Goal: Transaction & Acquisition: Book appointment/travel/reservation

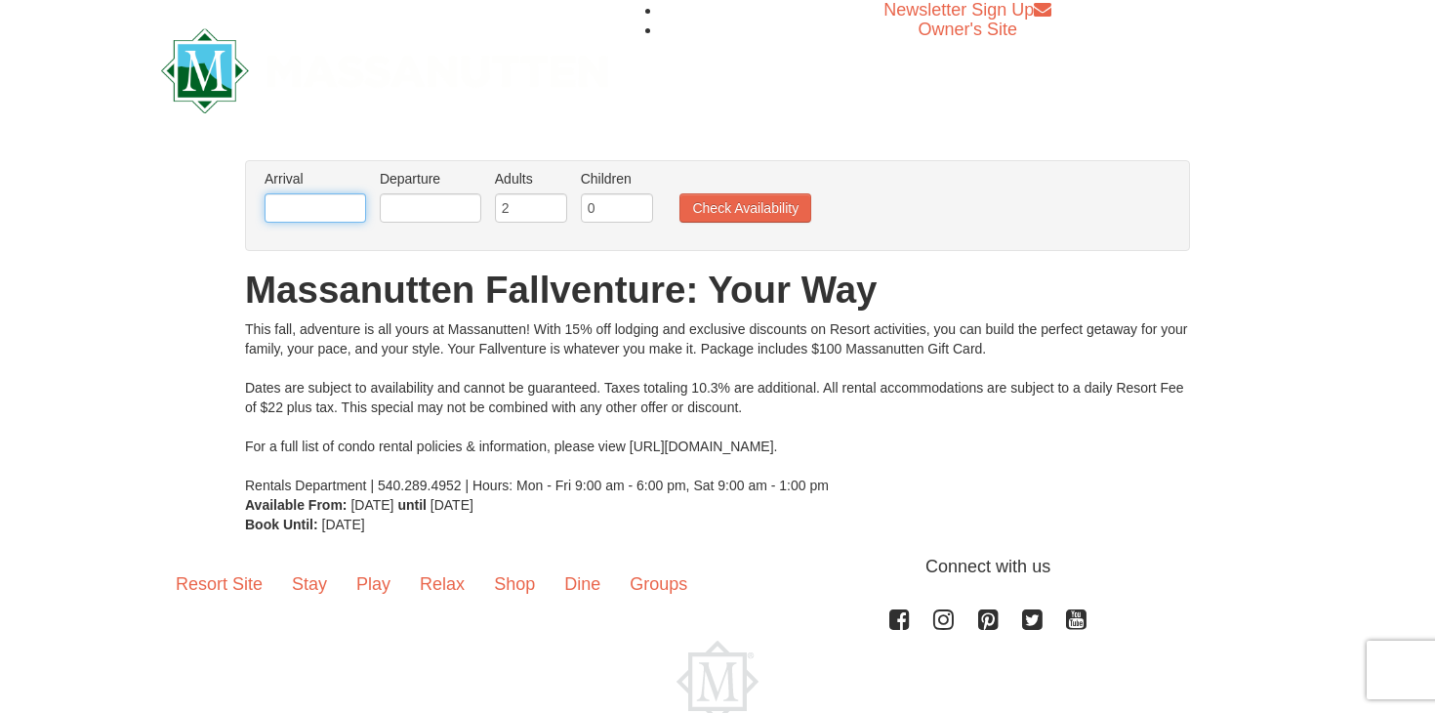
click at [311, 212] on input "text" at bounding box center [316, 207] width 102 height 29
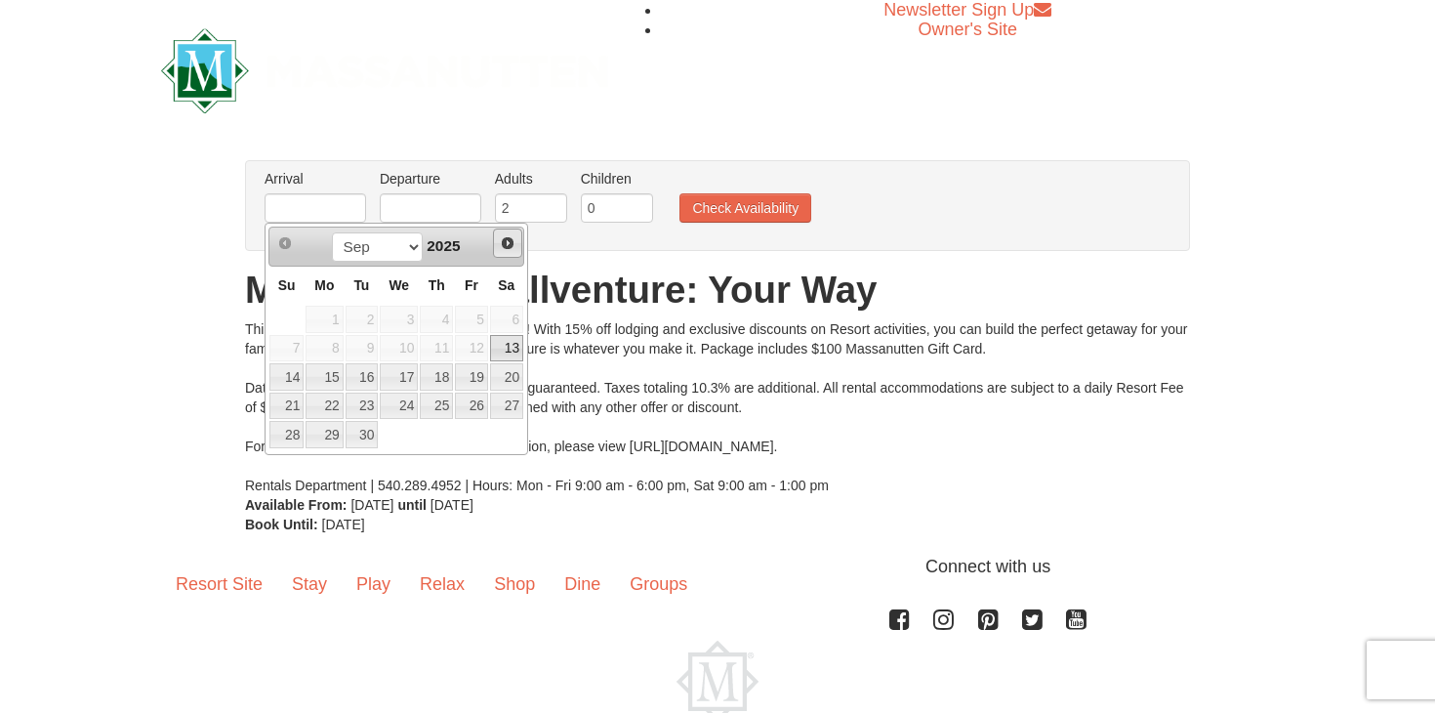
click at [509, 249] on span "Next" at bounding box center [508, 243] width 16 height 16
click at [508, 249] on span "Next" at bounding box center [508, 243] width 16 height 16
click at [508, 321] on link "1" at bounding box center [506, 319] width 33 height 27
type input "[DATE]"
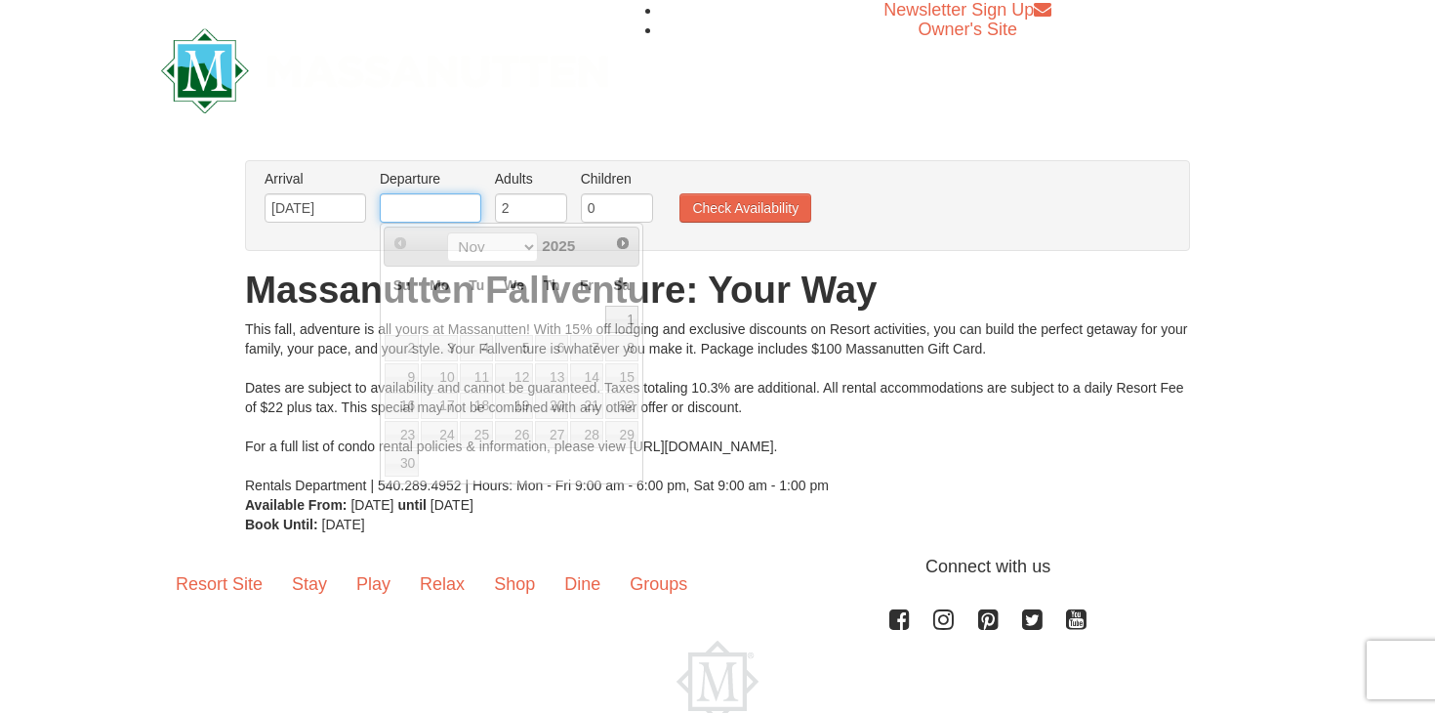
click at [418, 212] on input "text" at bounding box center [431, 207] width 102 height 29
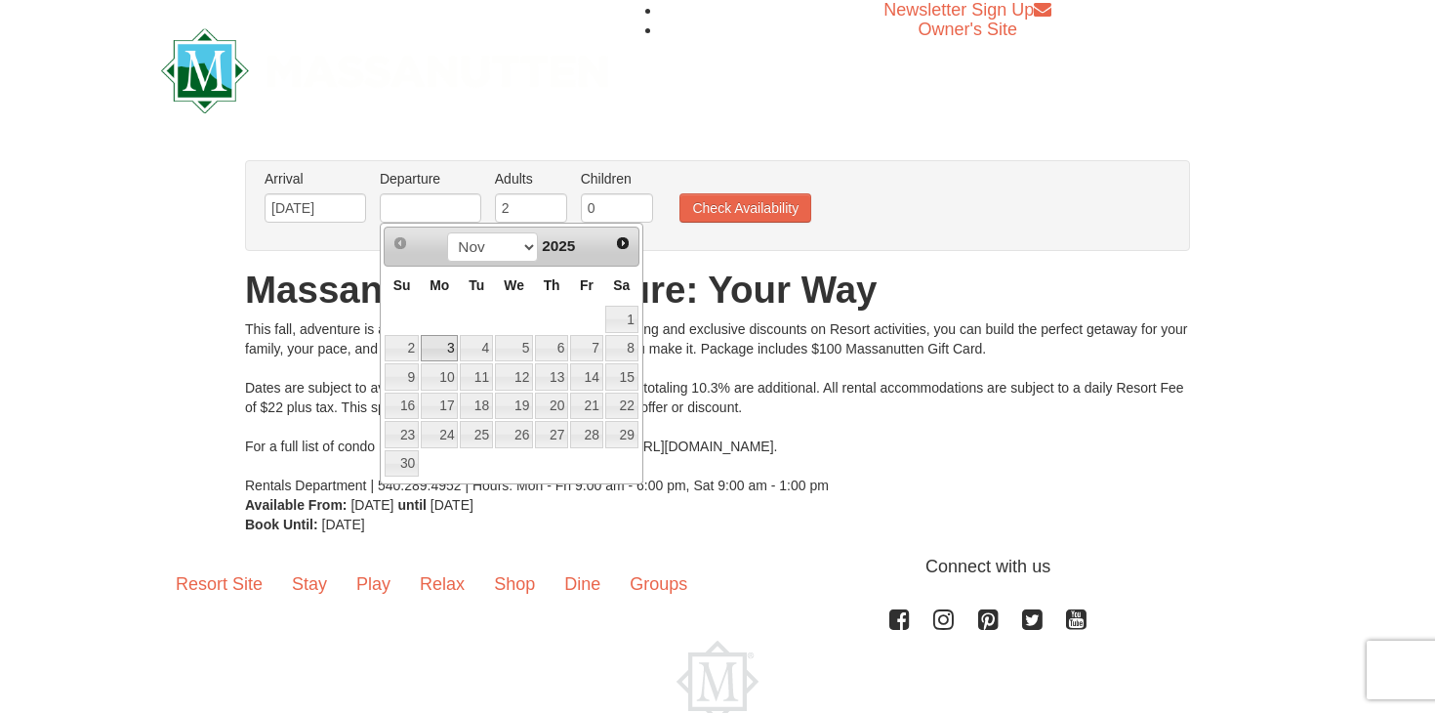
click at [444, 340] on link "3" at bounding box center [439, 348] width 37 height 27
type input "[DATE]"
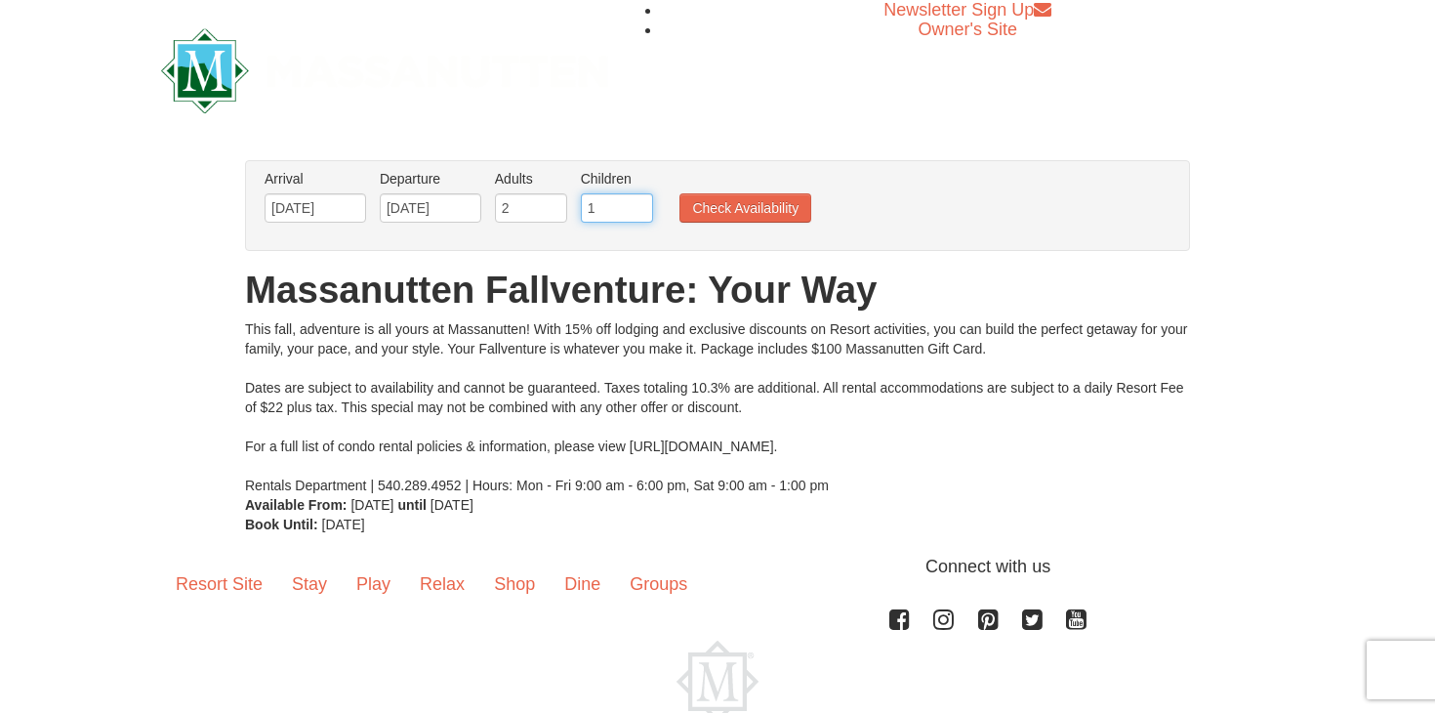
click at [638, 206] on input "1" at bounding box center [617, 207] width 72 height 29
click at [638, 206] on input "2" at bounding box center [617, 207] width 72 height 29
type input "3"
click at [638, 206] on input "3" at bounding box center [617, 207] width 72 height 29
click at [736, 198] on button "Check Availability" at bounding box center [746, 207] width 132 height 29
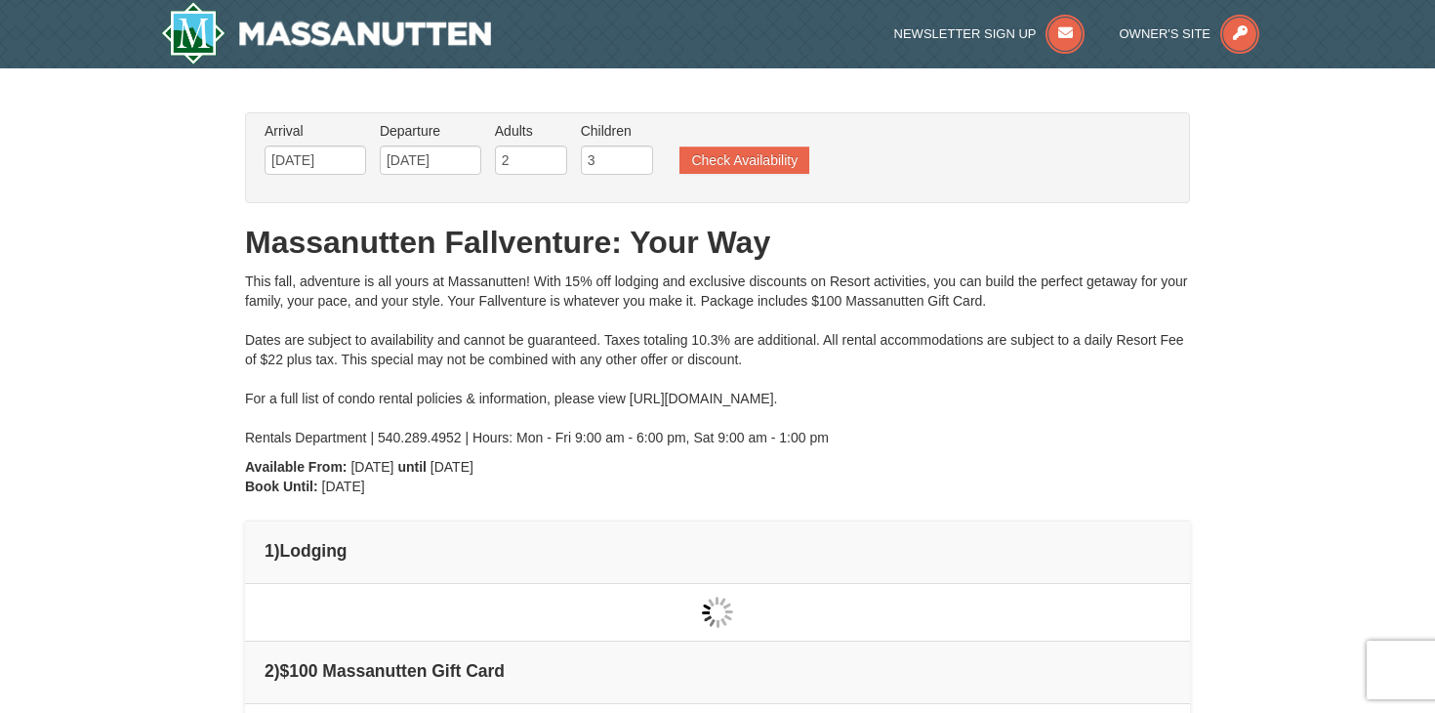
type input "[DATE]"
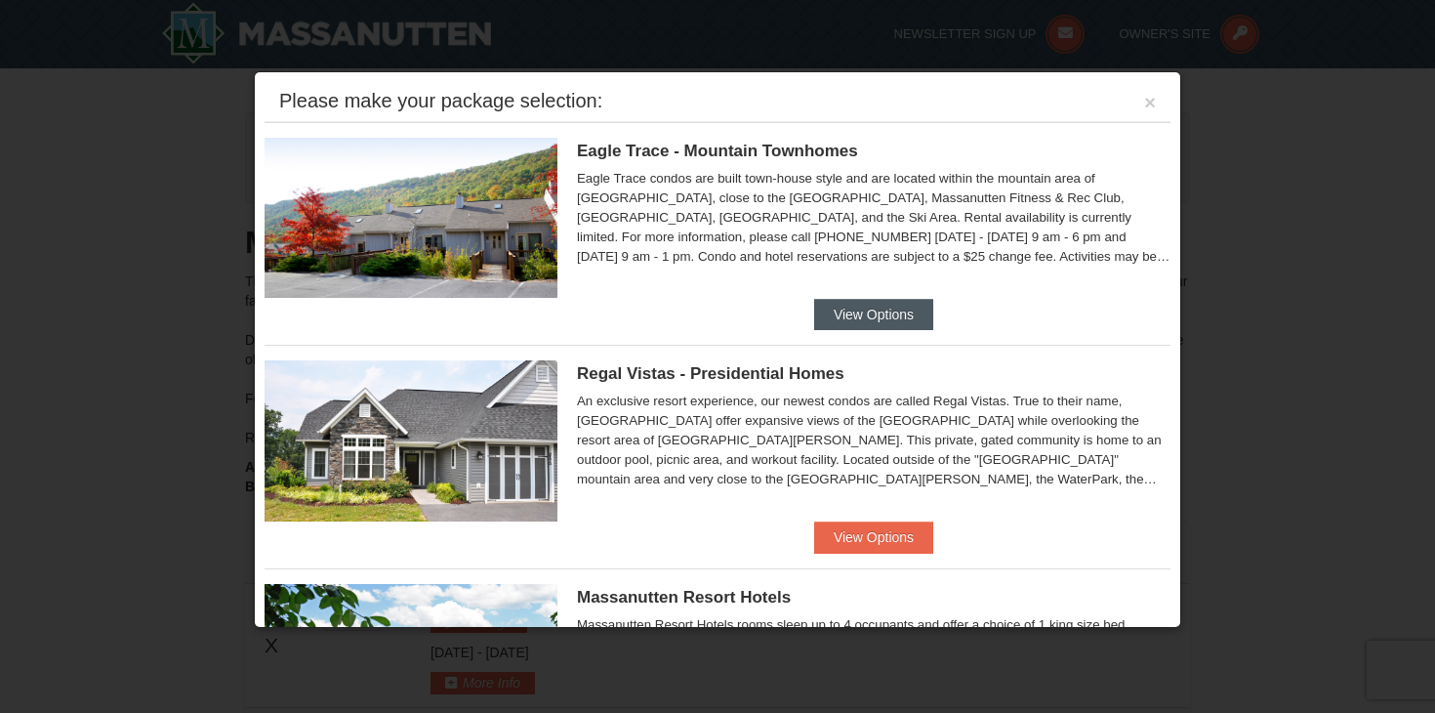
click at [913, 307] on button "View Options" at bounding box center [873, 314] width 119 height 31
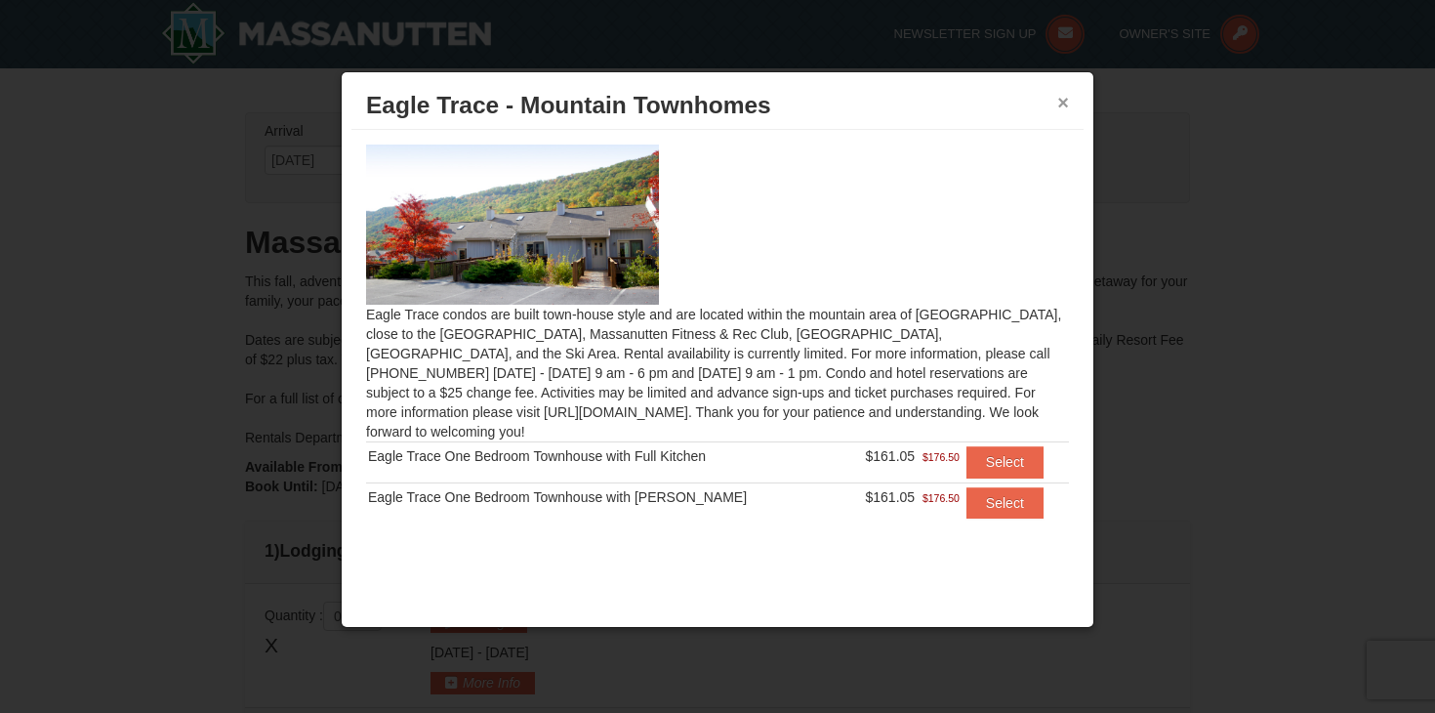
click at [1067, 101] on button "×" at bounding box center [1063, 103] width 12 height 20
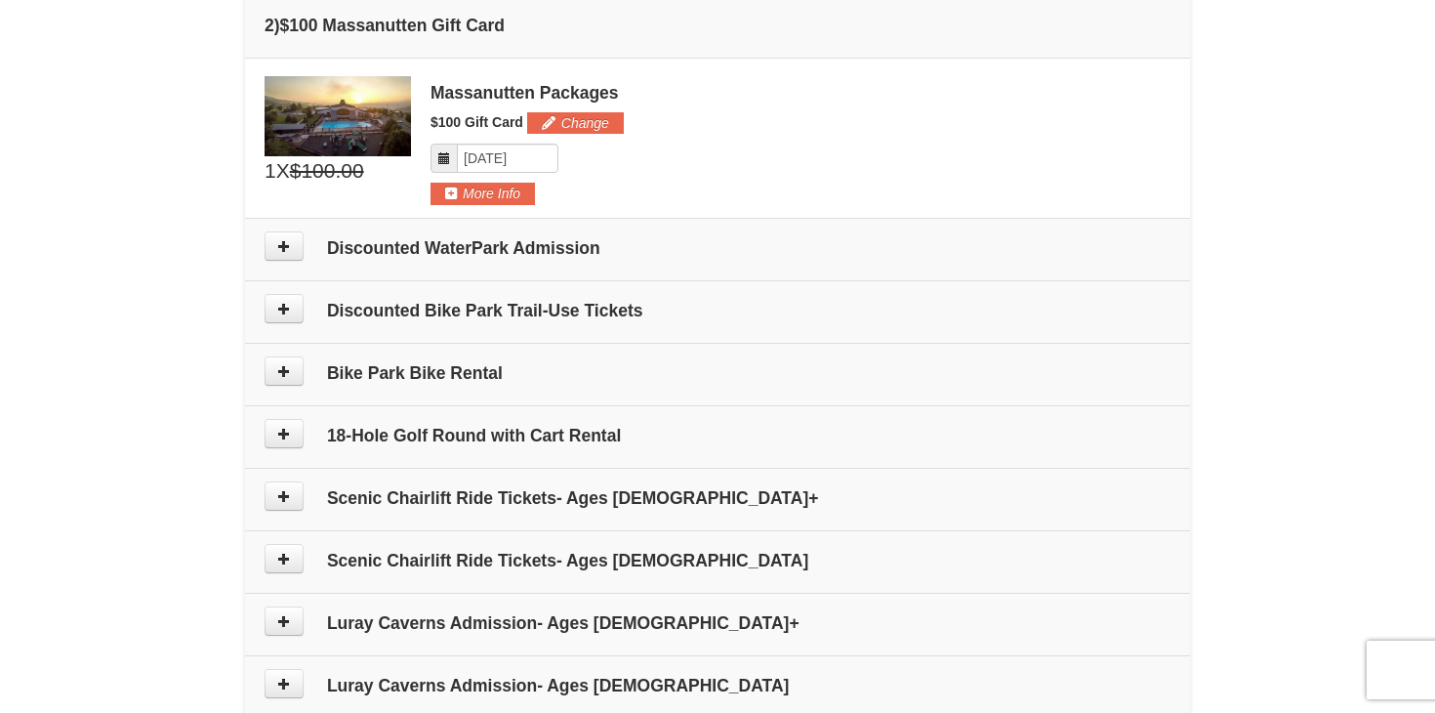
scroll to position [709, 0]
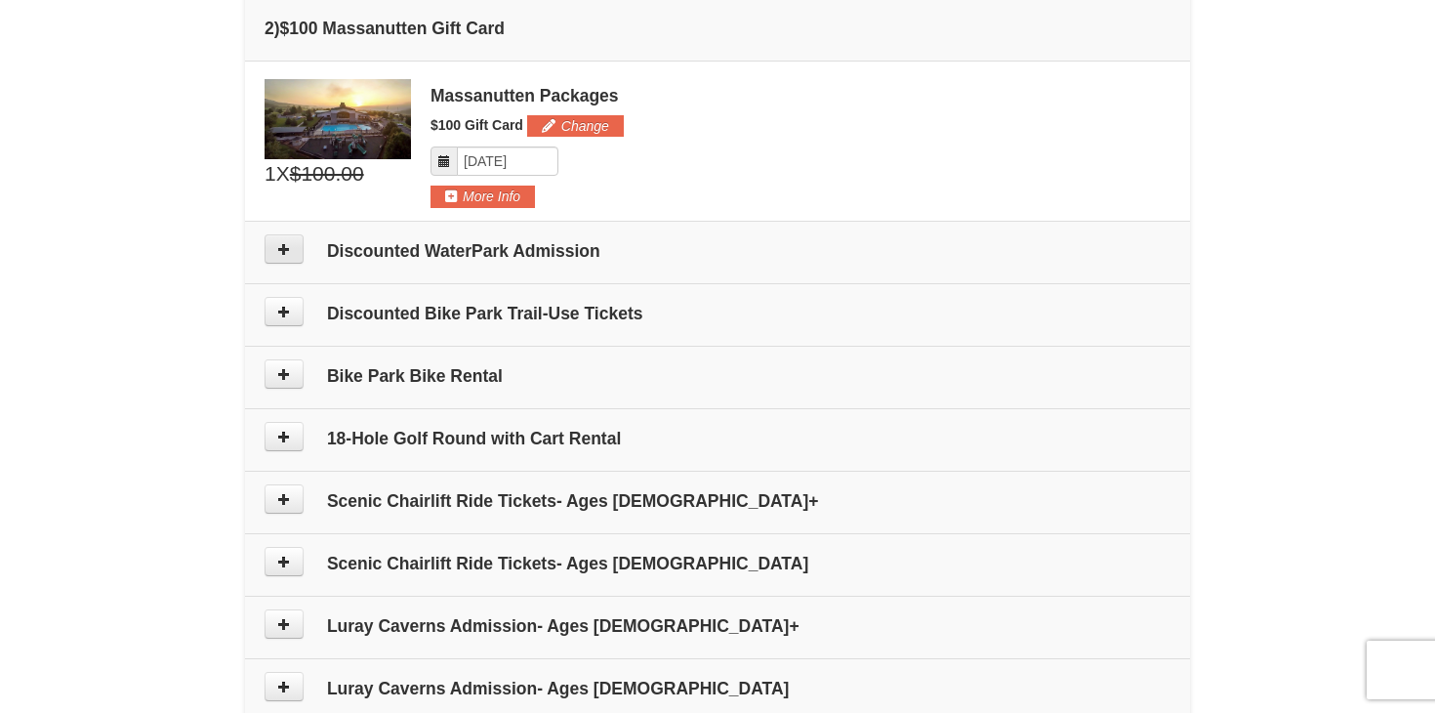
click at [293, 250] on button at bounding box center [284, 248] width 39 height 29
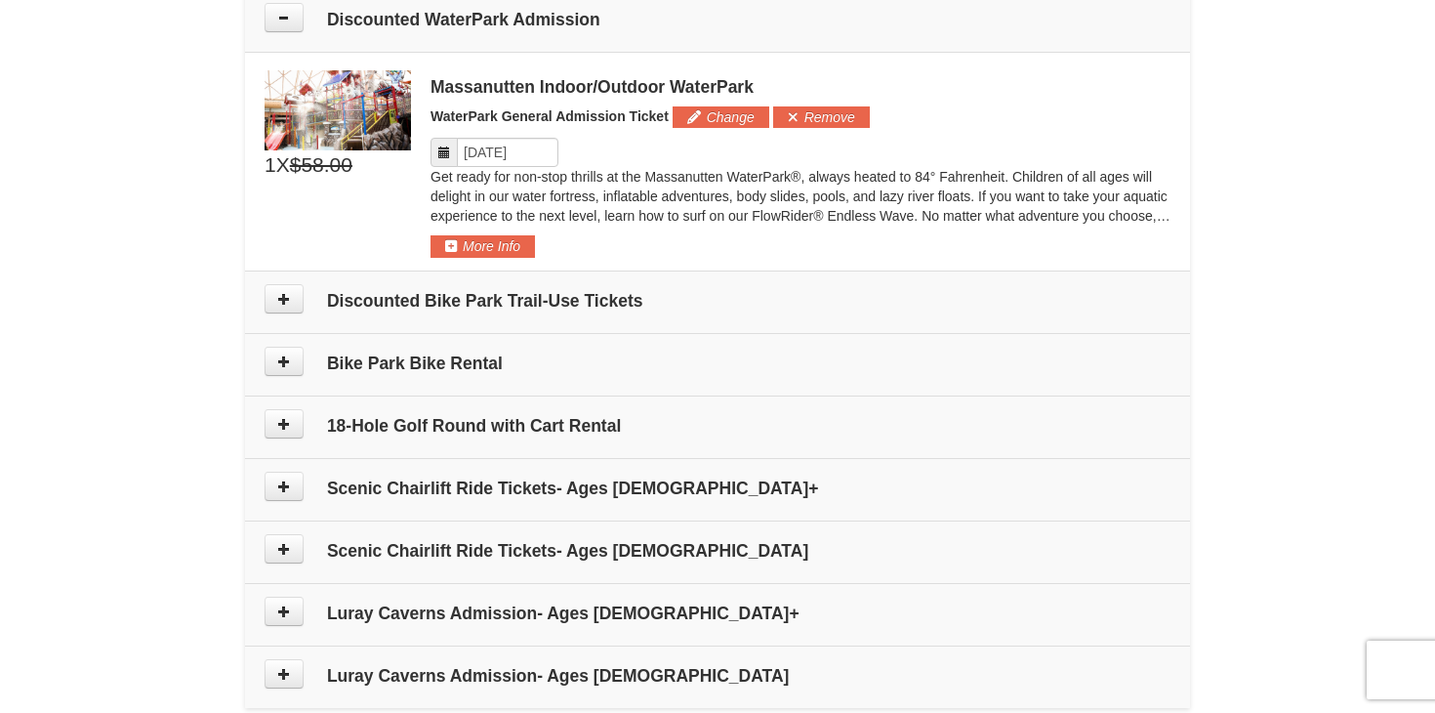
scroll to position [946, 0]
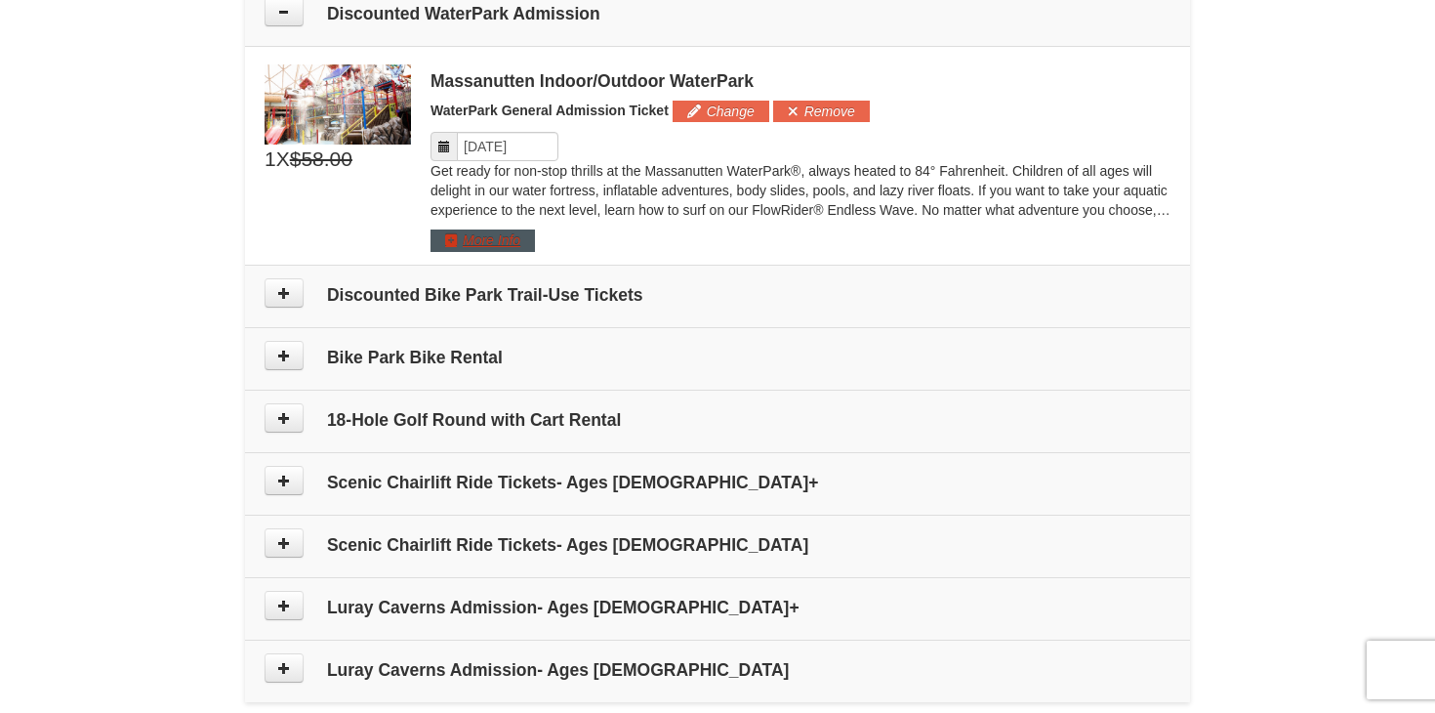
click at [467, 242] on button "More Info" at bounding box center [483, 239] width 104 height 21
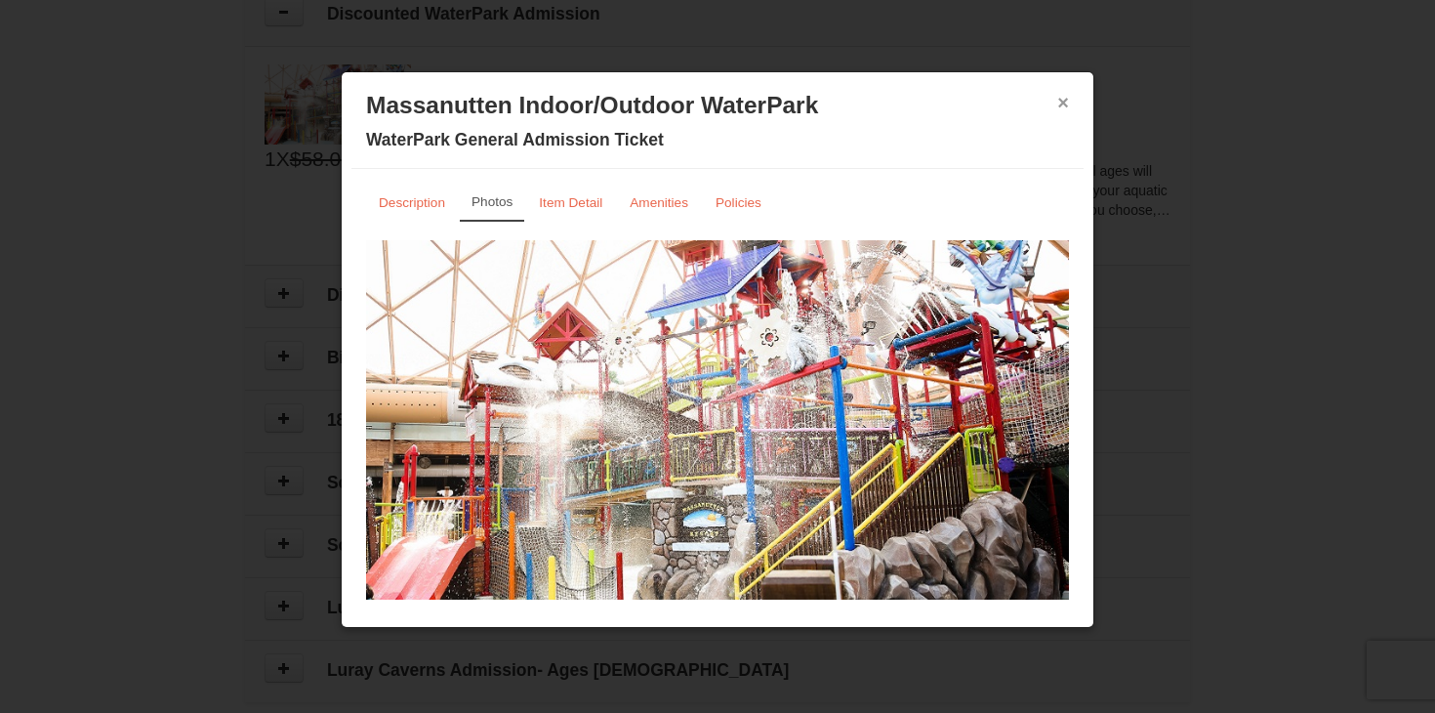
click at [1058, 103] on button "×" at bounding box center [1063, 103] width 12 height 20
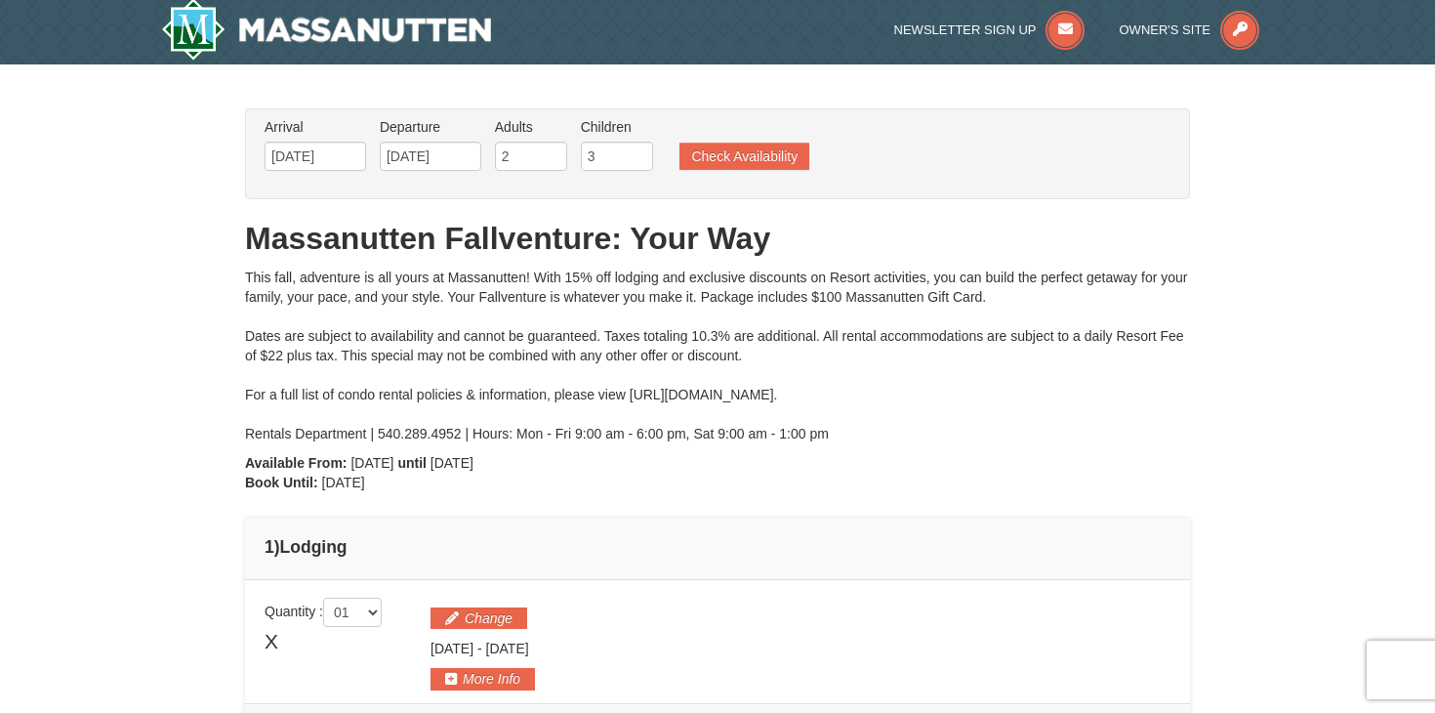
scroll to position [0, 0]
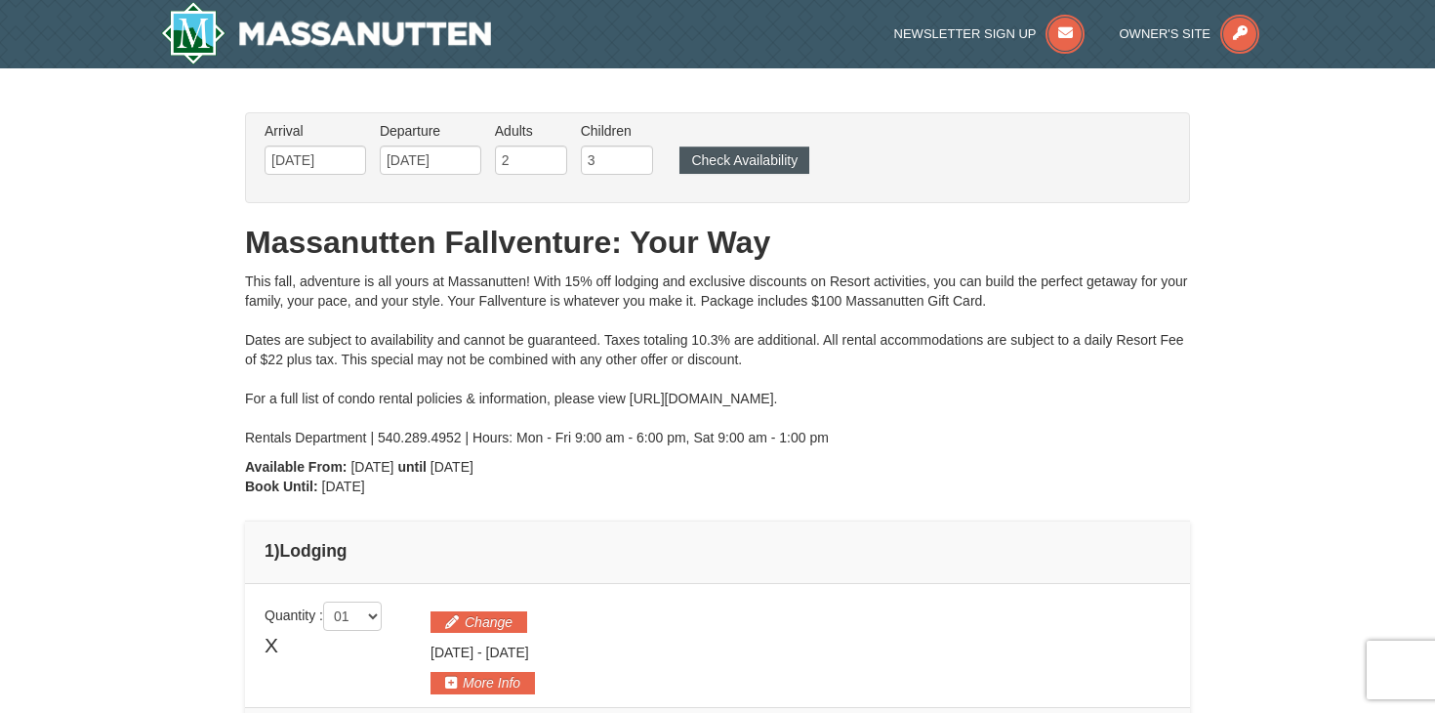
click at [721, 163] on button "Check Availability" at bounding box center [745, 159] width 130 height 27
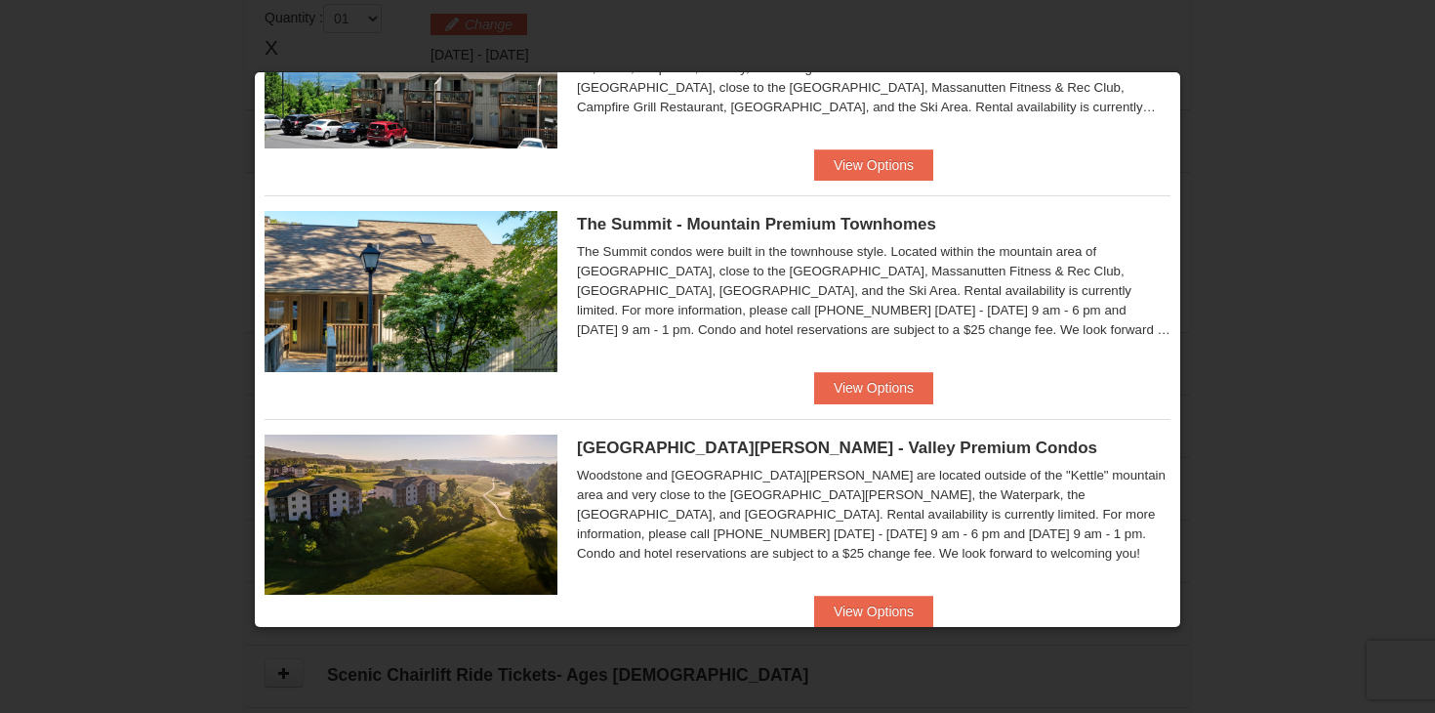
scroll to position [600, 0]
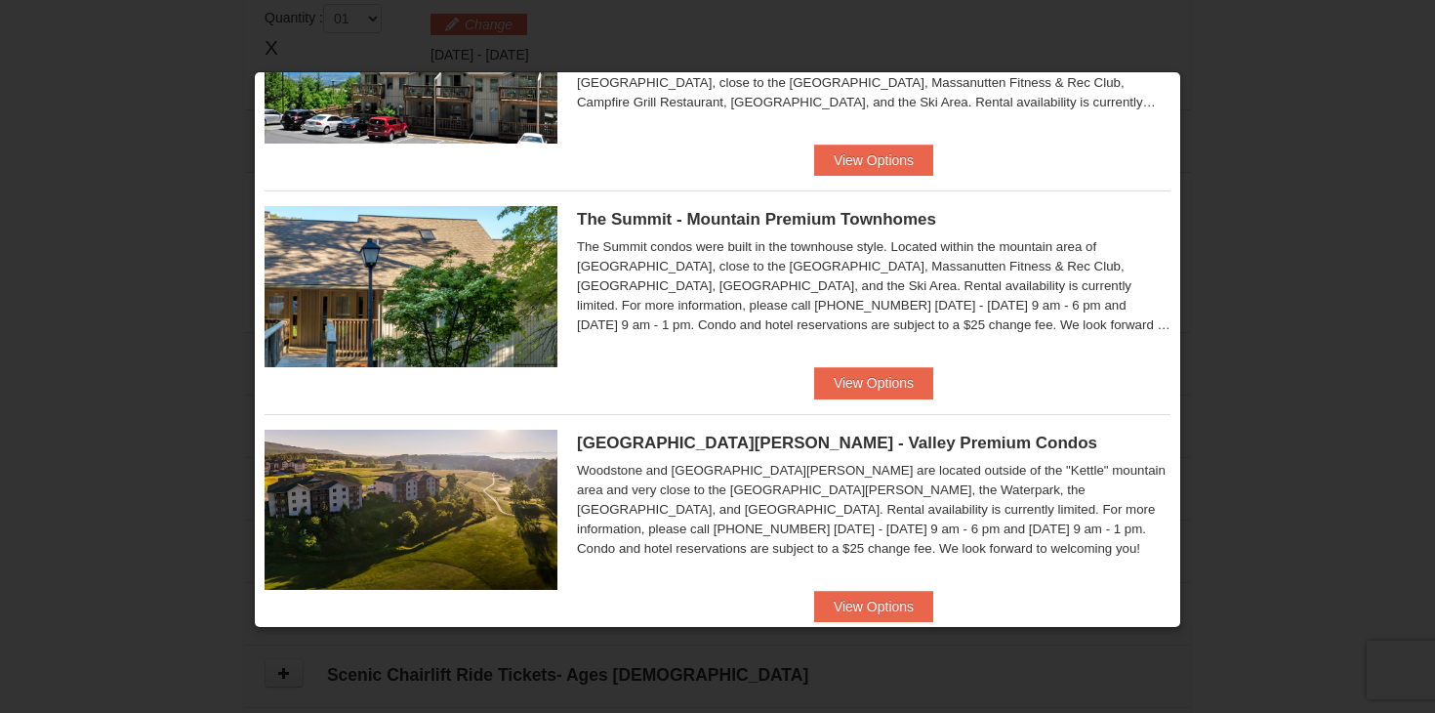
click at [574, 283] on div "The Summit - Mountain Premium Townhomes The Summit condos were built in the tow…" at bounding box center [718, 278] width 906 height 177
click at [598, 223] on span "The Summit - Mountain Premium Townhomes" at bounding box center [756, 219] width 359 height 19
click at [407, 255] on img at bounding box center [411, 286] width 293 height 160
click at [842, 375] on button "View Options" at bounding box center [873, 382] width 119 height 31
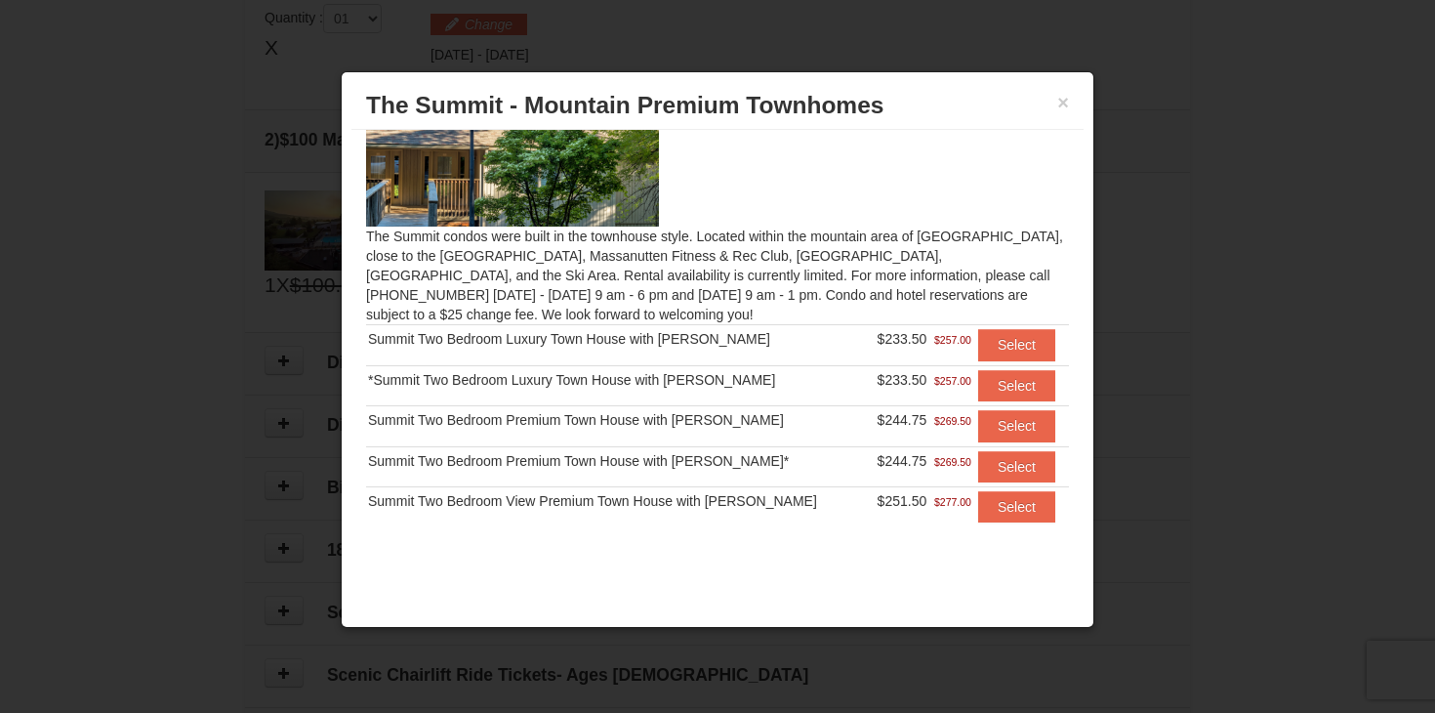
scroll to position [76, 0]
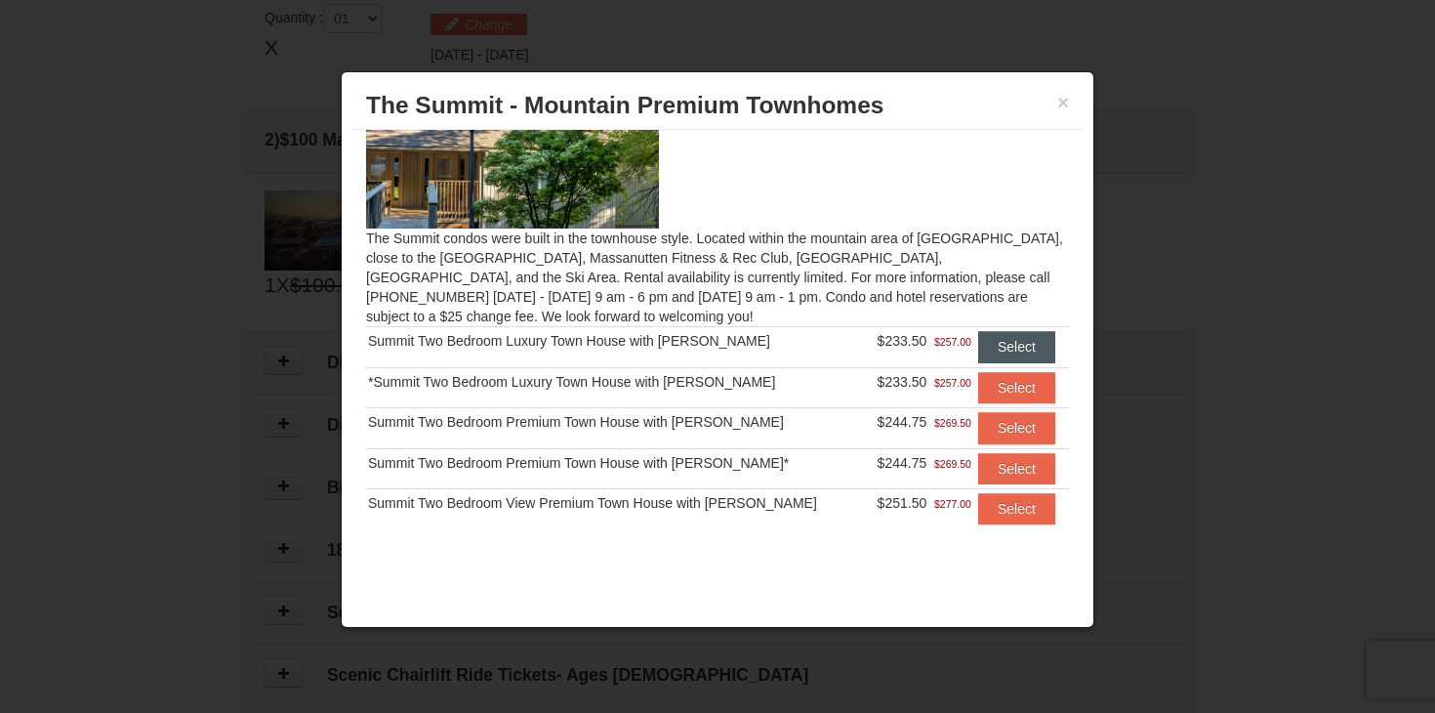
click at [991, 349] on button "Select" at bounding box center [1016, 346] width 77 height 31
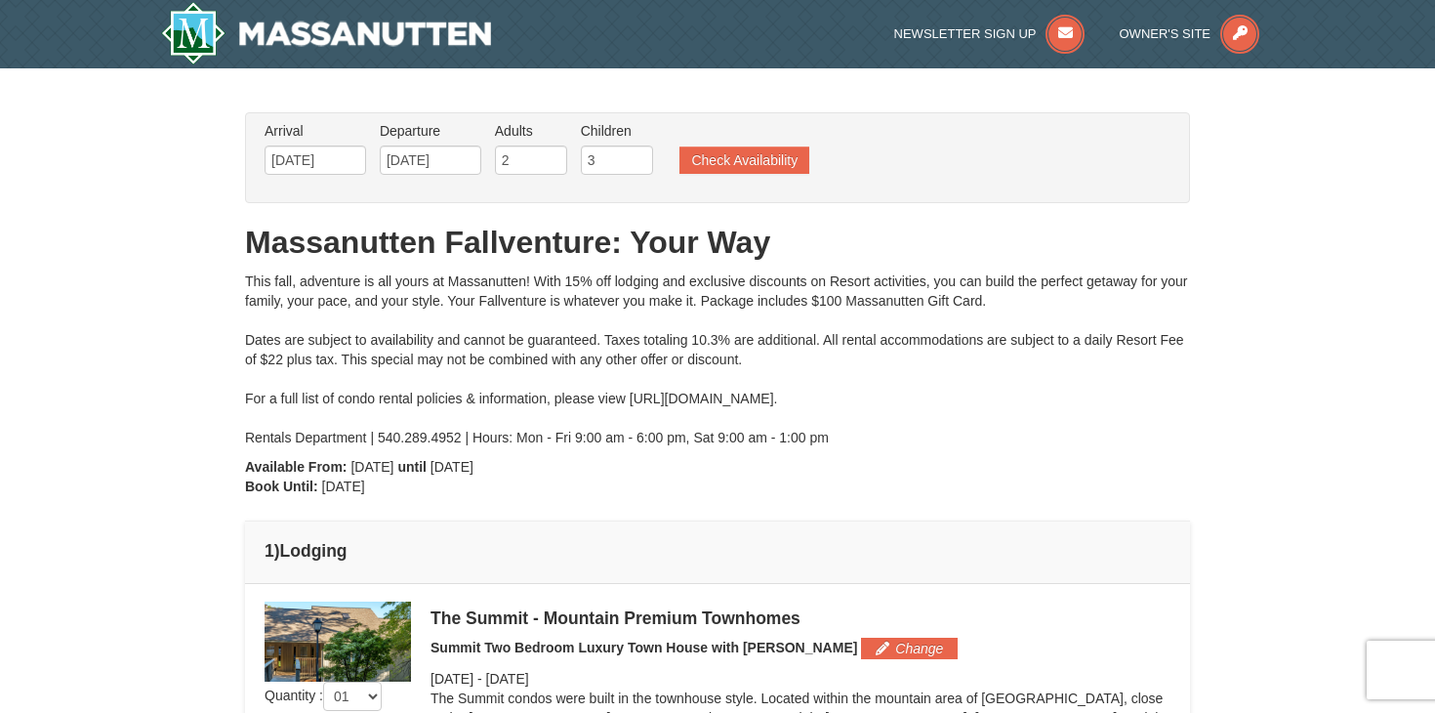
scroll to position [0, 0]
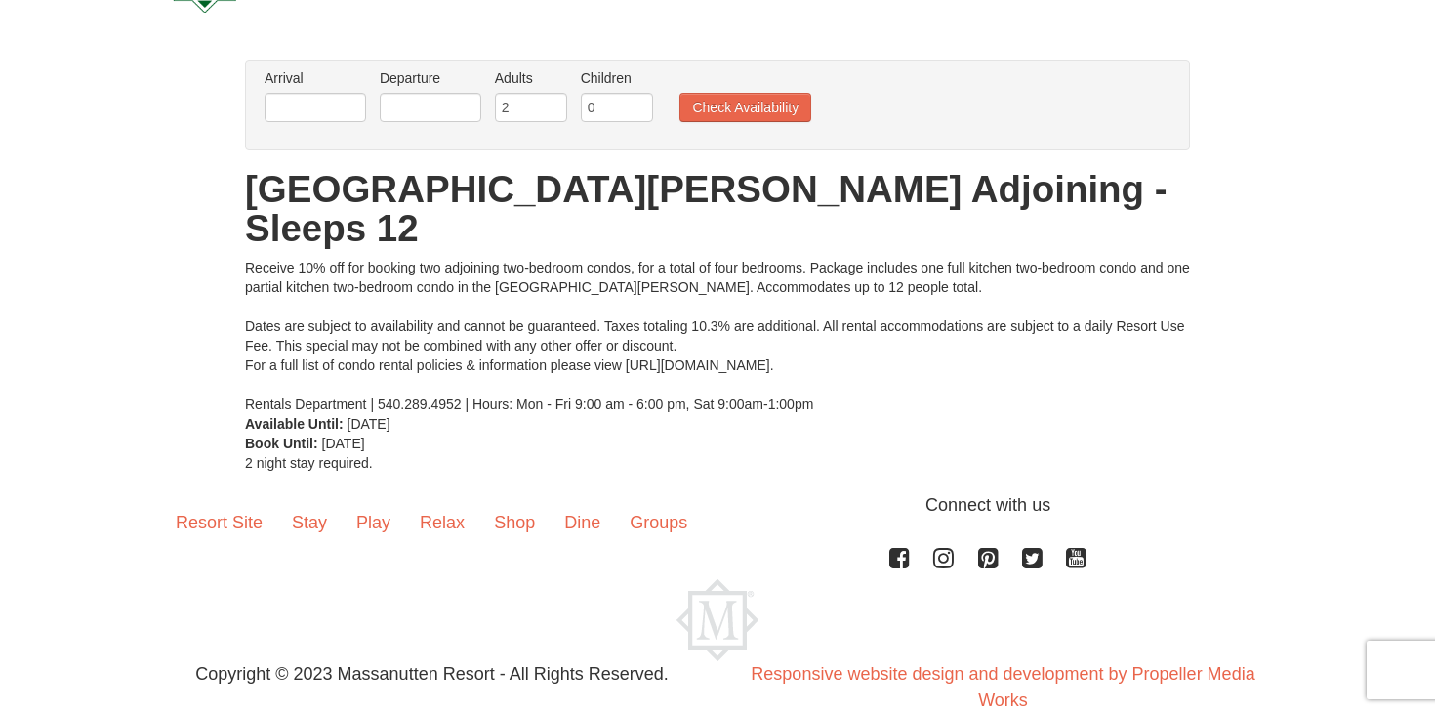
scroll to position [100, 0]
click at [291, 120] on input "text" at bounding box center [316, 108] width 102 height 29
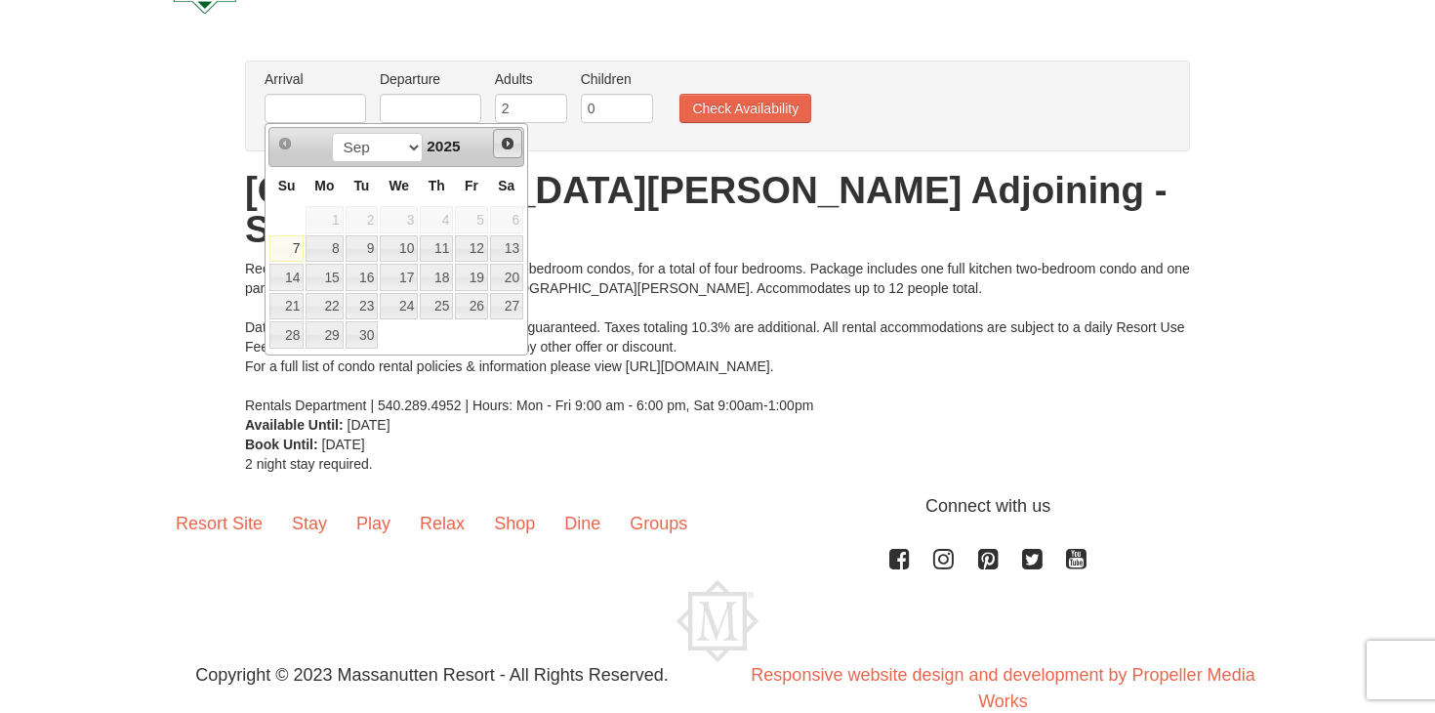
click at [510, 147] on span "Next" at bounding box center [508, 144] width 16 height 16
click at [503, 214] on link "1" at bounding box center [506, 219] width 33 height 27
type input "[DATE]"
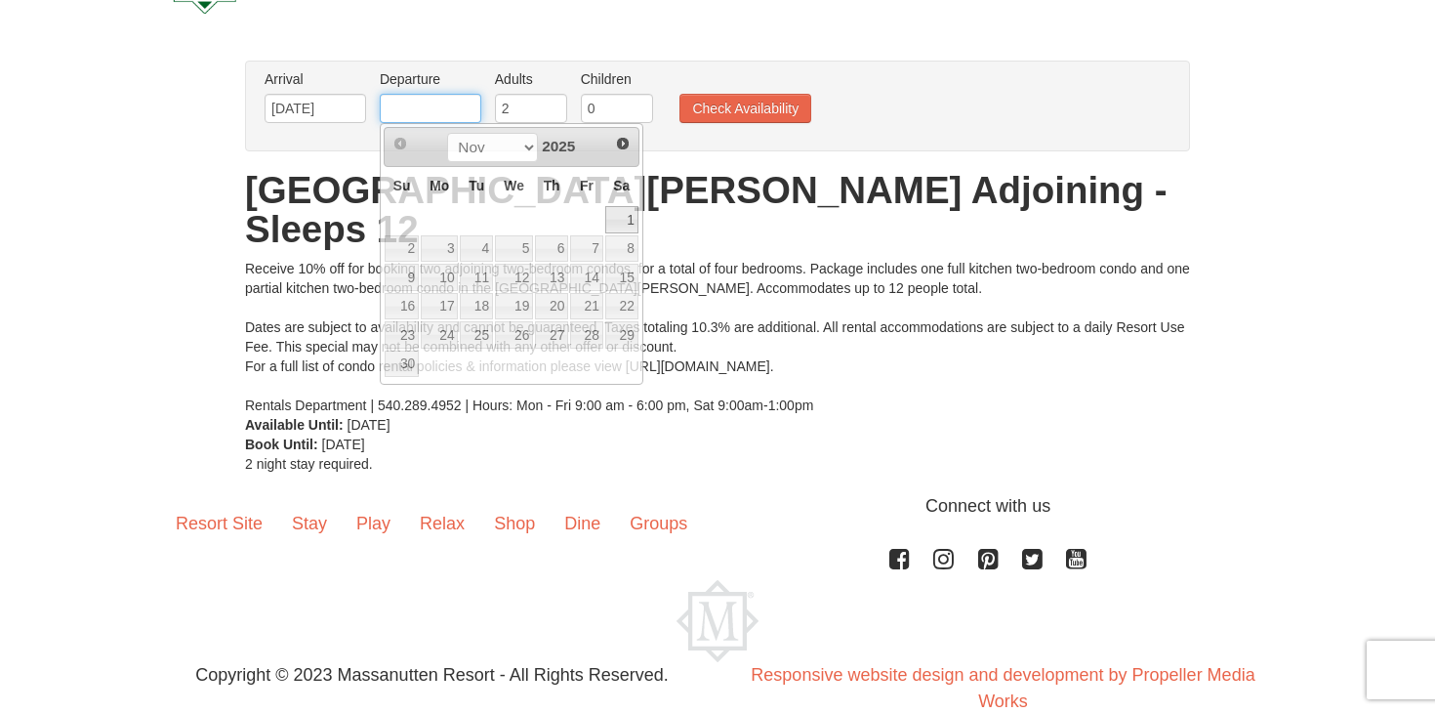
click at [417, 113] on input "text" at bounding box center [431, 108] width 102 height 29
click at [443, 251] on link "3" at bounding box center [439, 248] width 37 height 27
type input "[DATE]"
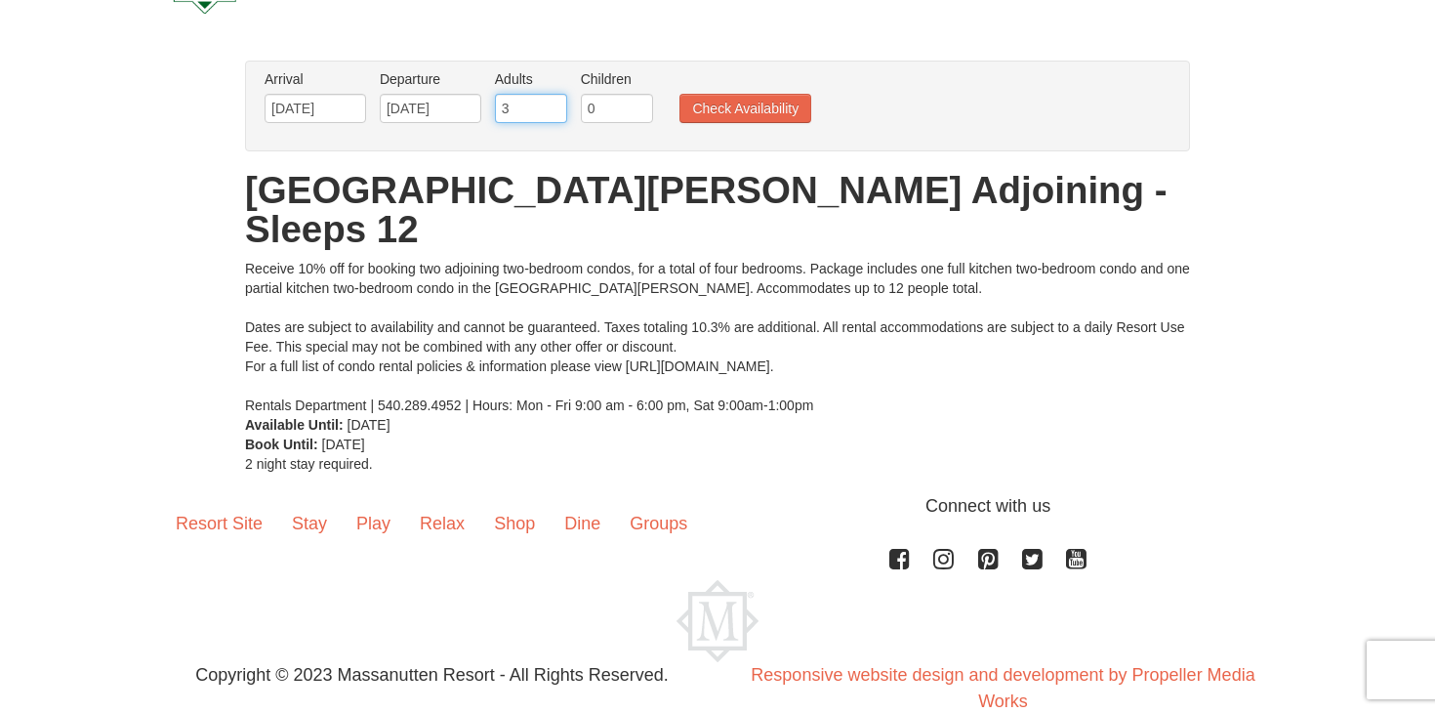
click at [555, 106] on input "3" at bounding box center [531, 108] width 72 height 29
type input "4"
click at [555, 106] on input "4" at bounding box center [531, 108] width 72 height 29
click at [642, 104] on input "1" at bounding box center [617, 108] width 72 height 29
click at [642, 104] on input "2" at bounding box center [617, 108] width 72 height 29
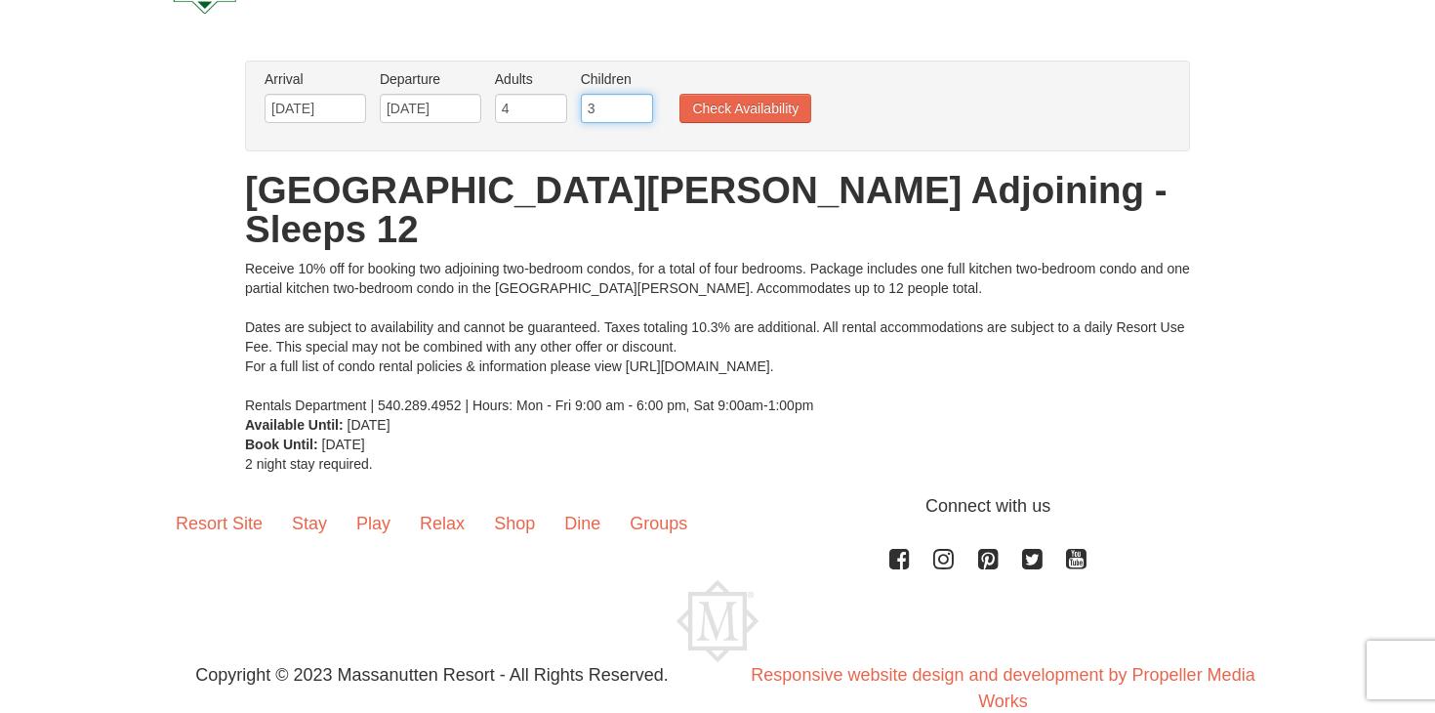
click at [642, 104] on input "3" at bounding box center [617, 108] width 72 height 29
click at [642, 104] on input "4" at bounding box center [617, 108] width 72 height 29
click at [642, 104] on input "5" at bounding box center [617, 108] width 72 height 29
type input "6"
click at [642, 104] on input "6" at bounding box center [617, 108] width 72 height 29
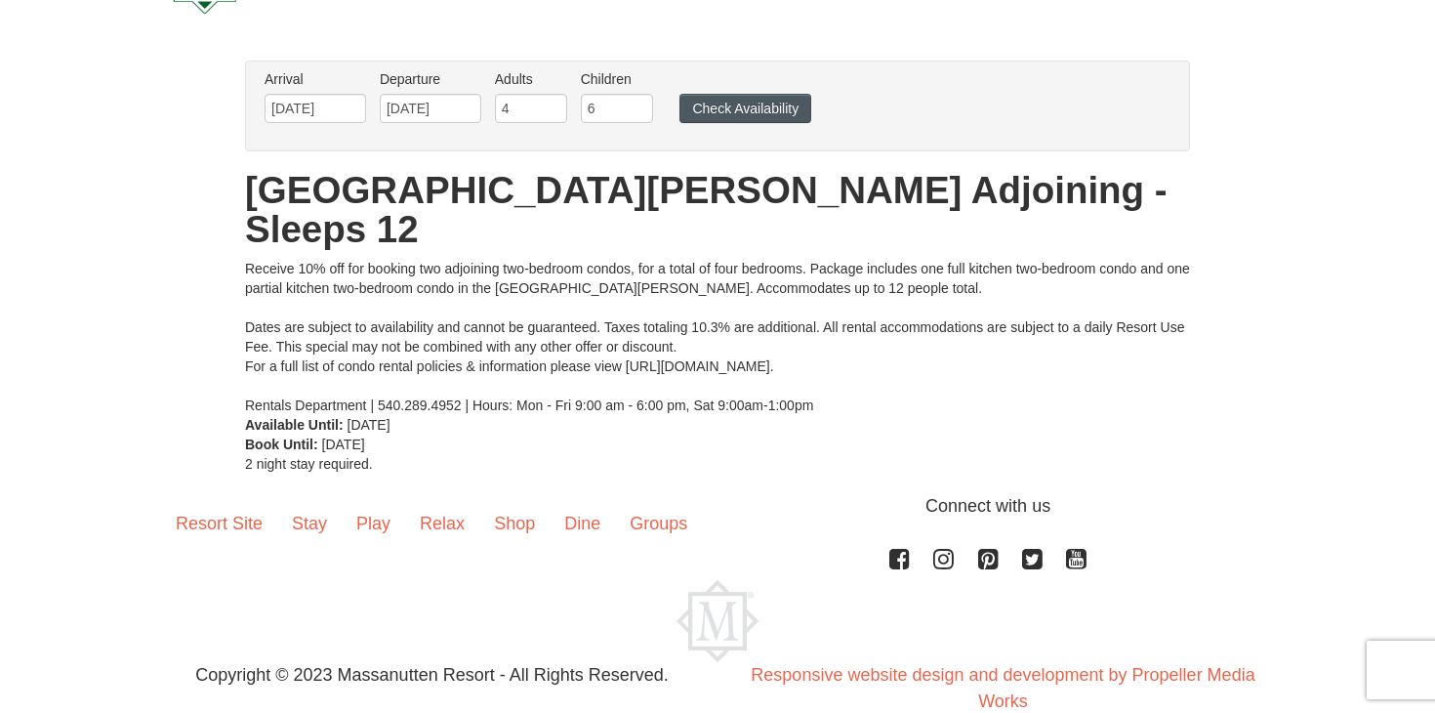
click at [691, 104] on button "Check Availability" at bounding box center [746, 108] width 132 height 29
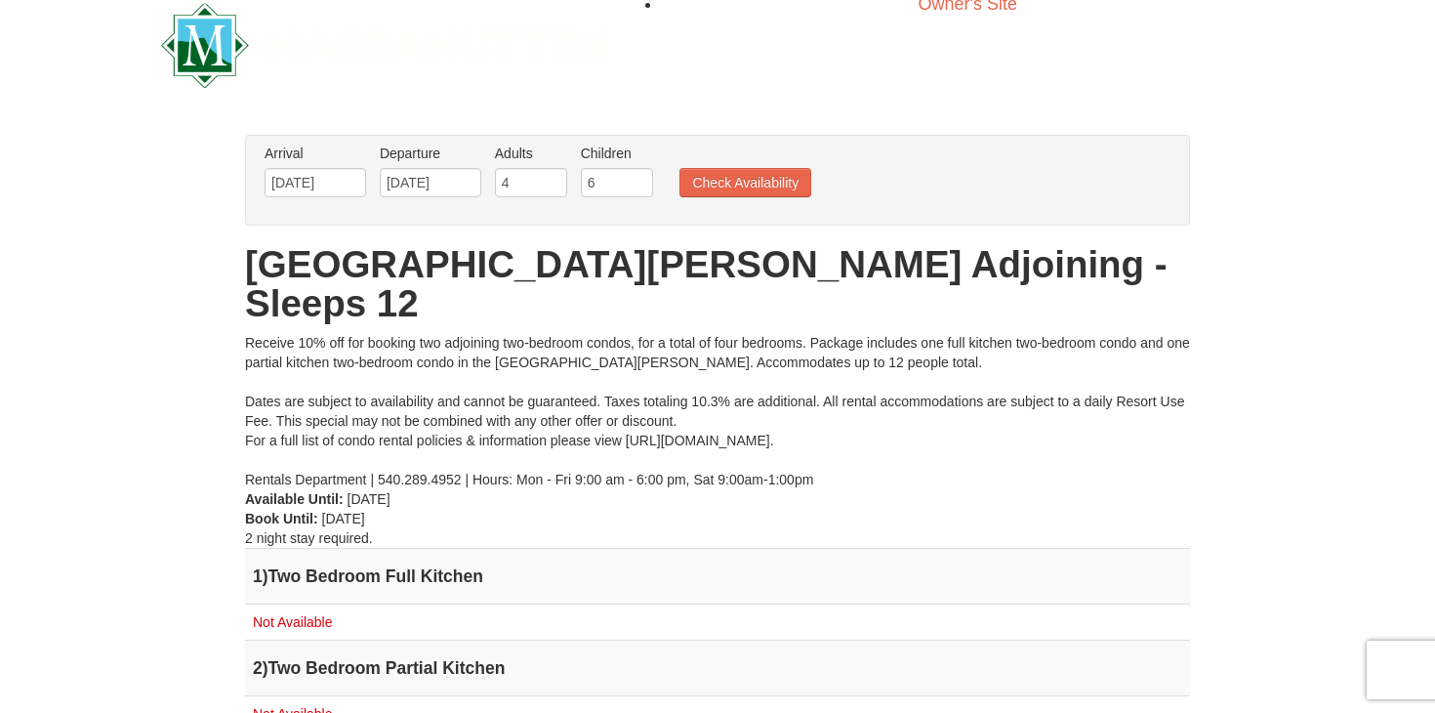
scroll to position [23, 0]
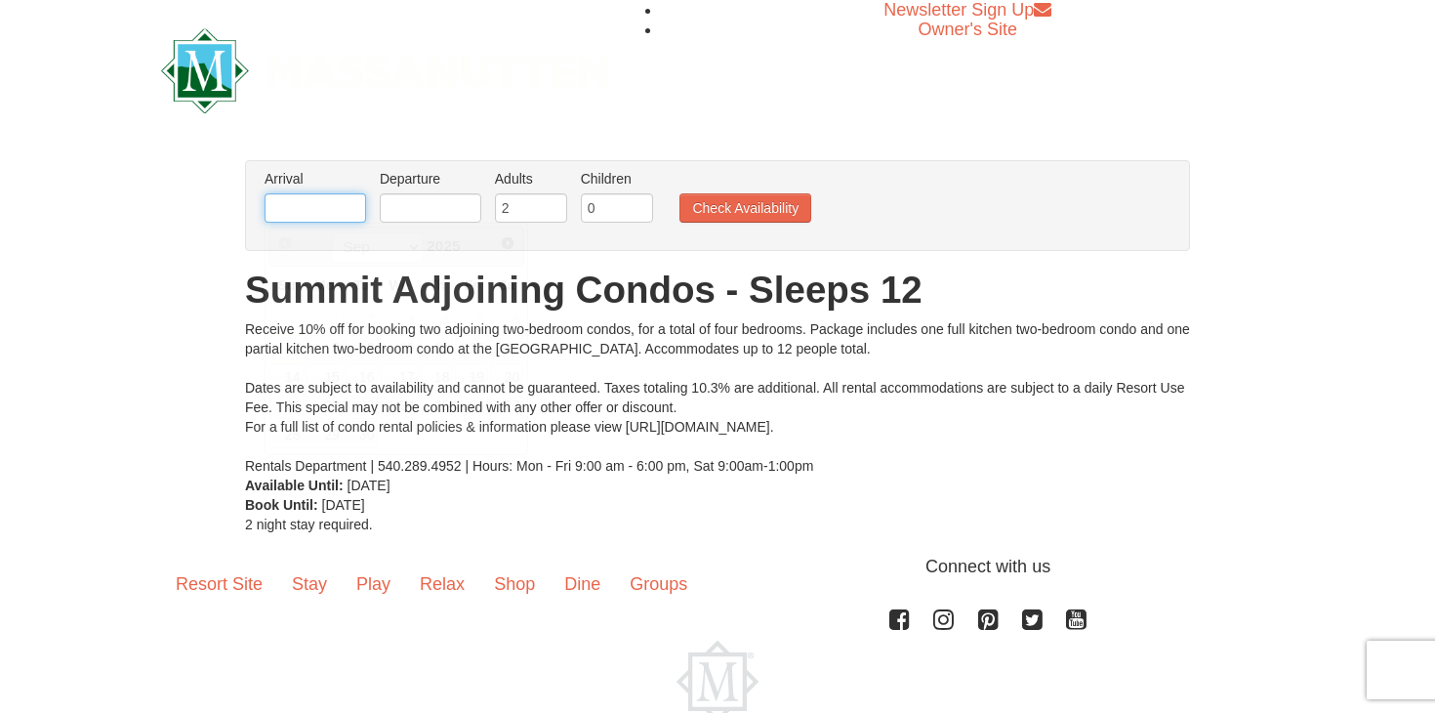
click at [348, 213] on input "text" at bounding box center [316, 207] width 102 height 29
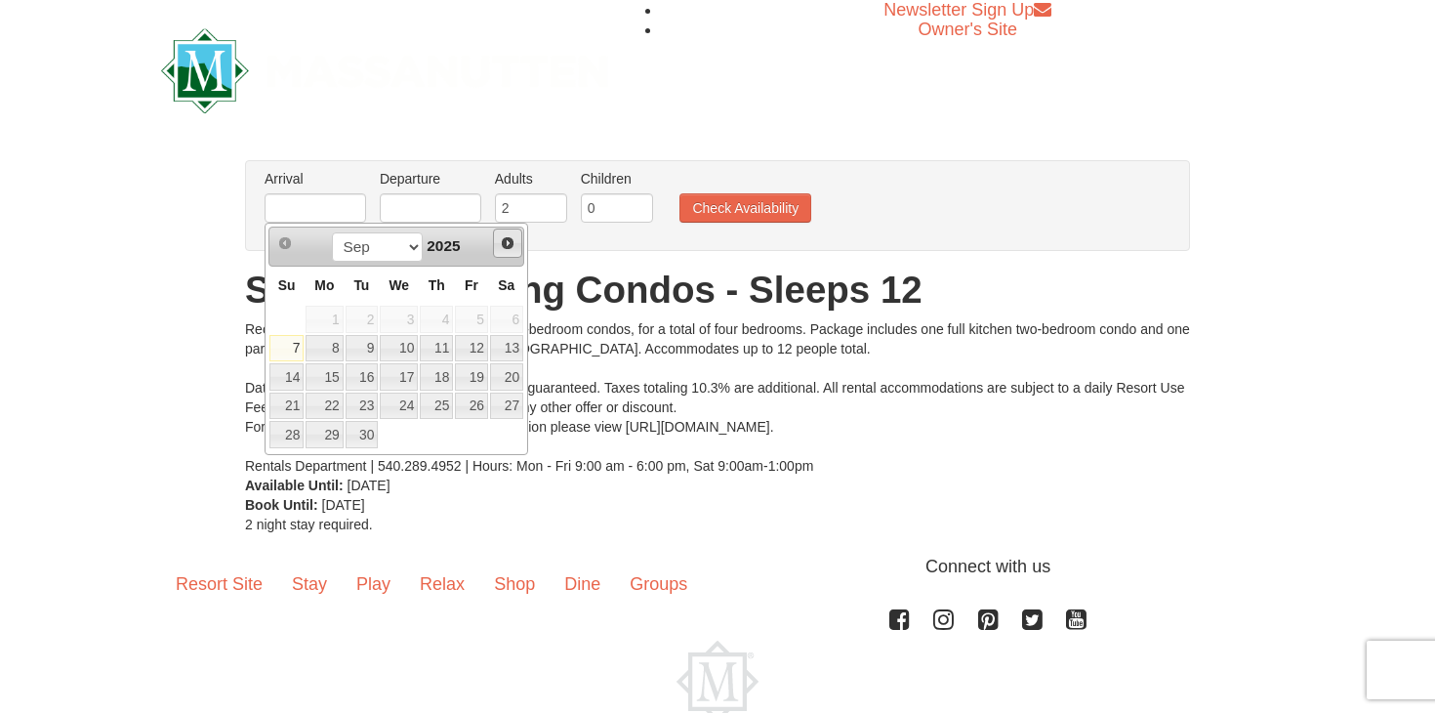
click at [513, 254] on link "Next" at bounding box center [507, 242] width 29 height 29
click at [514, 314] on link "1" at bounding box center [506, 319] width 33 height 27
type input "[DATE]"
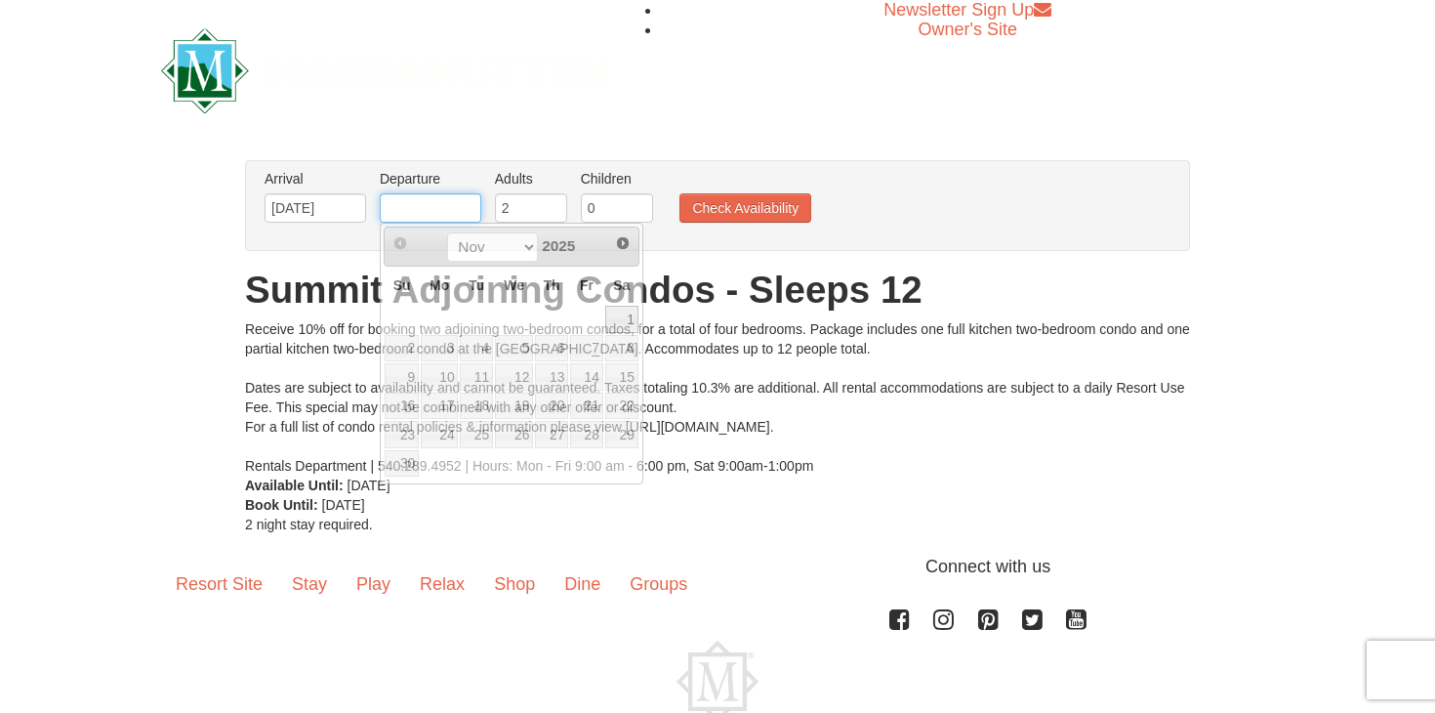
click at [440, 203] on input "text" at bounding box center [431, 207] width 102 height 29
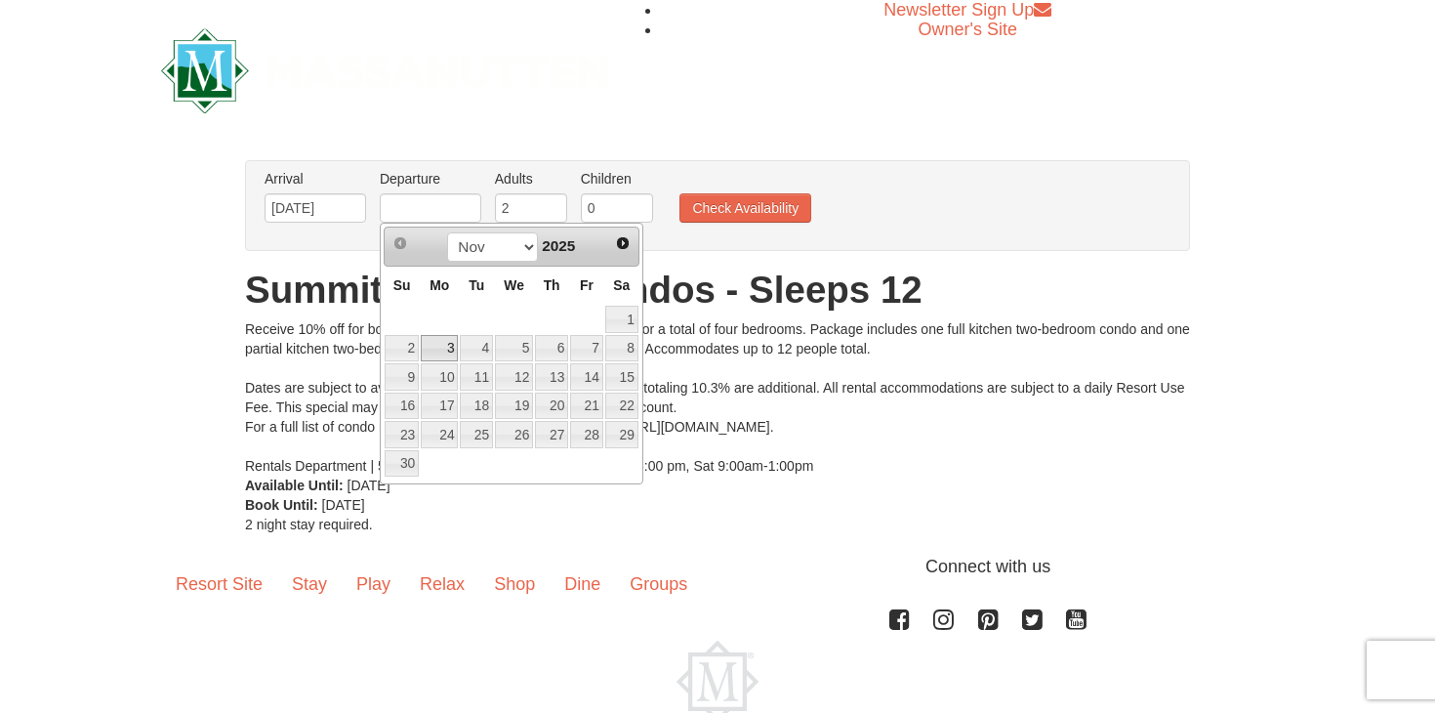
click at [440, 347] on link "3" at bounding box center [439, 348] width 37 height 27
type input "[DATE]"
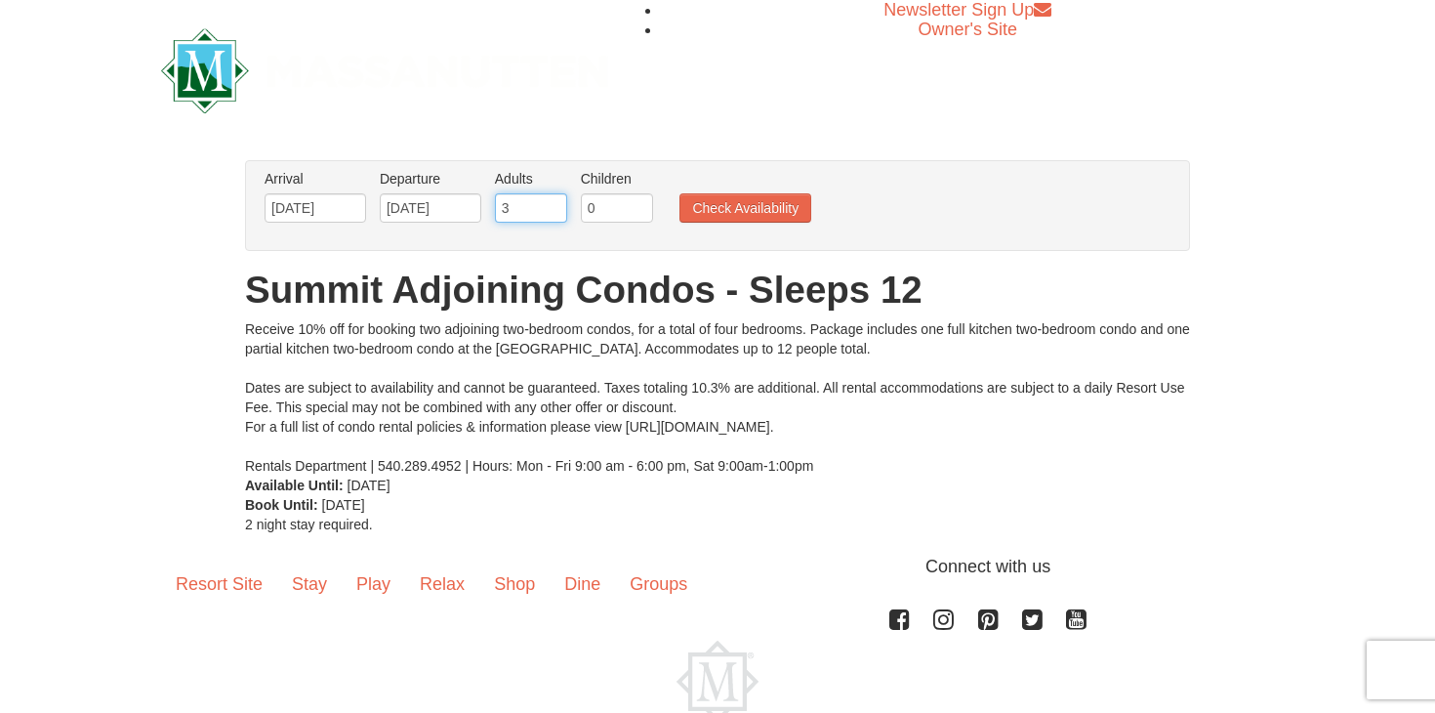
click at [552, 207] on input "3" at bounding box center [531, 207] width 72 height 29
type input "4"
click at [552, 207] on input "4" at bounding box center [531, 207] width 72 height 29
click at [641, 205] on input "1" at bounding box center [617, 207] width 72 height 29
click at [641, 205] on input "2" at bounding box center [617, 207] width 72 height 29
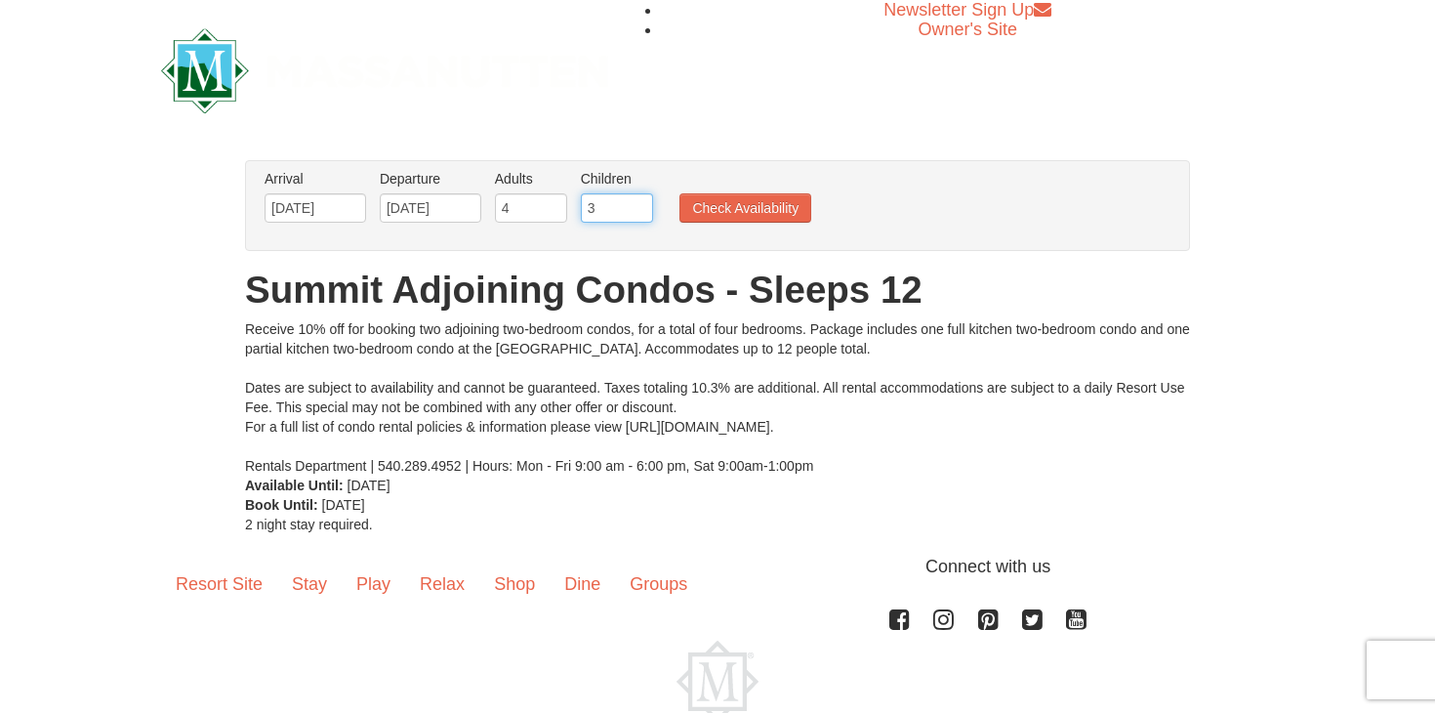
click at [641, 205] on input "3" at bounding box center [617, 207] width 72 height 29
click at [641, 205] on input "4" at bounding box center [617, 207] width 72 height 29
click at [641, 205] on input "5" at bounding box center [617, 207] width 72 height 29
type input "6"
click at [641, 205] on input "6" at bounding box center [617, 207] width 72 height 29
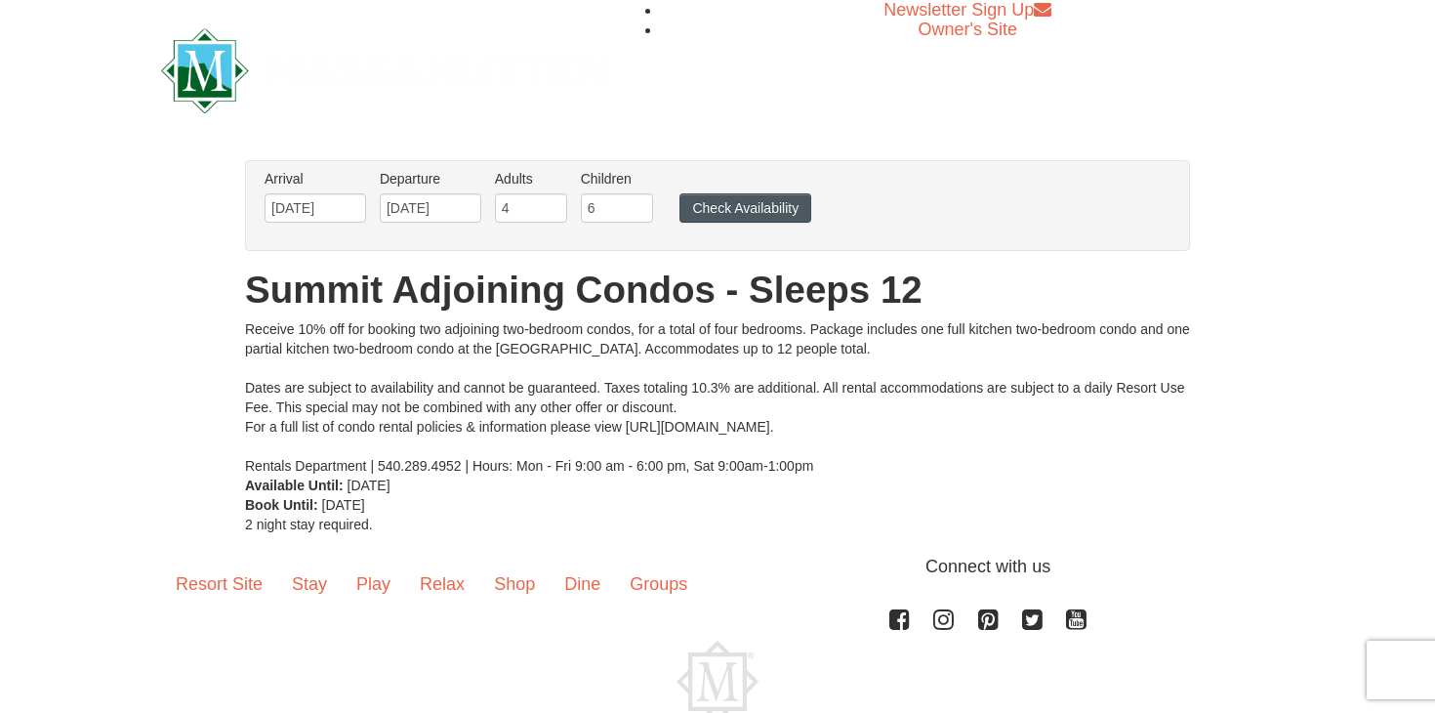
click at [697, 204] on button "Check Availability" at bounding box center [746, 207] width 132 height 29
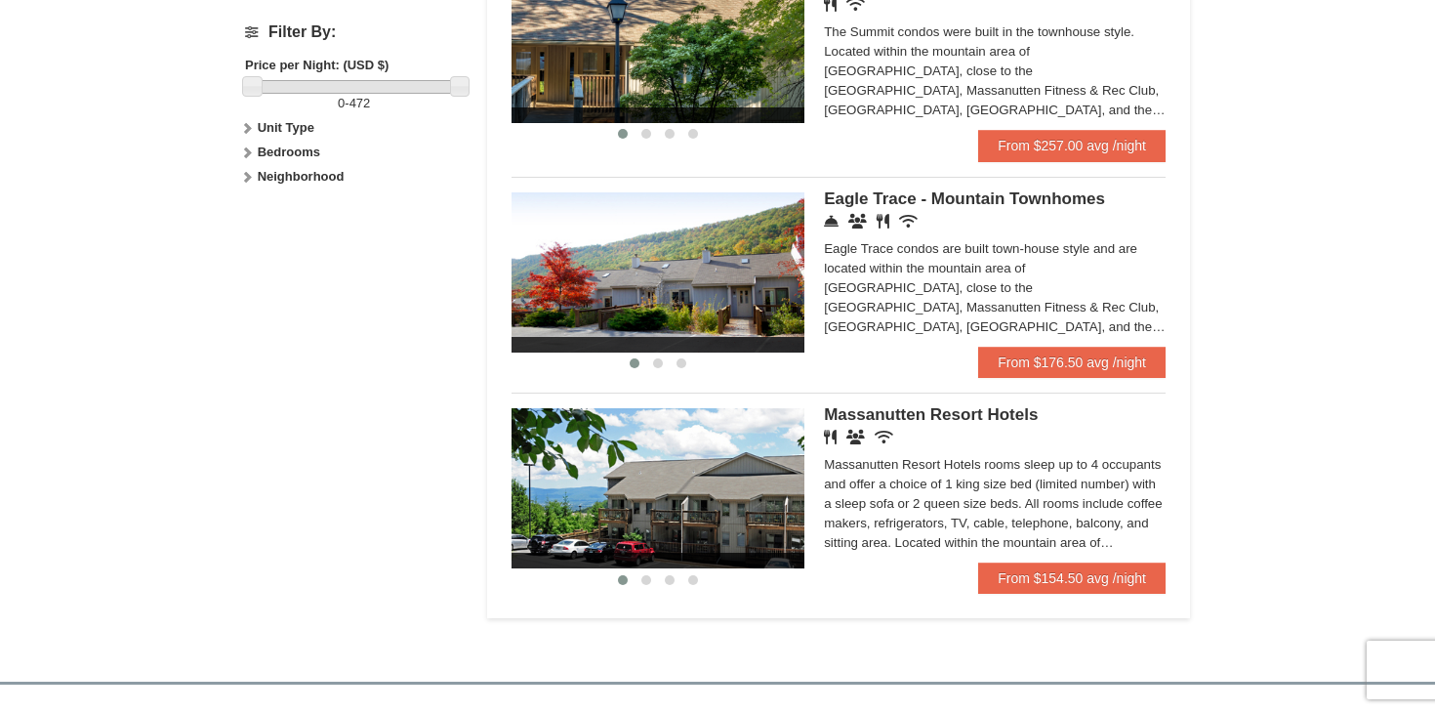
scroll to position [916, 0]
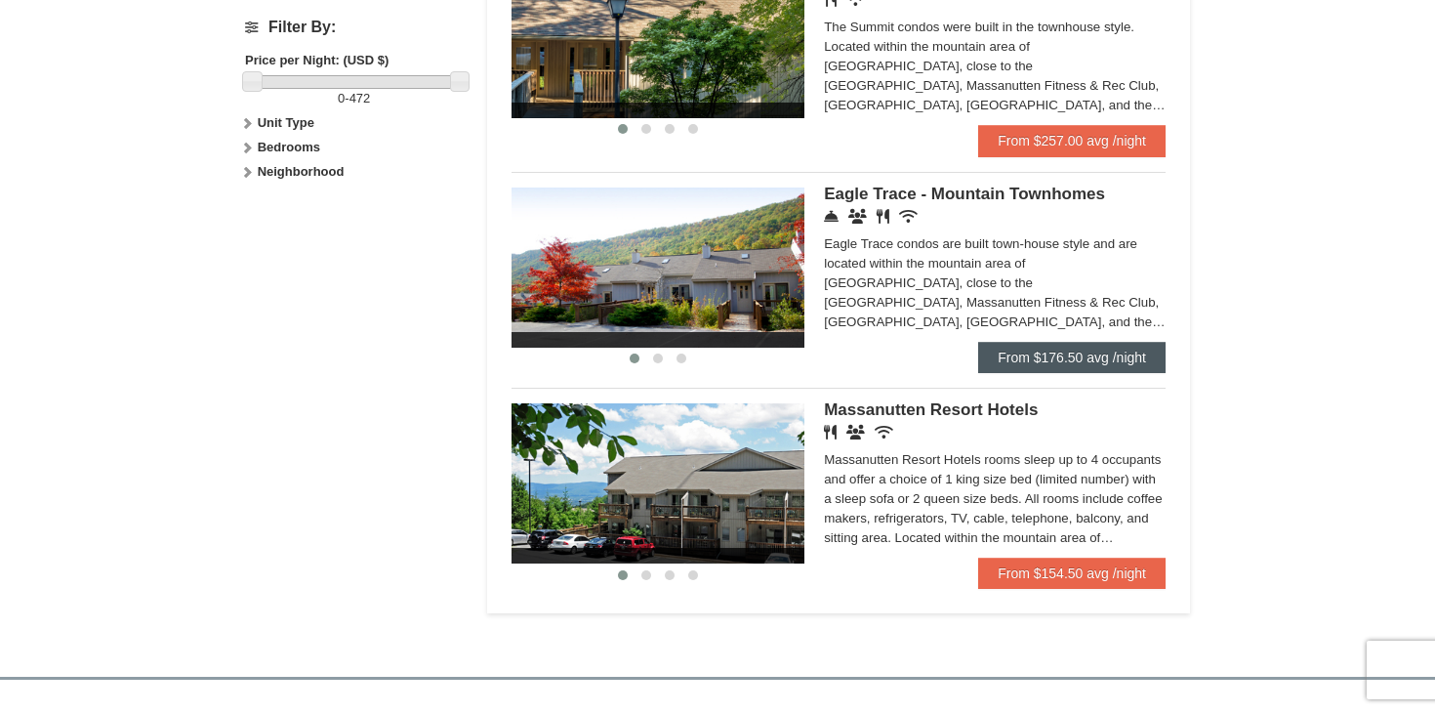
click at [1053, 356] on link "From $176.50 avg /night" at bounding box center [1071, 357] width 187 height 31
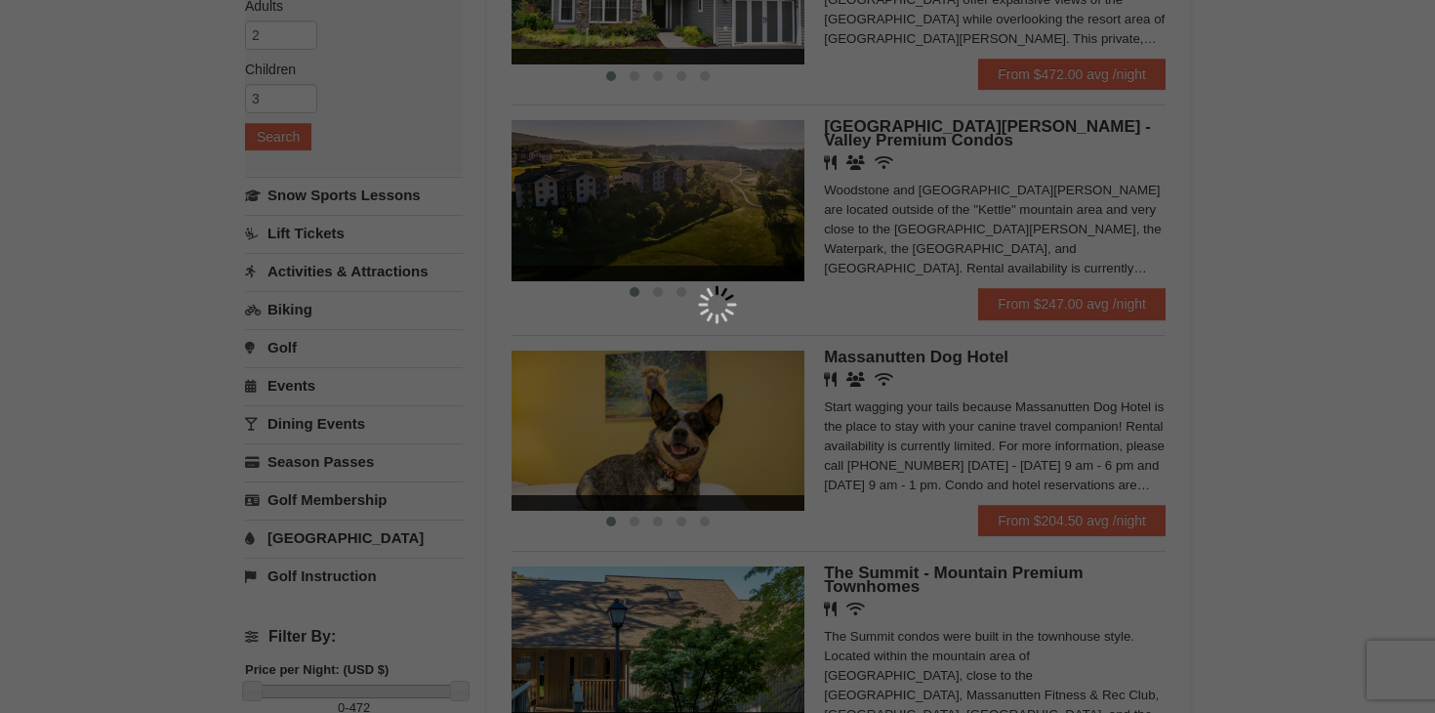
scroll to position [308, 0]
click at [1028, 280] on div at bounding box center [717, 356] width 1435 height 713
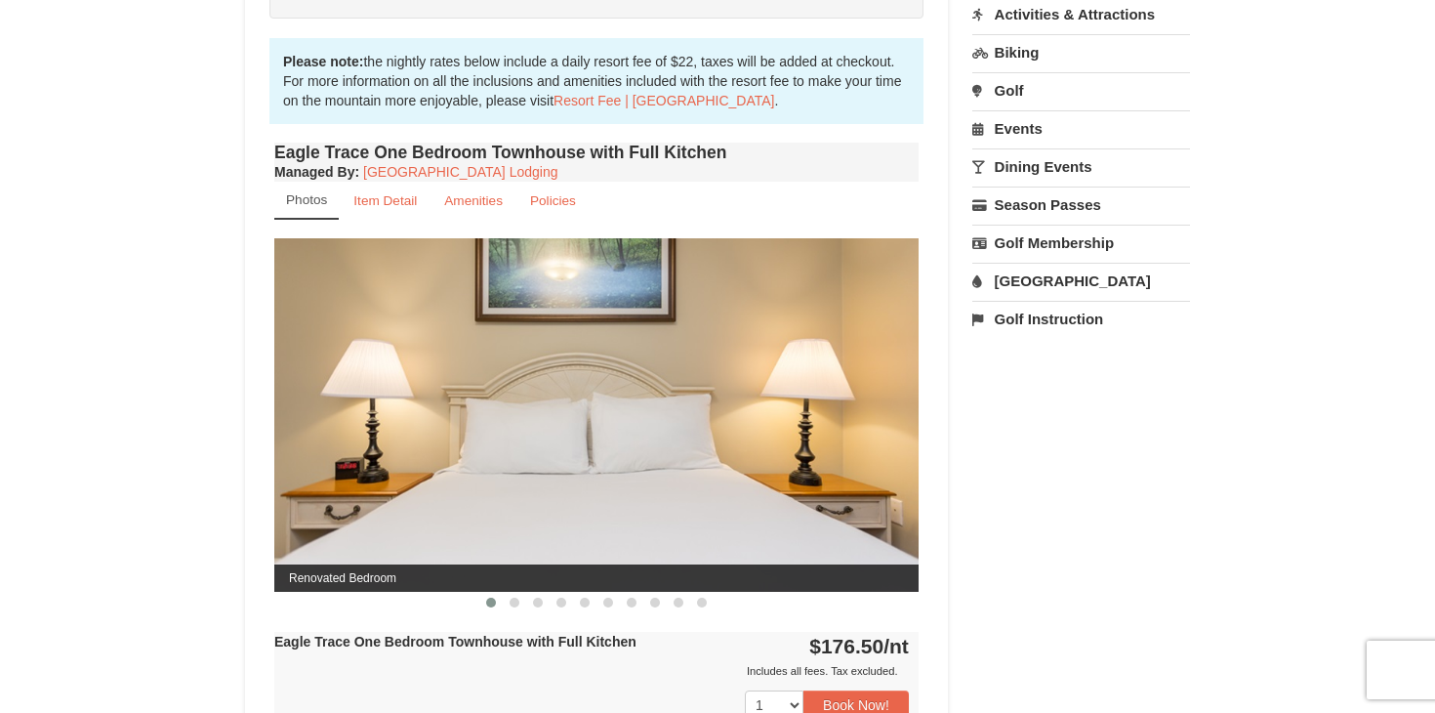
scroll to position [606, 0]
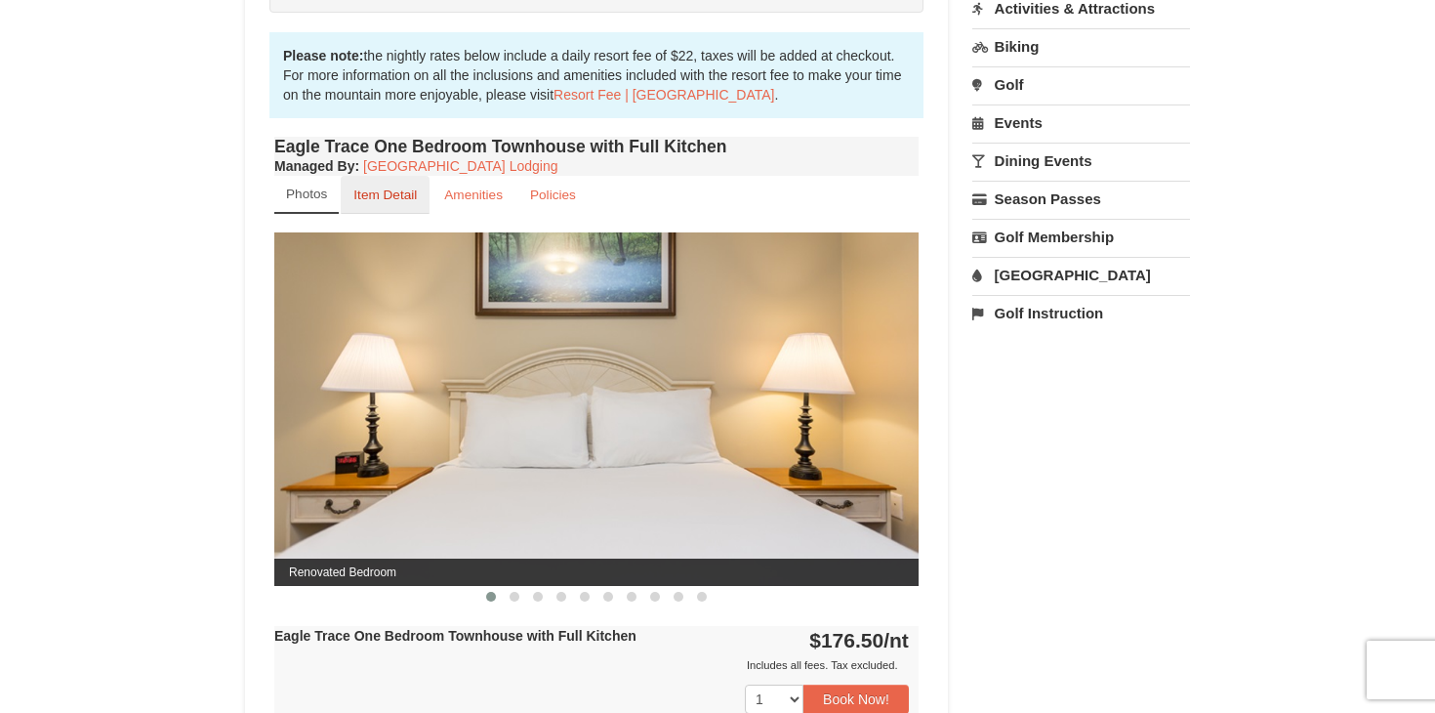
click at [409, 192] on small "Item Detail" at bounding box center [384, 194] width 63 height 15
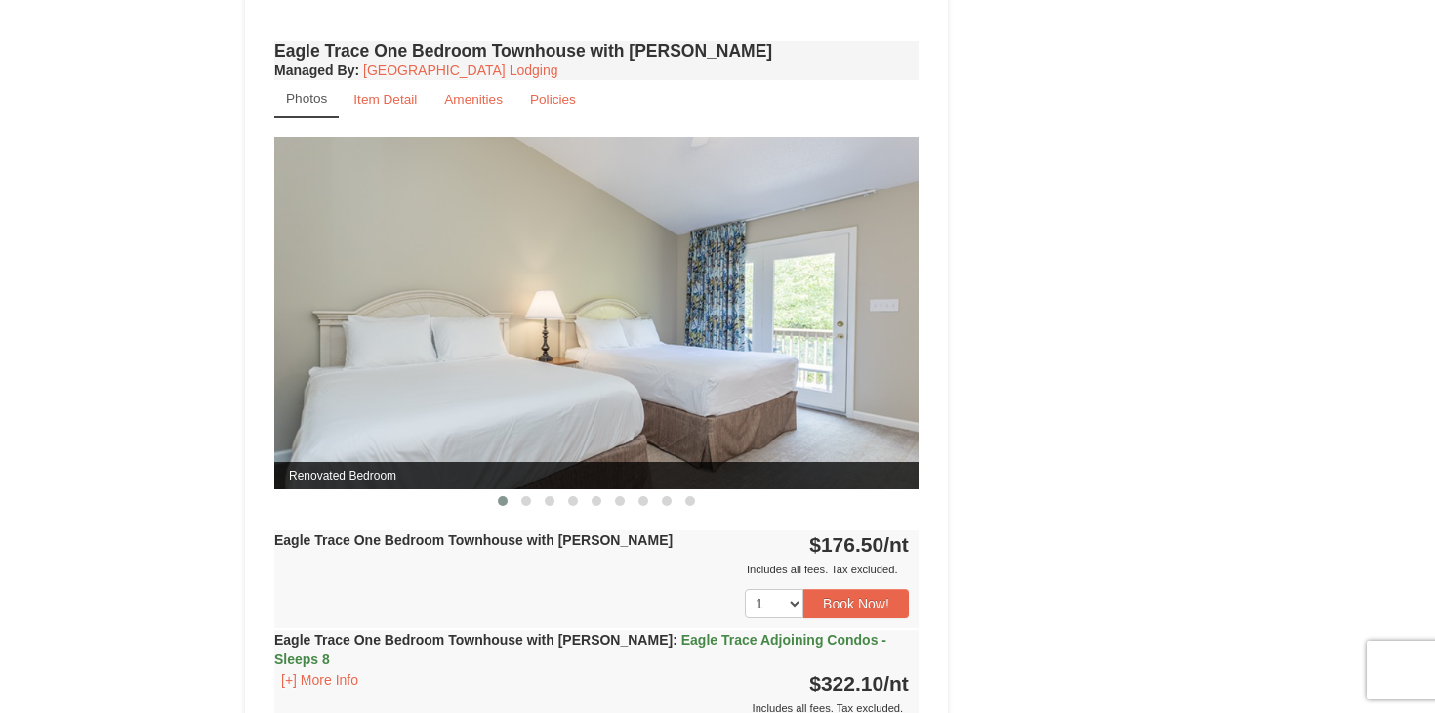
scroll to position [1265, 0]
click at [363, 104] on small "Item Detail" at bounding box center [384, 98] width 63 height 15
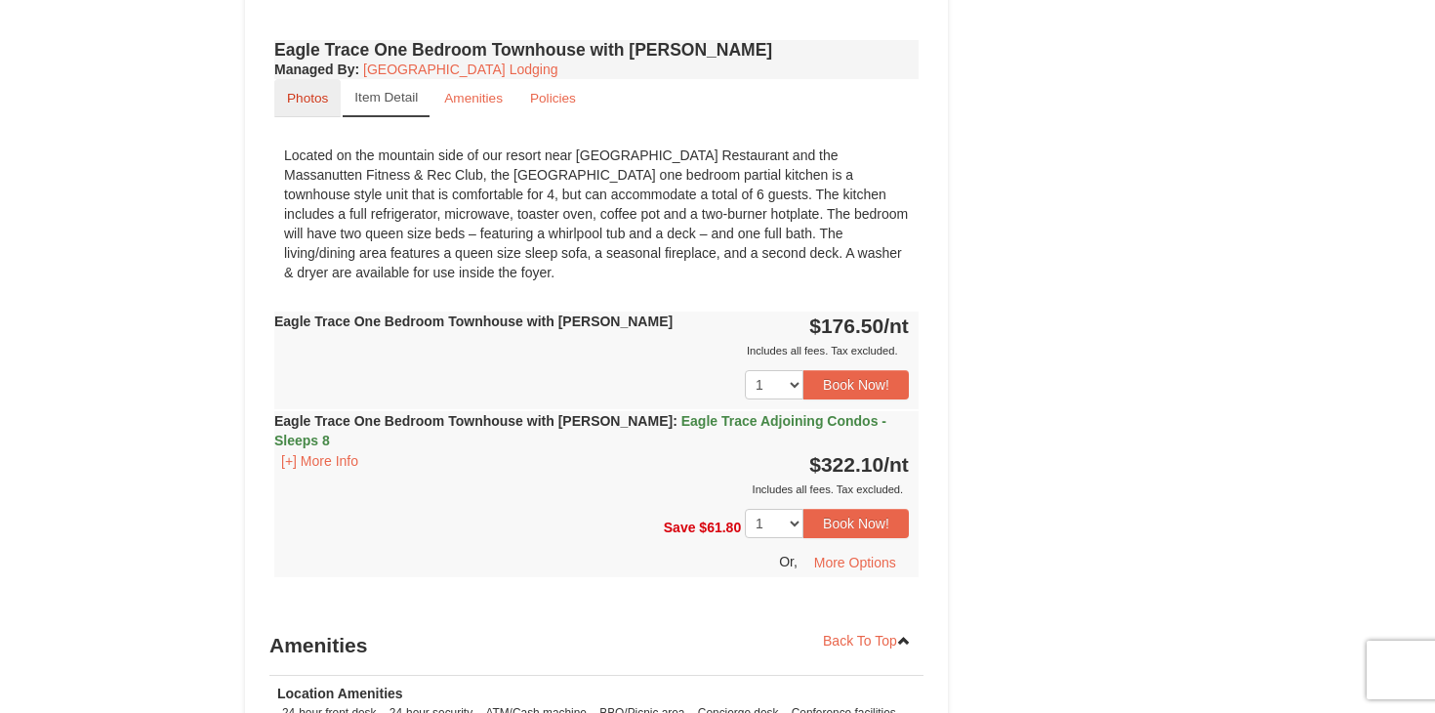
click at [318, 100] on small "Photos" at bounding box center [307, 98] width 41 height 15
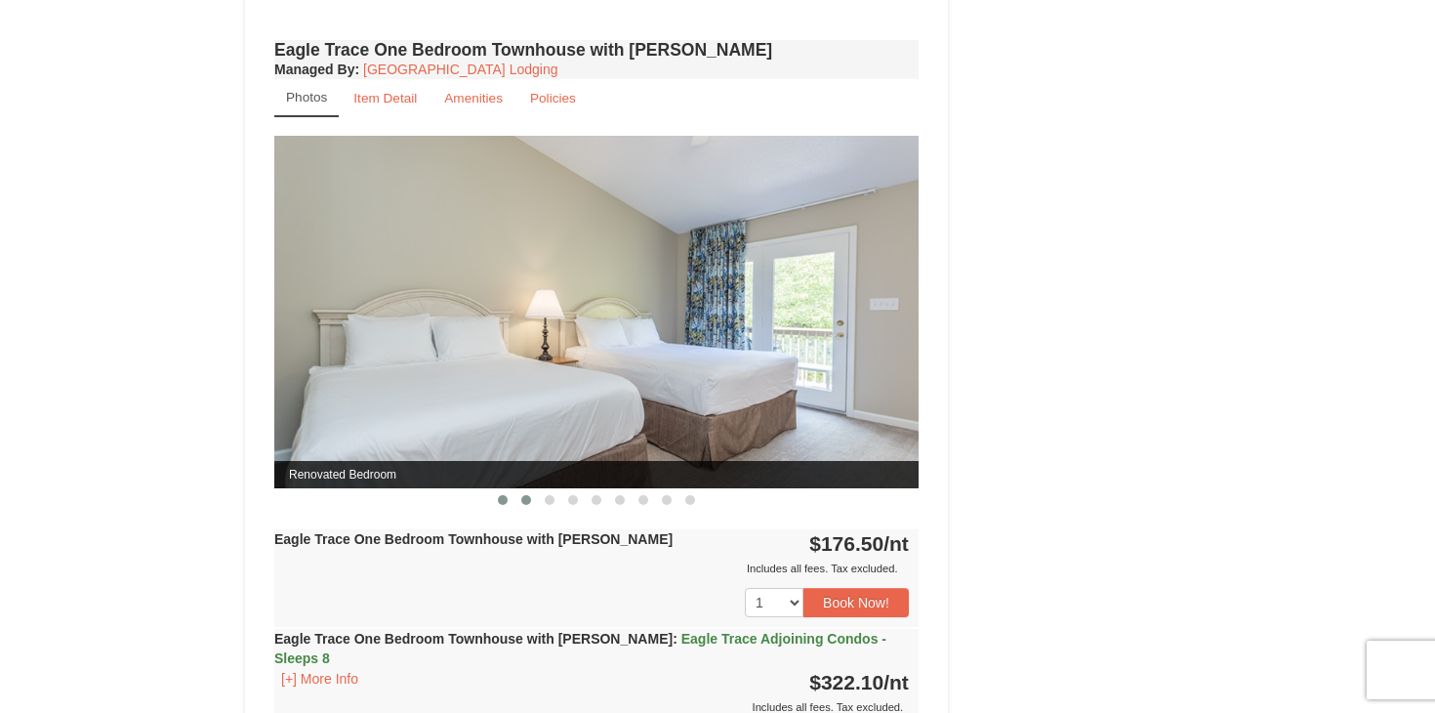
click at [531, 501] on button at bounding box center [526, 500] width 23 height 20
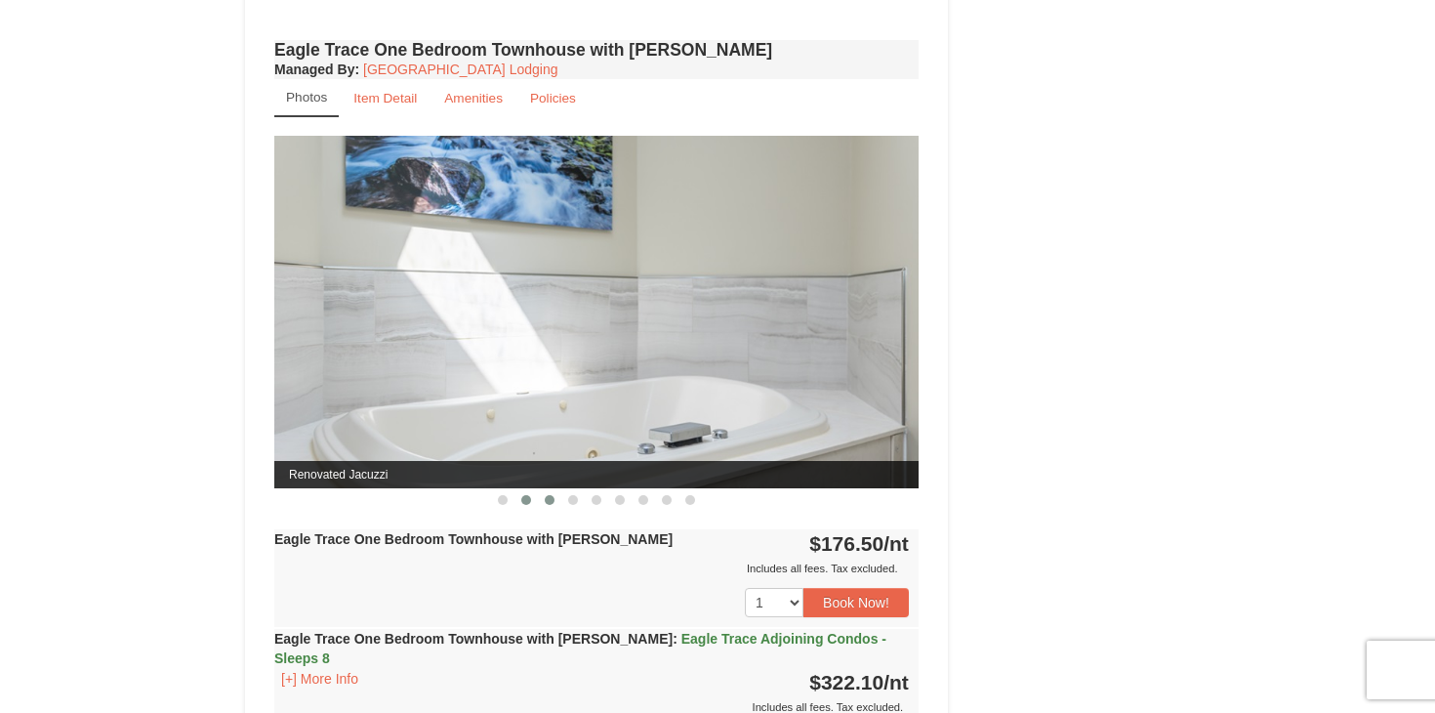
click at [552, 499] on span at bounding box center [550, 500] width 10 height 10
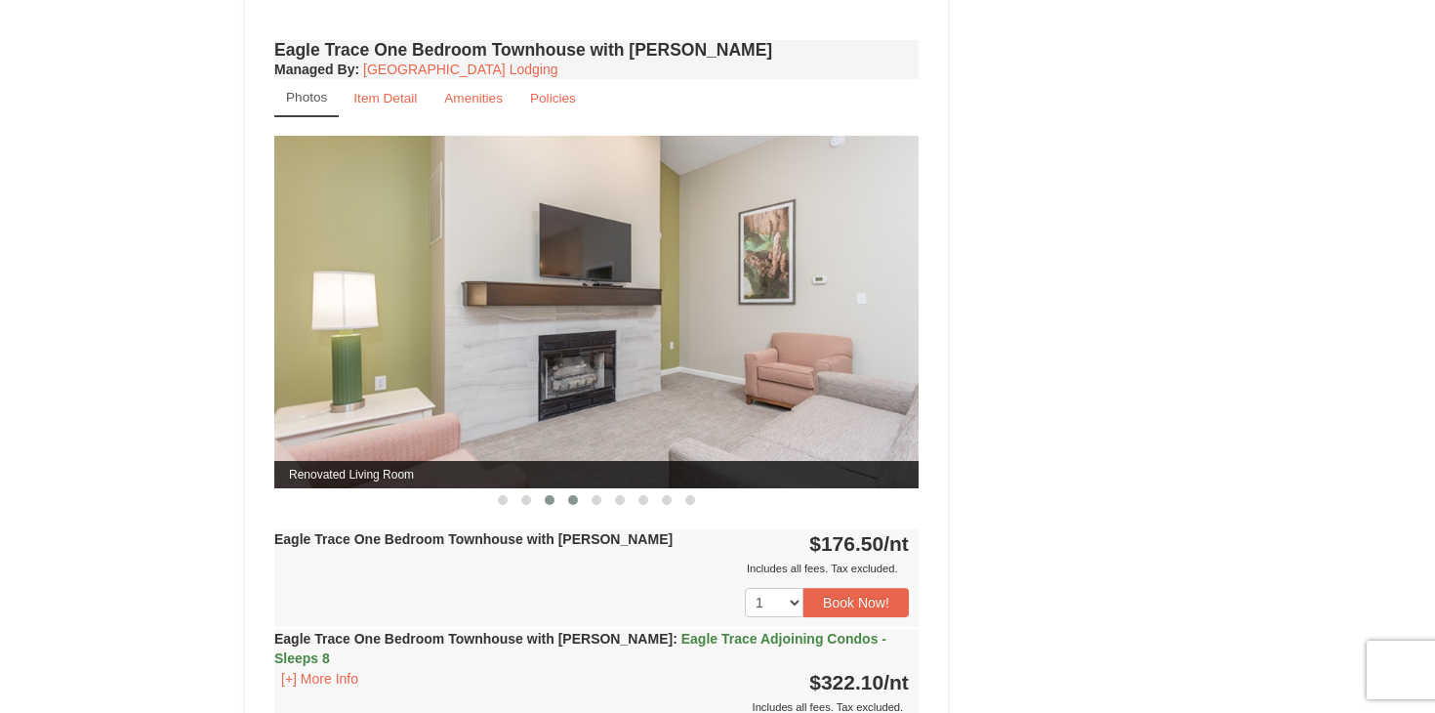
click at [574, 498] on span at bounding box center [573, 500] width 10 height 10
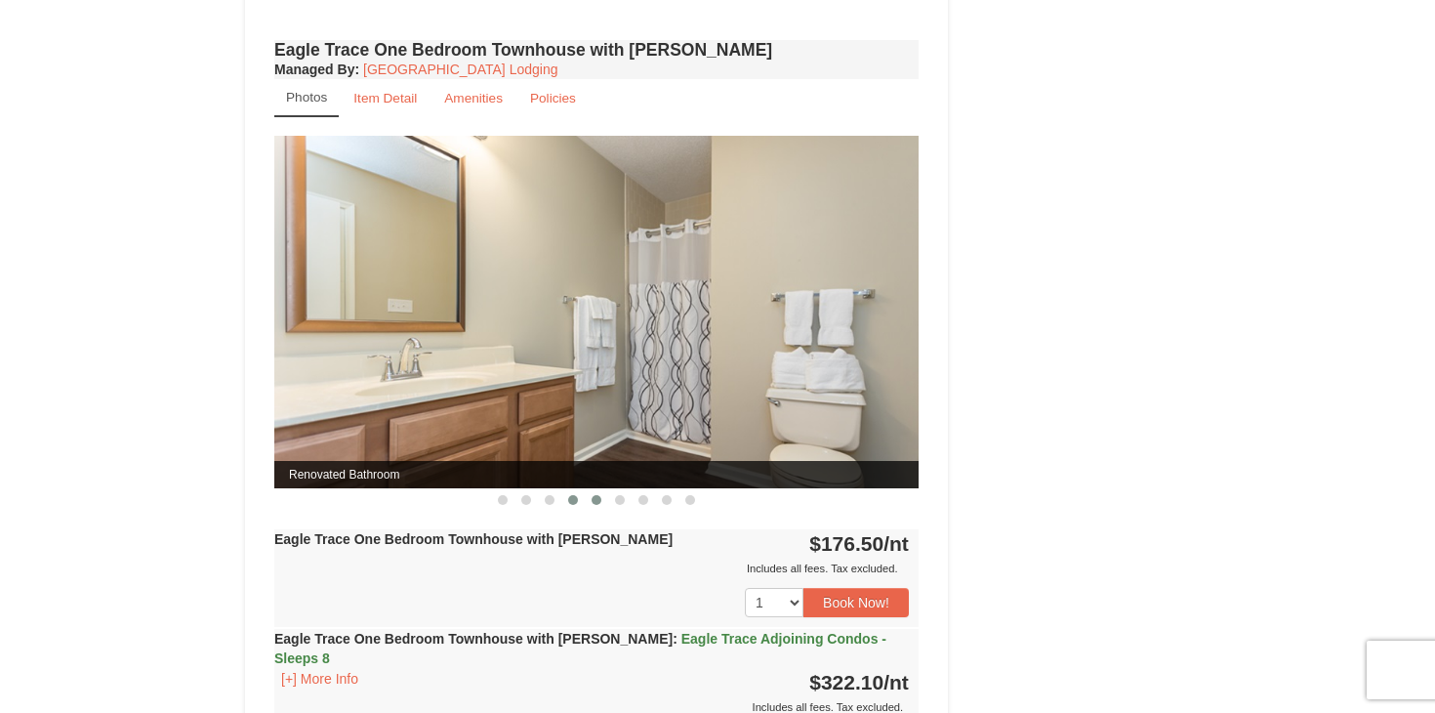
click at [596, 499] on span at bounding box center [597, 500] width 10 height 10
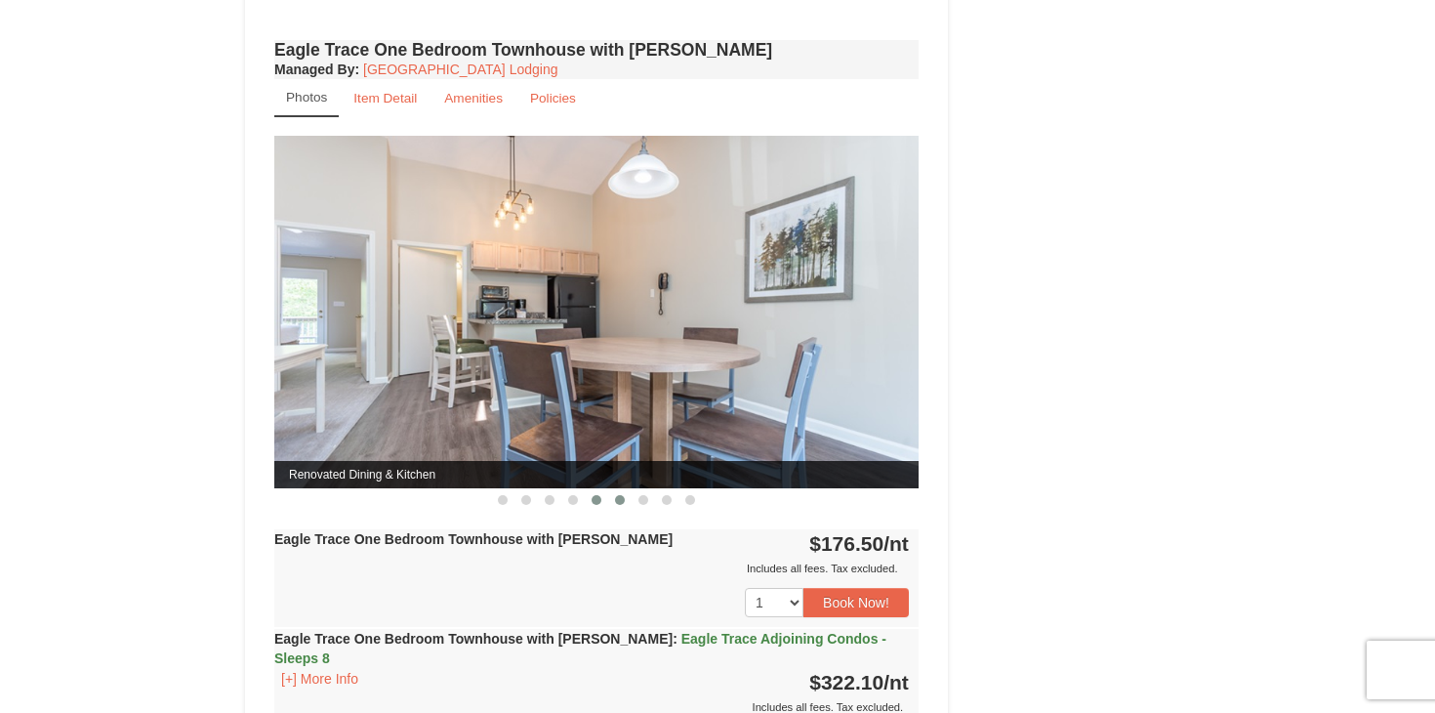
click at [615, 501] on span at bounding box center [620, 500] width 10 height 10
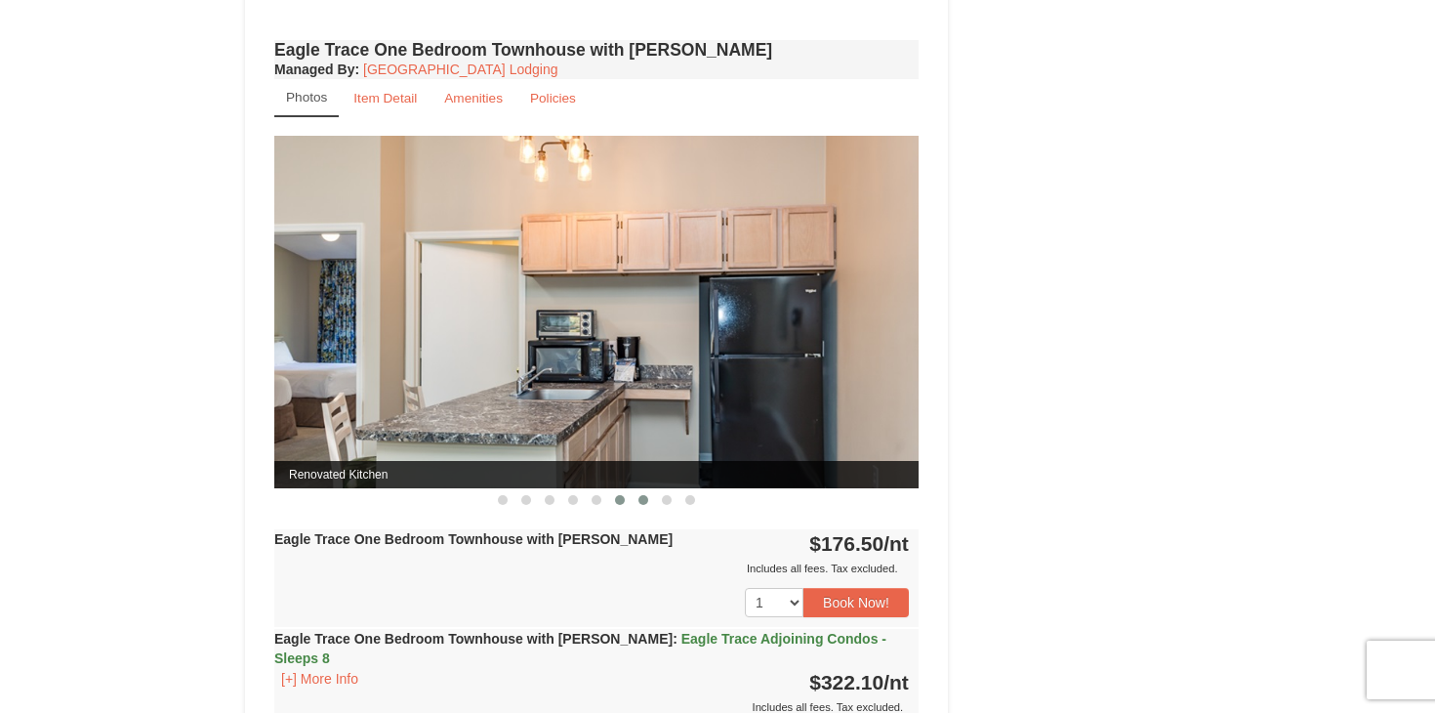
click at [645, 500] on span at bounding box center [644, 500] width 10 height 10
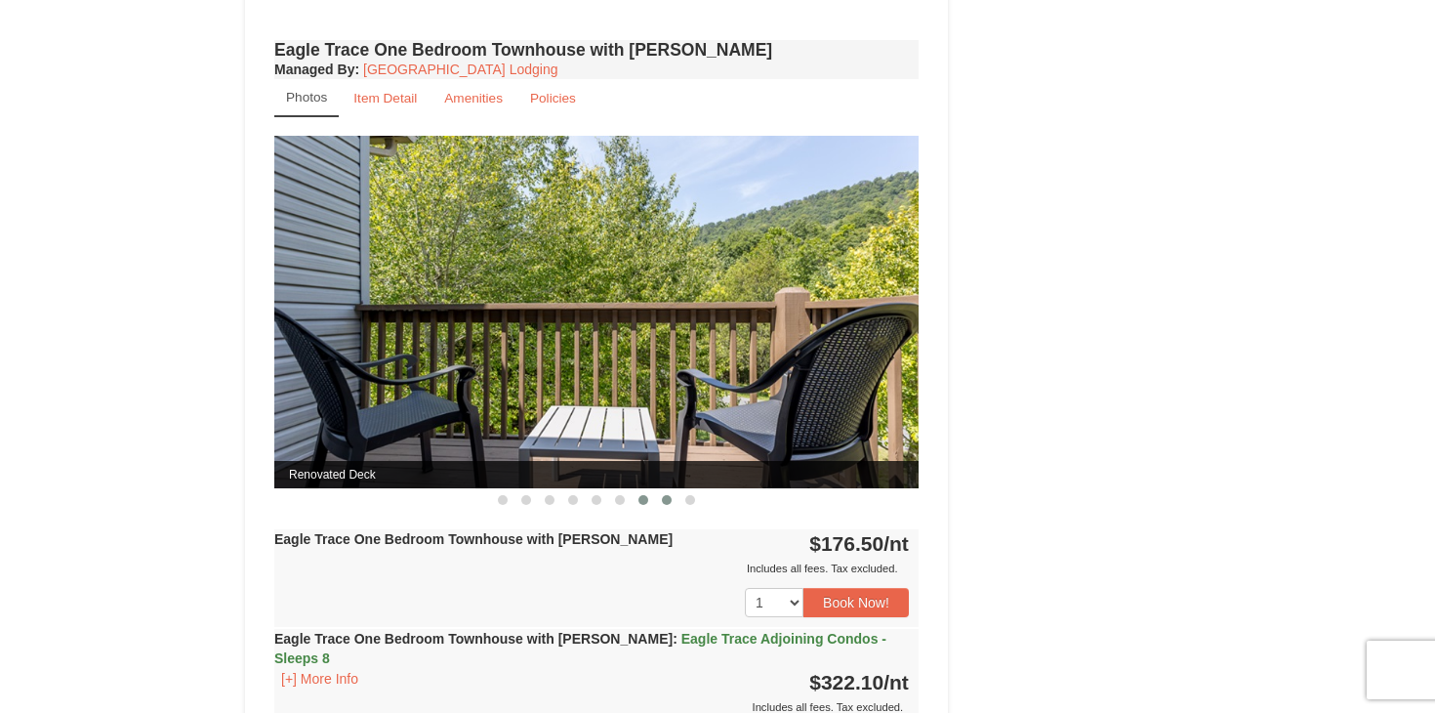
click at [660, 498] on button at bounding box center [666, 500] width 23 height 20
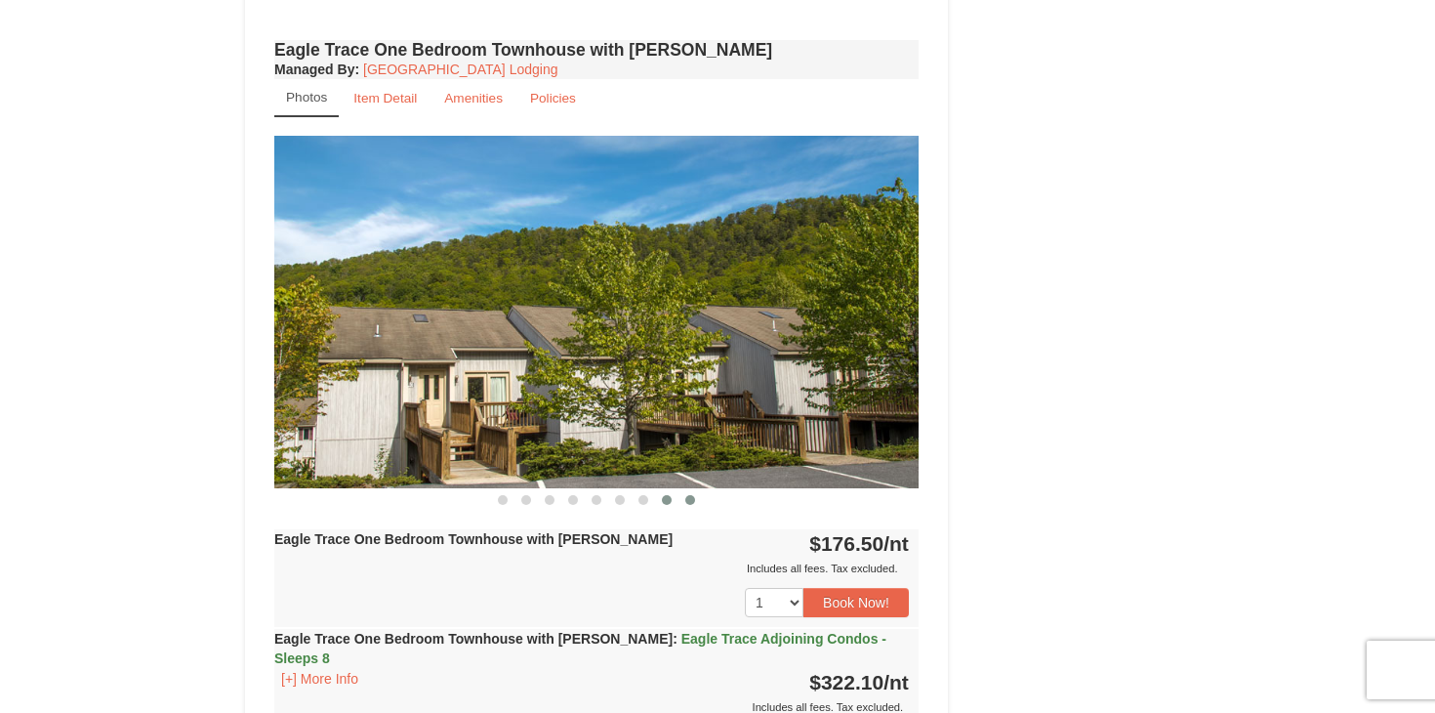
click at [682, 497] on button at bounding box center [690, 500] width 23 height 20
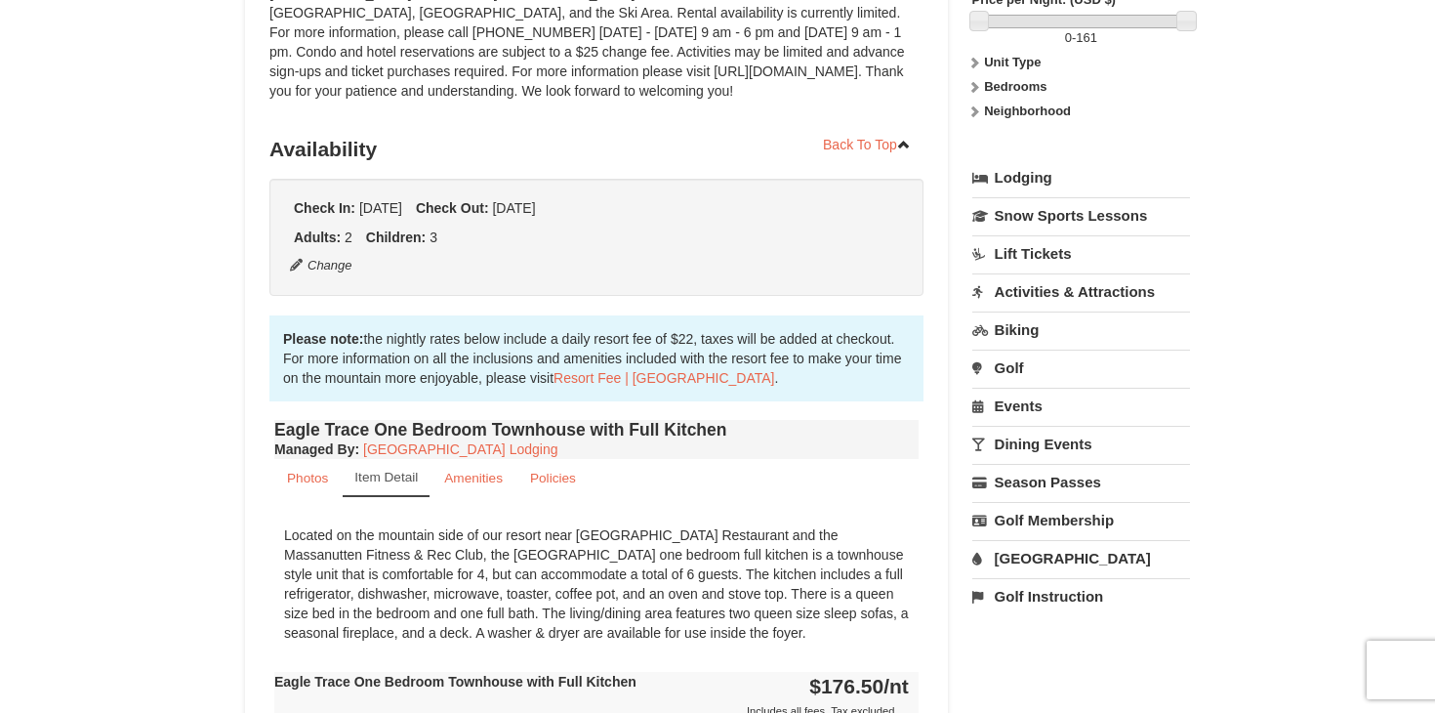
scroll to position [332, 0]
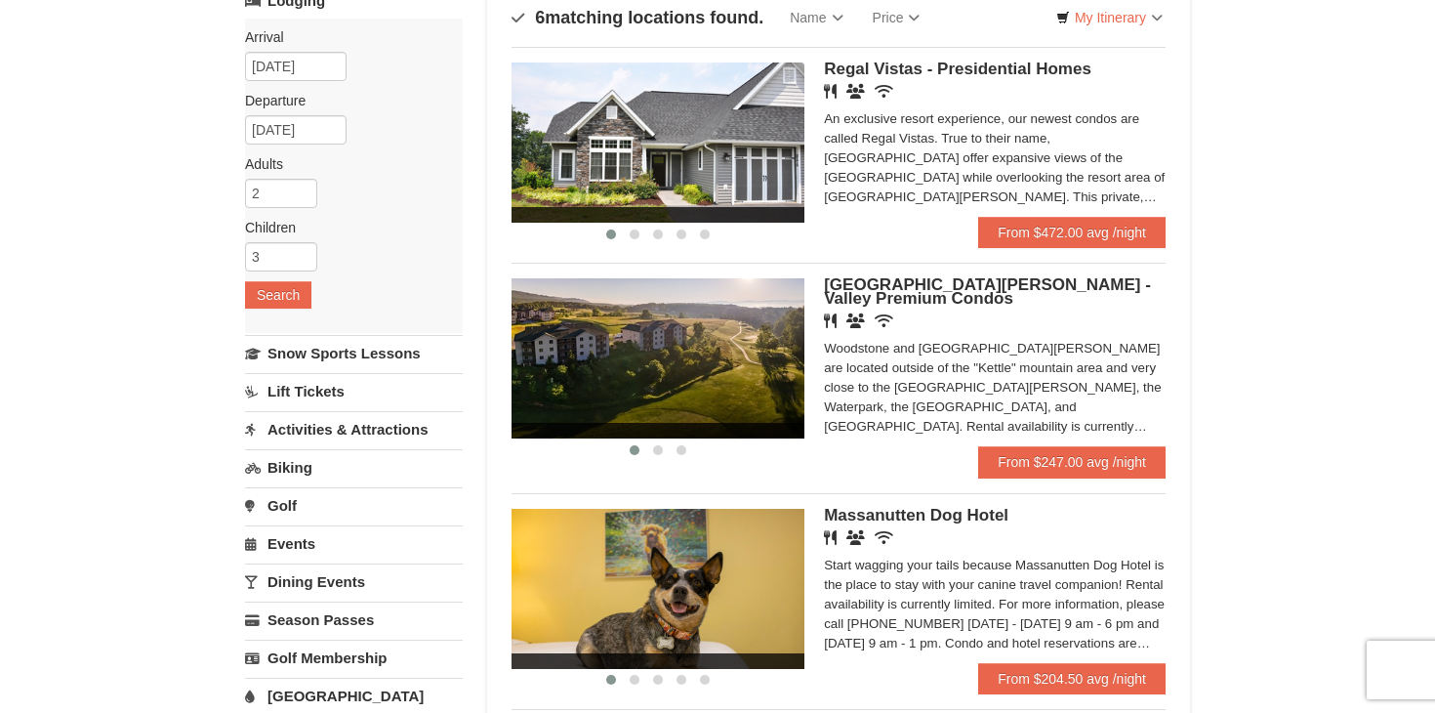
scroll to position [185, 0]
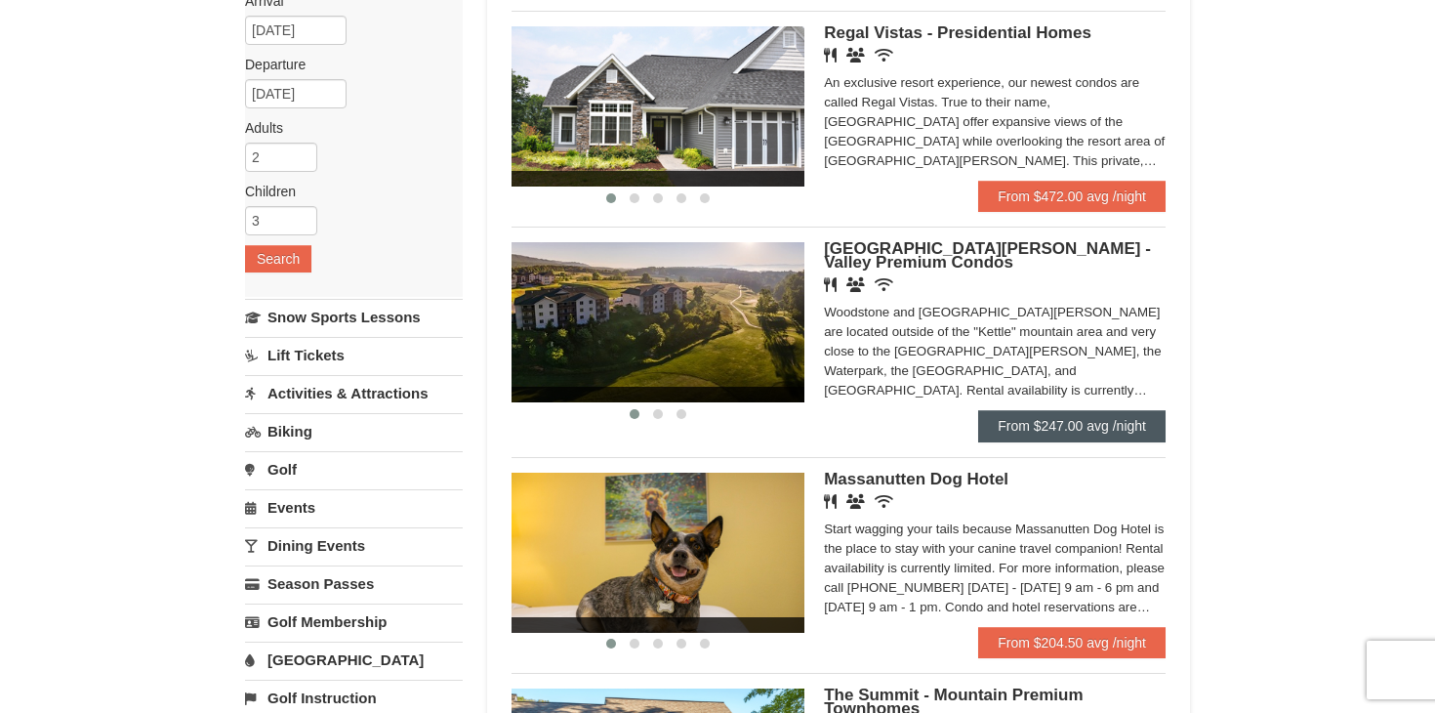
click at [1055, 437] on link "From $247.00 avg /night" at bounding box center [1071, 425] width 187 height 31
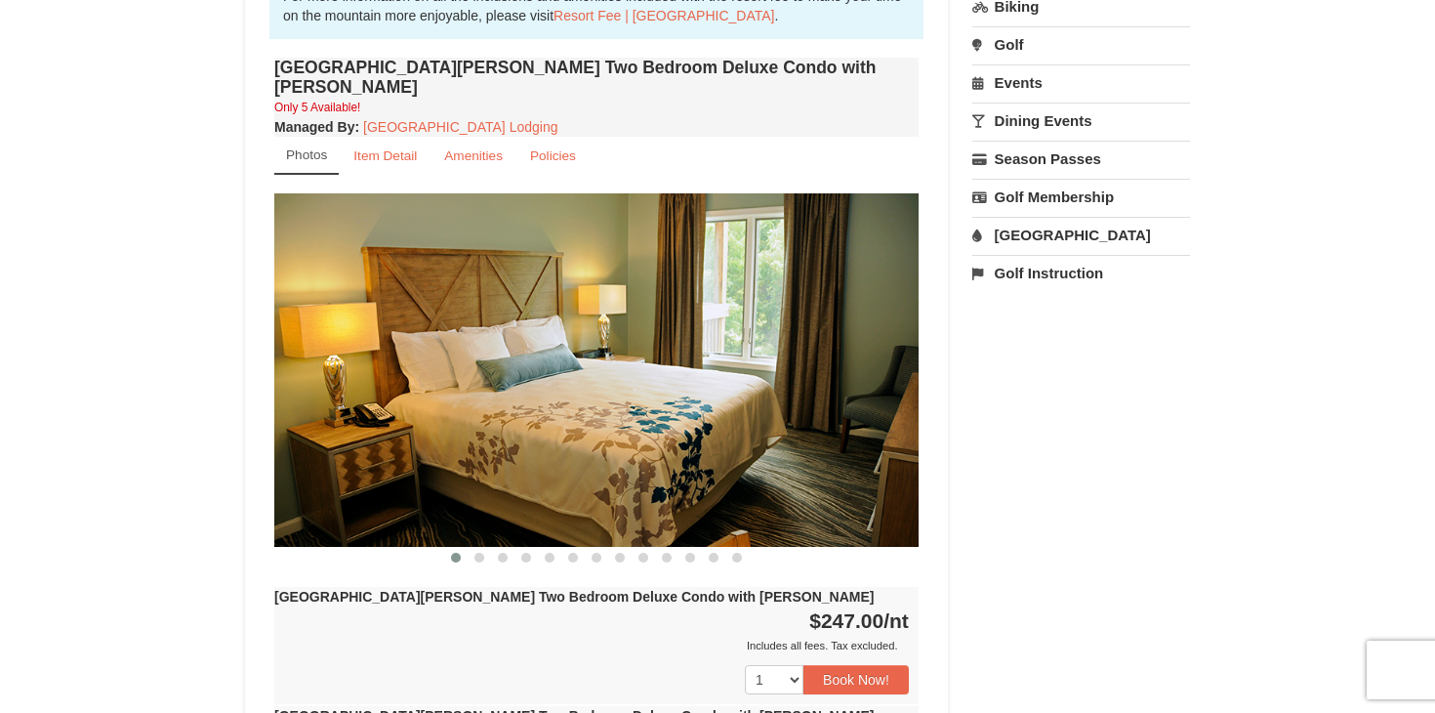
scroll to position [647, 0]
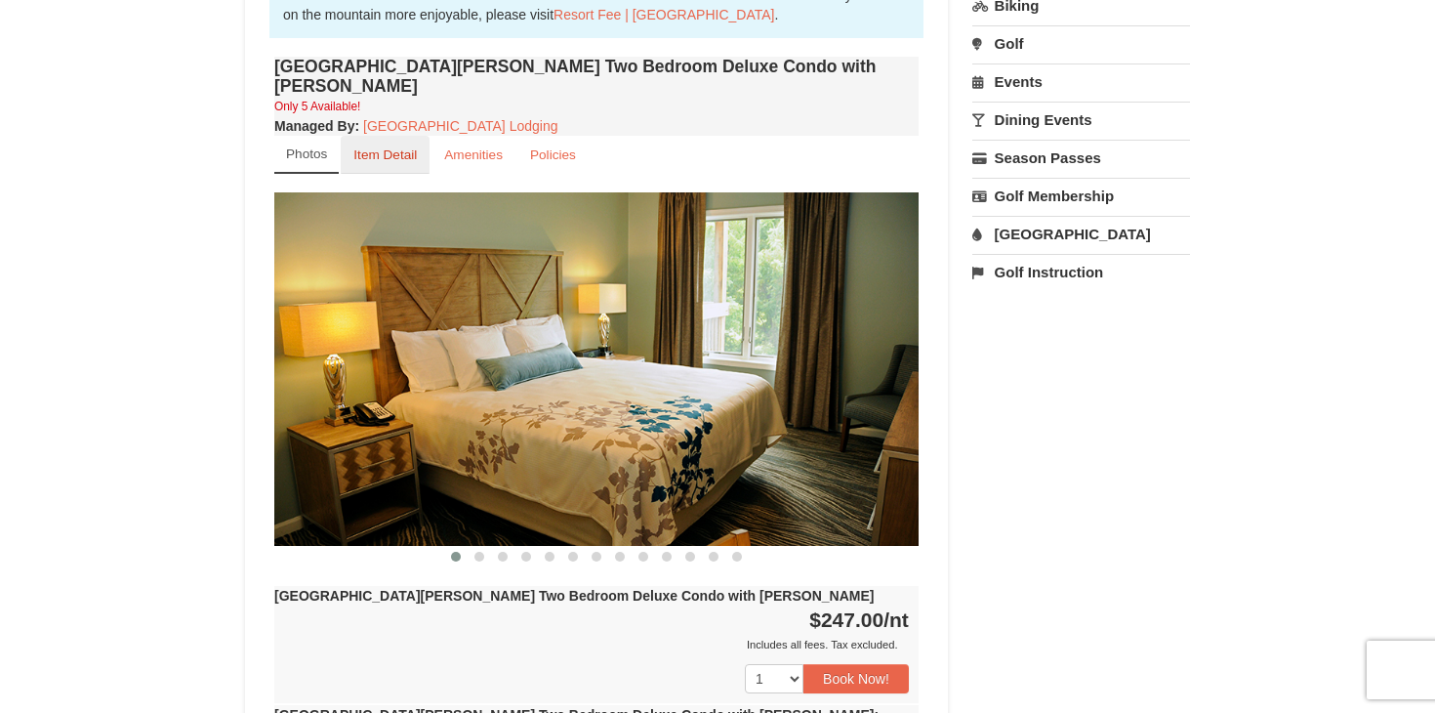
click at [408, 147] on small "Item Detail" at bounding box center [384, 154] width 63 height 15
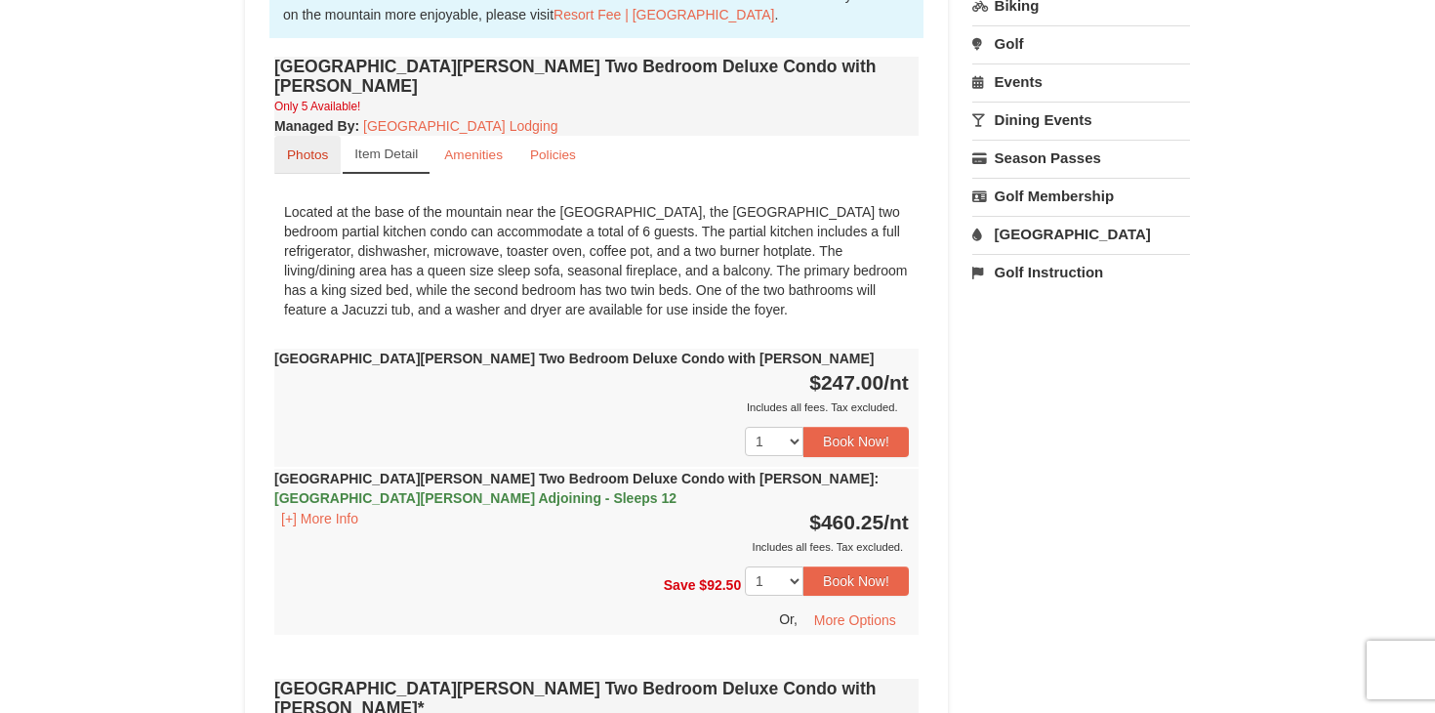
click at [321, 147] on small "Photos" at bounding box center [307, 154] width 41 height 15
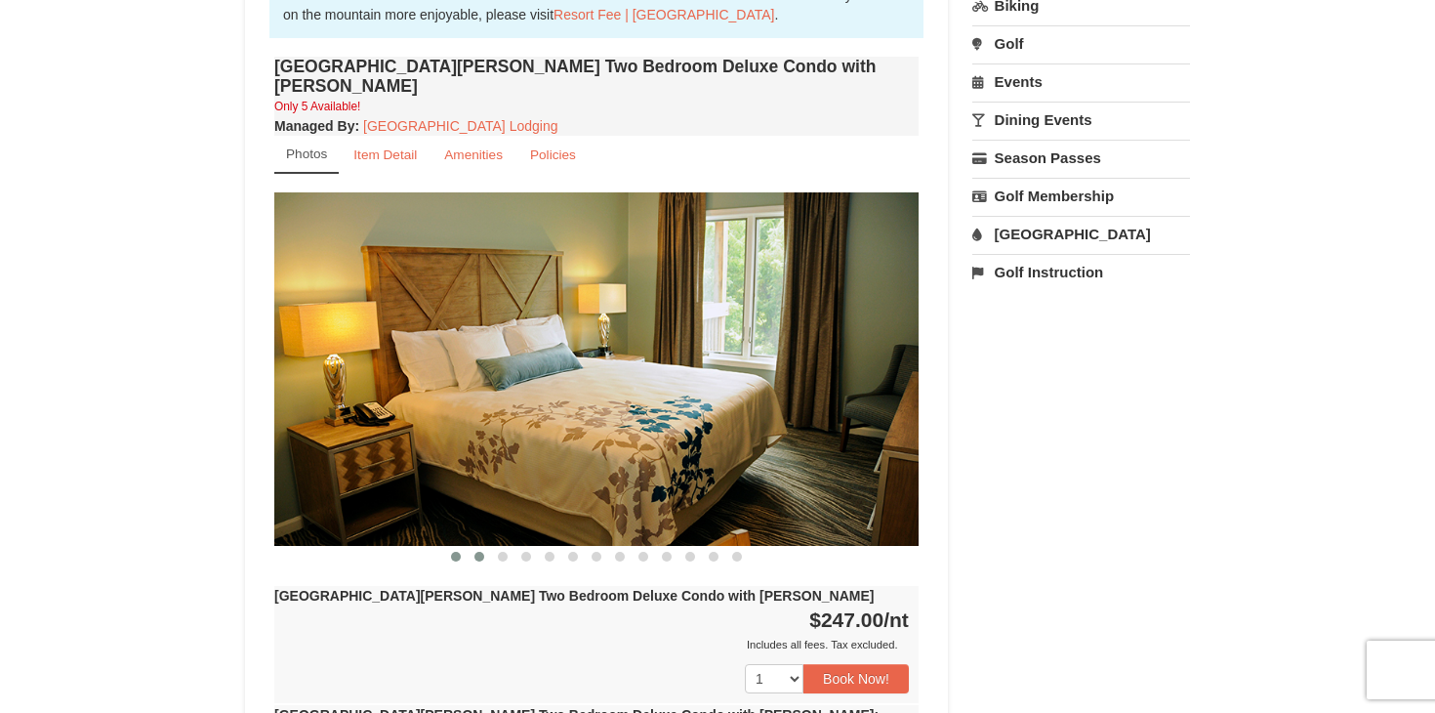
click at [473, 547] on button at bounding box center [479, 557] width 23 height 20
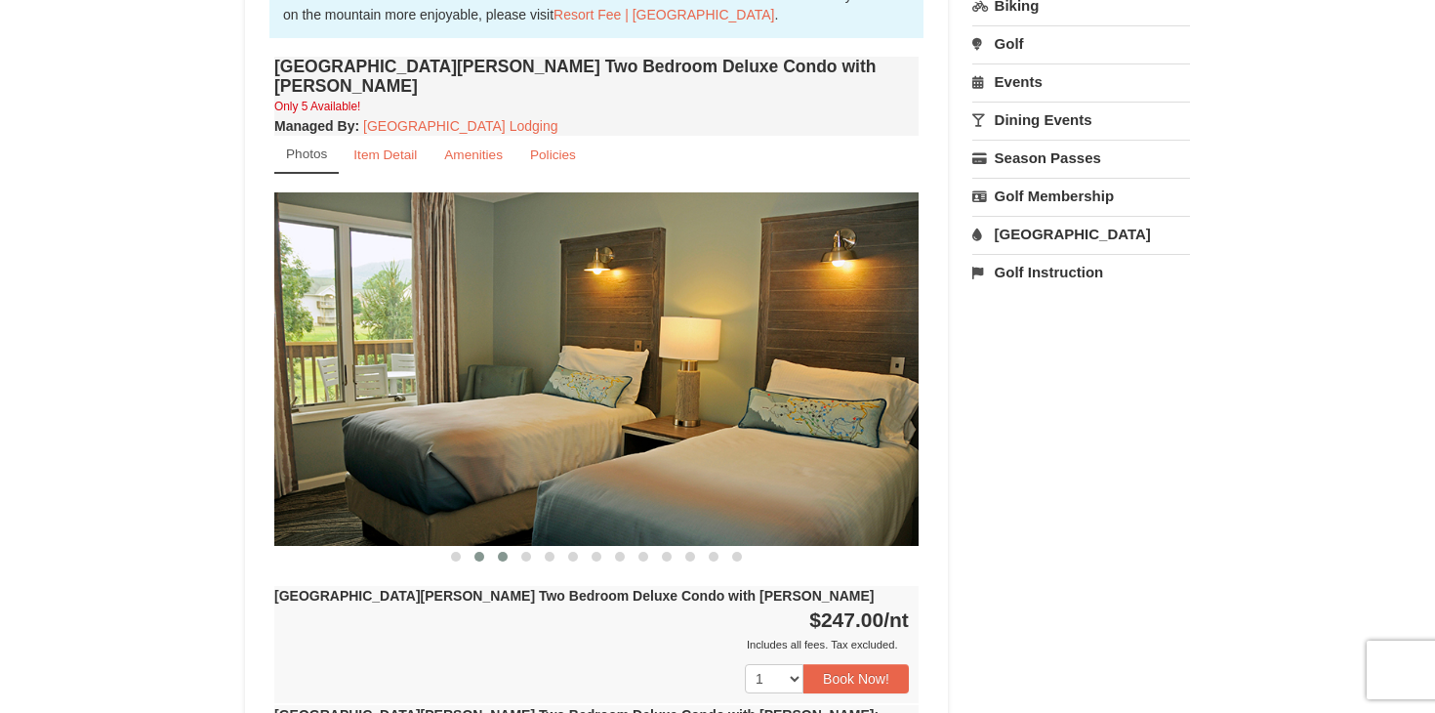
click at [503, 552] on span at bounding box center [503, 557] width 10 height 10
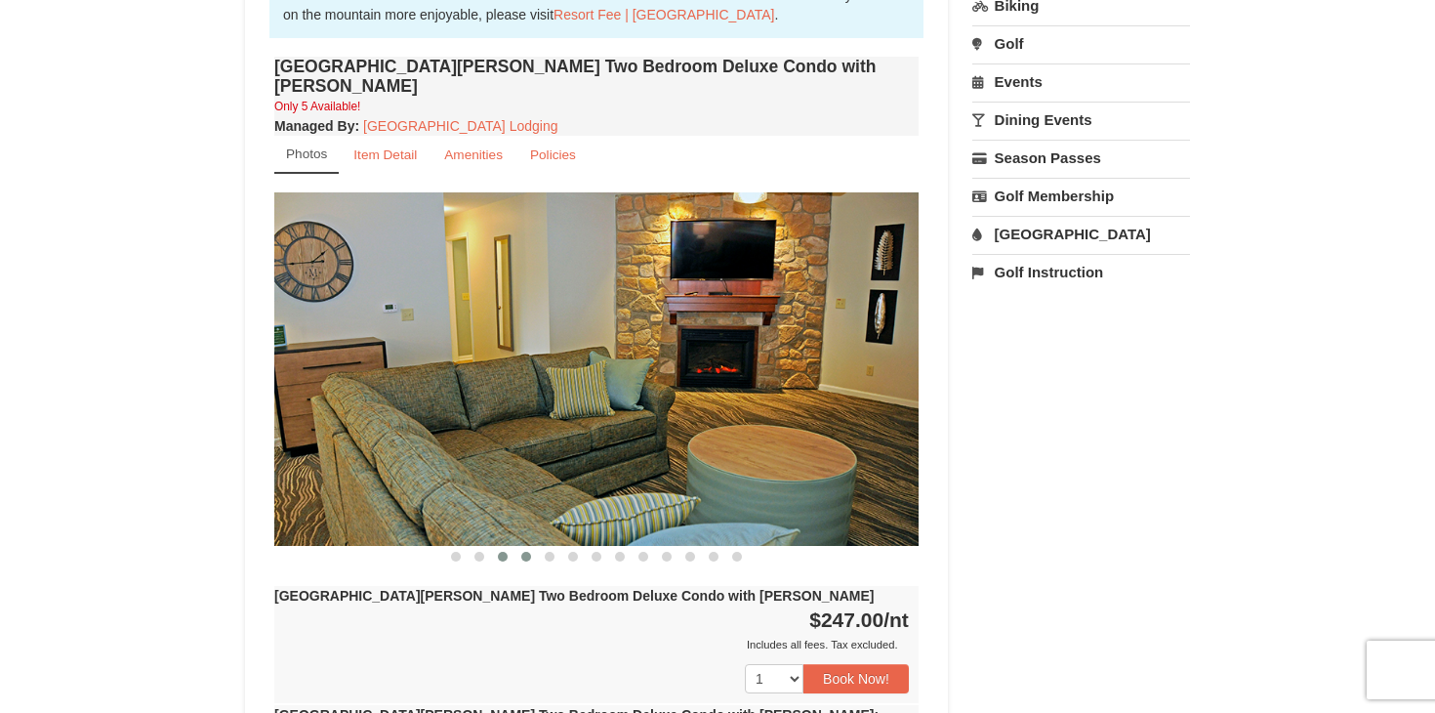
click at [523, 552] on span at bounding box center [526, 557] width 10 height 10
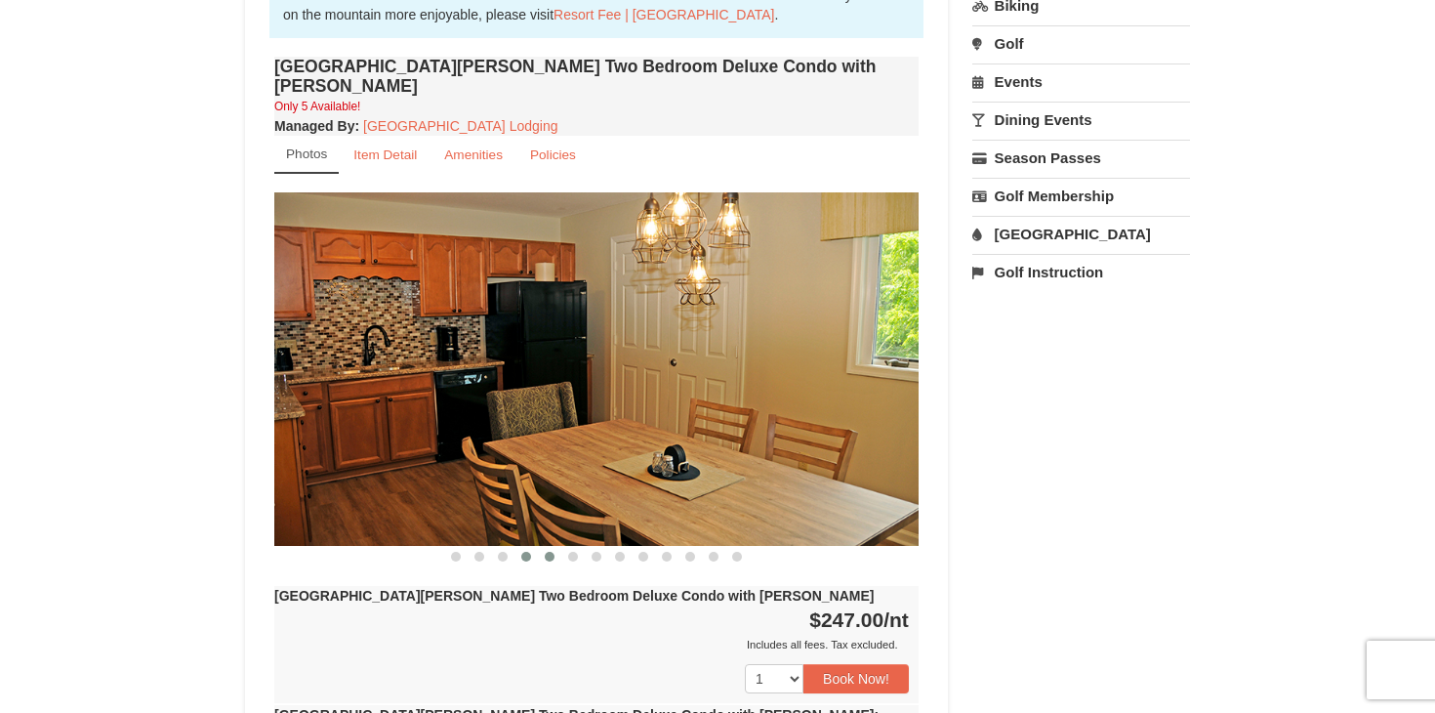
click at [551, 552] on span at bounding box center [550, 557] width 10 height 10
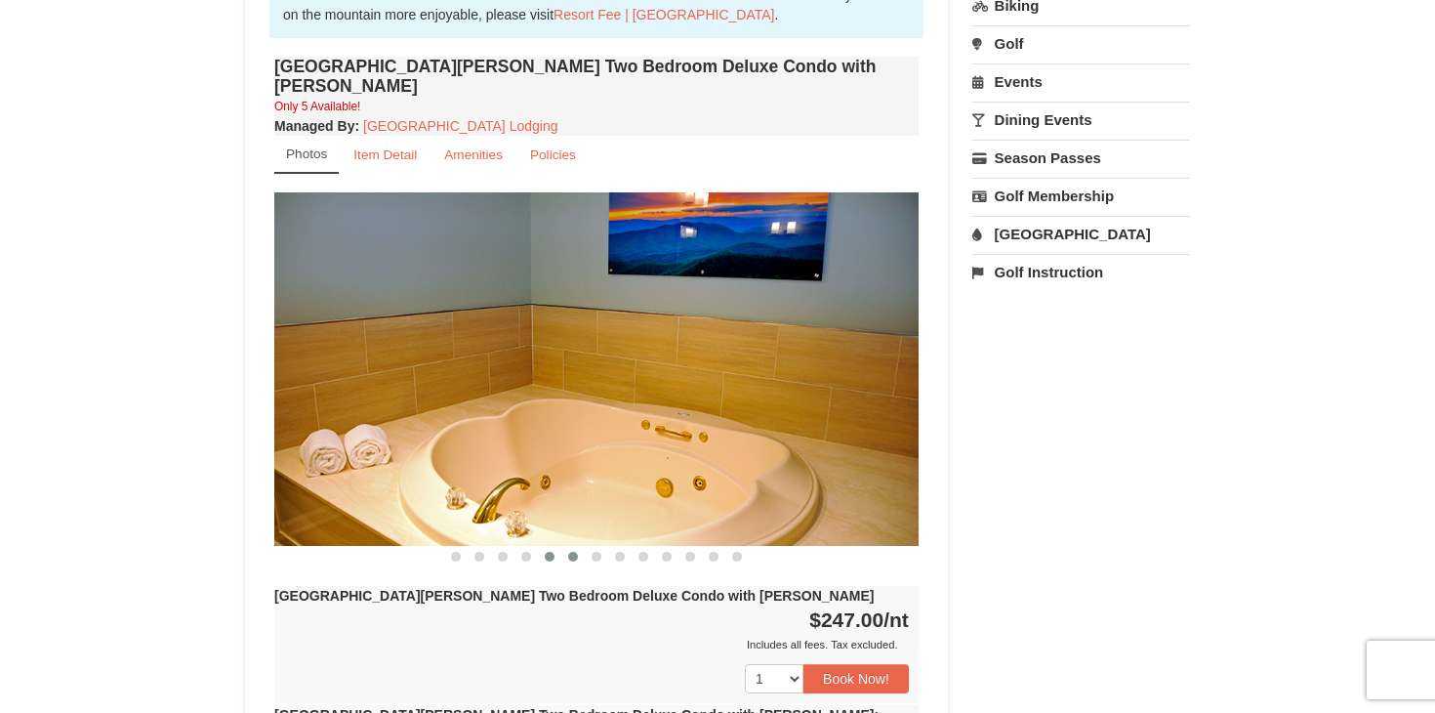
click at [580, 547] on button at bounding box center [572, 557] width 23 height 20
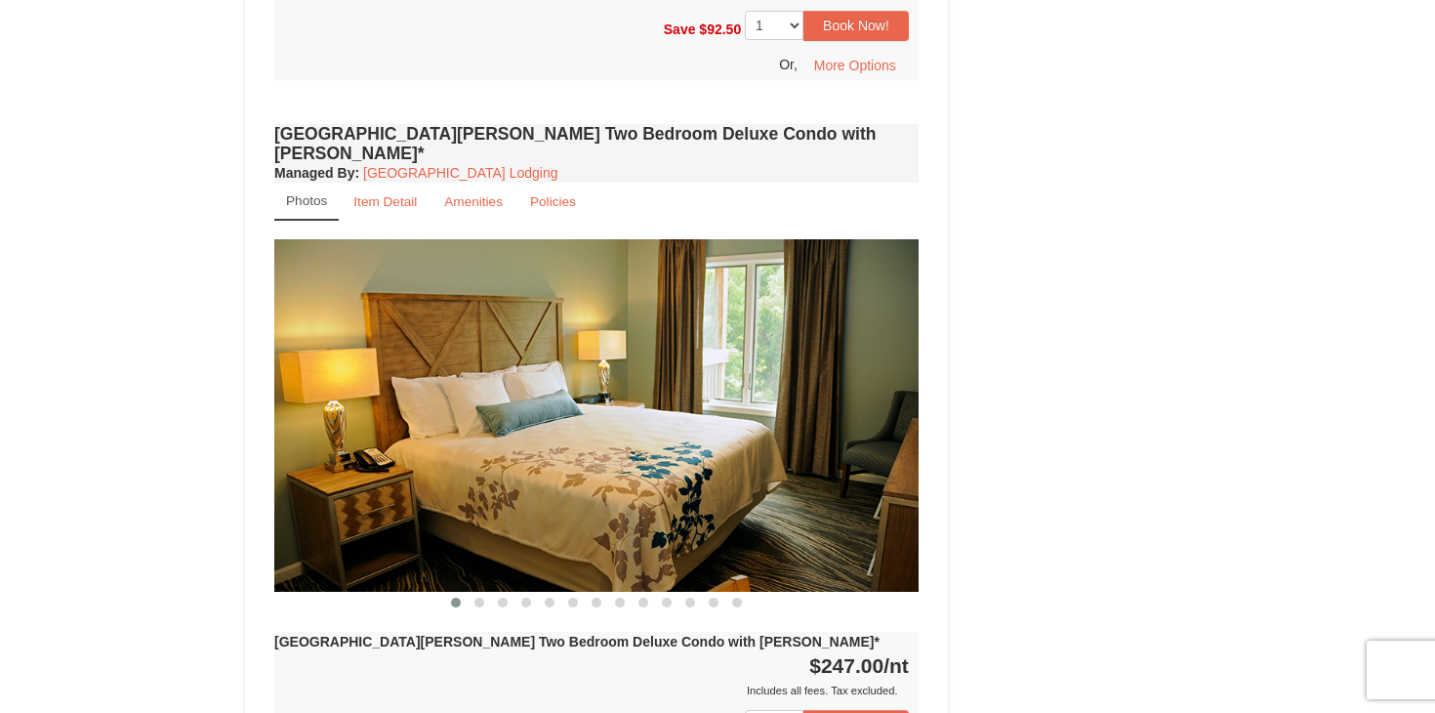
scroll to position [1452, 0]
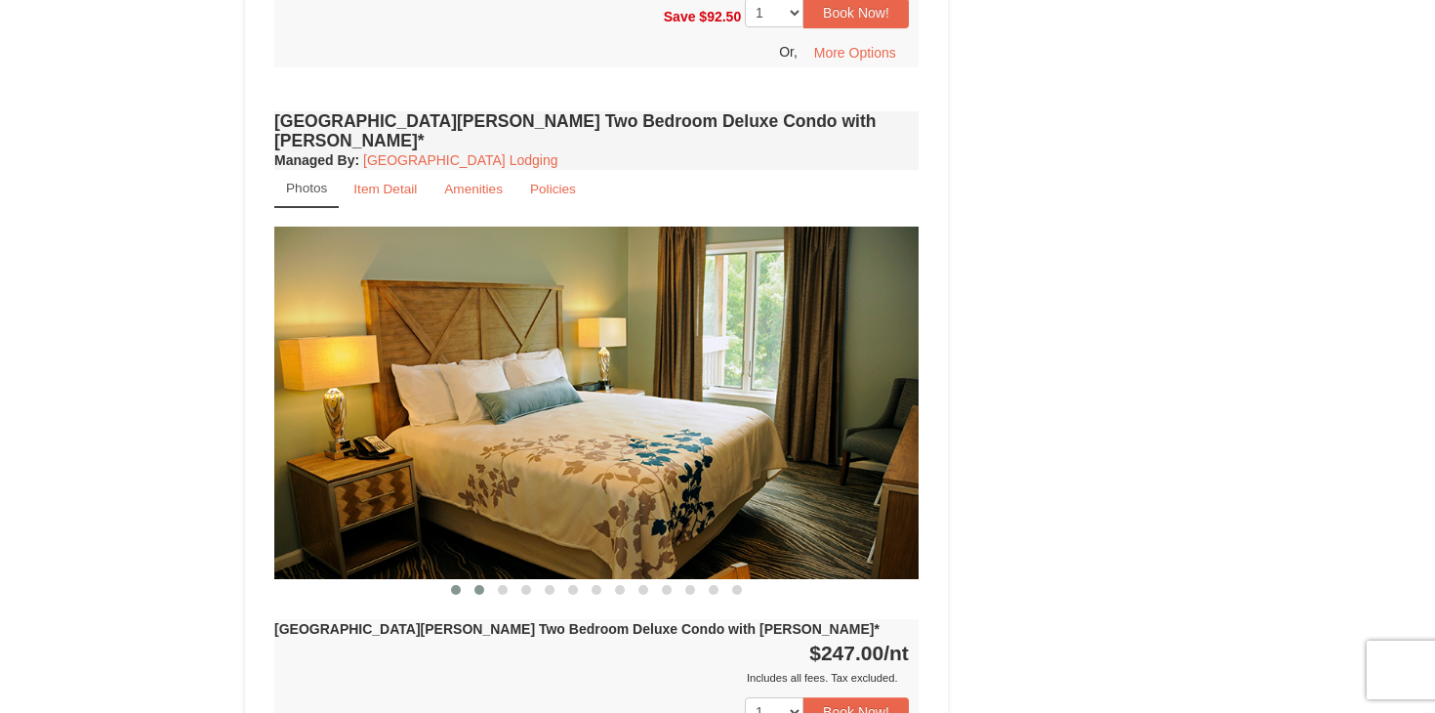
click at [476, 580] on button at bounding box center [479, 590] width 23 height 20
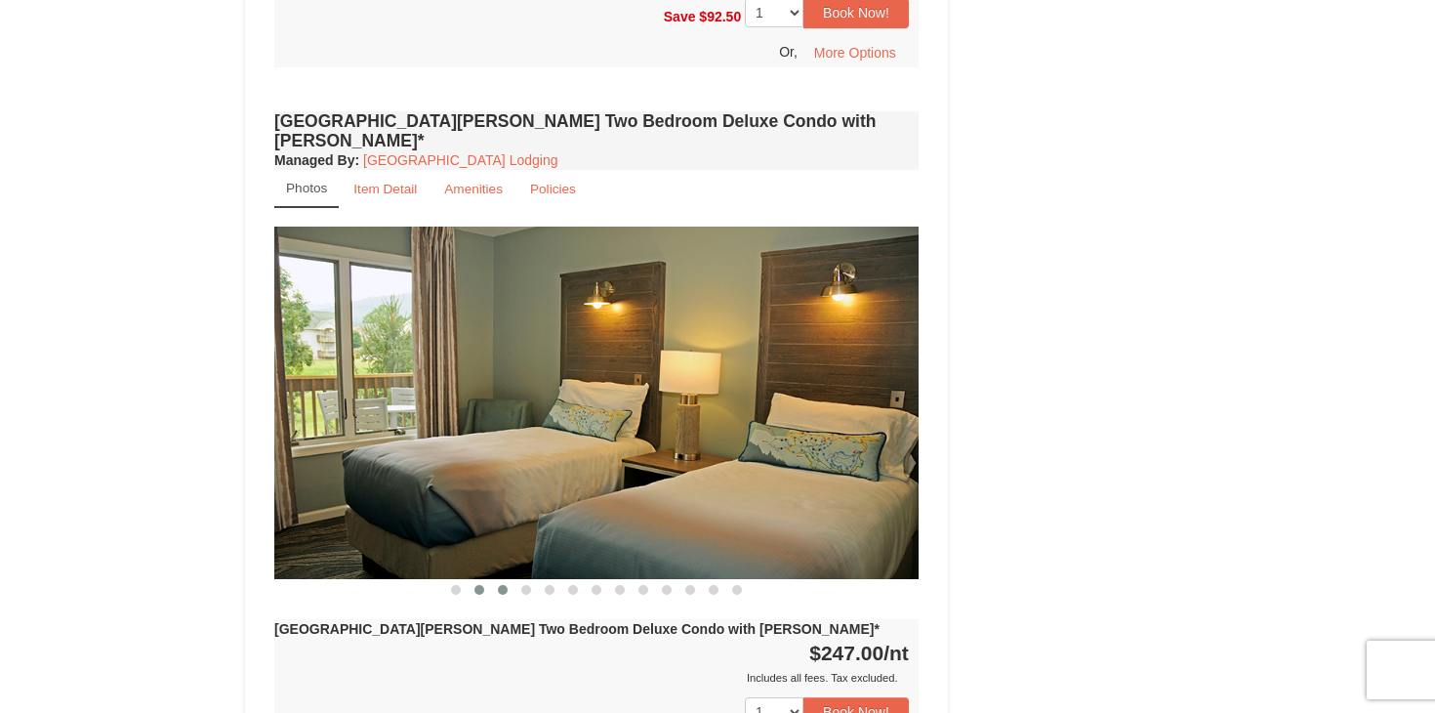
click at [504, 585] on span at bounding box center [503, 590] width 10 height 10
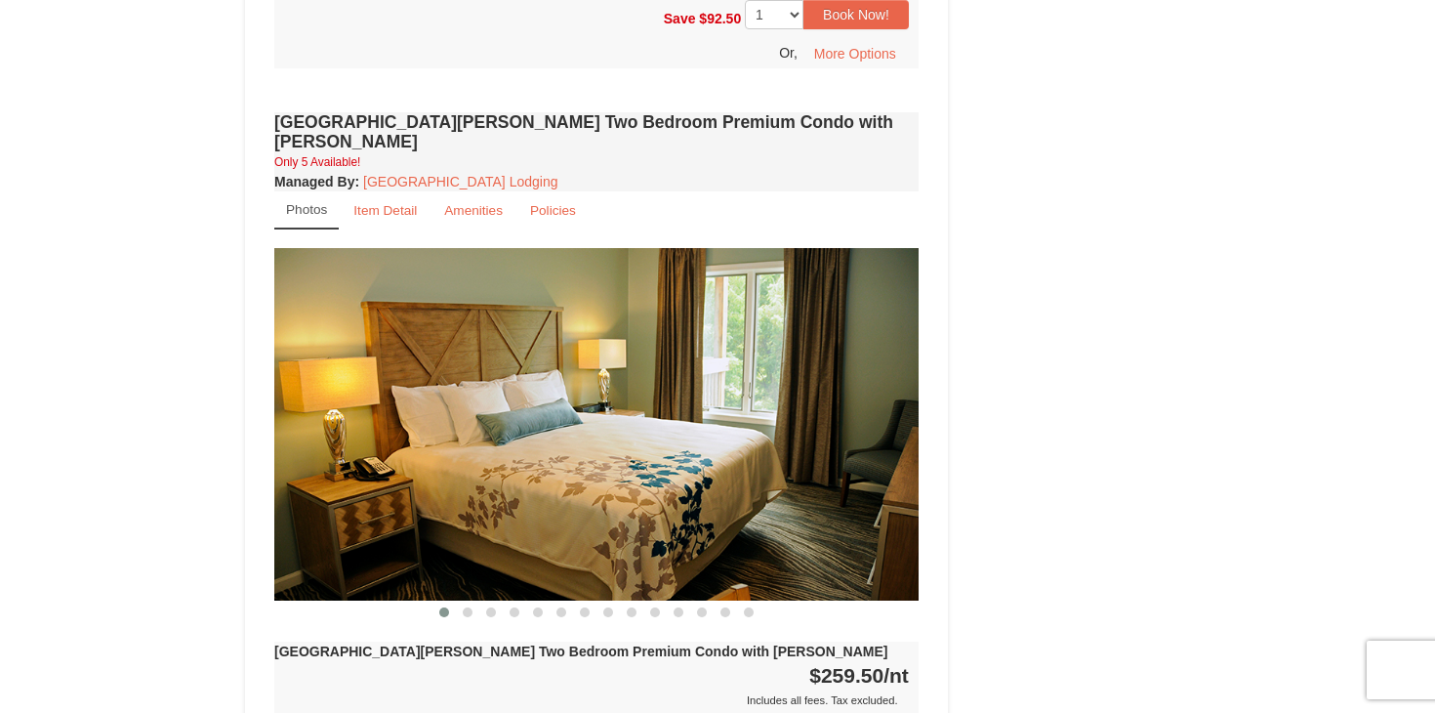
scroll to position [2330, 0]
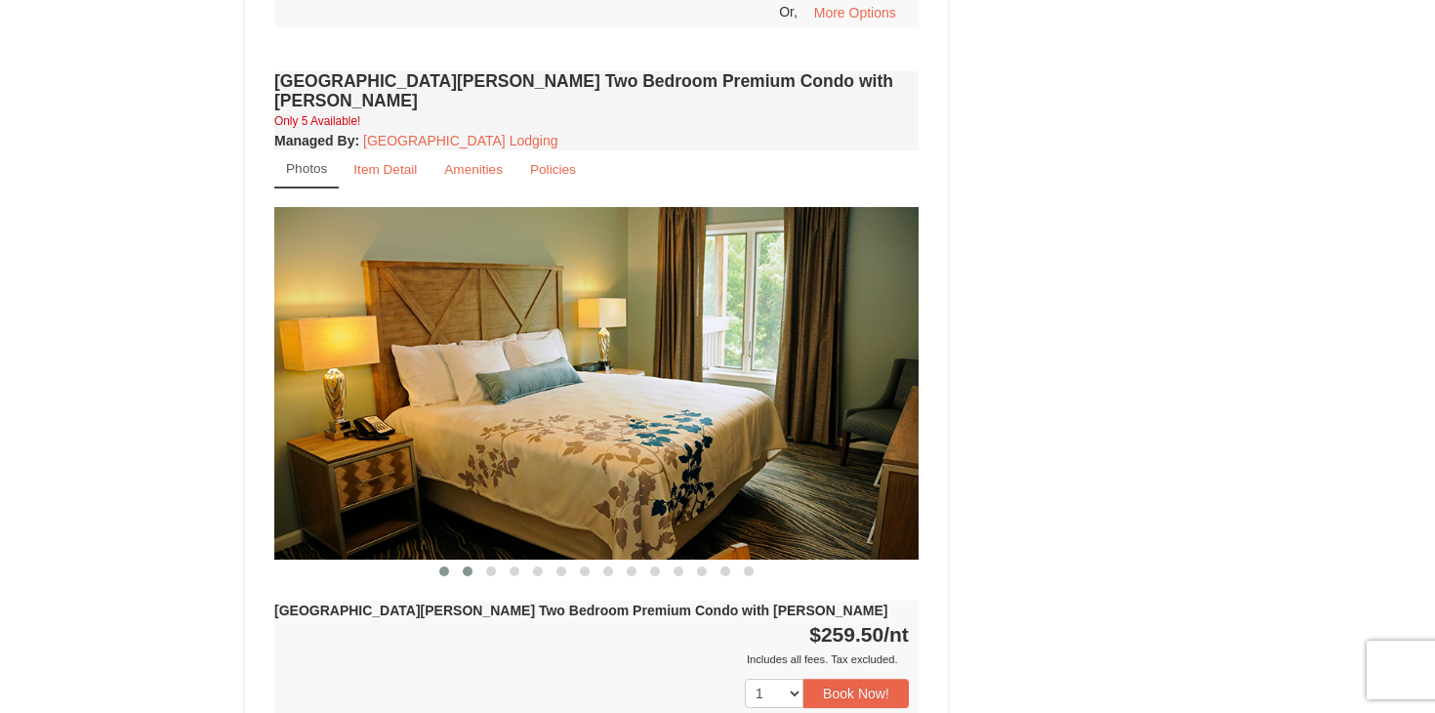
click at [469, 566] on span at bounding box center [468, 571] width 10 height 10
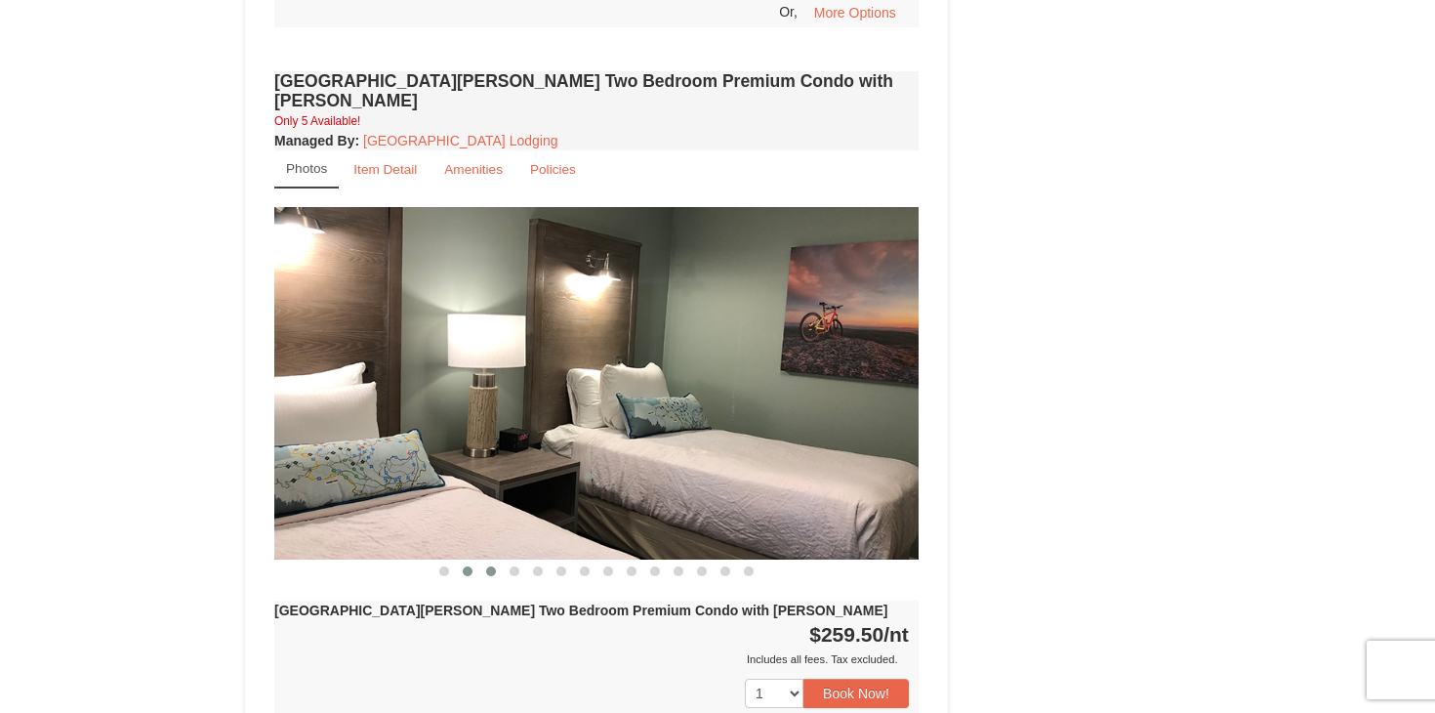
click at [488, 566] on span at bounding box center [491, 571] width 10 height 10
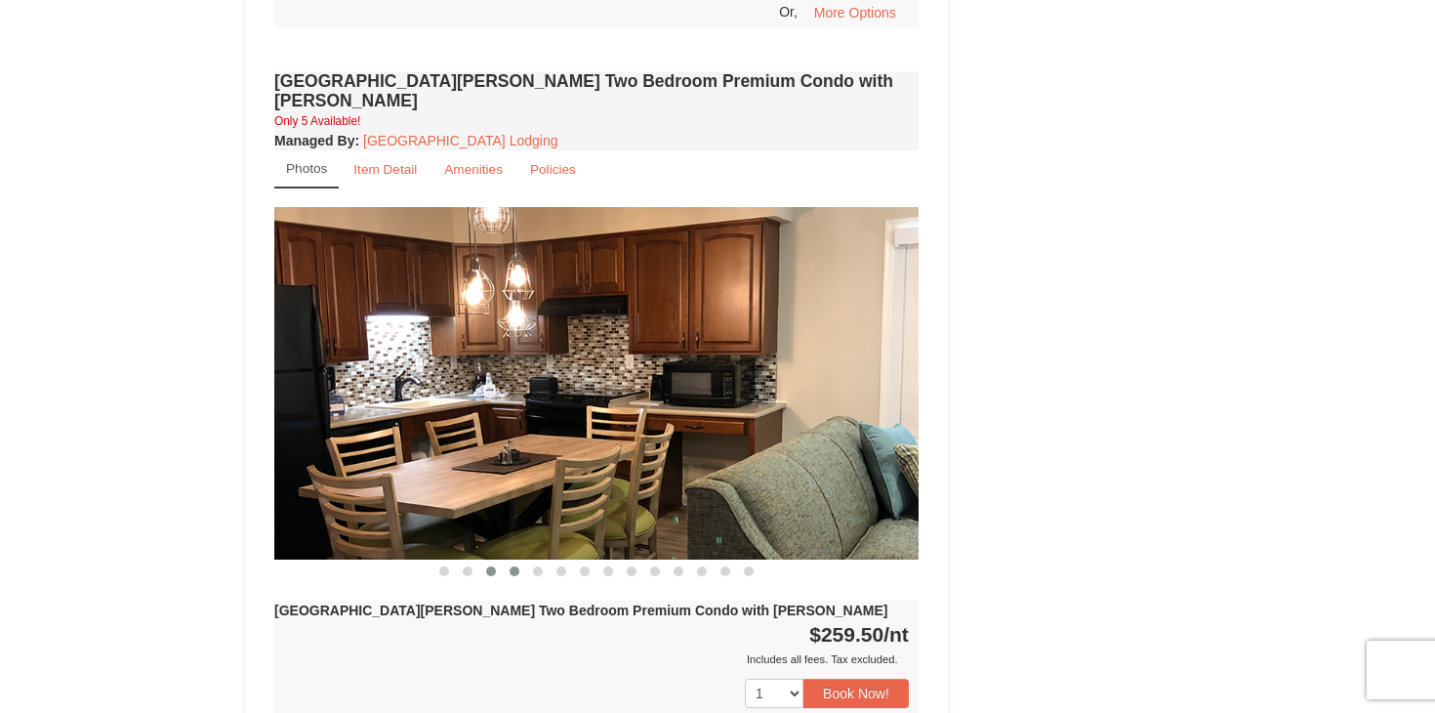
click at [517, 566] on span at bounding box center [515, 571] width 10 height 10
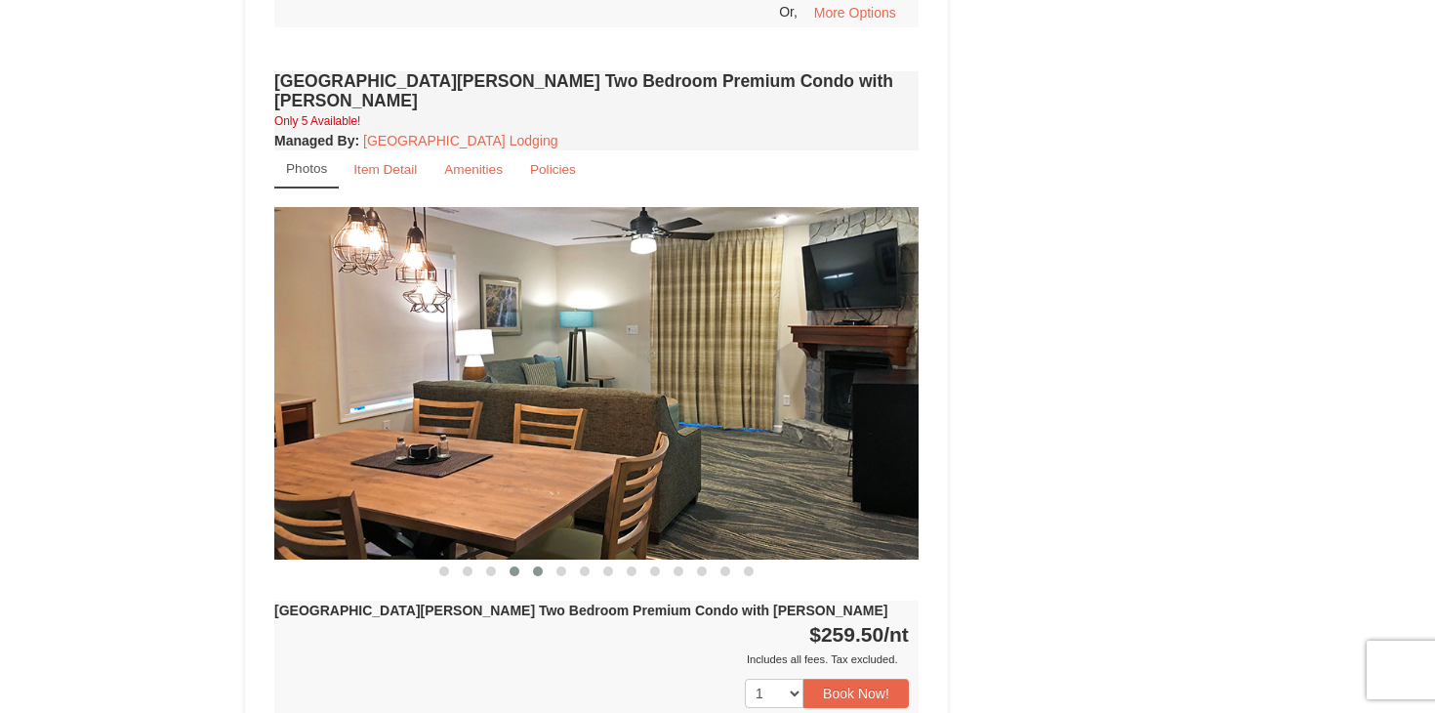
click at [543, 561] on button at bounding box center [537, 571] width 23 height 20
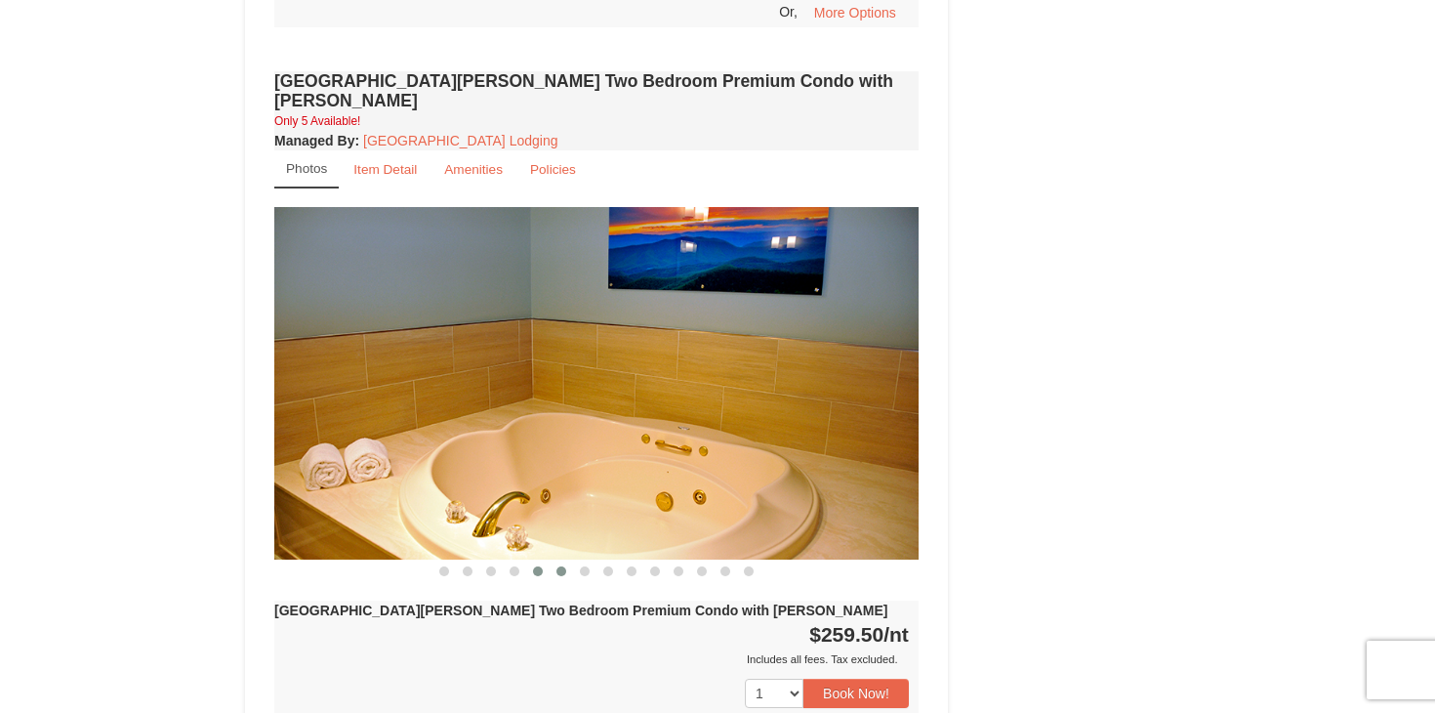
click at [558, 566] on span at bounding box center [562, 571] width 10 height 10
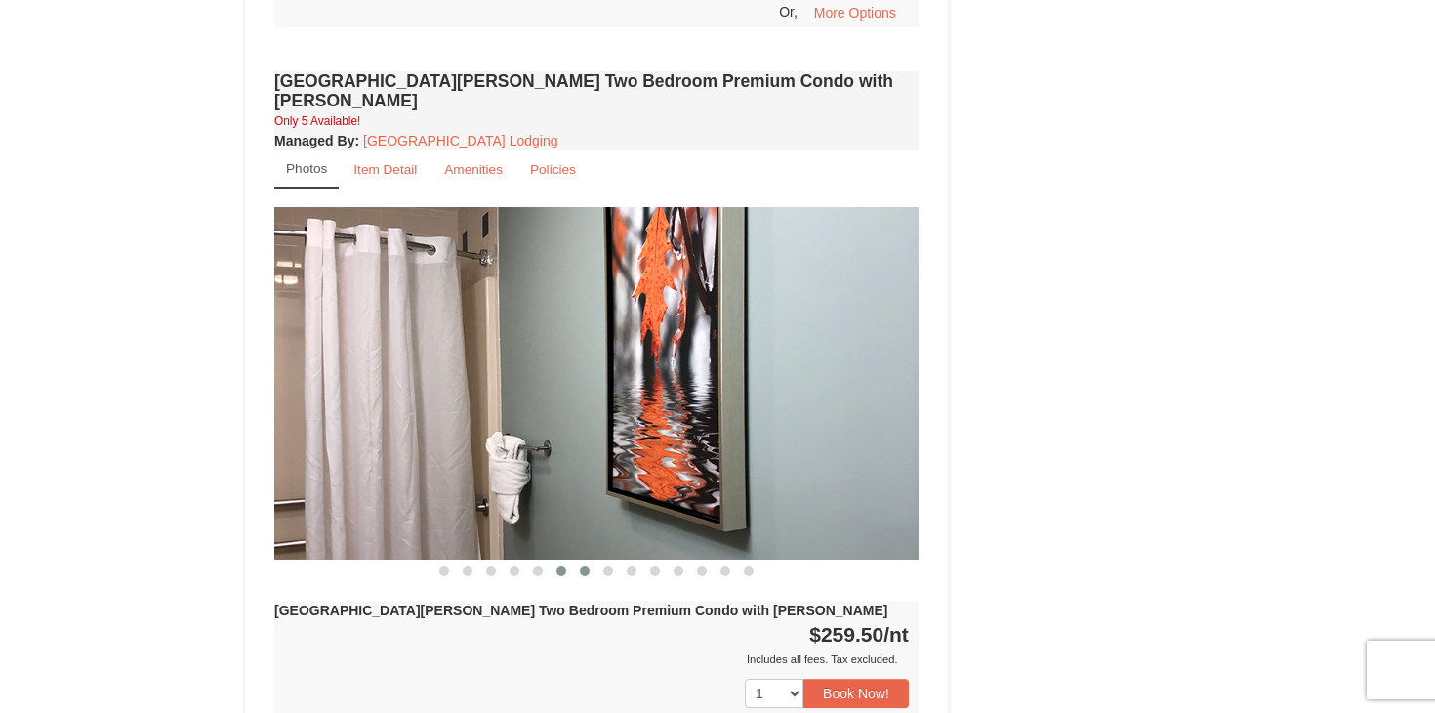
click at [579, 561] on button at bounding box center [584, 571] width 23 height 20
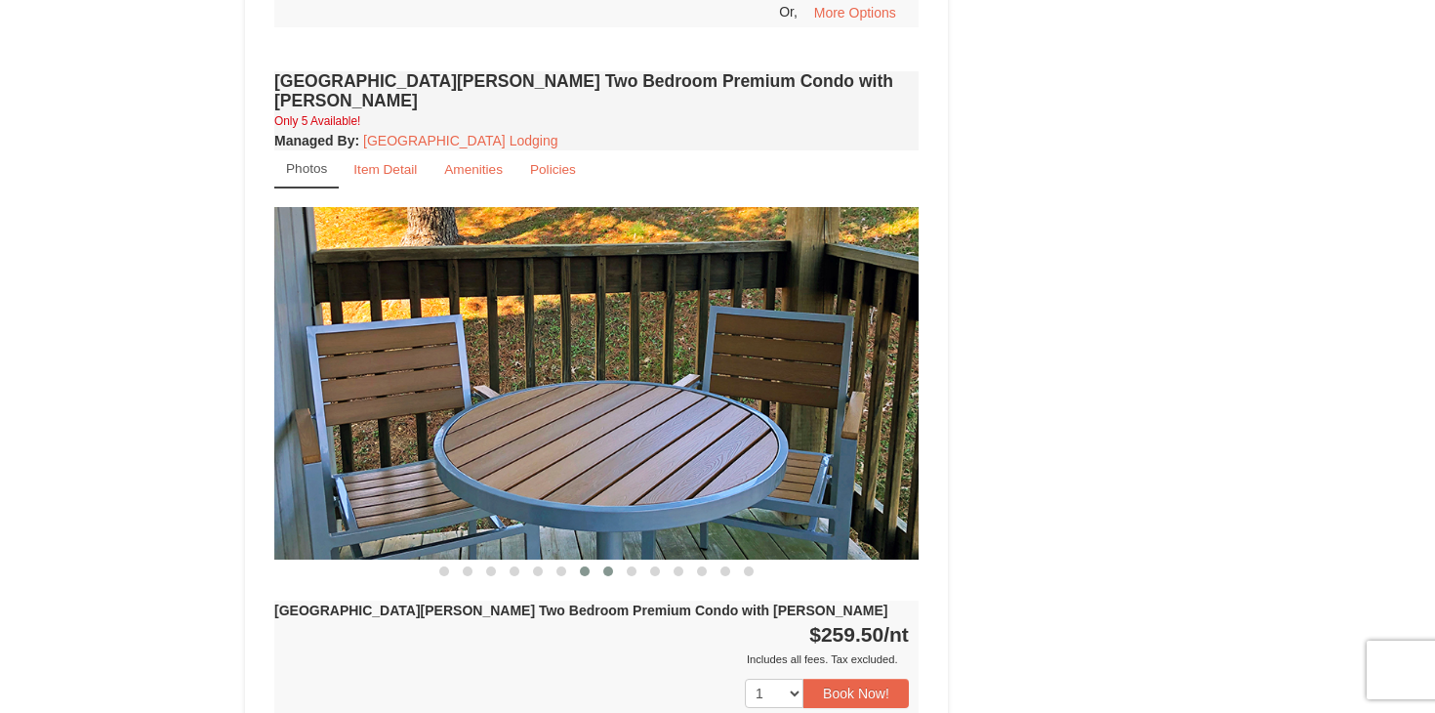
click at [603, 566] on span at bounding box center [608, 571] width 10 height 10
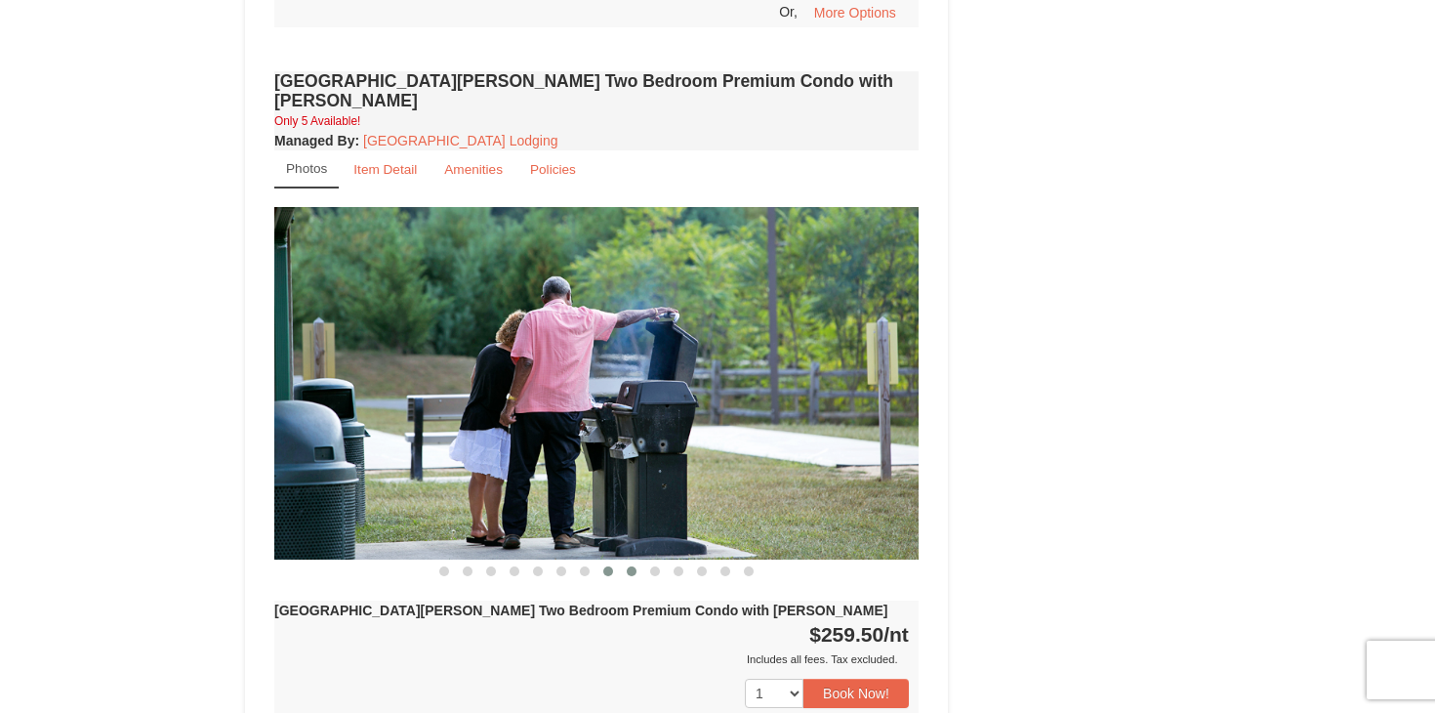
click at [638, 561] on button at bounding box center [631, 571] width 23 height 20
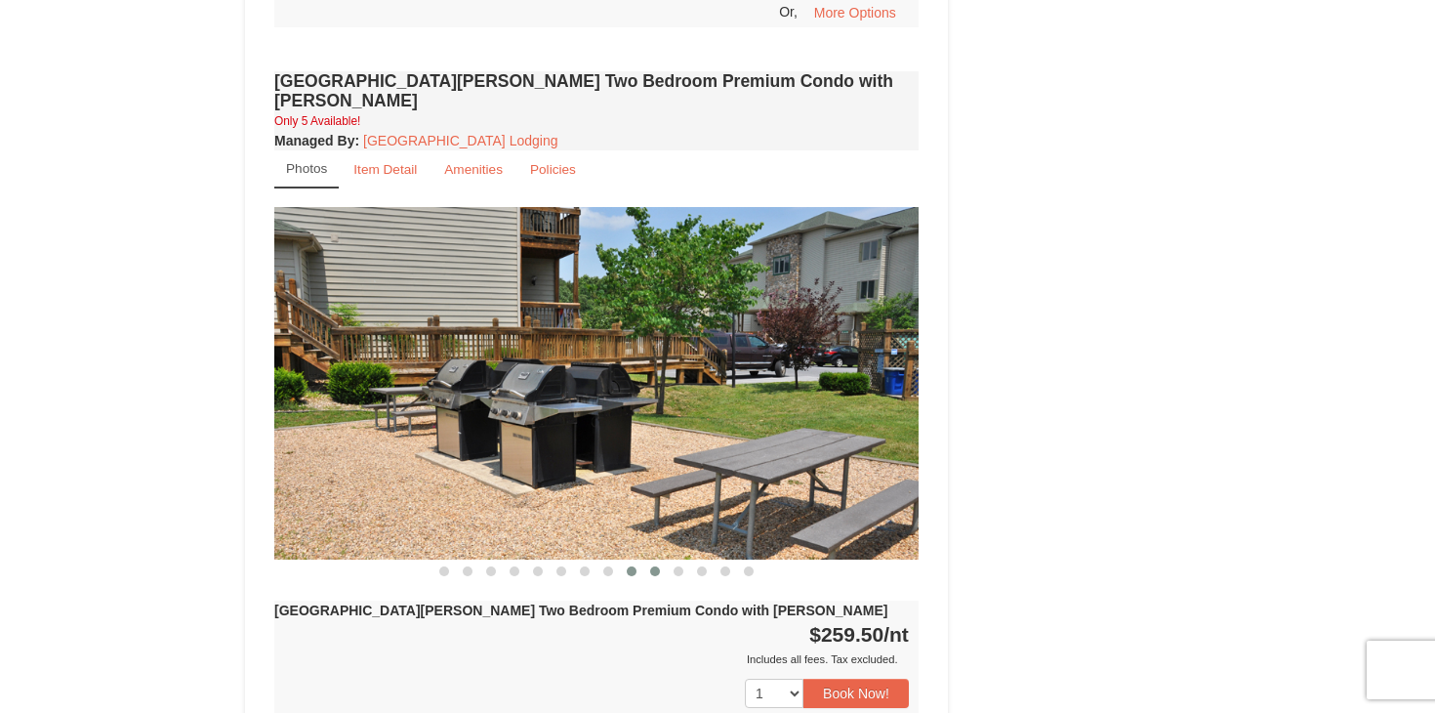
click at [651, 566] on span at bounding box center [655, 571] width 10 height 10
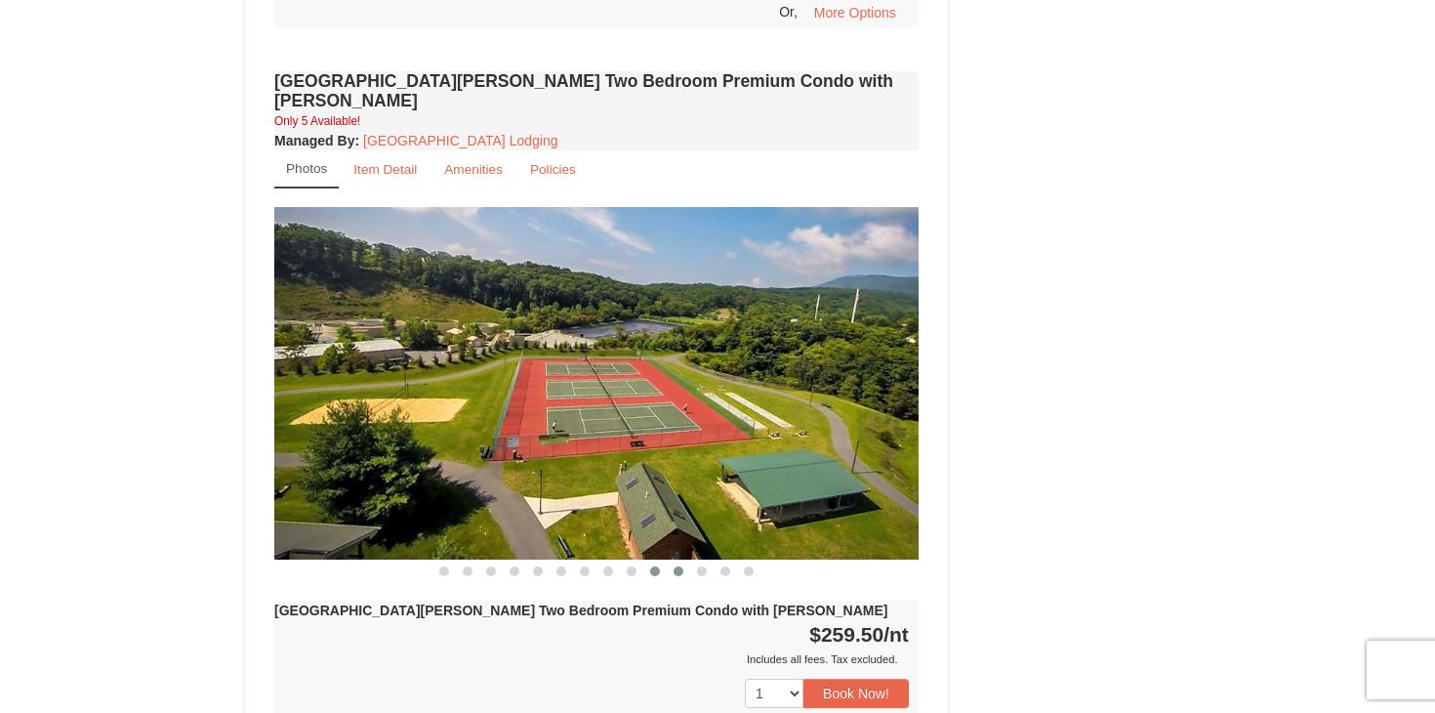
click at [675, 566] on span at bounding box center [679, 571] width 10 height 10
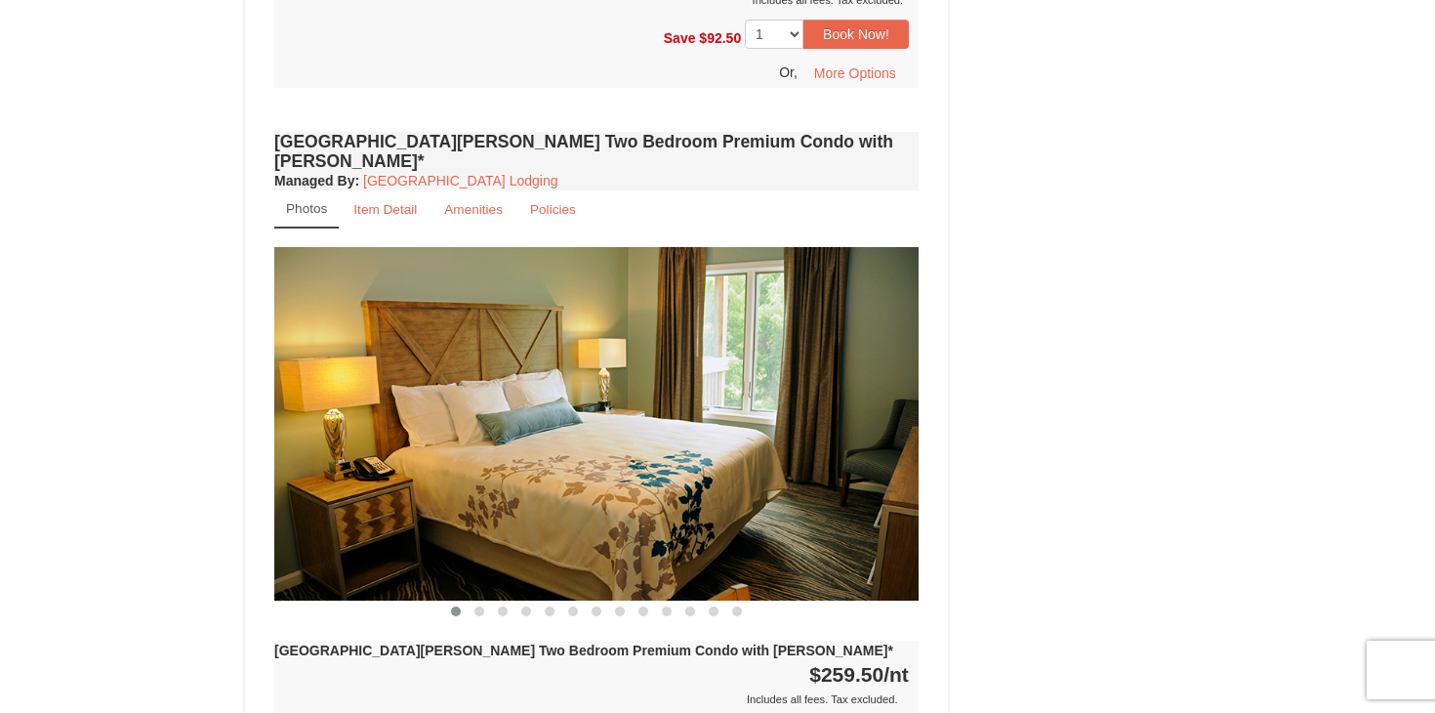
scroll to position [3148, 0]
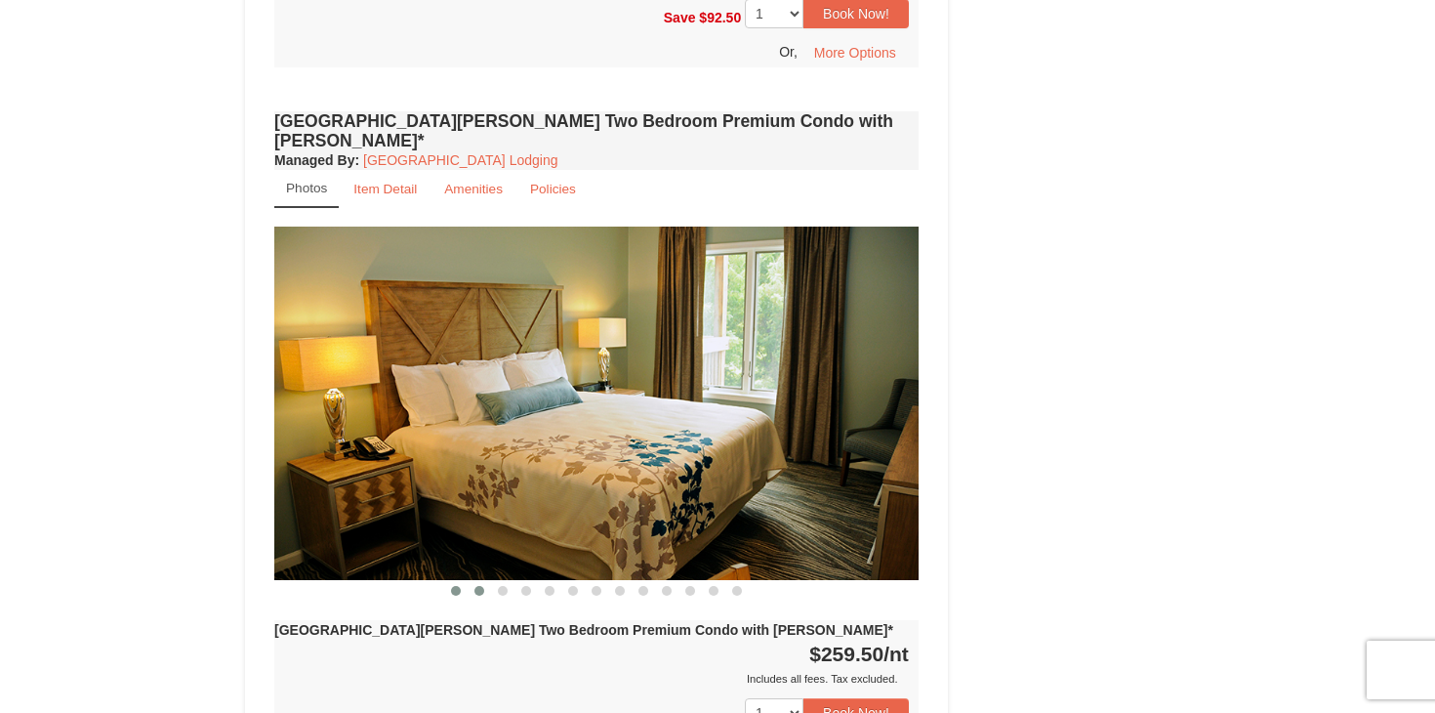
click at [482, 586] on span at bounding box center [480, 591] width 10 height 10
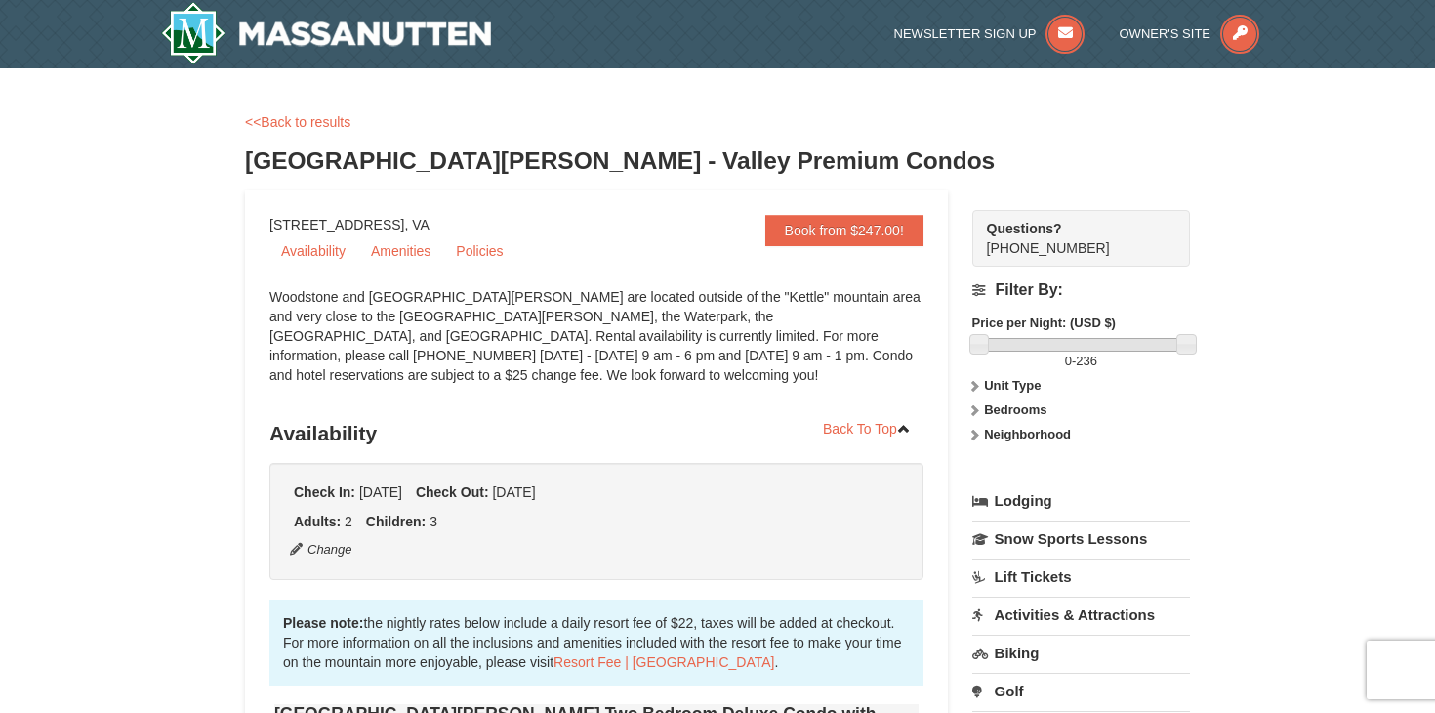
scroll to position [0, 0]
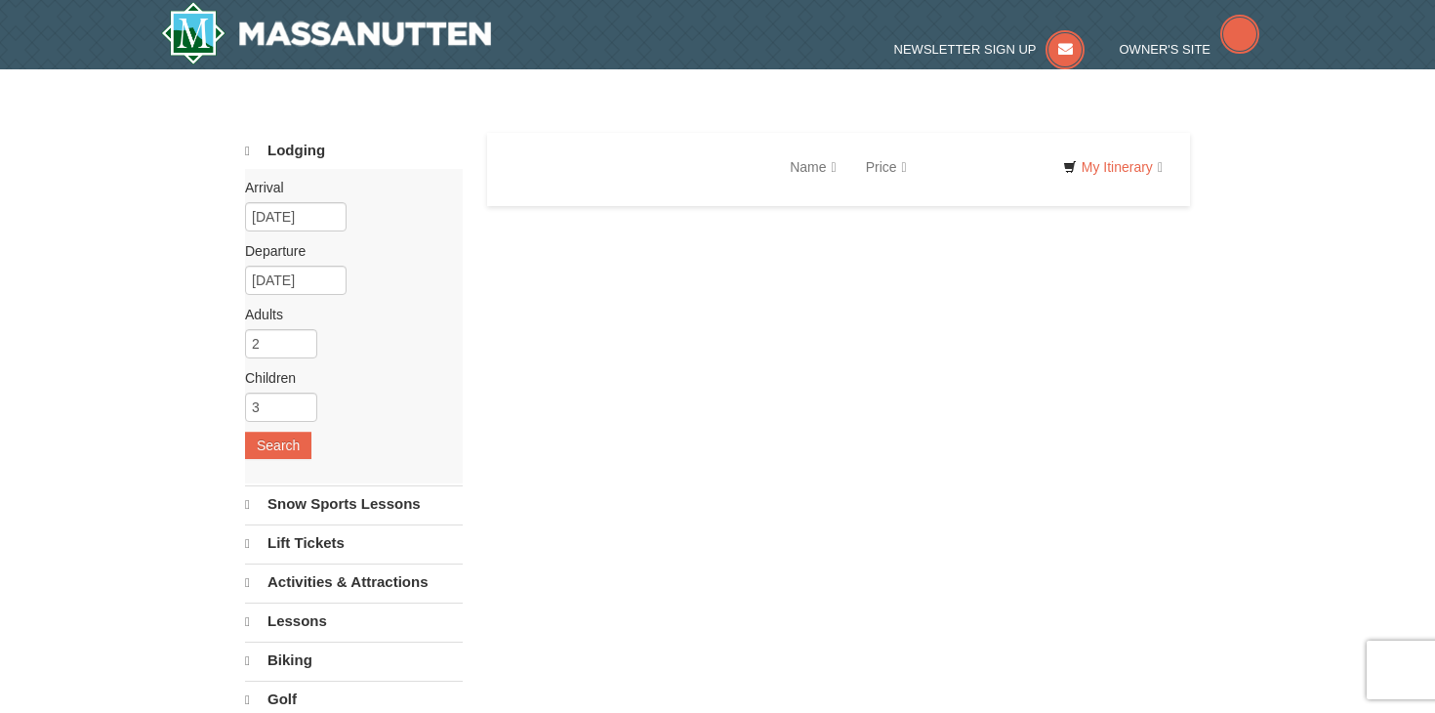
select select "9"
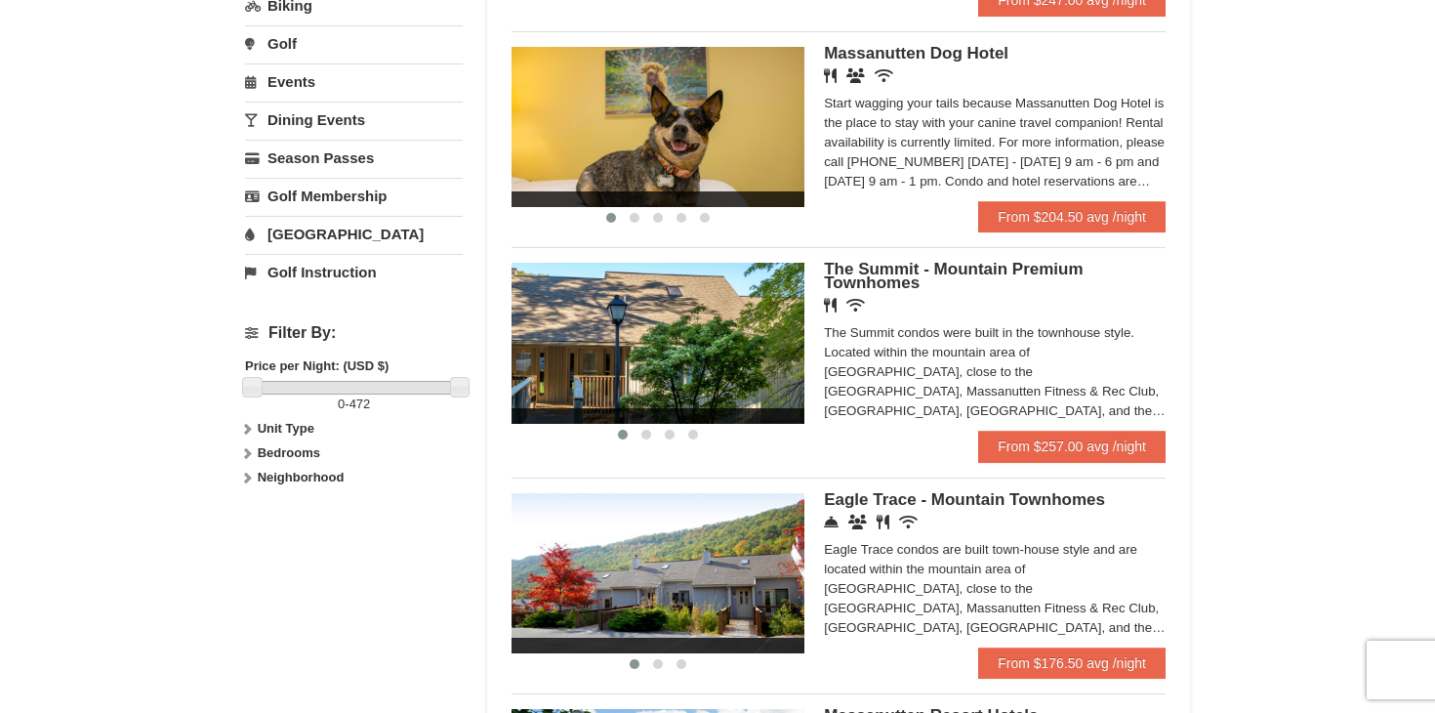
scroll to position [611, 0]
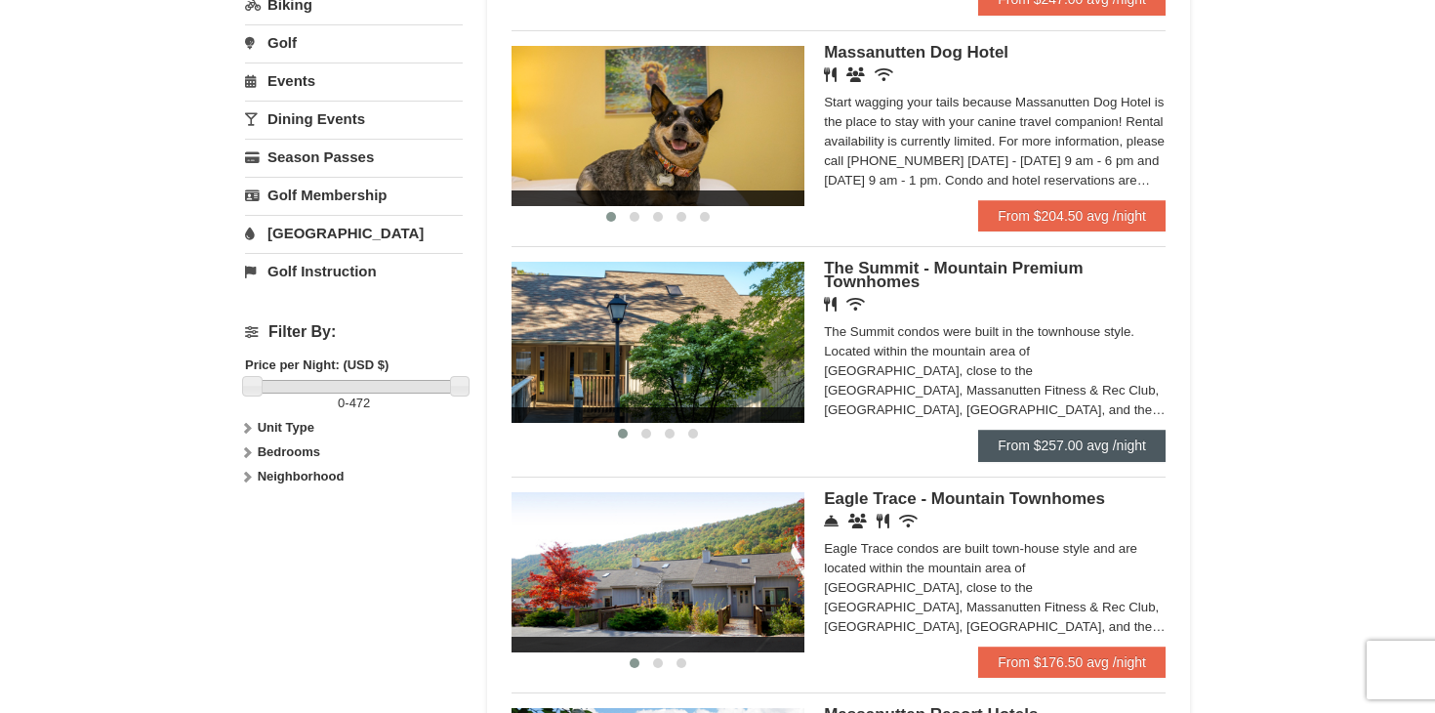
click at [1058, 449] on link "From $257.00 avg /night" at bounding box center [1071, 445] width 187 height 31
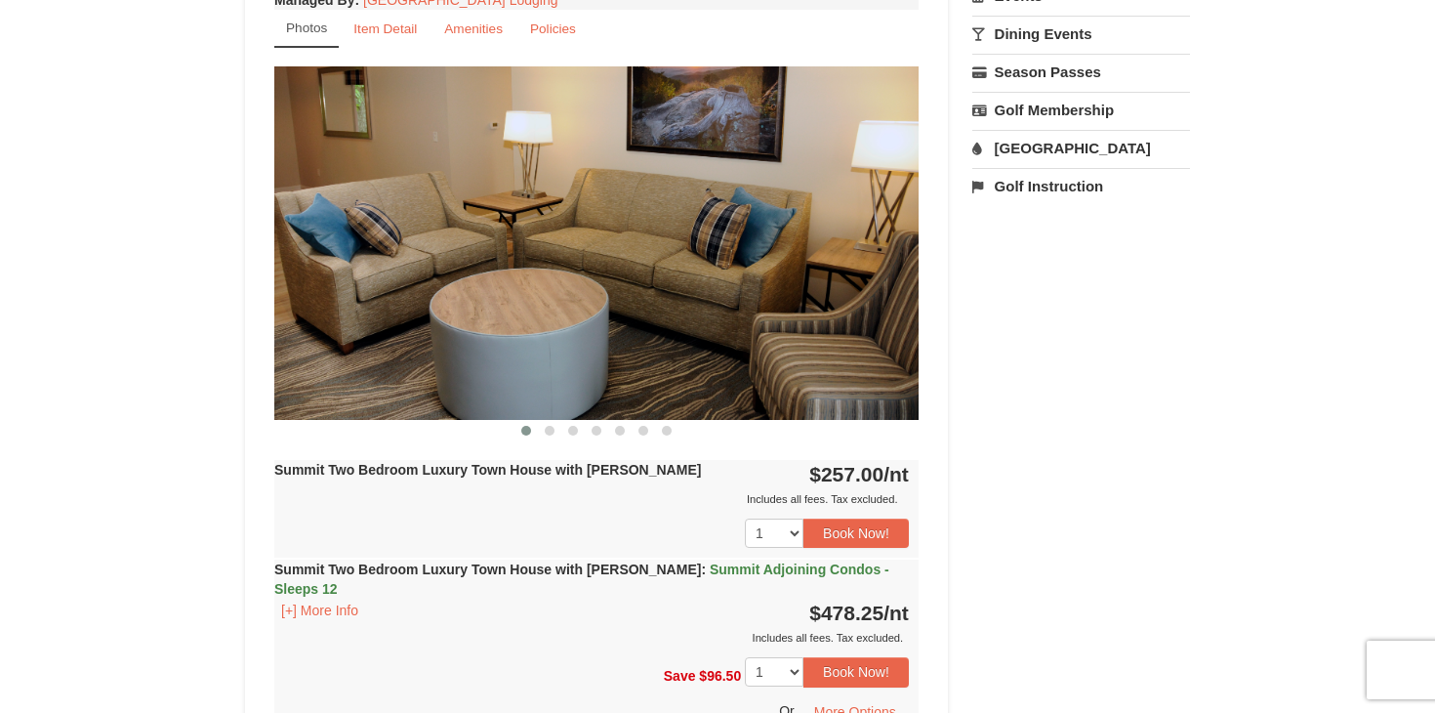
scroll to position [735, 0]
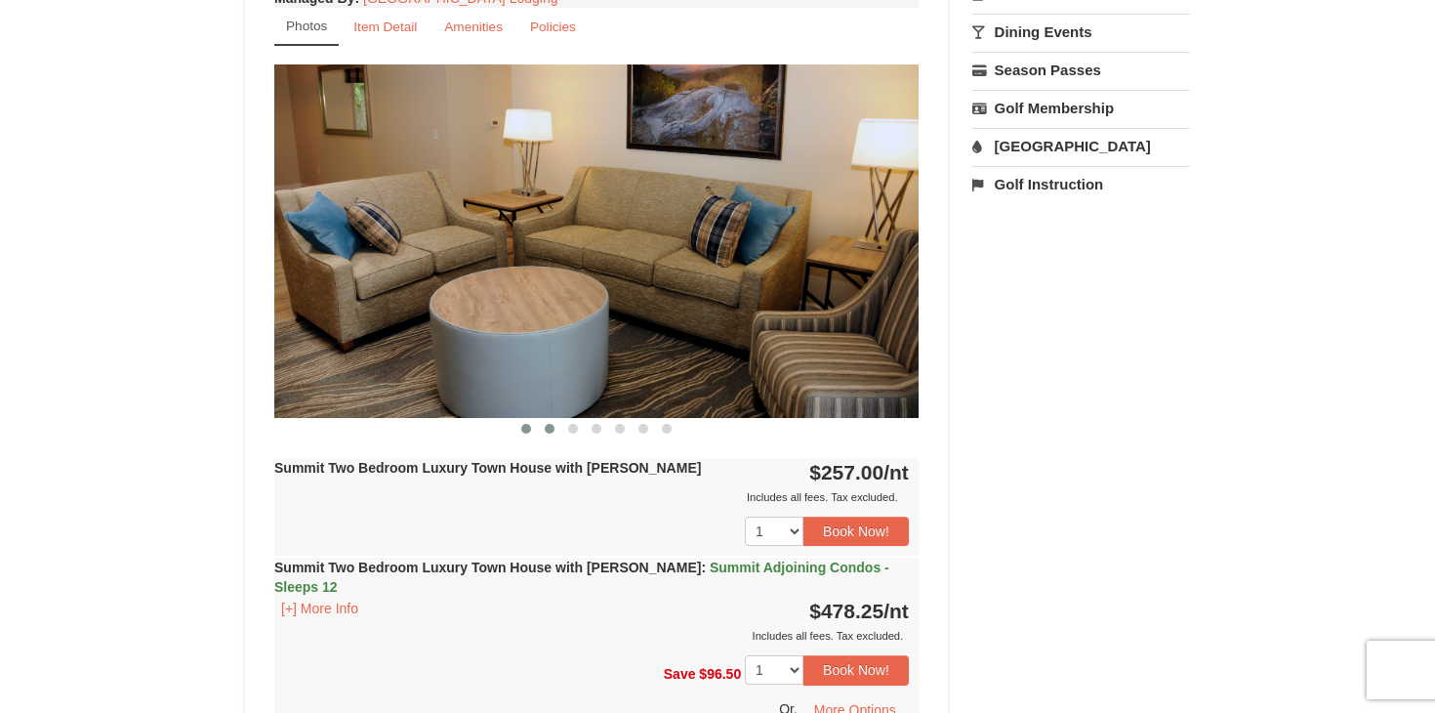
click at [549, 426] on span at bounding box center [550, 429] width 10 height 10
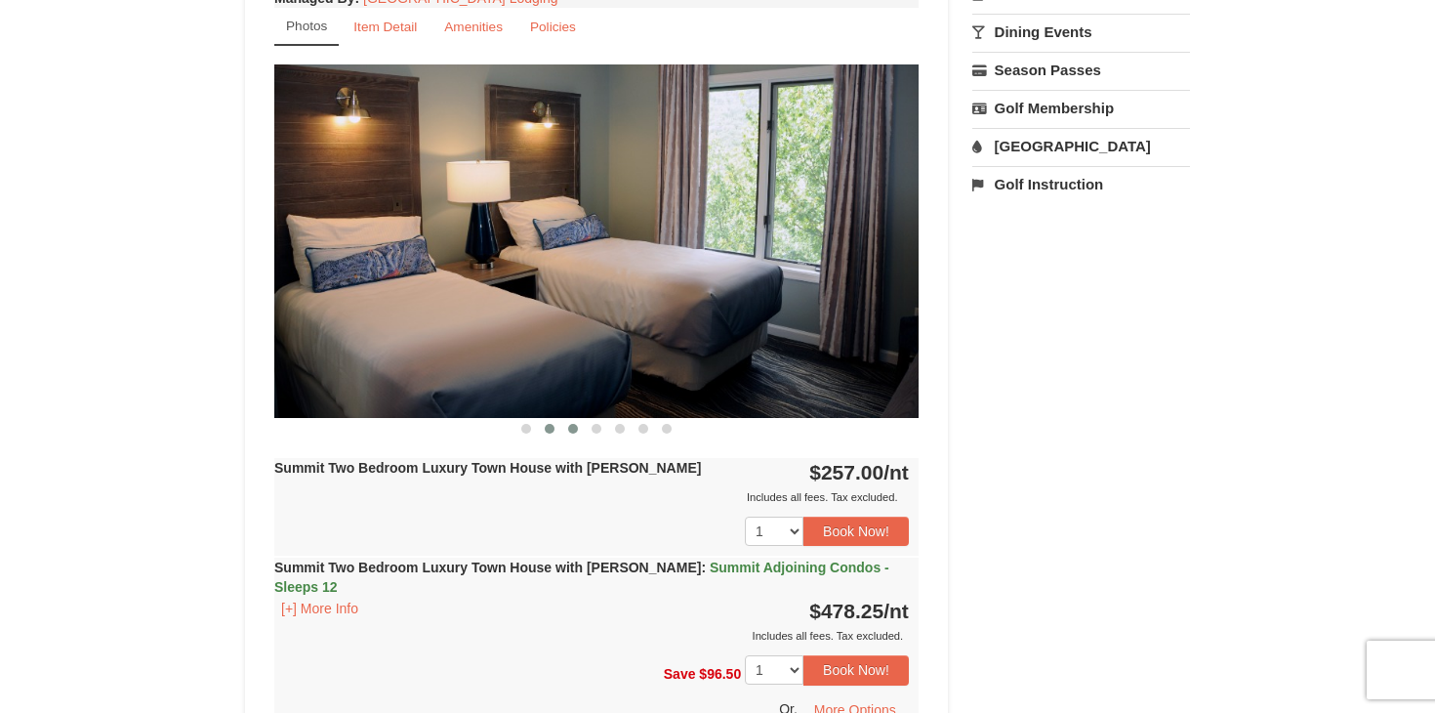
click at [573, 431] on span at bounding box center [573, 429] width 10 height 10
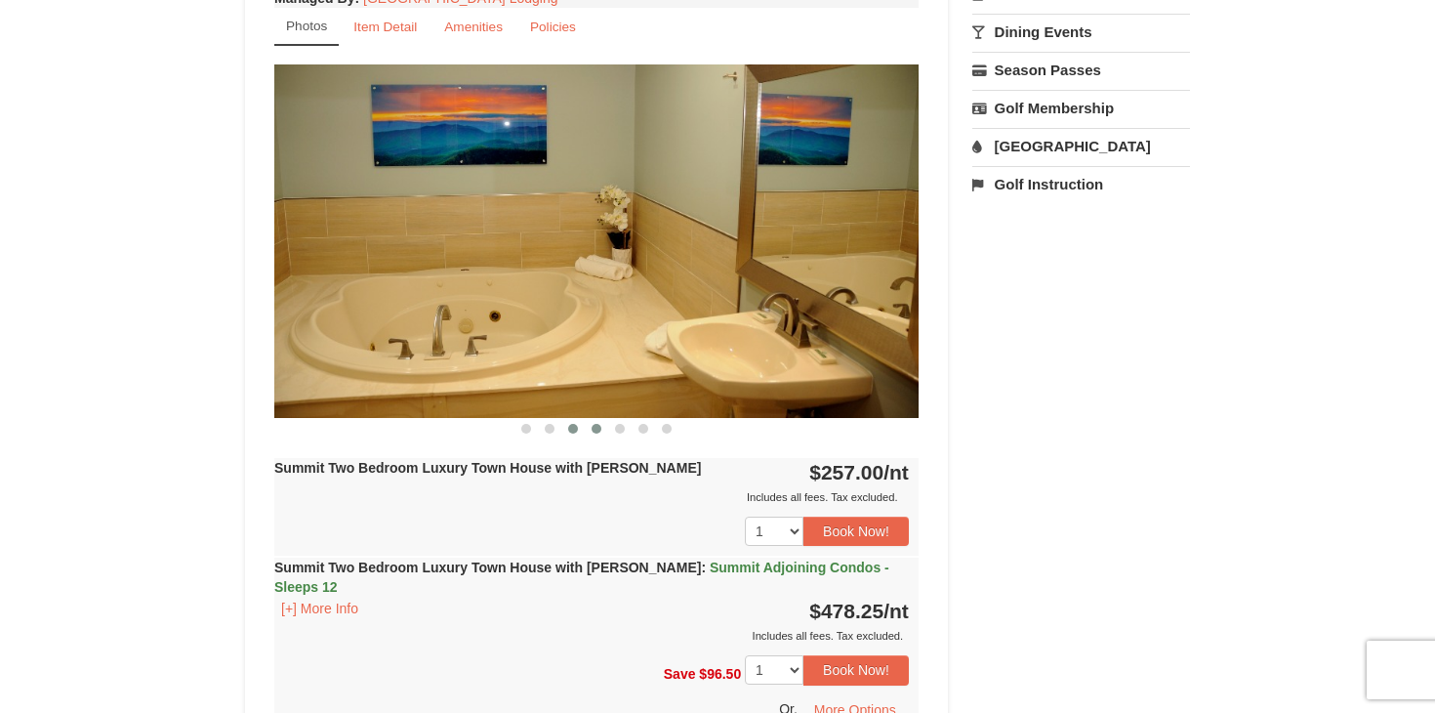
click at [593, 431] on span at bounding box center [597, 429] width 10 height 10
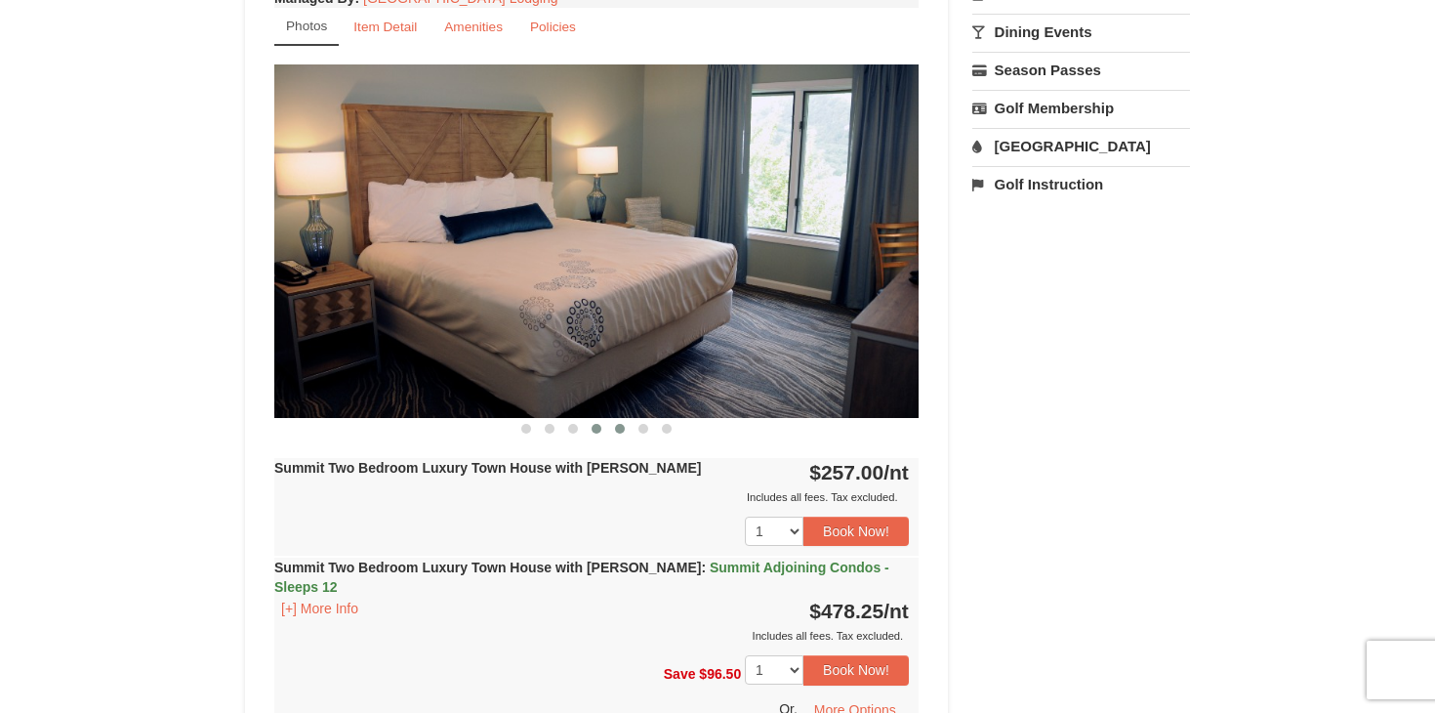
click at [615, 429] on span at bounding box center [620, 429] width 10 height 10
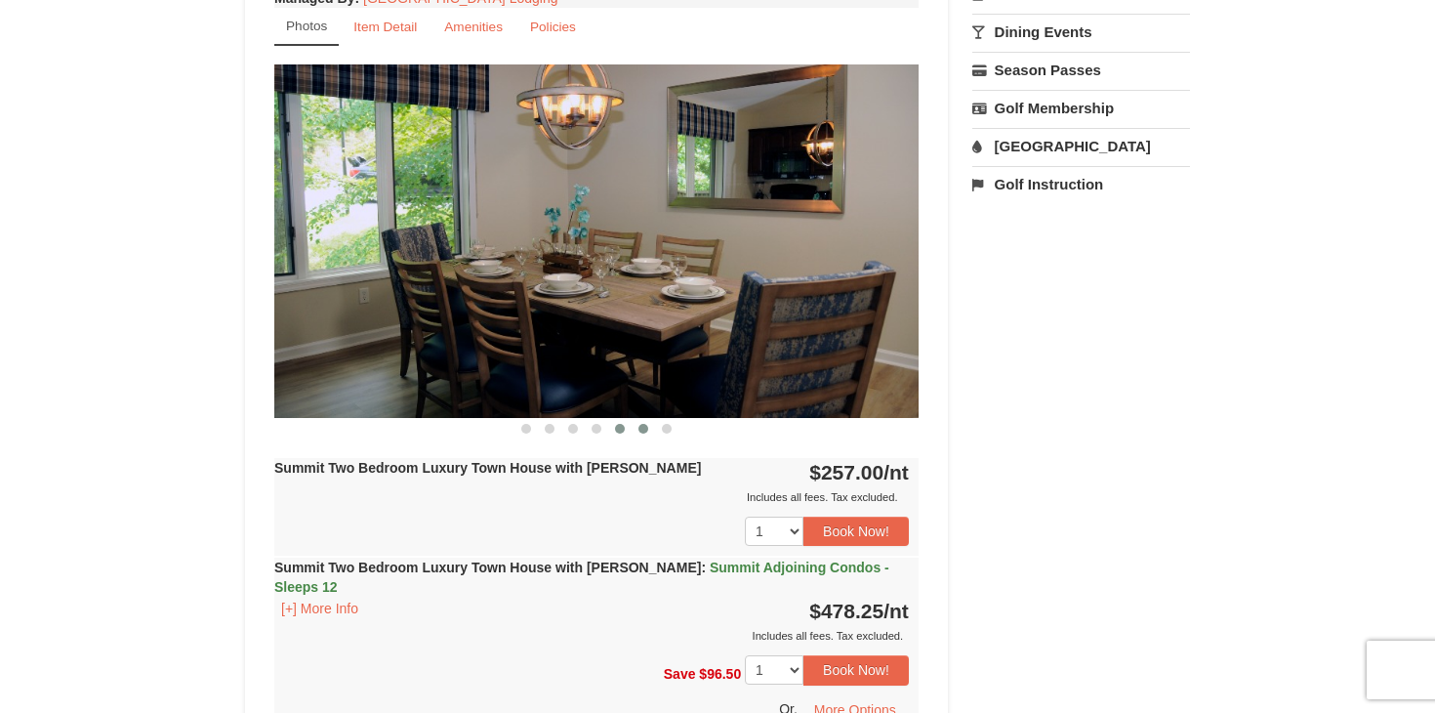
click at [638, 433] on button at bounding box center [643, 429] width 23 height 20
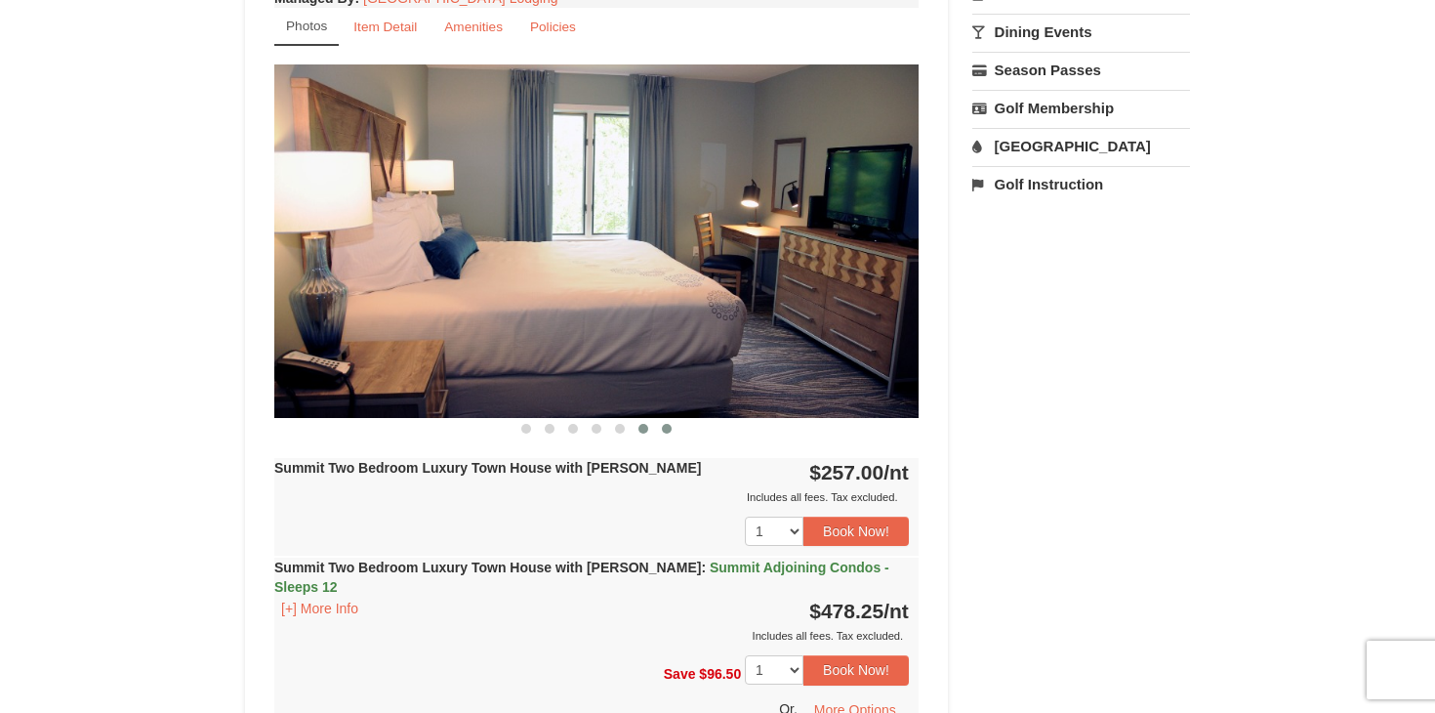
click at [665, 428] on span at bounding box center [667, 429] width 10 height 10
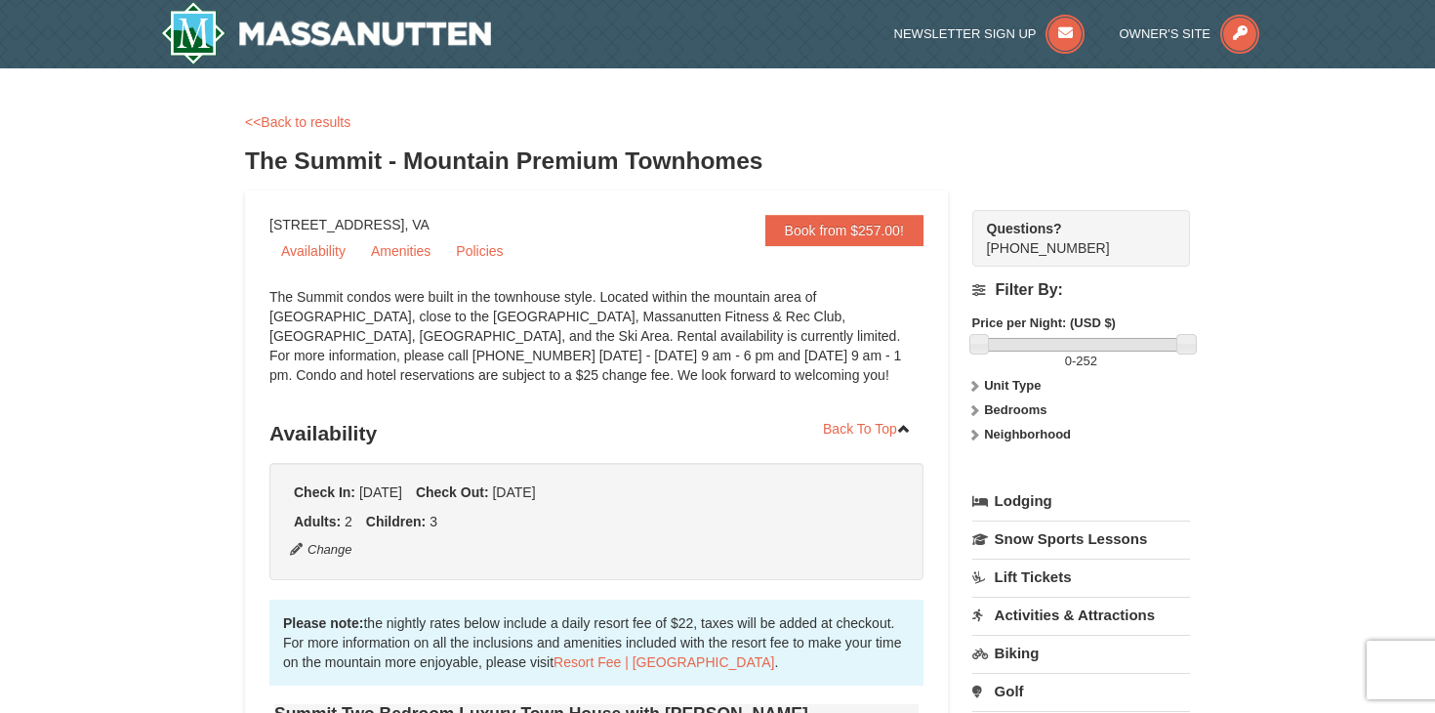
scroll to position [0, 0]
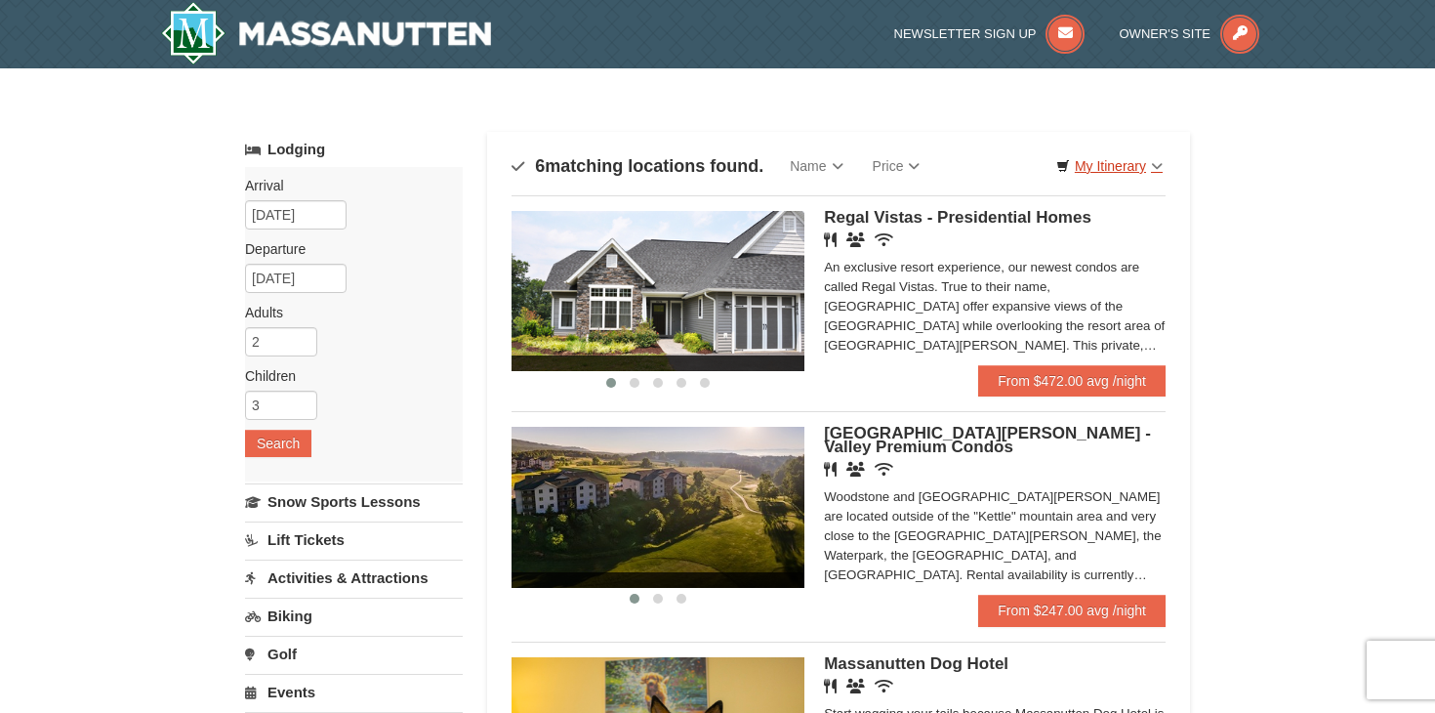
click at [1164, 169] on link "My Itinerary" at bounding box center [1110, 165] width 132 height 29
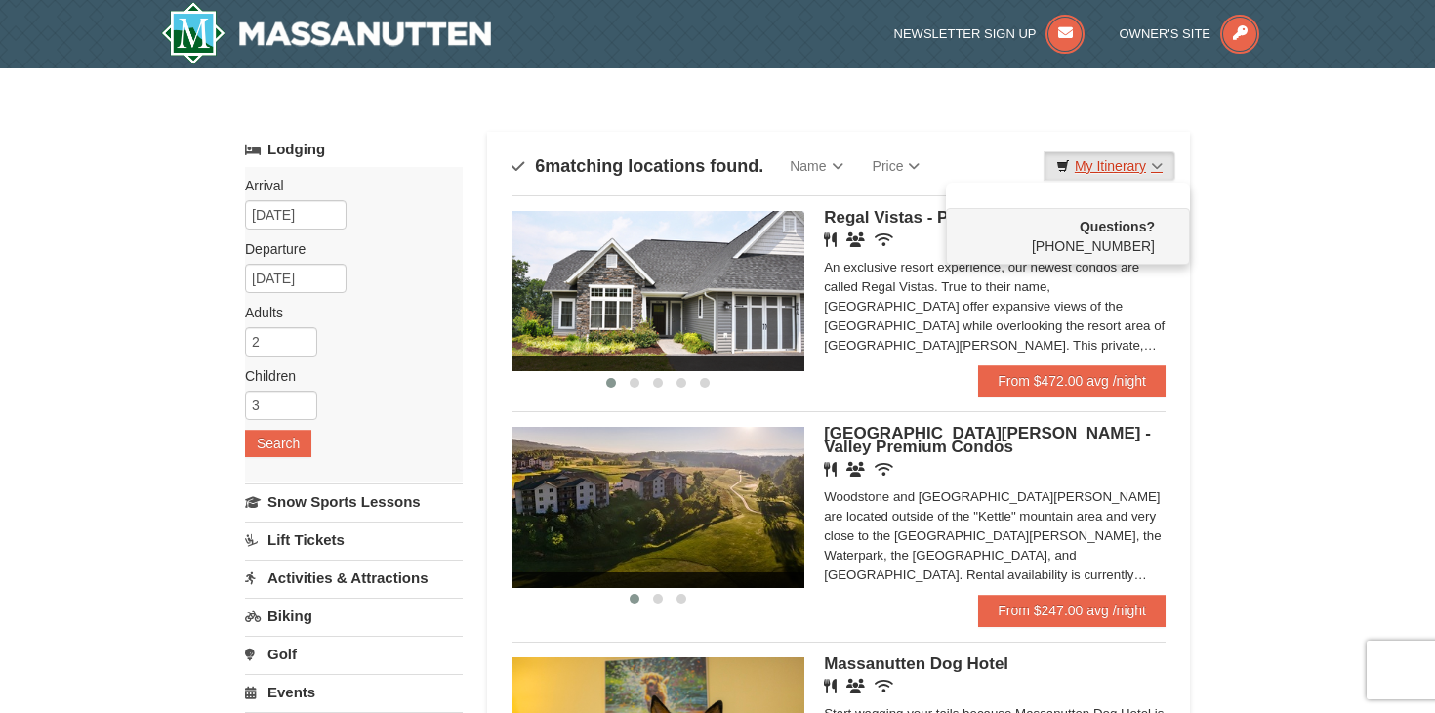
click at [1164, 169] on link "My Itinerary" at bounding box center [1110, 165] width 132 height 29
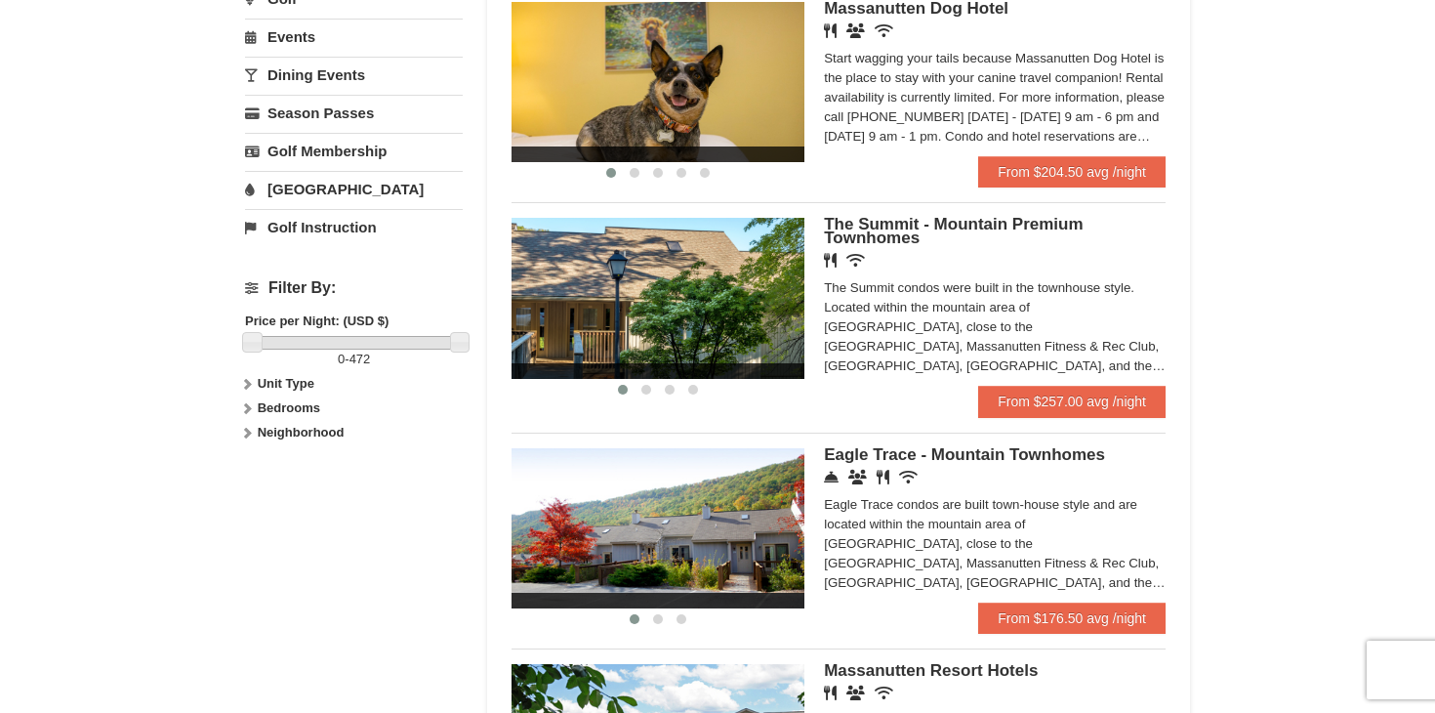
scroll to position [657, 0]
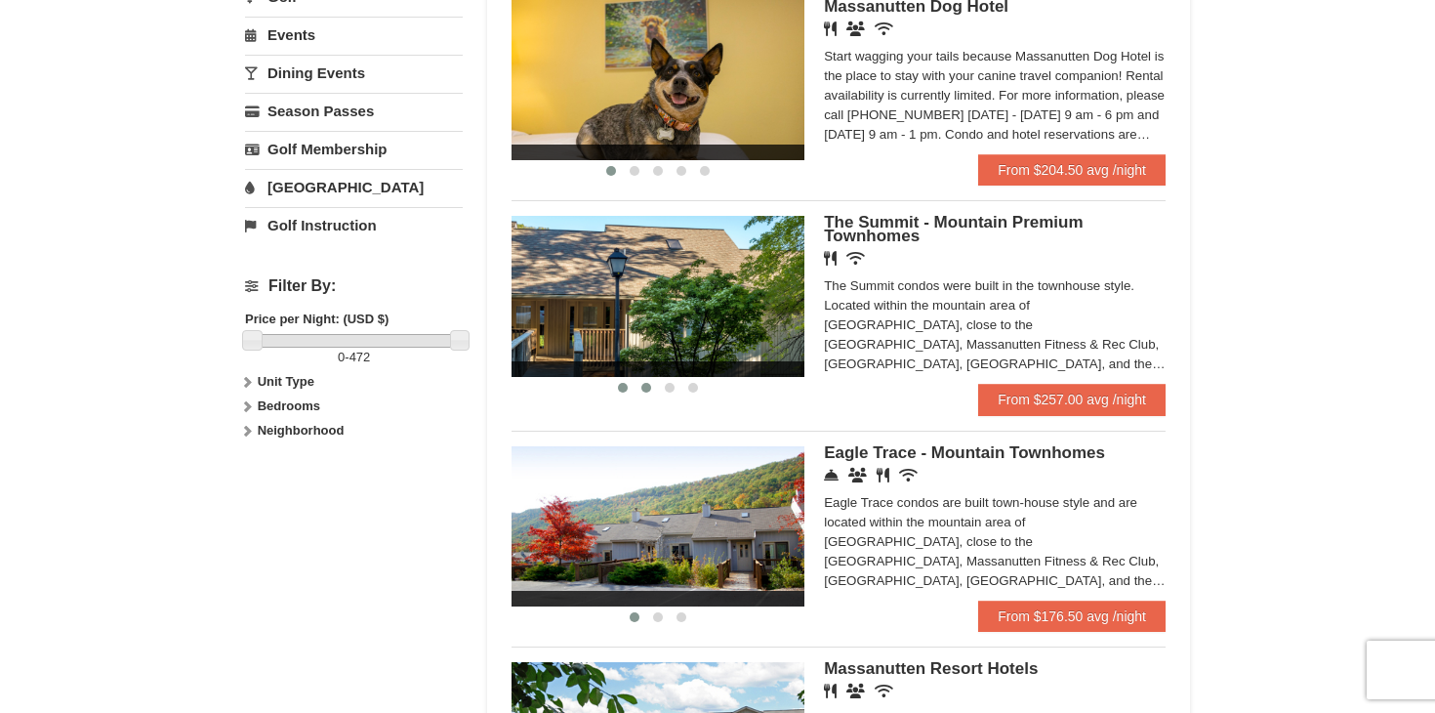
click at [645, 383] on span at bounding box center [646, 388] width 10 height 10
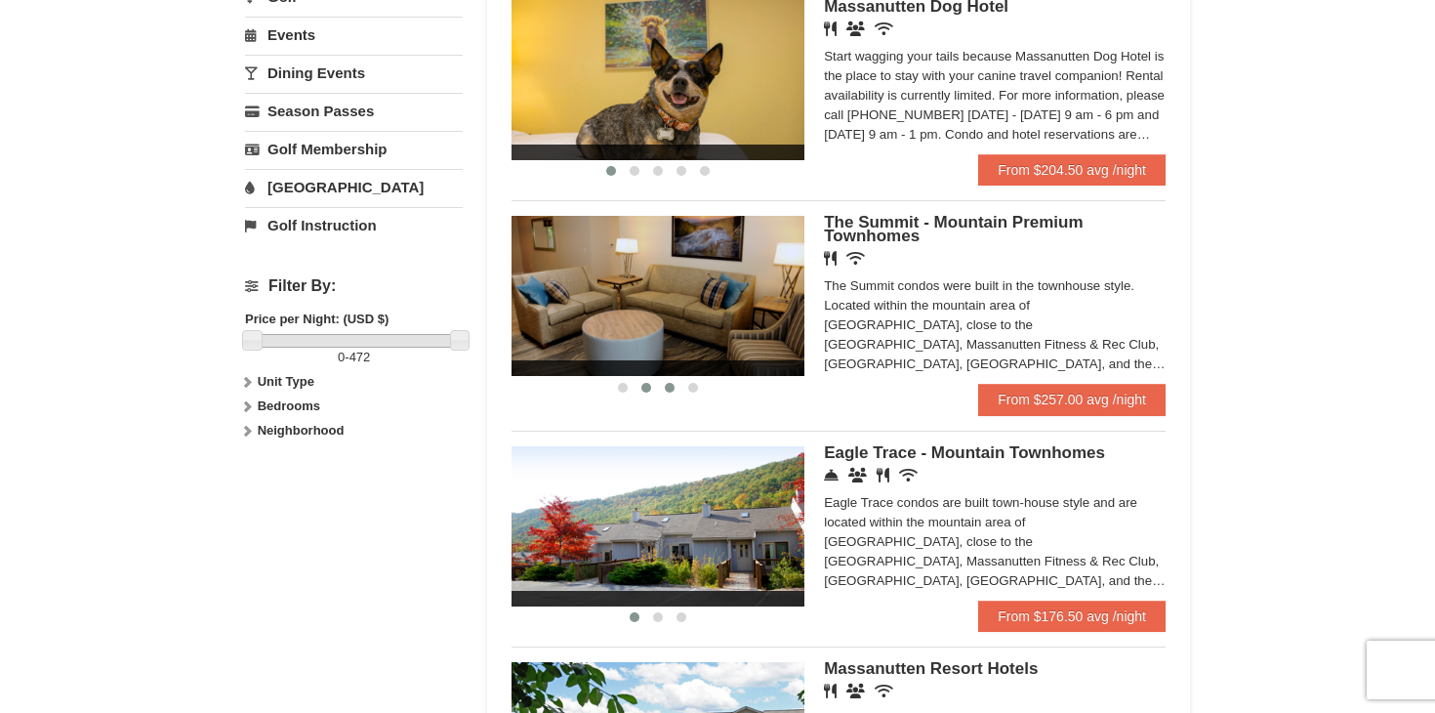
click at [672, 386] on span at bounding box center [670, 388] width 10 height 10
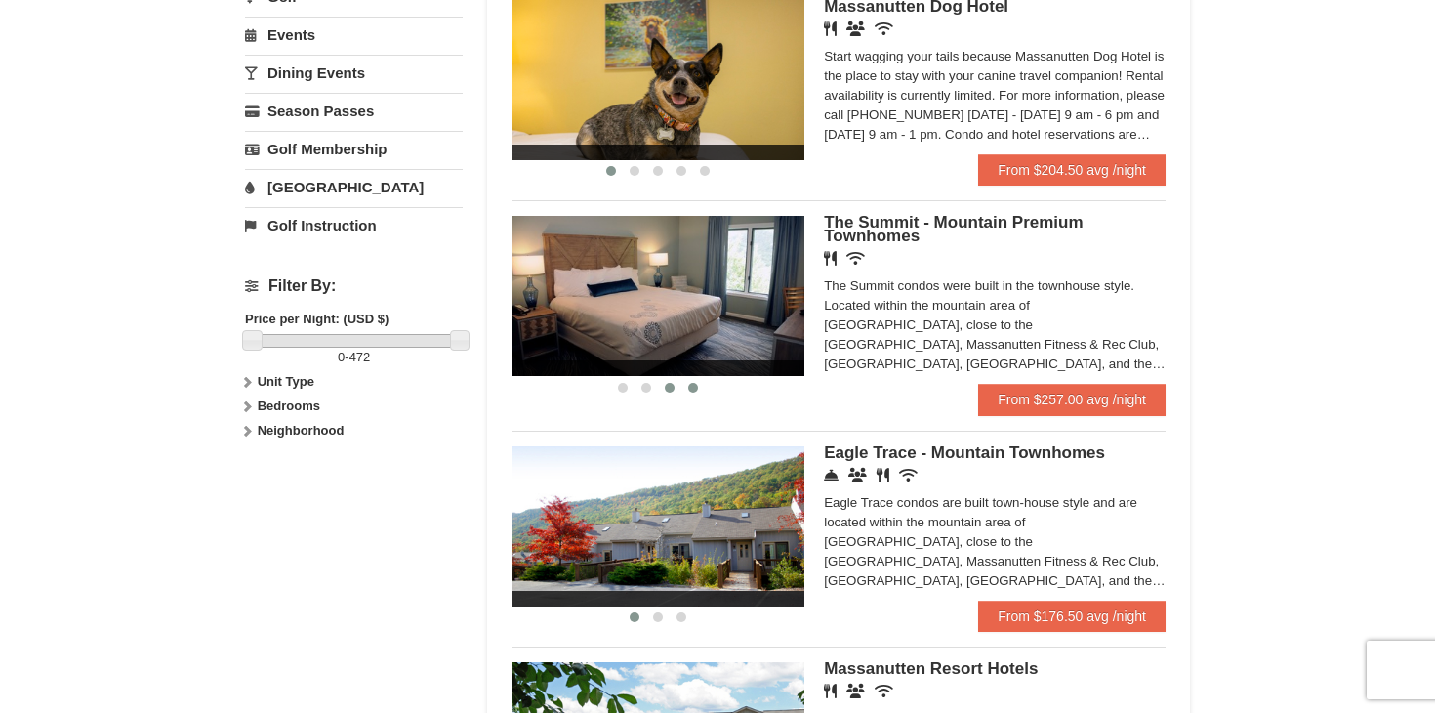
click at [690, 385] on span at bounding box center [693, 388] width 10 height 10
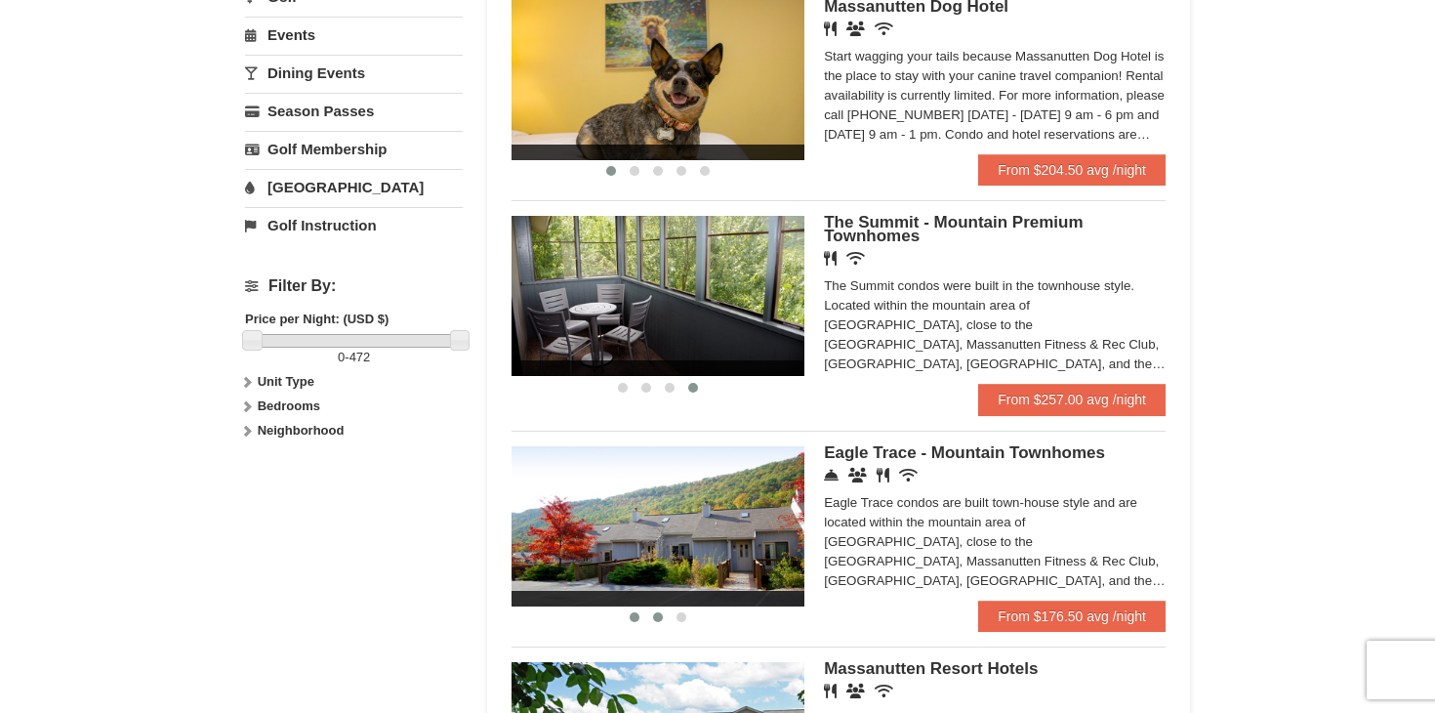
click at [658, 617] on span at bounding box center [658, 617] width 10 height 10
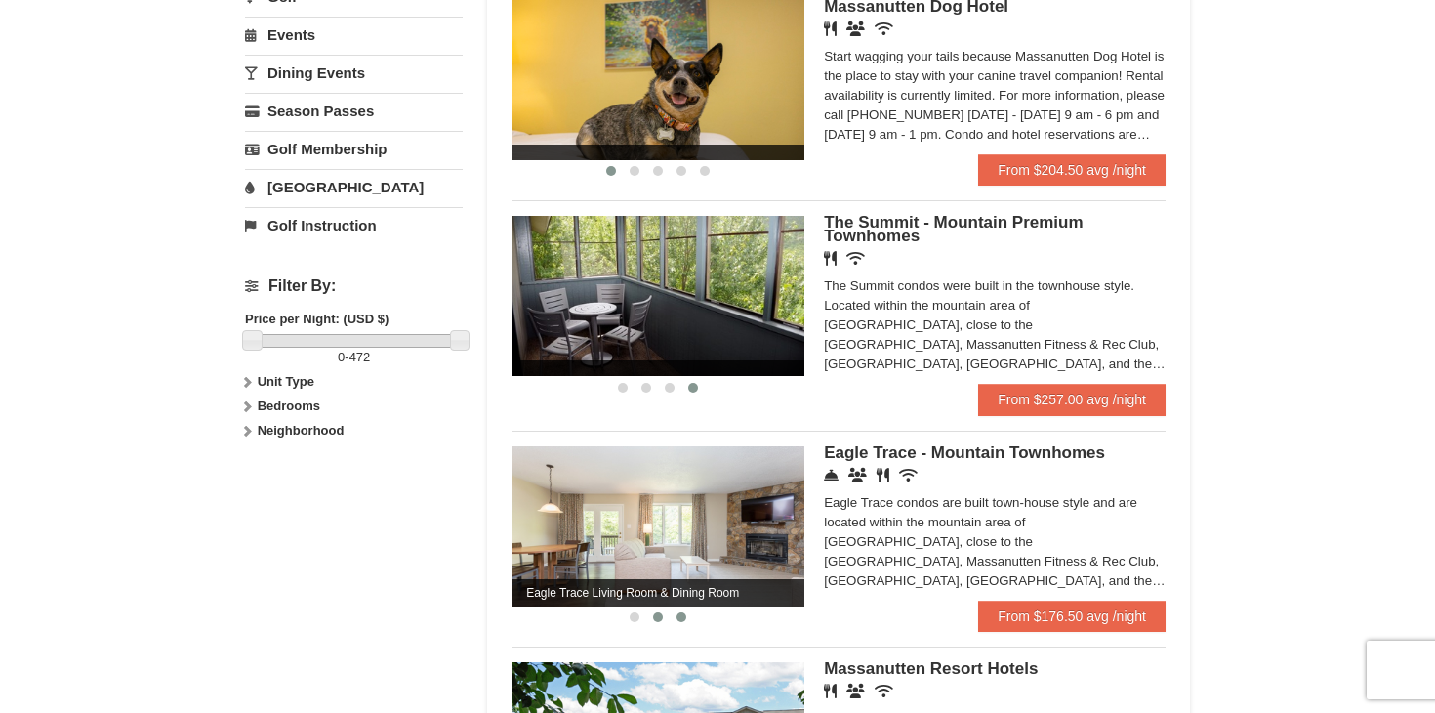
click at [677, 616] on span at bounding box center [682, 617] width 10 height 10
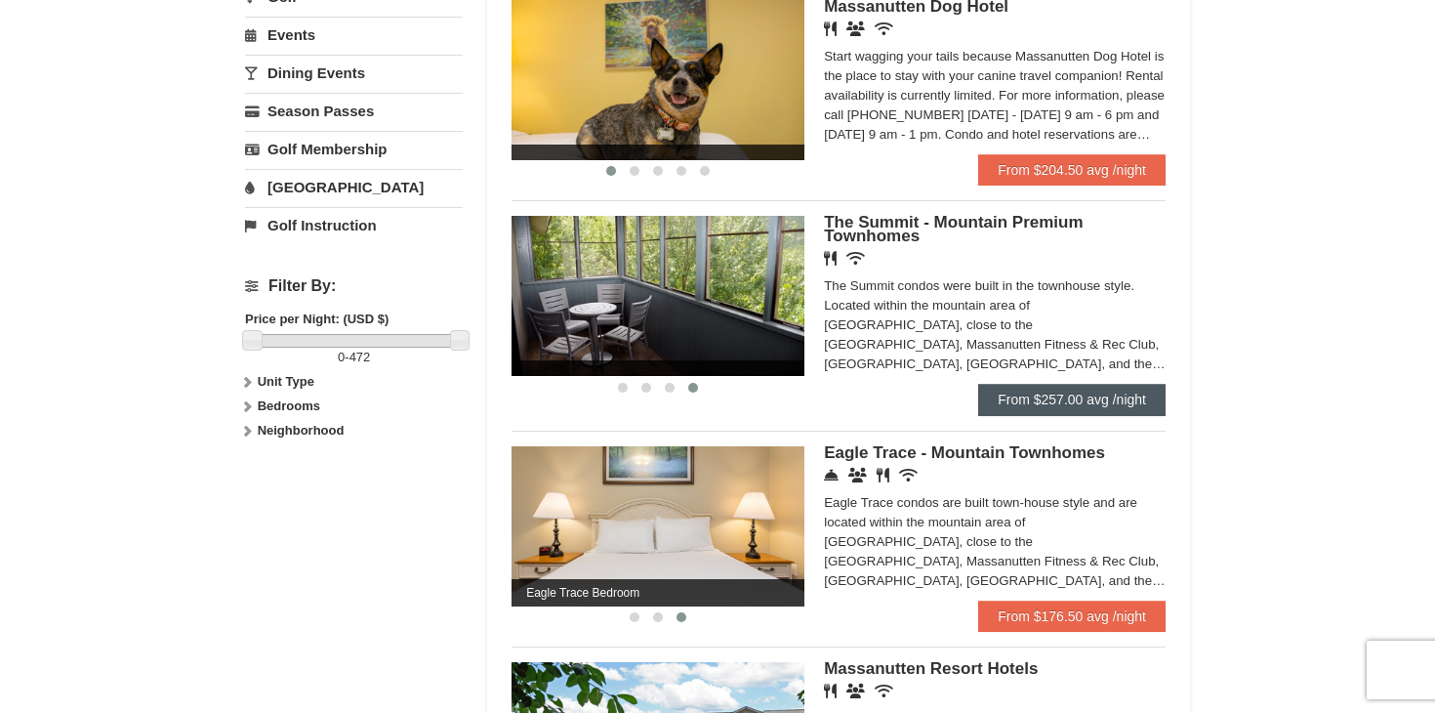
click at [1002, 400] on link "From $257.00 avg /night" at bounding box center [1071, 399] width 187 height 31
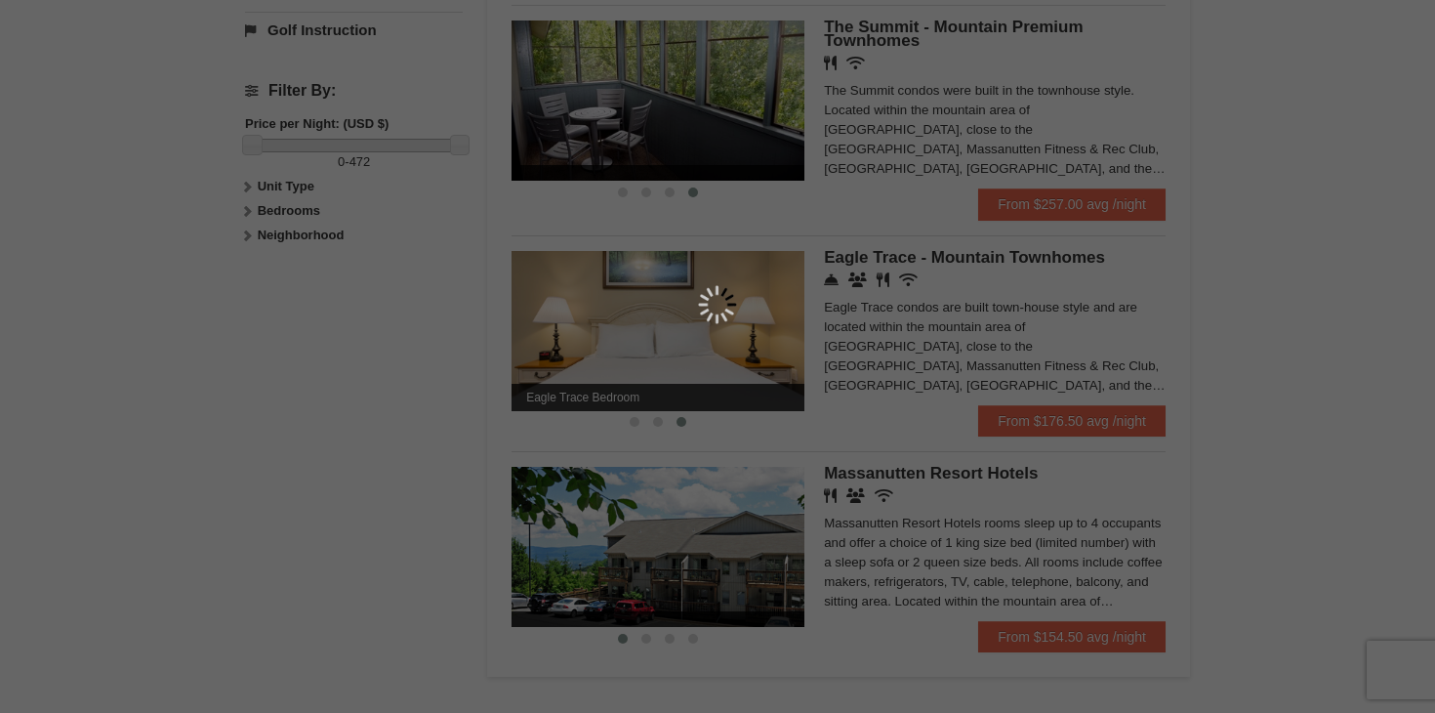
scroll to position [859, 0]
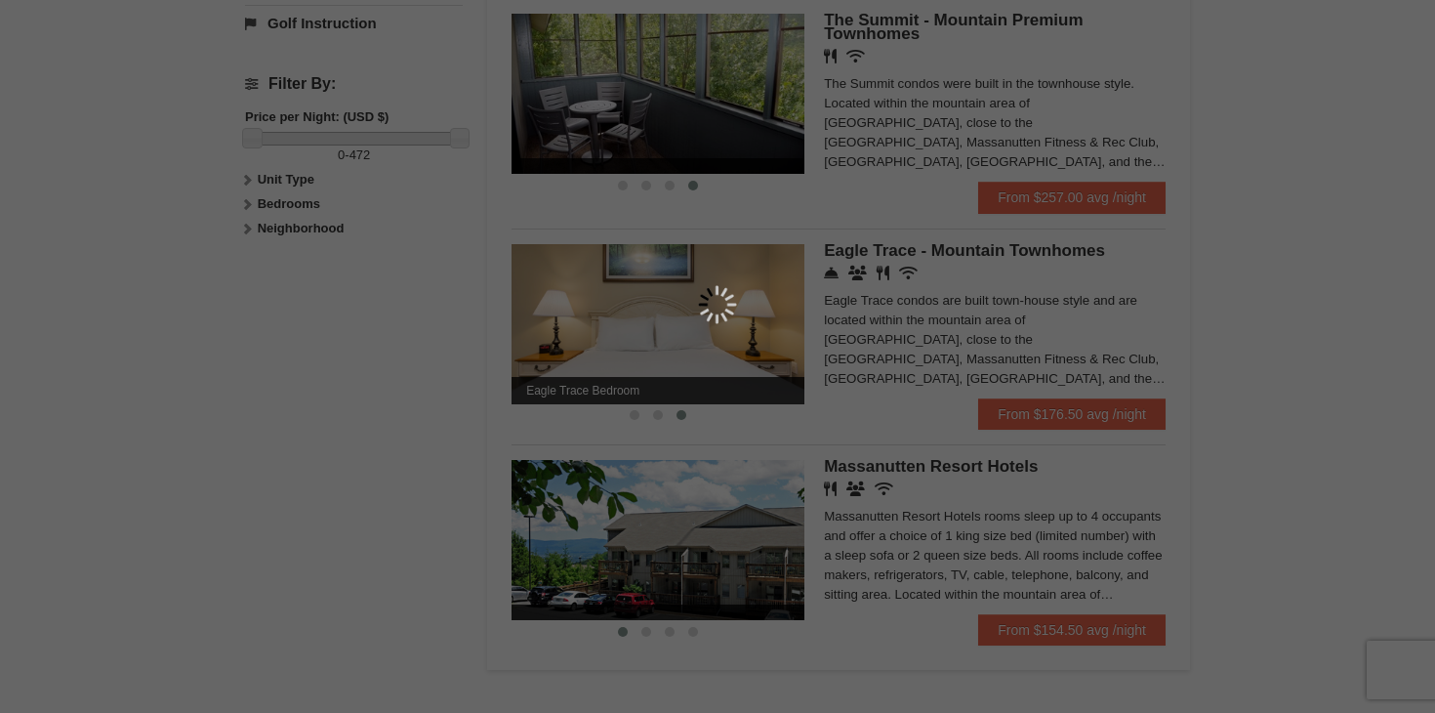
click at [989, 387] on div at bounding box center [717, 356] width 1435 height 713
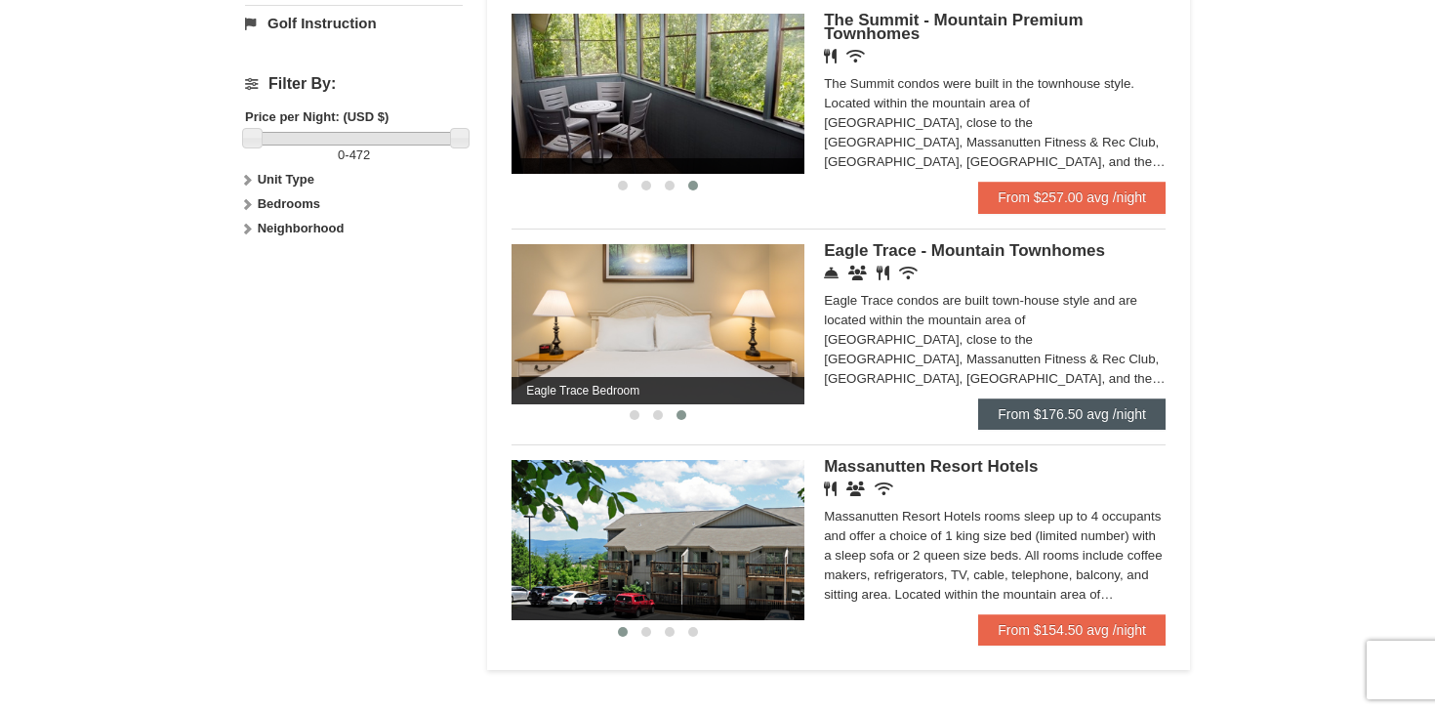
click at [1022, 419] on link "From $176.50 avg /night" at bounding box center [1071, 413] width 187 height 31
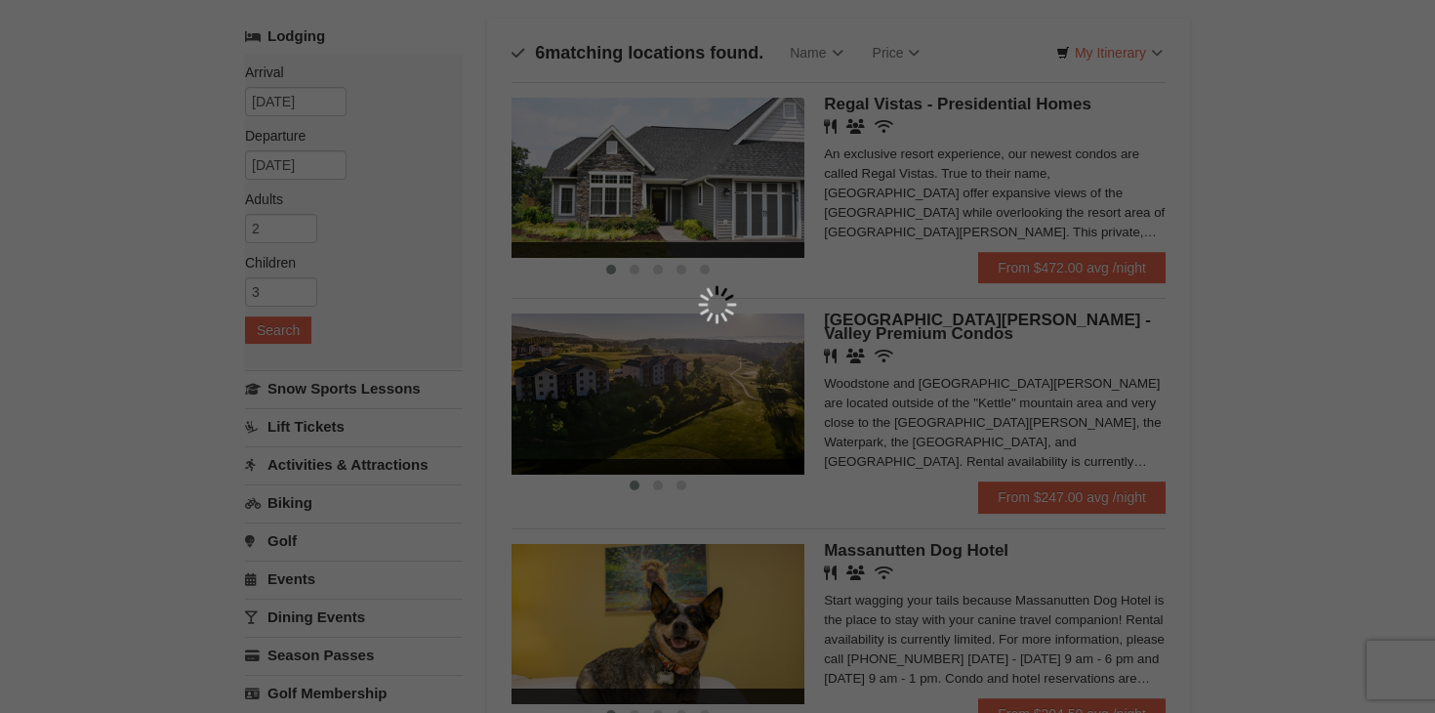
scroll to position [114, 0]
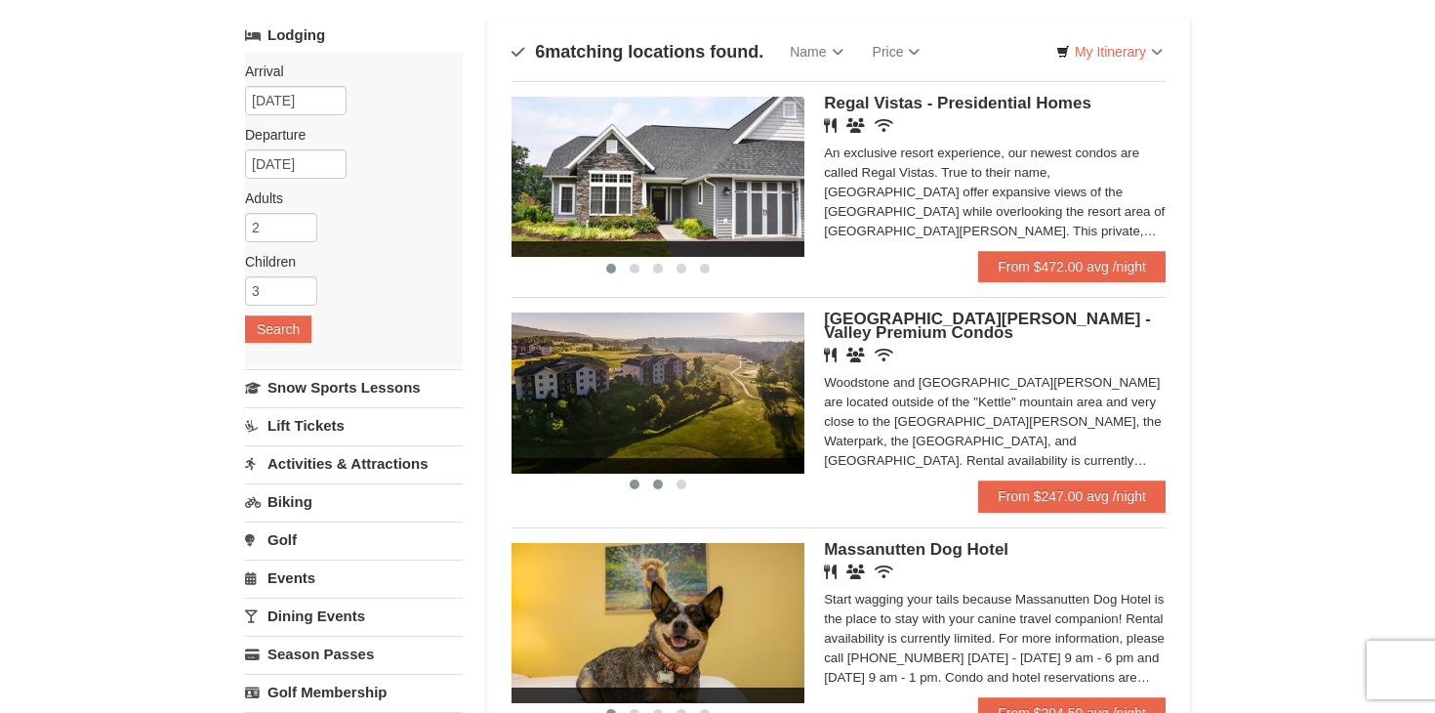
click at [652, 484] on button at bounding box center [657, 485] width 23 height 20
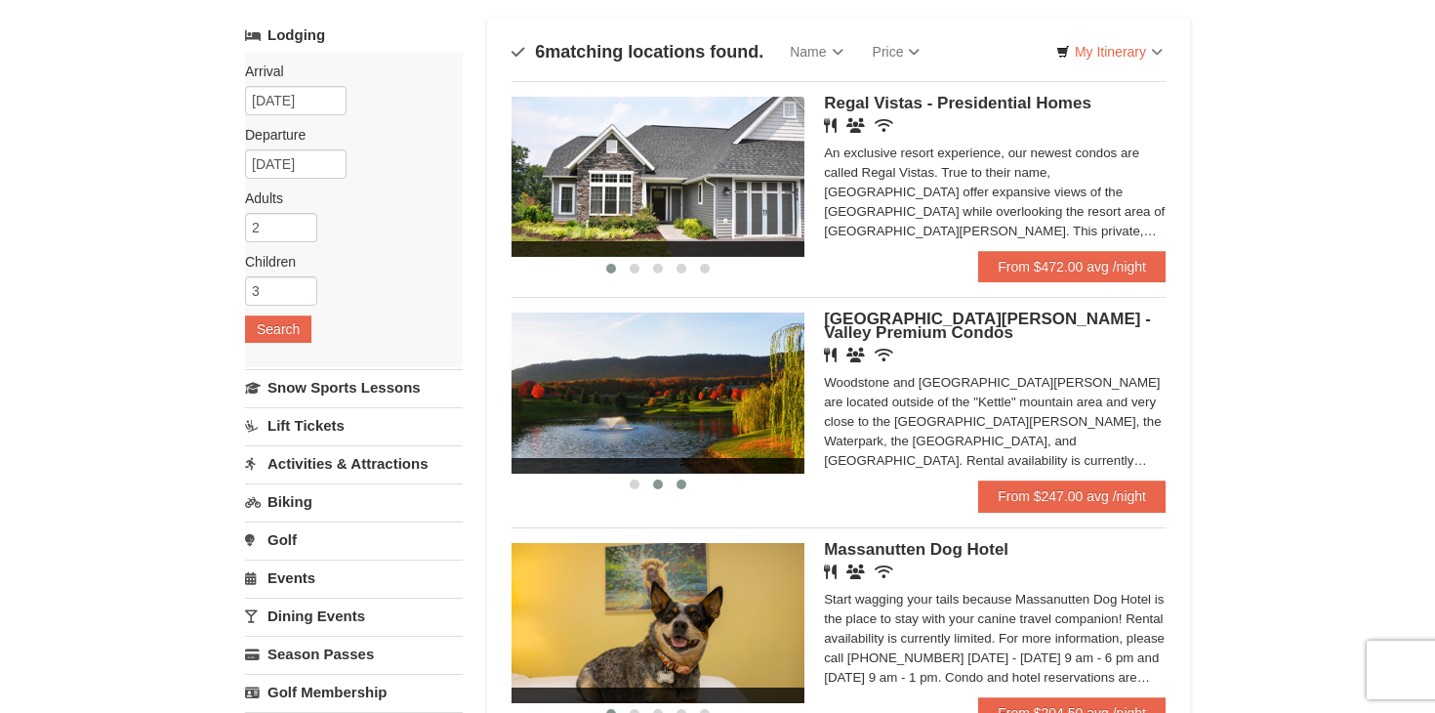
click at [684, 483] on span at bounding box center [682, 484] width 10 height 10
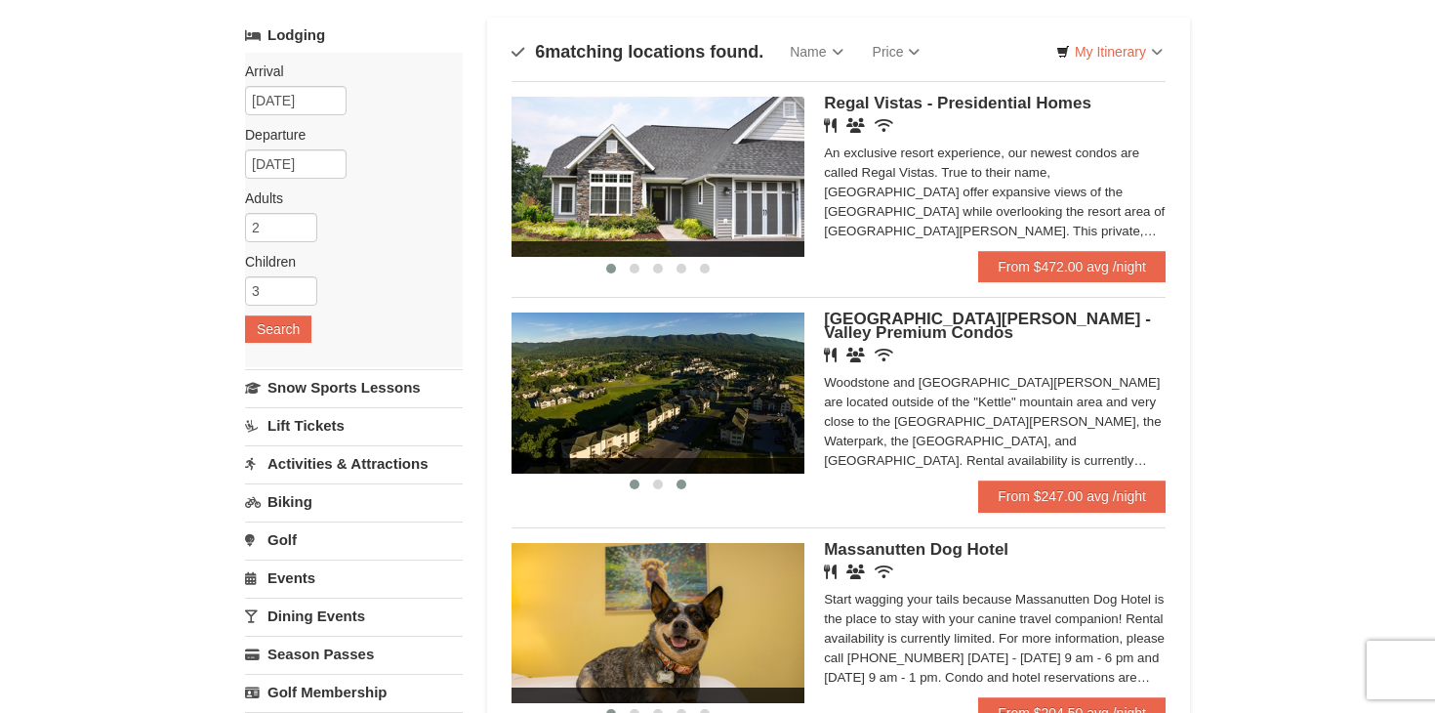
click at [633, 484] on span at bounding box center [635, 484] width 10 height 10
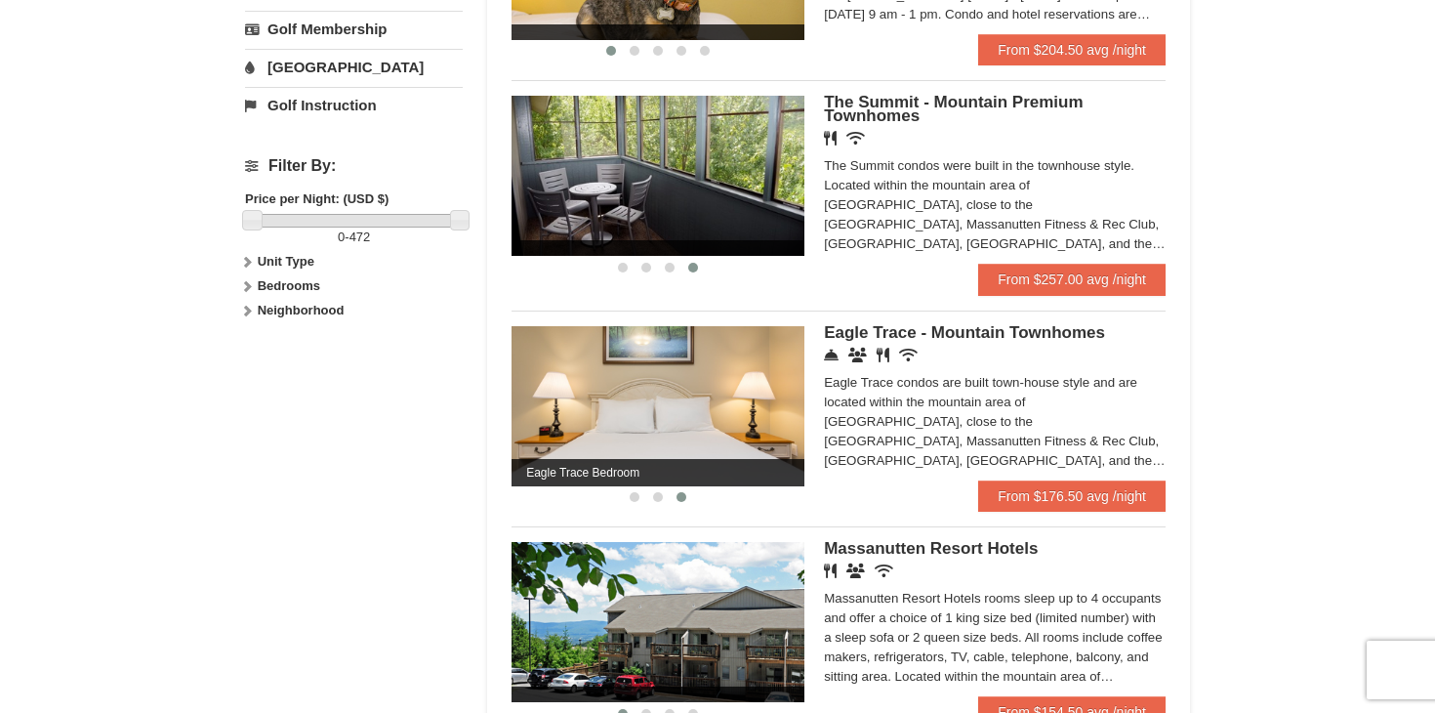
scroll to position [774, 0]
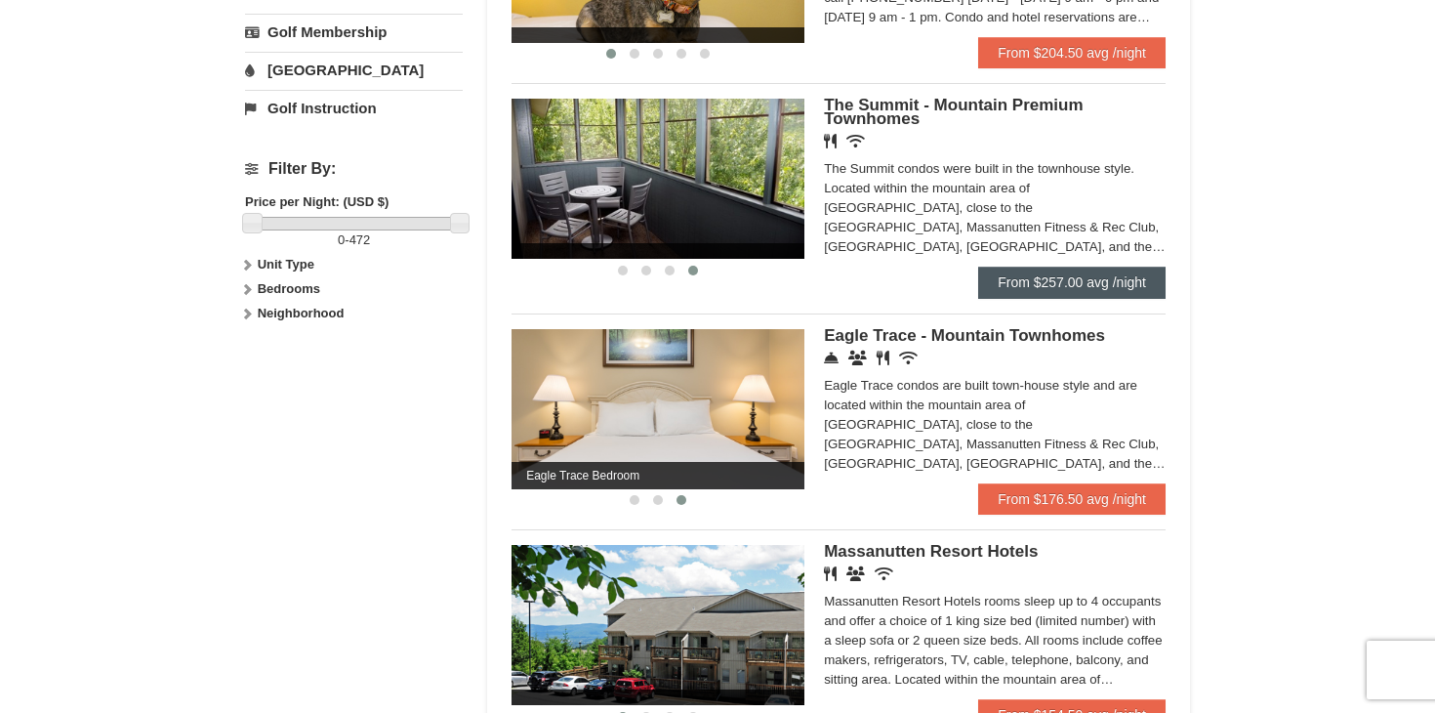
click at [1023, 283] on link "From $257.00 avg /night" at bounding box center [1071, 282] width 187 height 31
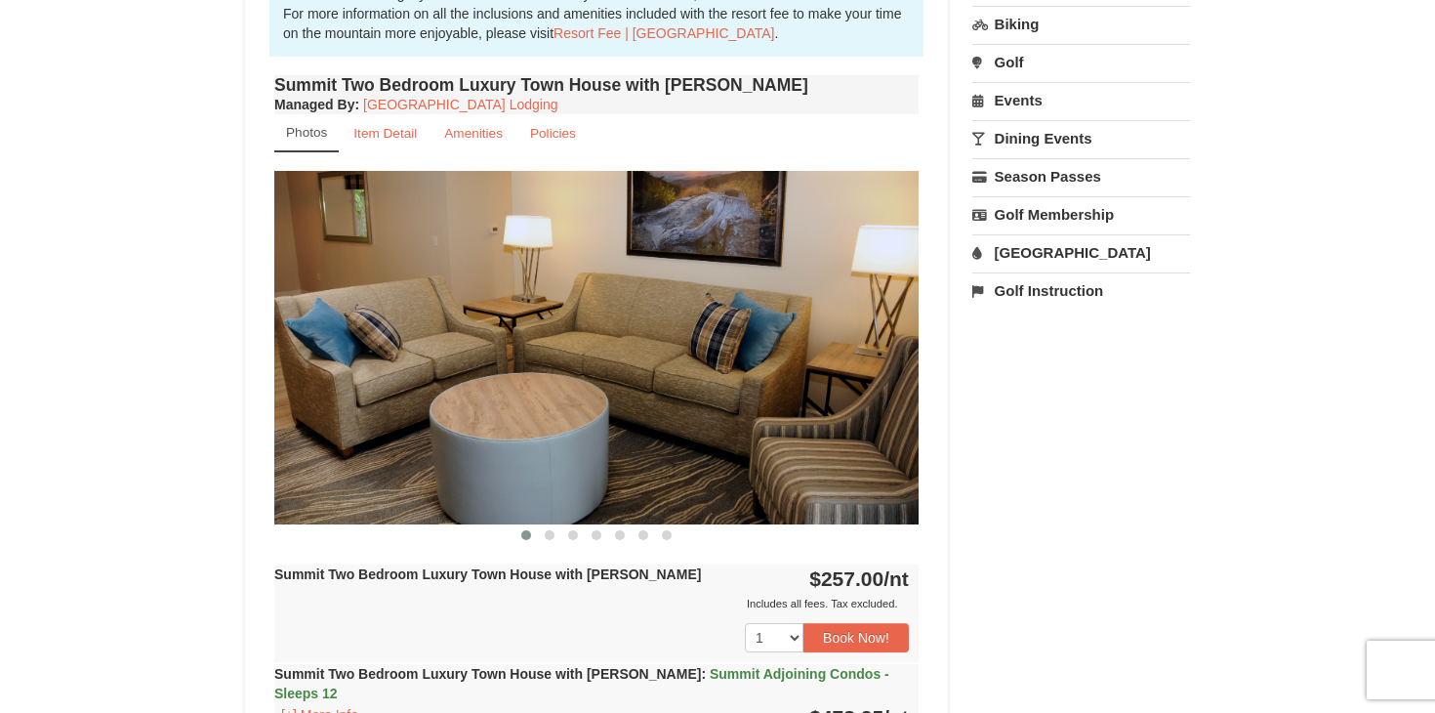
scroll to position [630, 0]
click at [547, 534] on span at bounding box center [550, 534] width 10 height 10
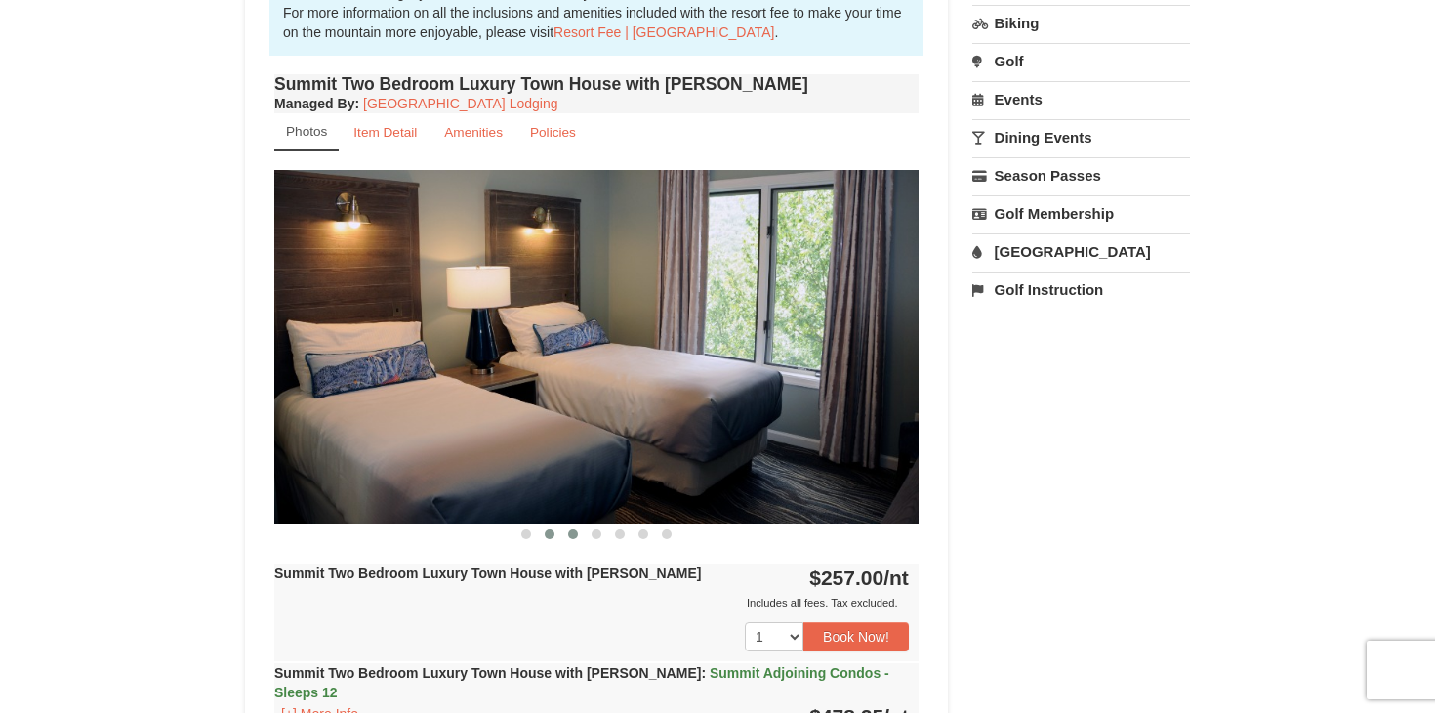
click at [571, 537] on span at bounding box center [573, 534] width 10 height 10
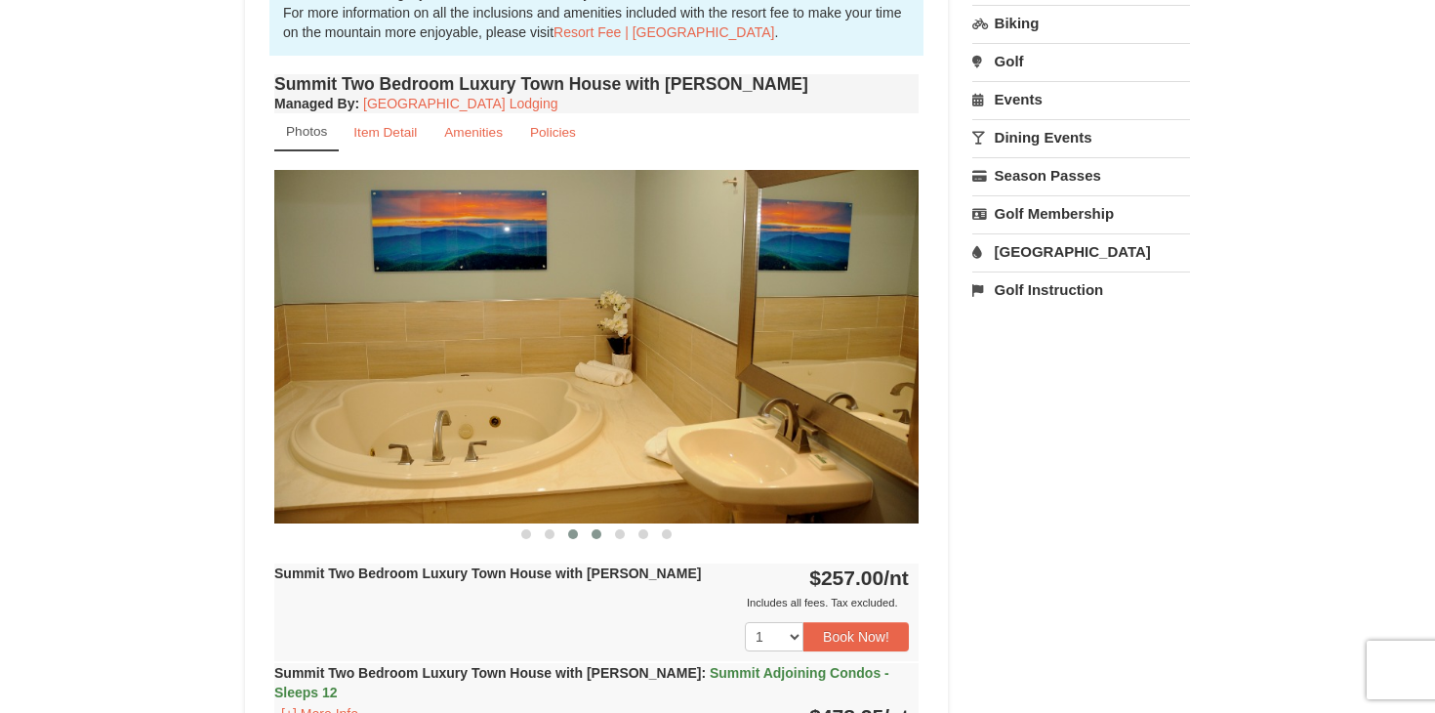
click at [598, 537] on span at bounding box center [597, 534] width 10 height 10
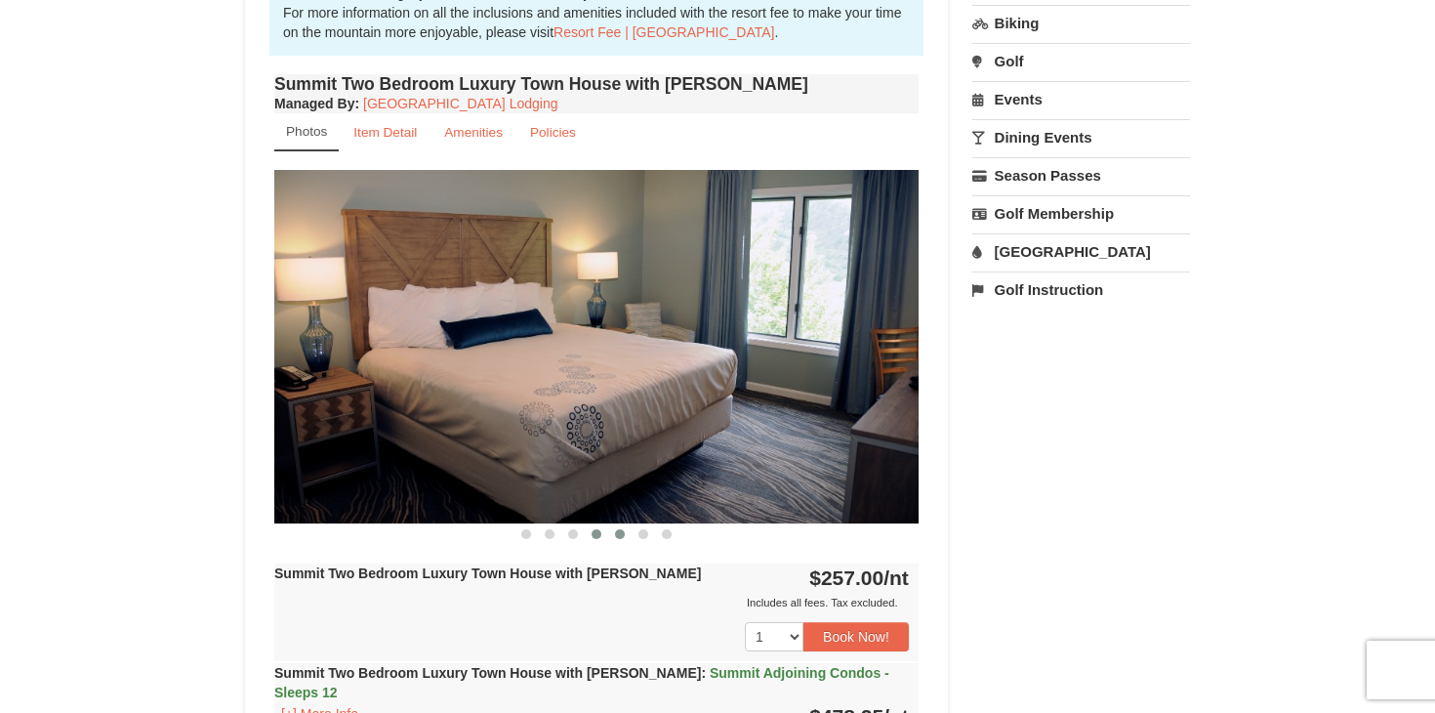
click at [621, 535] on span at bounding box center [620, 534] width 10 height 10
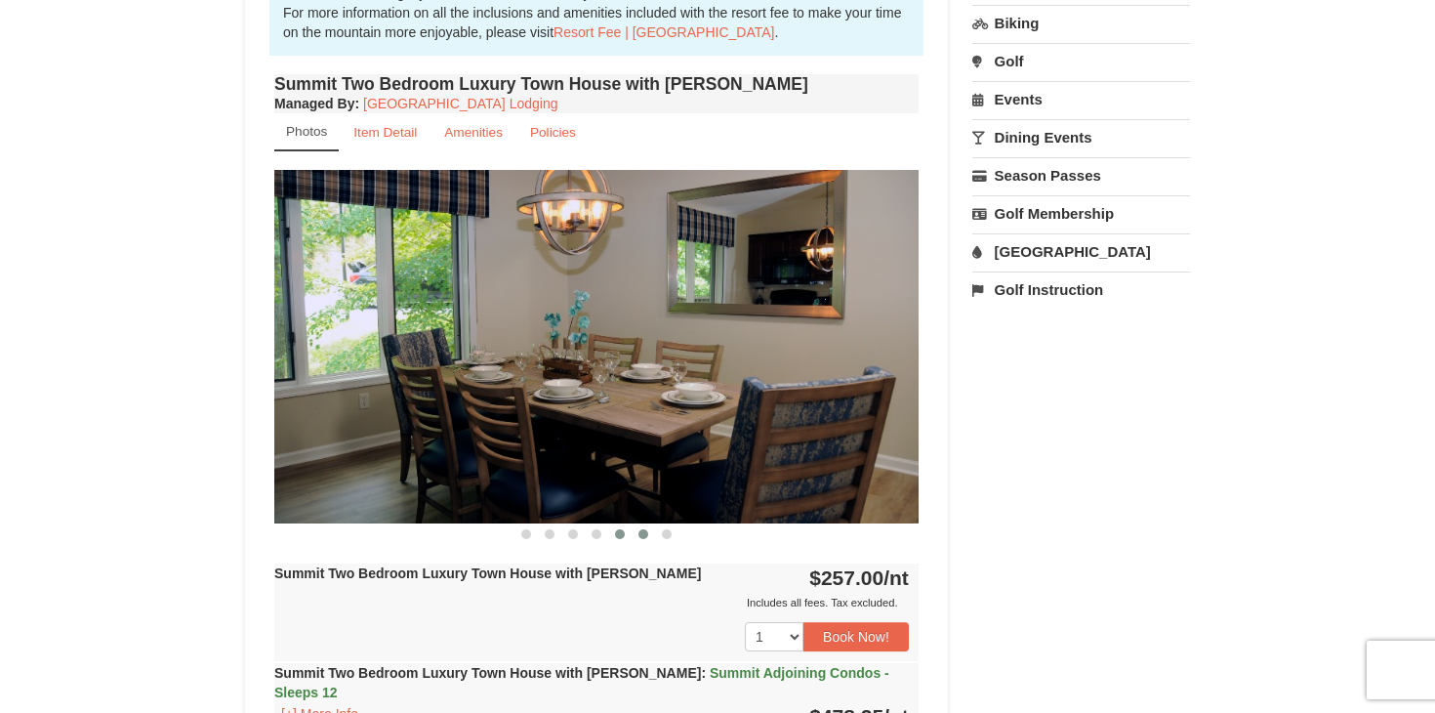
click at [640, 534] on span at bounding box center [644, 534] width 10 height 10
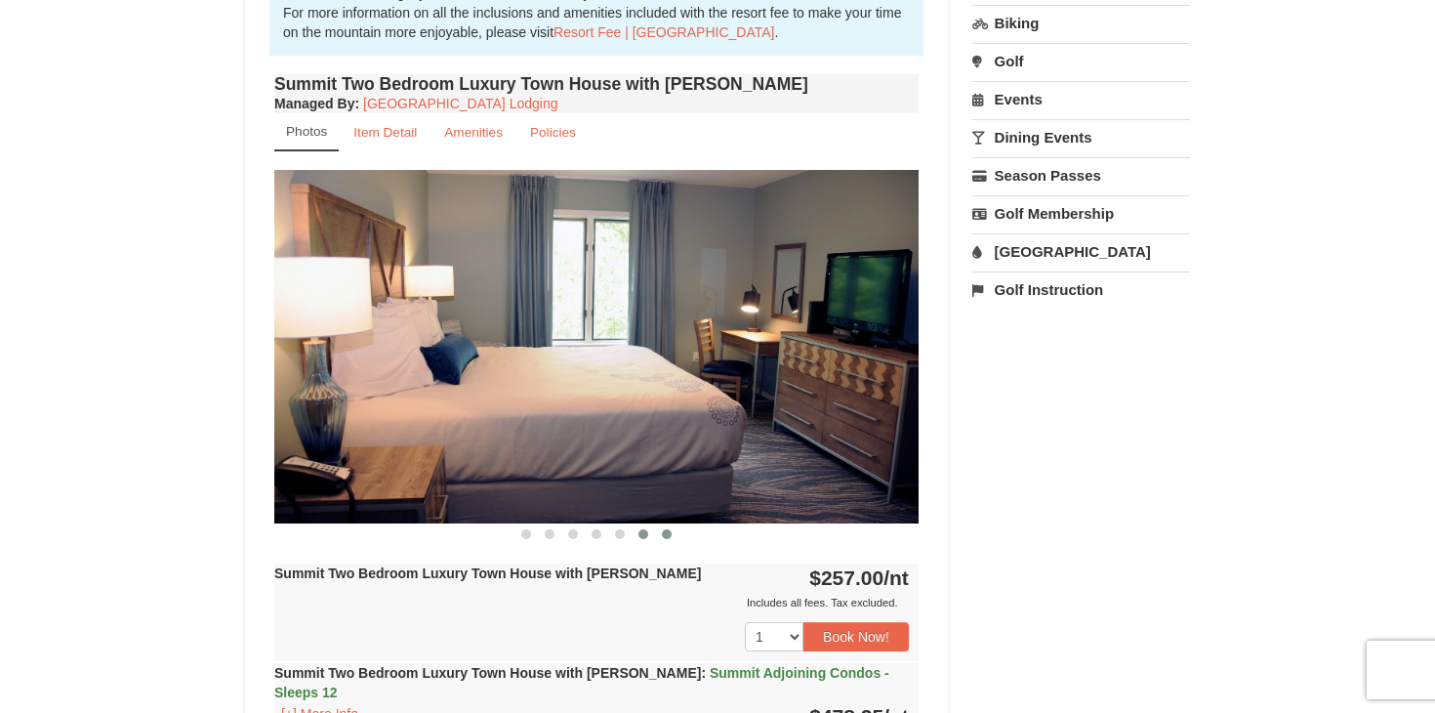
click at [664, 534] on span at bounding box center [667, 534] width 10 height 10
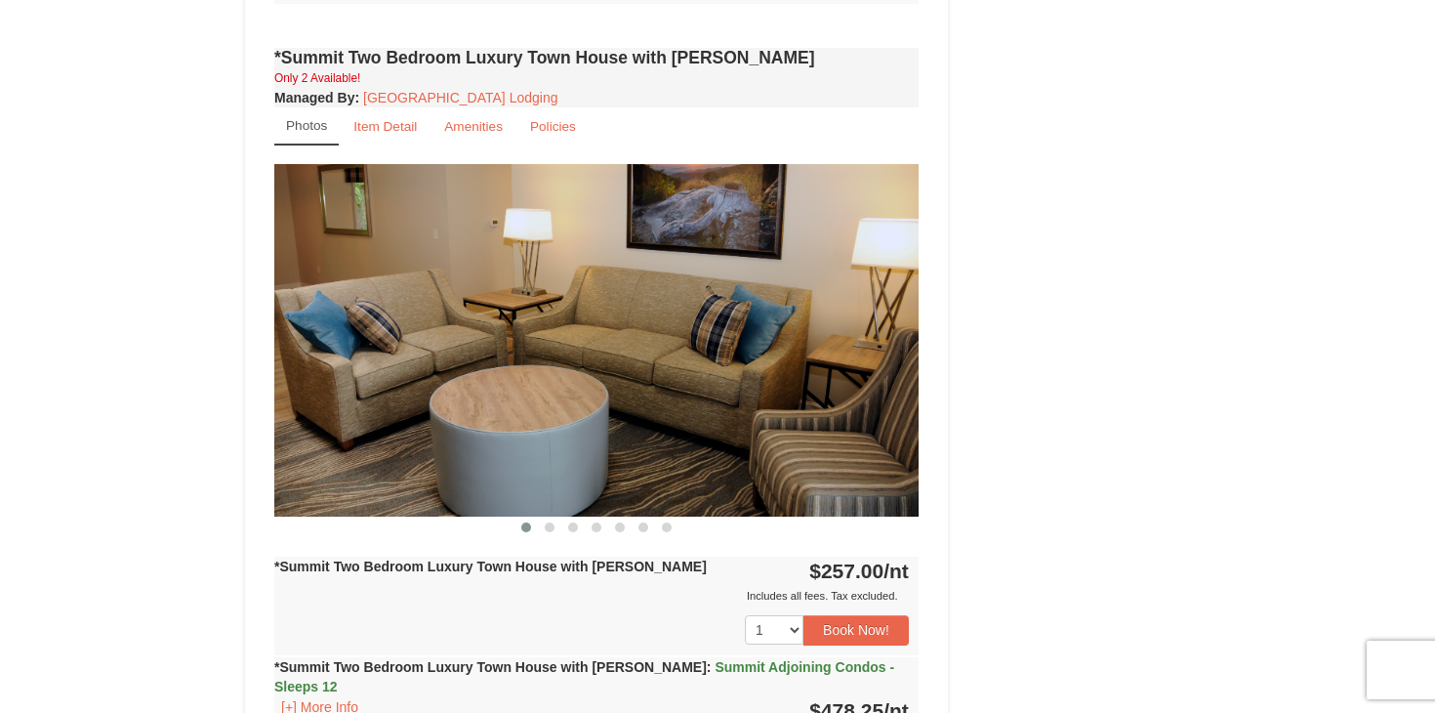
scroll to position [1464, 0]
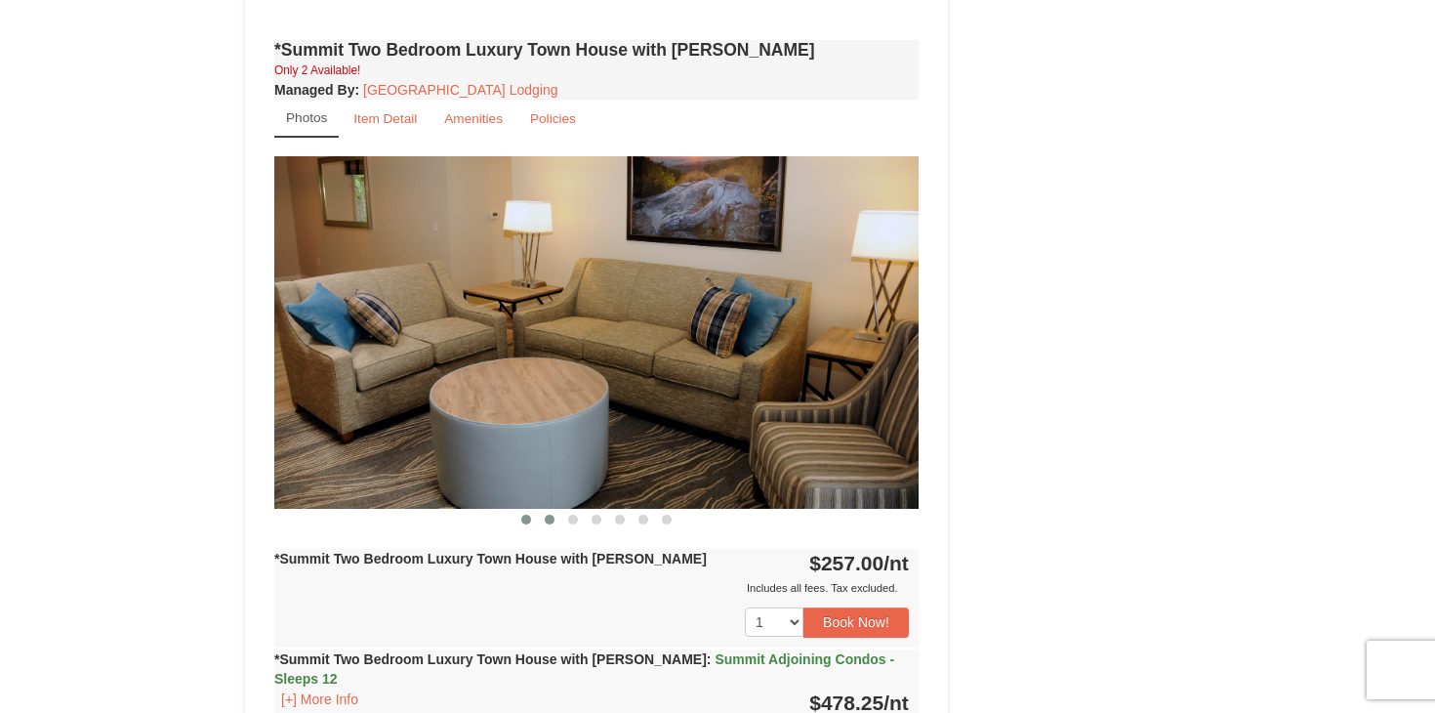
click at [552, 515] on span at bounding box center [550, 520] width 10 height 10
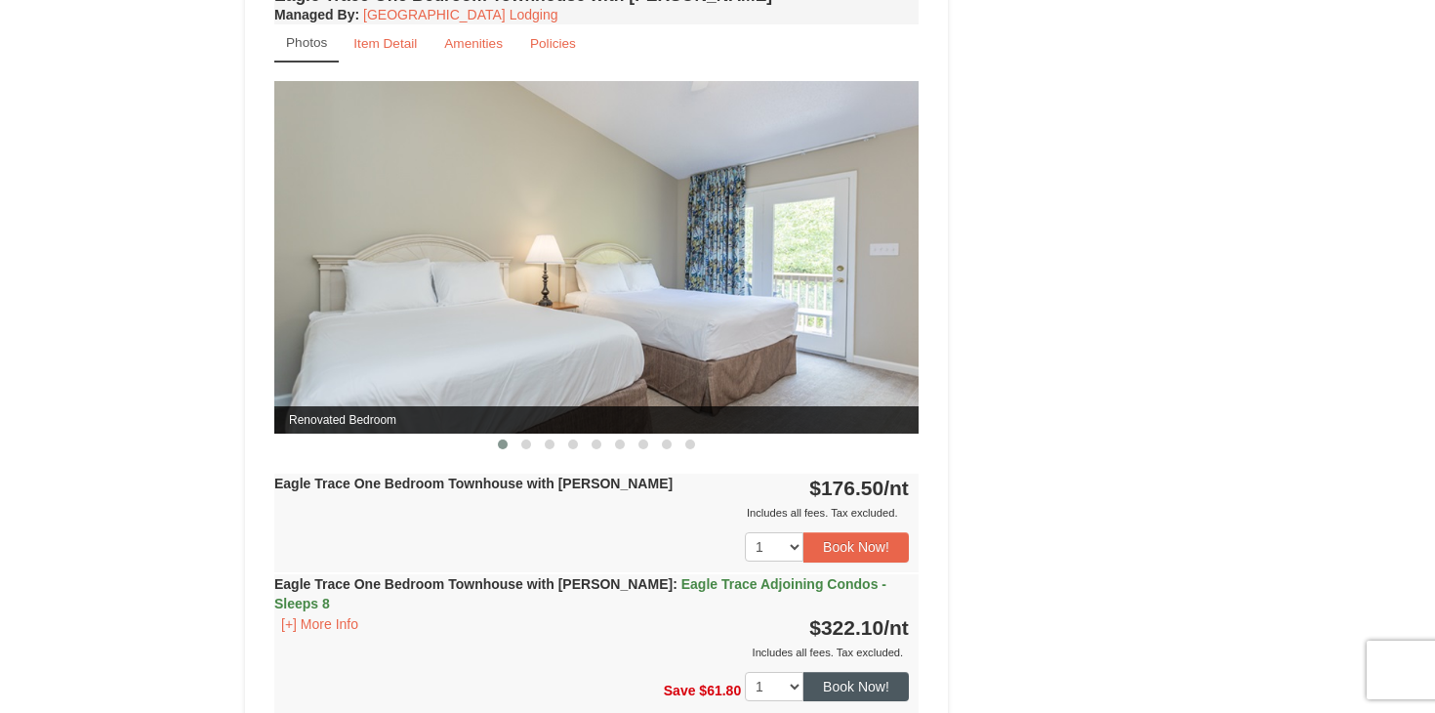
scroll to position [1550, 0]
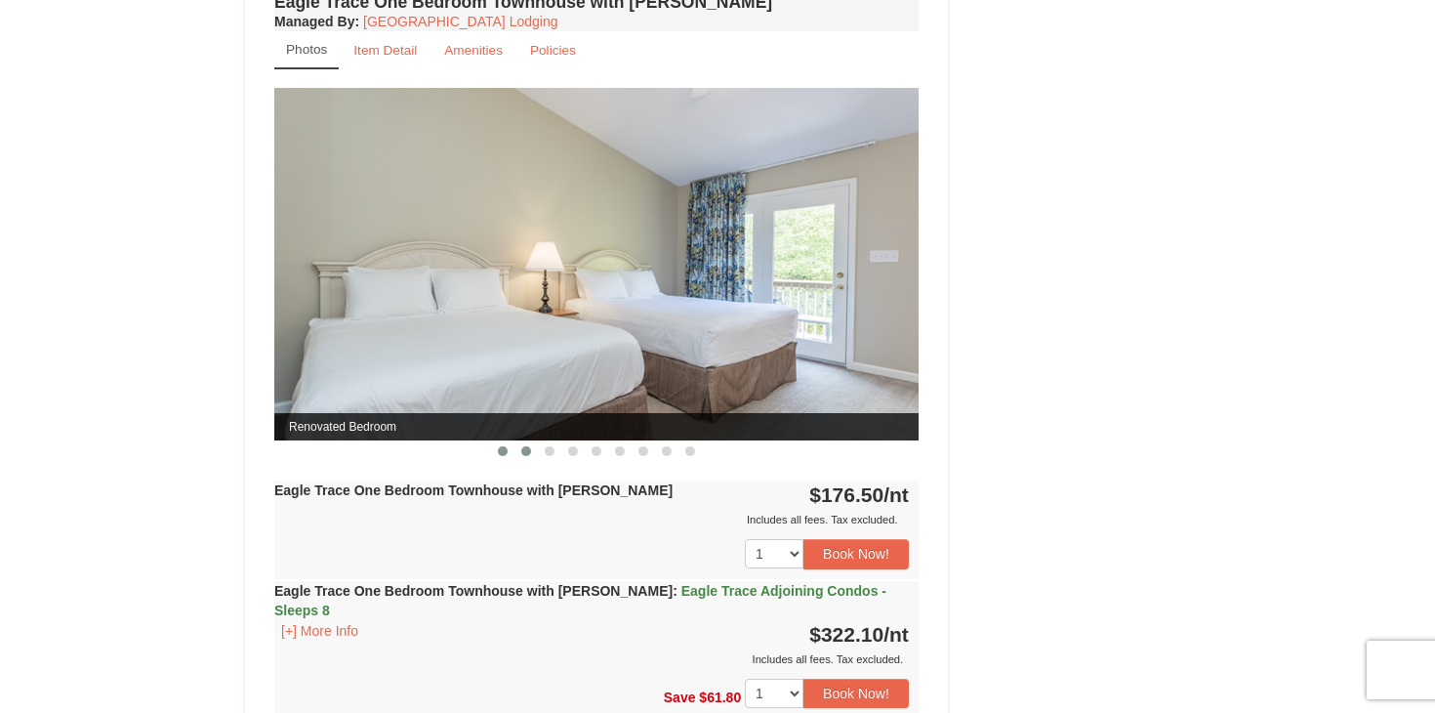
click at [527, 449] on span at bounding box center [526, 451] width 10 height 10
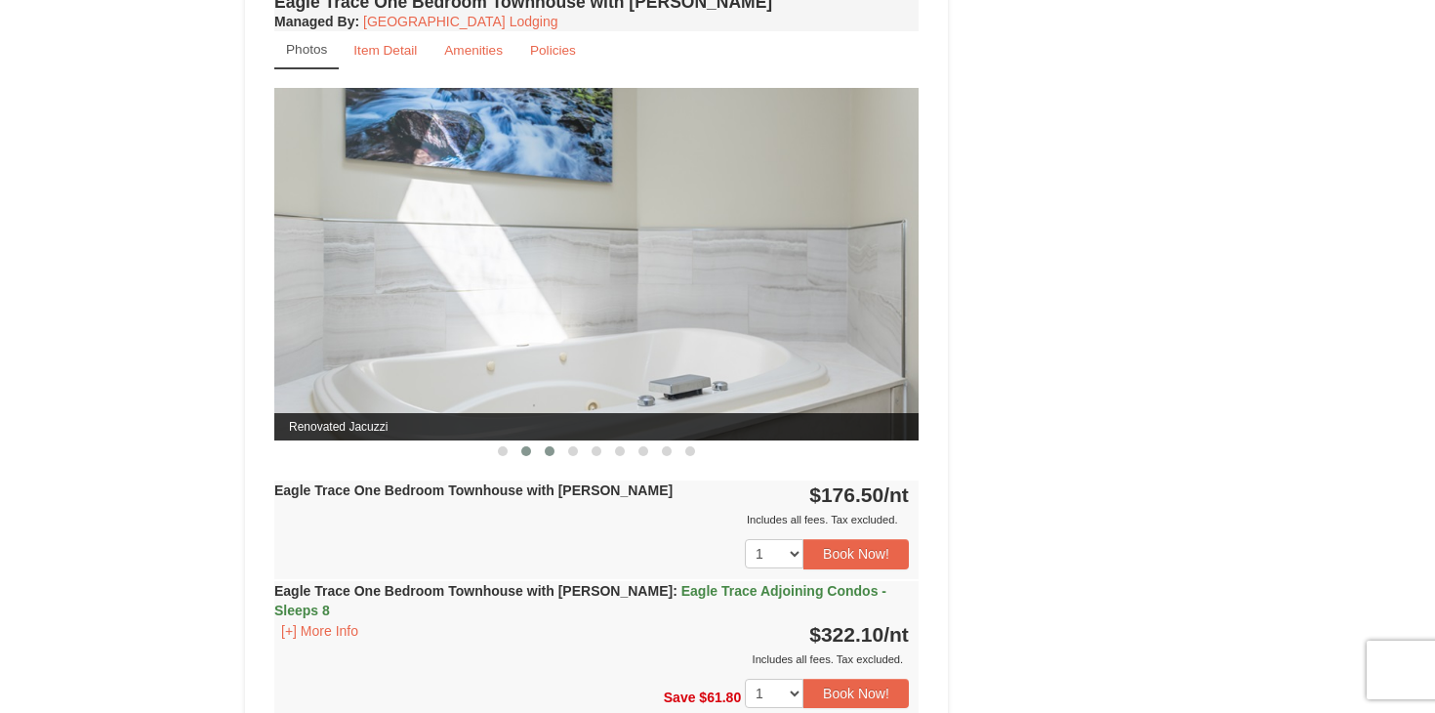
click at [551, 454] on span at bounding box center [550, 451] width 10 height 10
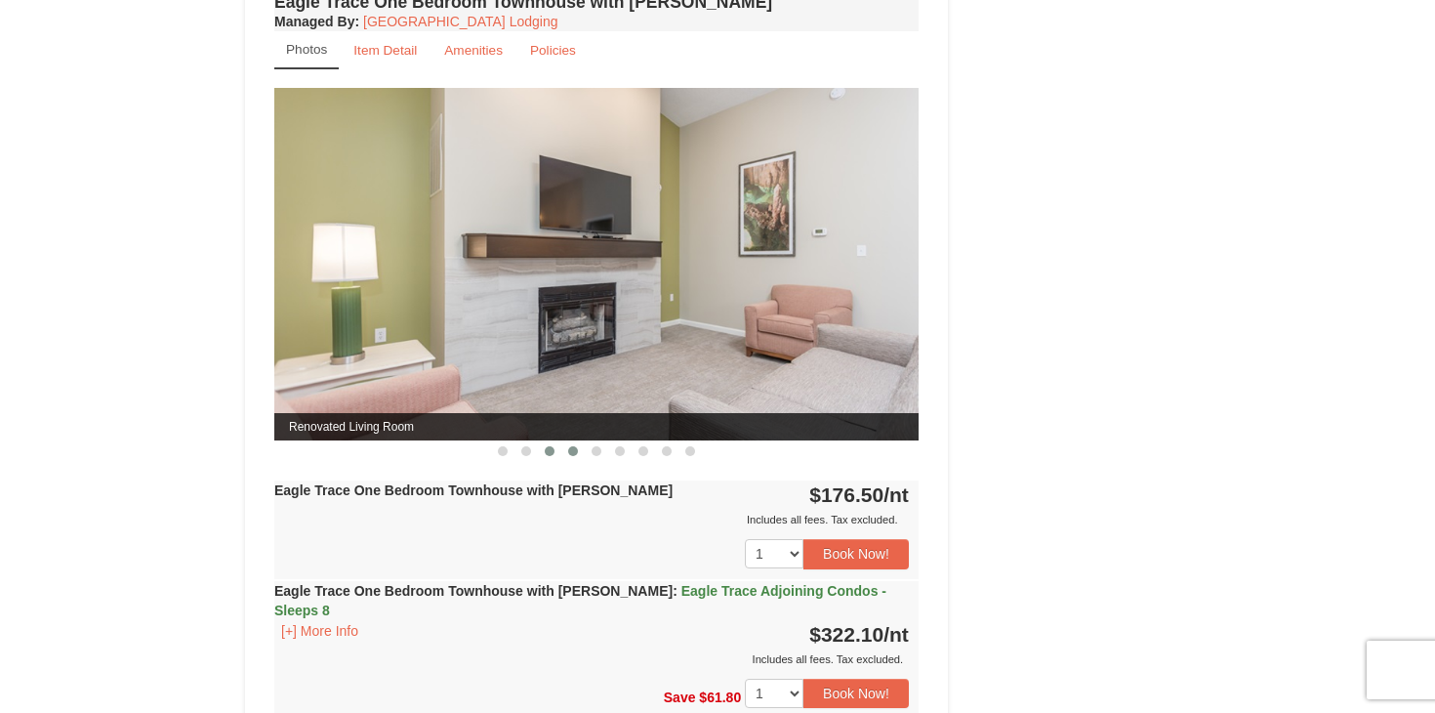
click at [567, 452] on button at bounding box center [572, 451] width 23 height 20
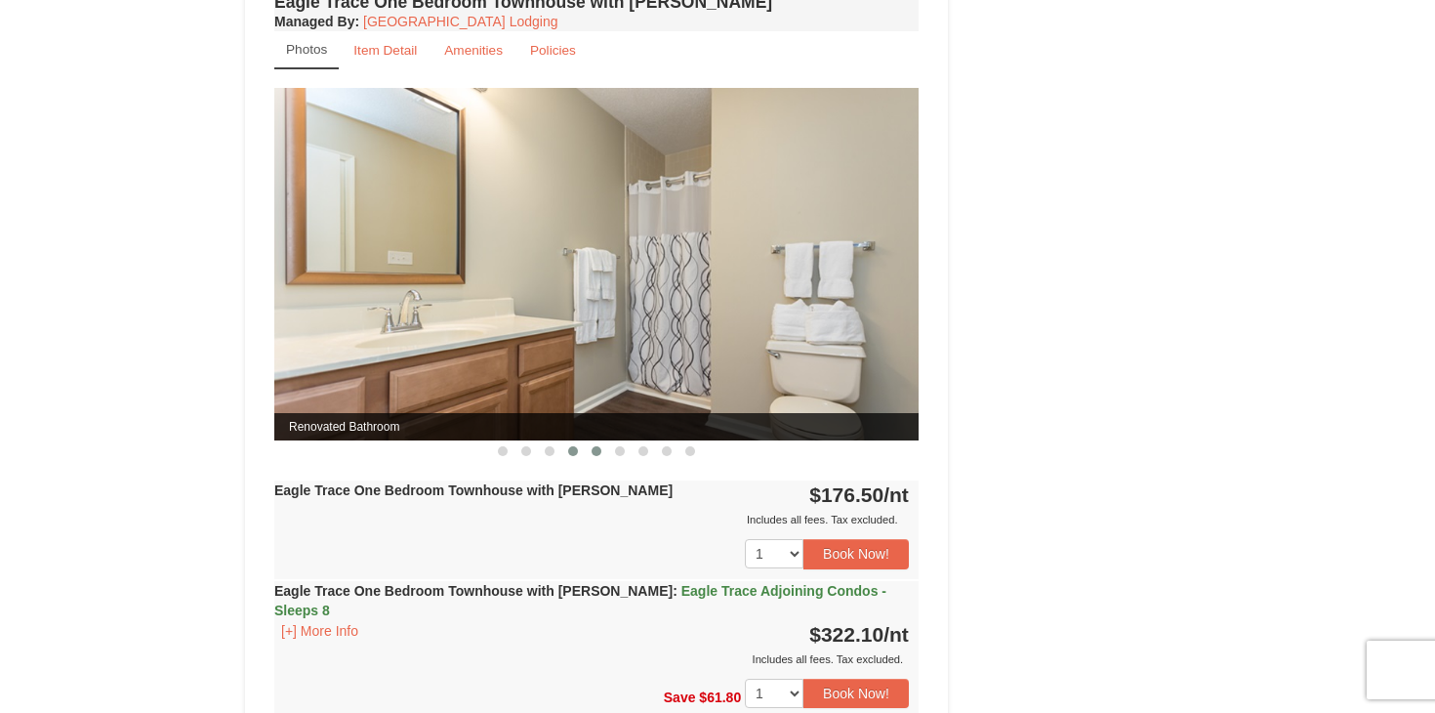
click at [592, 450] on span at bounding box center [597, 451] width 10 height 10
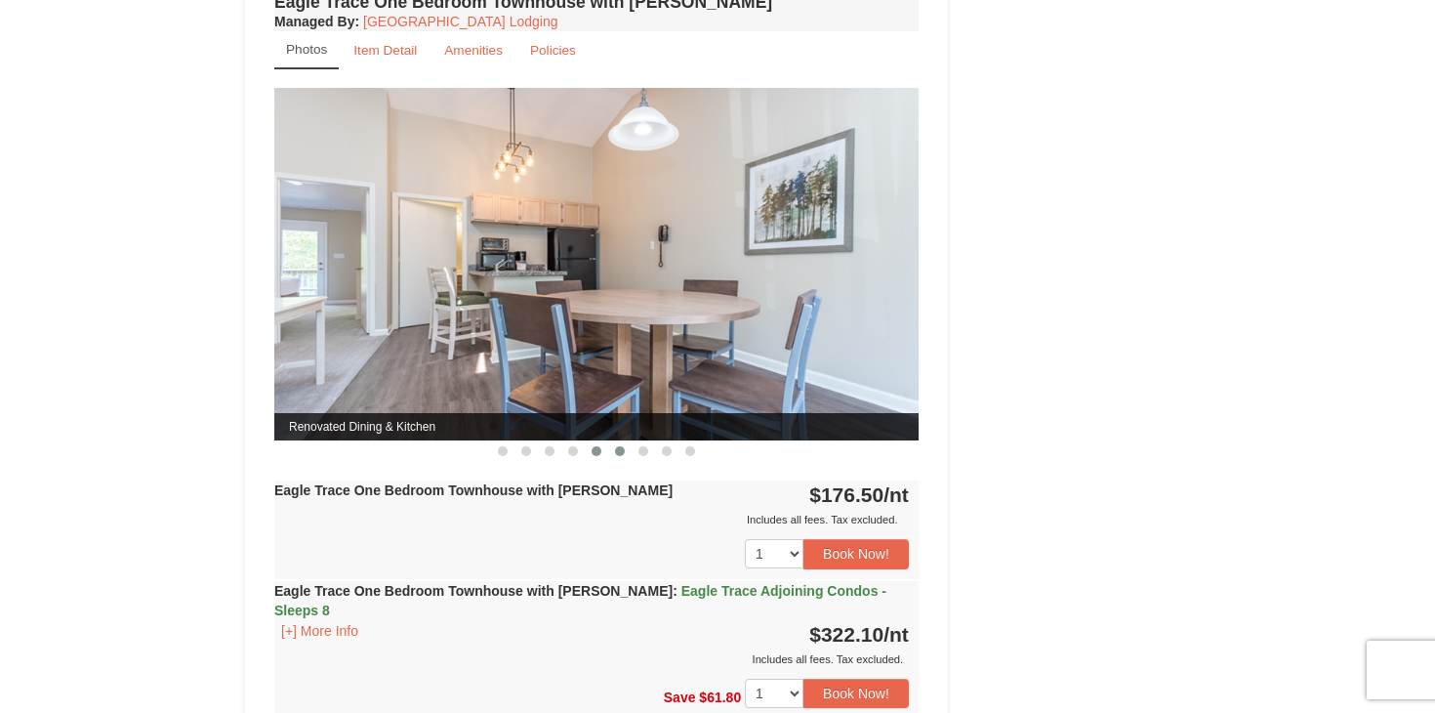
click at [613, 450] on button at bounding box center [619, 451] width 23 height 20
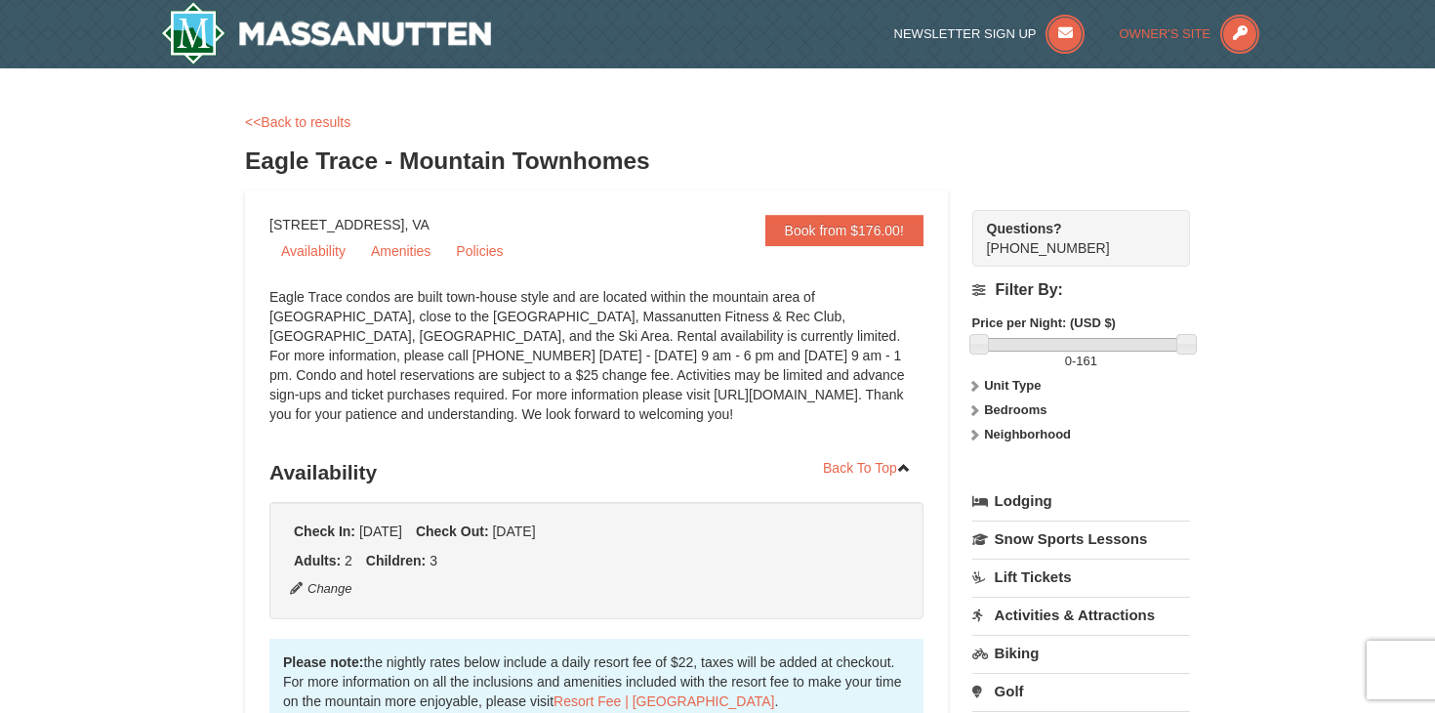
scroll to position [0, 0]
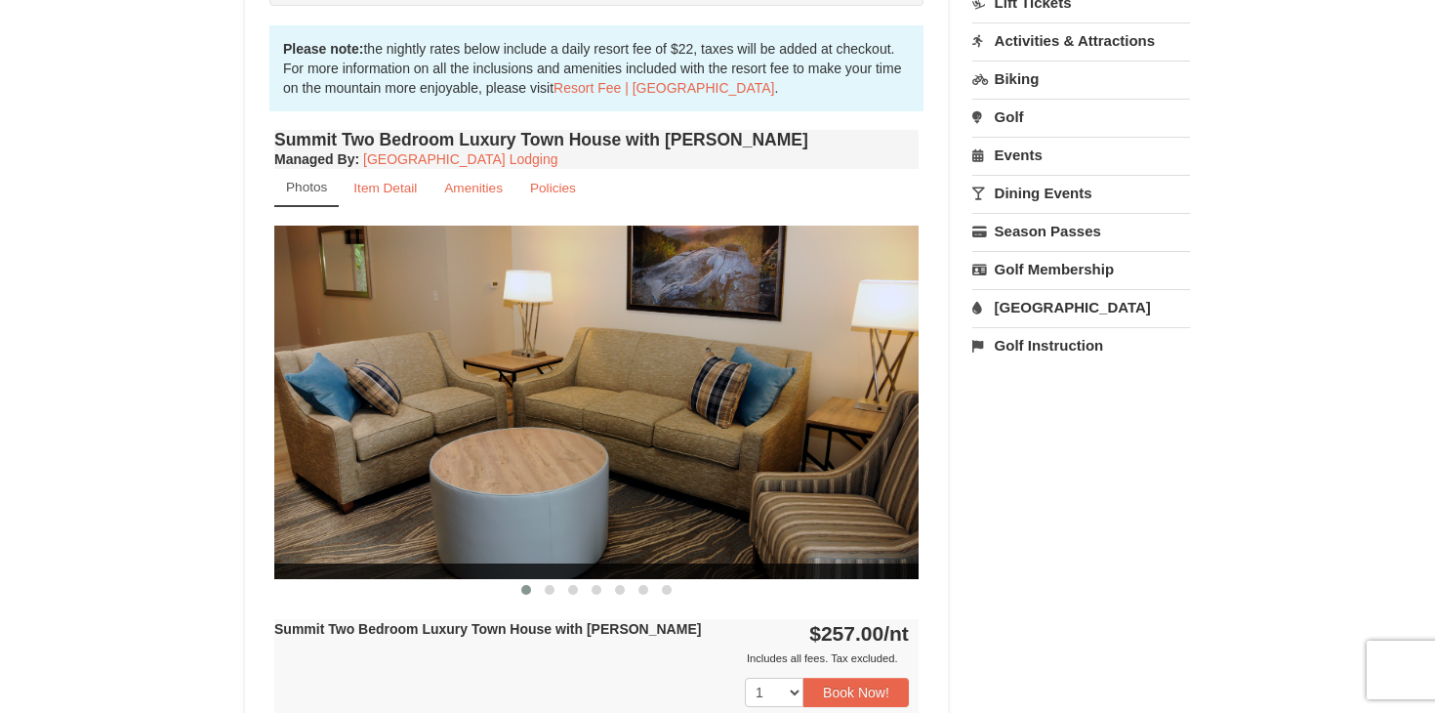
scroll to position [576, 0]
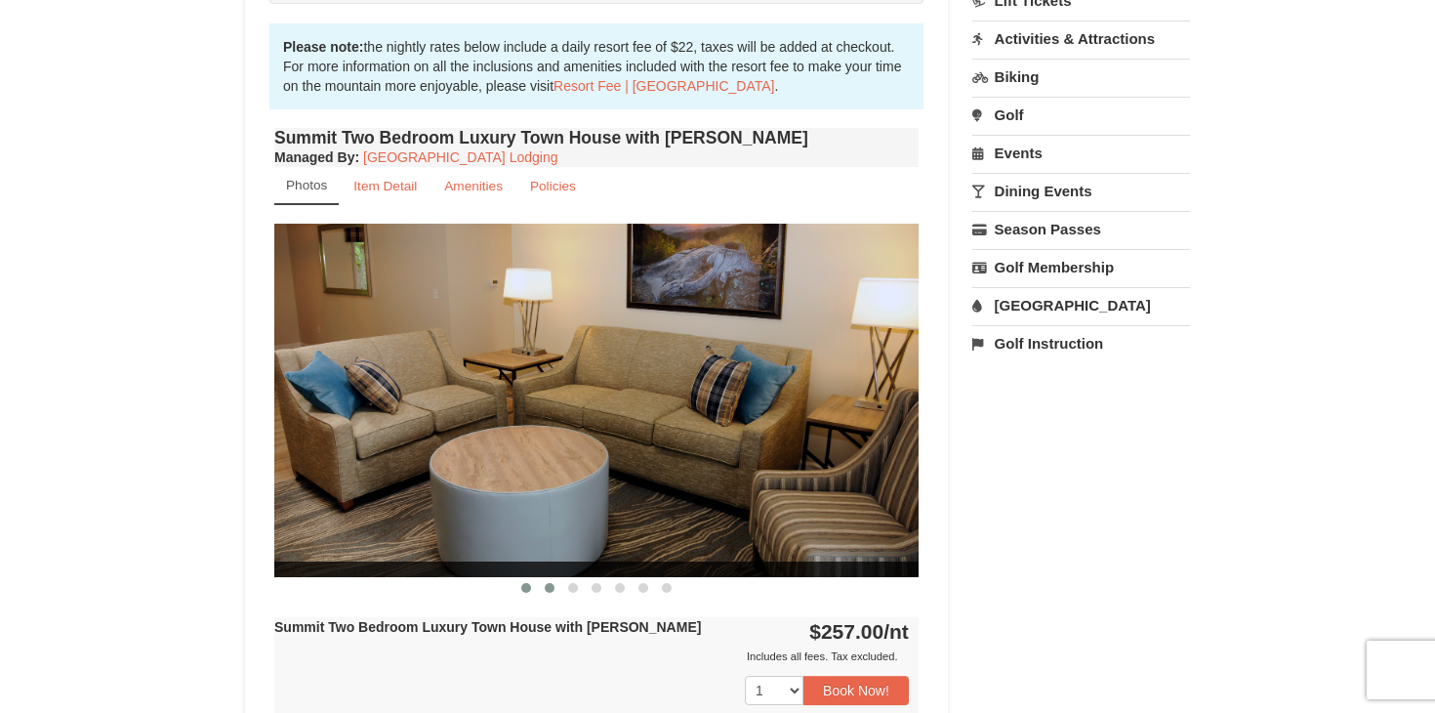
click at [552, 581] on button at bounding box center [549, 588] width 23 height 20
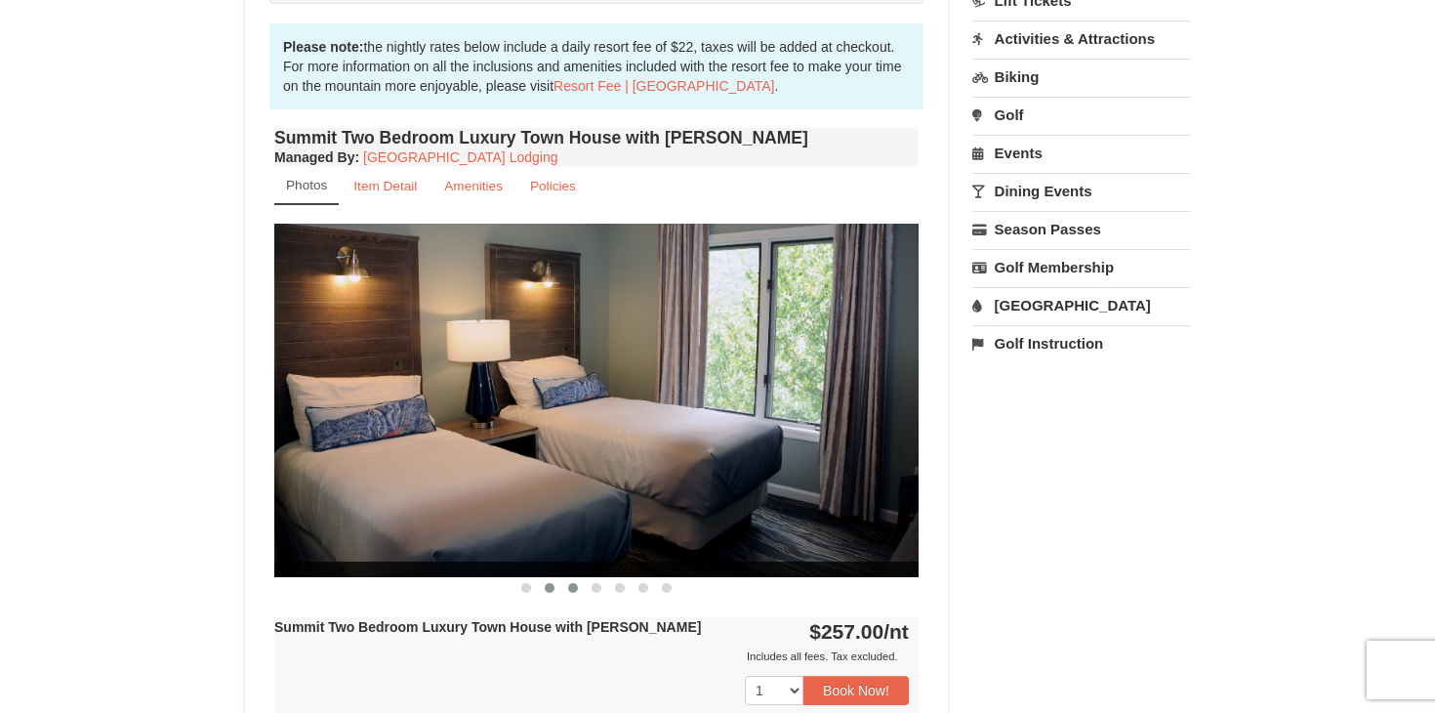
click at [578, 586] on button at bounding box center [572, 588] width 23 height 20
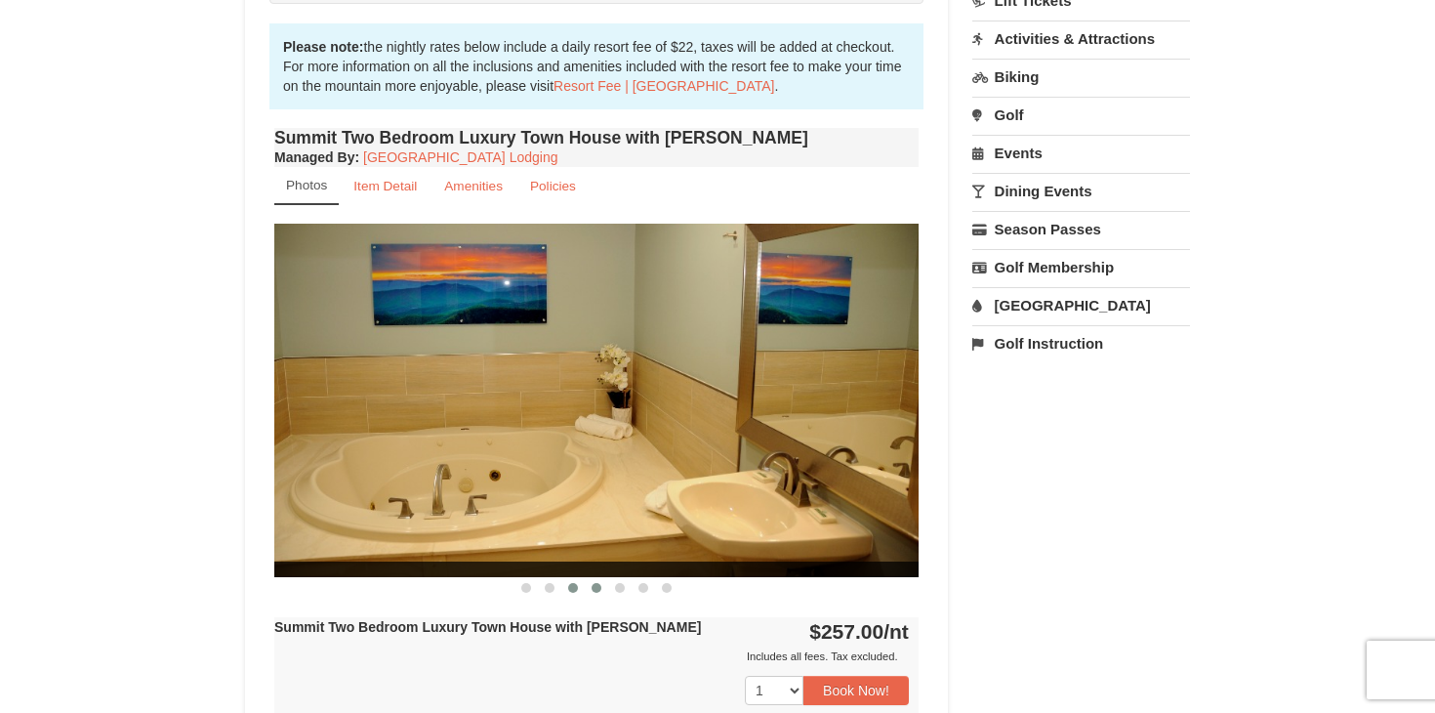
click at [598, 588] on span at bounding box center [597, 588] width 10 height 10
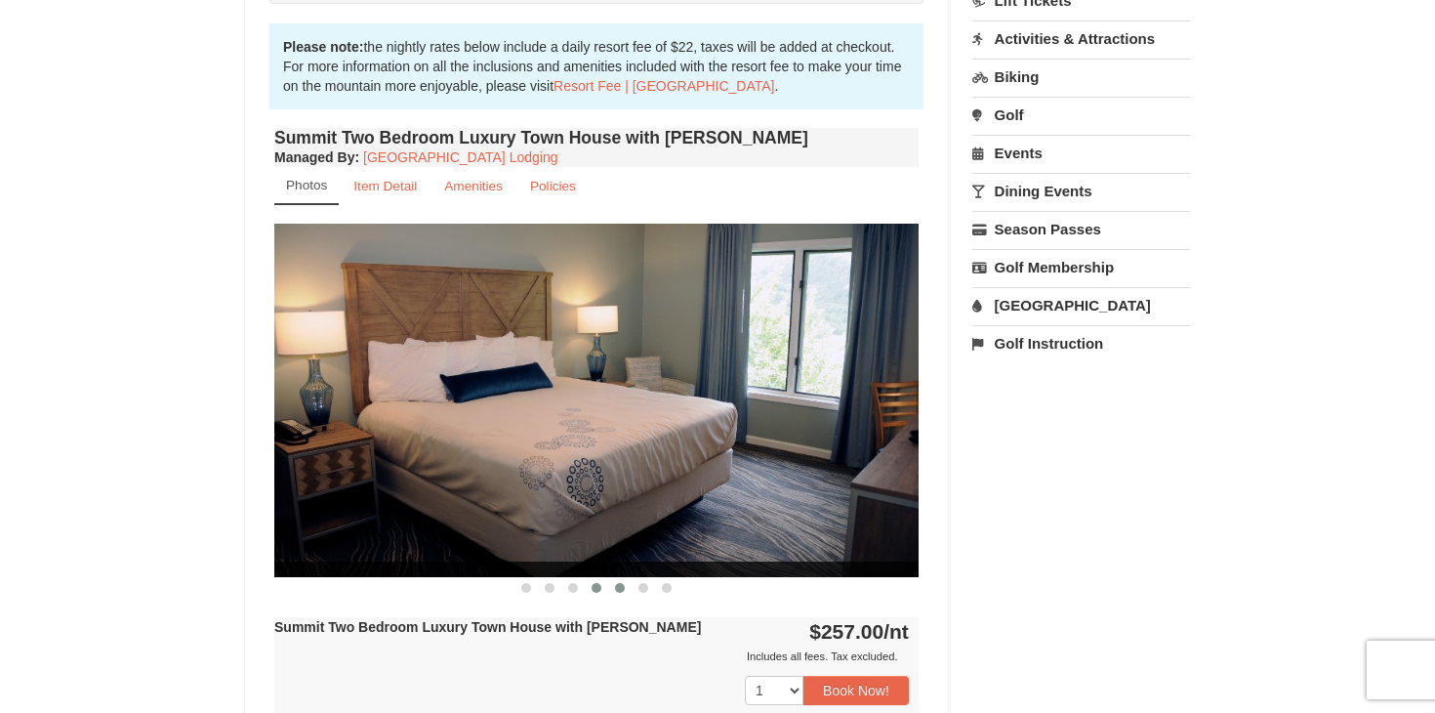
click at [616, 587] on span at bounding box center [620, 588] width 10 height 10
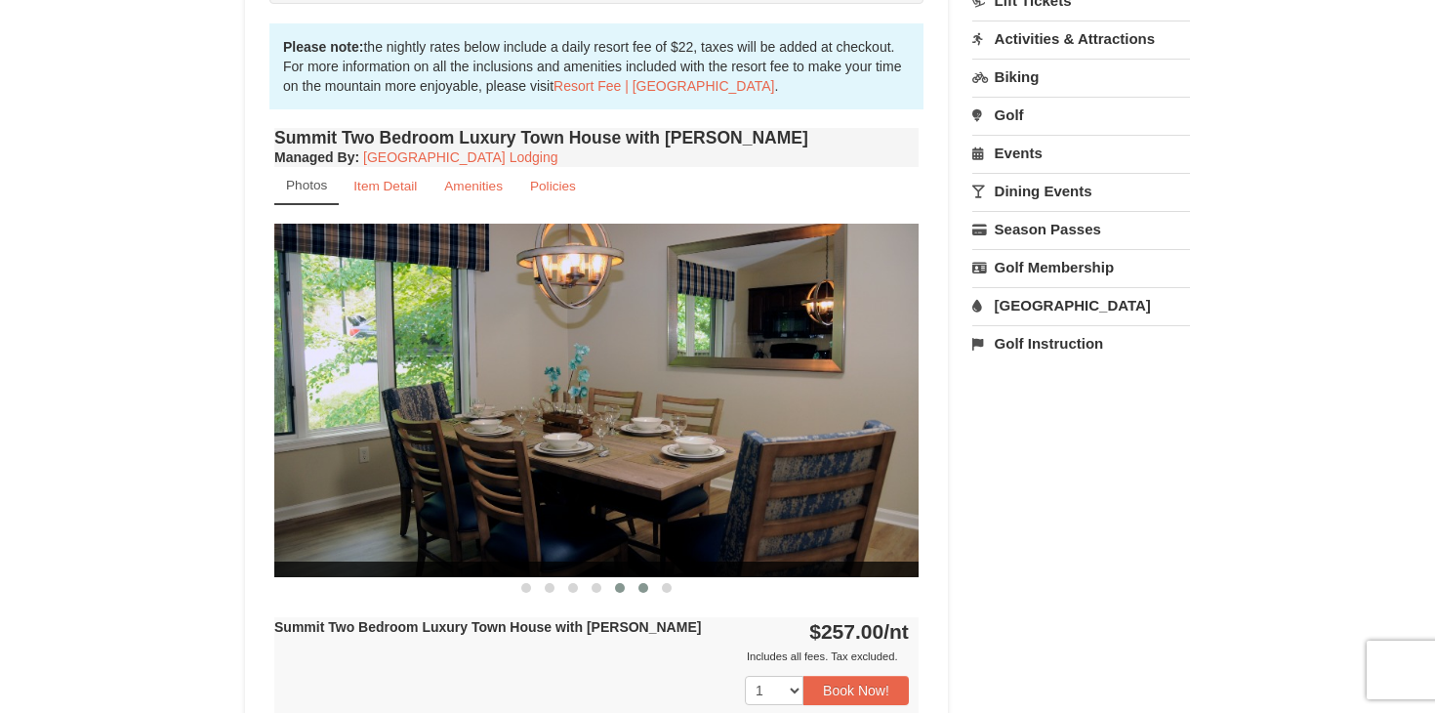
click at [641, 590] on span at bounding box center [644, 588] width 10 height 10
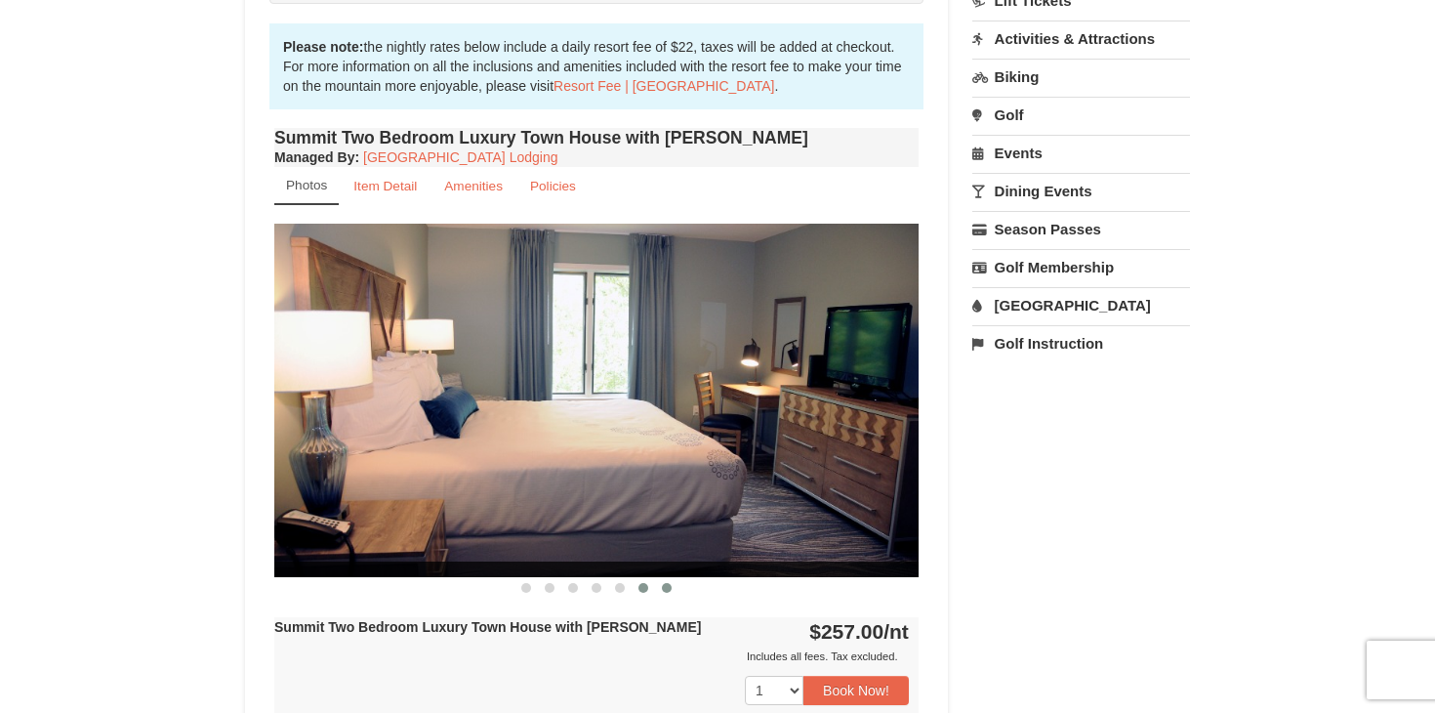
click at [669, 588] on span at bounding box center [667, 588] width 10 height 10
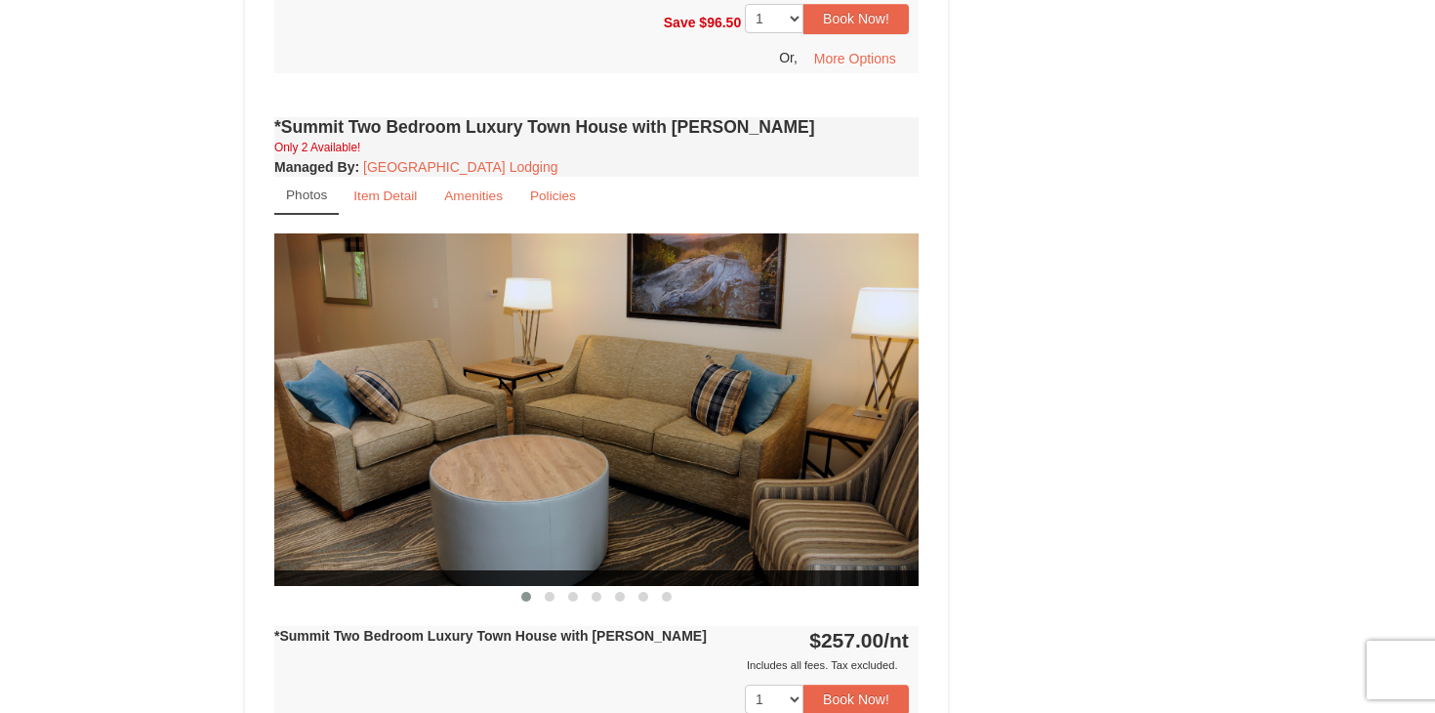
scroll to position [1385, 0]
click at [548, 588] on button at bounding box center [549, 598] width 23 height 20
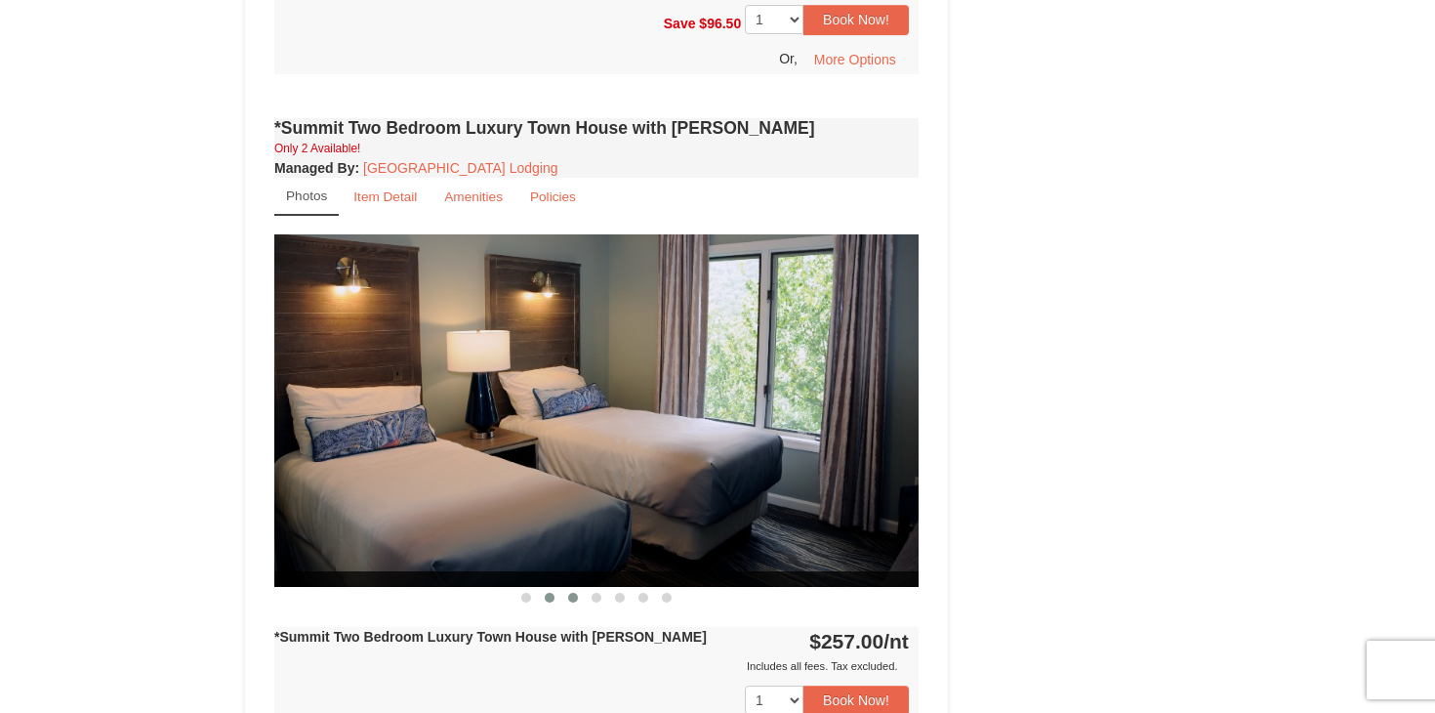
click at [576, 588] on button at bounding box center [572, 598] width 23 height 20
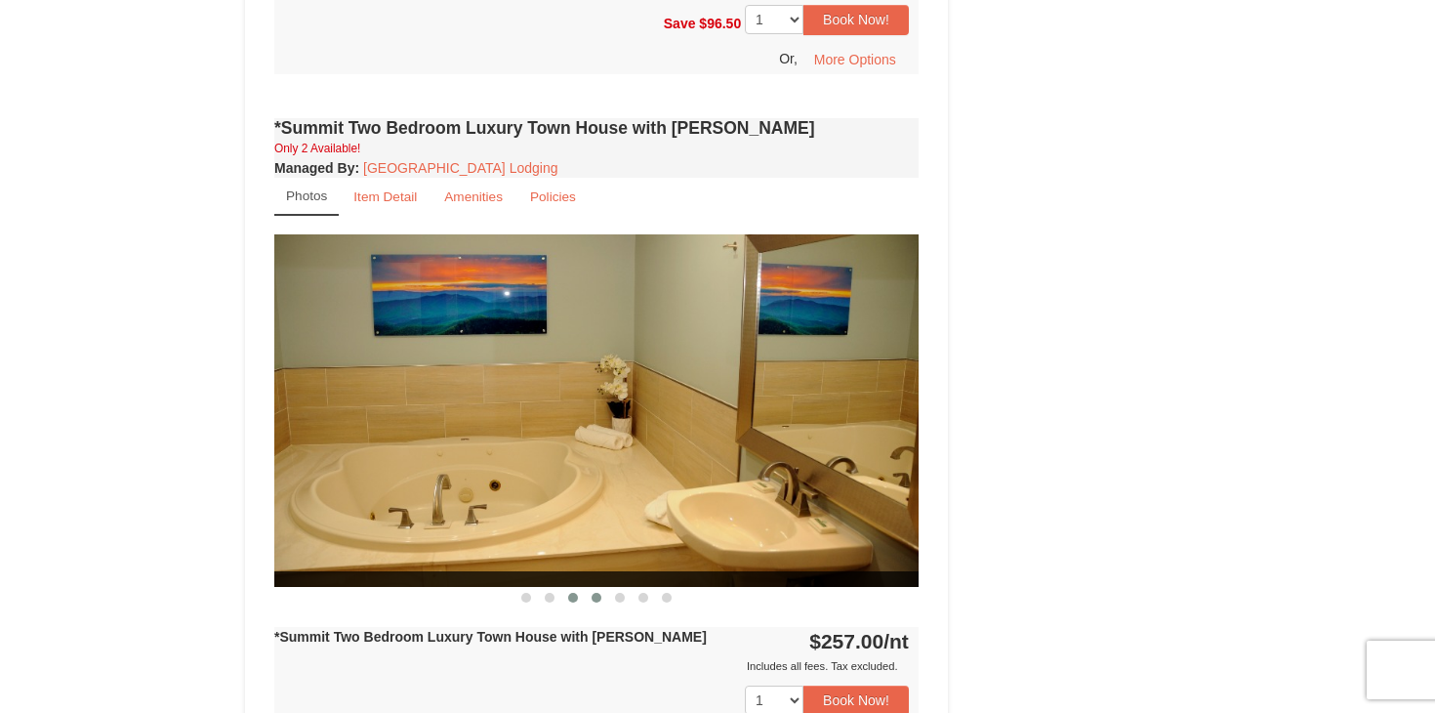
click at [593, 593] on span at bounding box center [597, 598] width 10 height 10
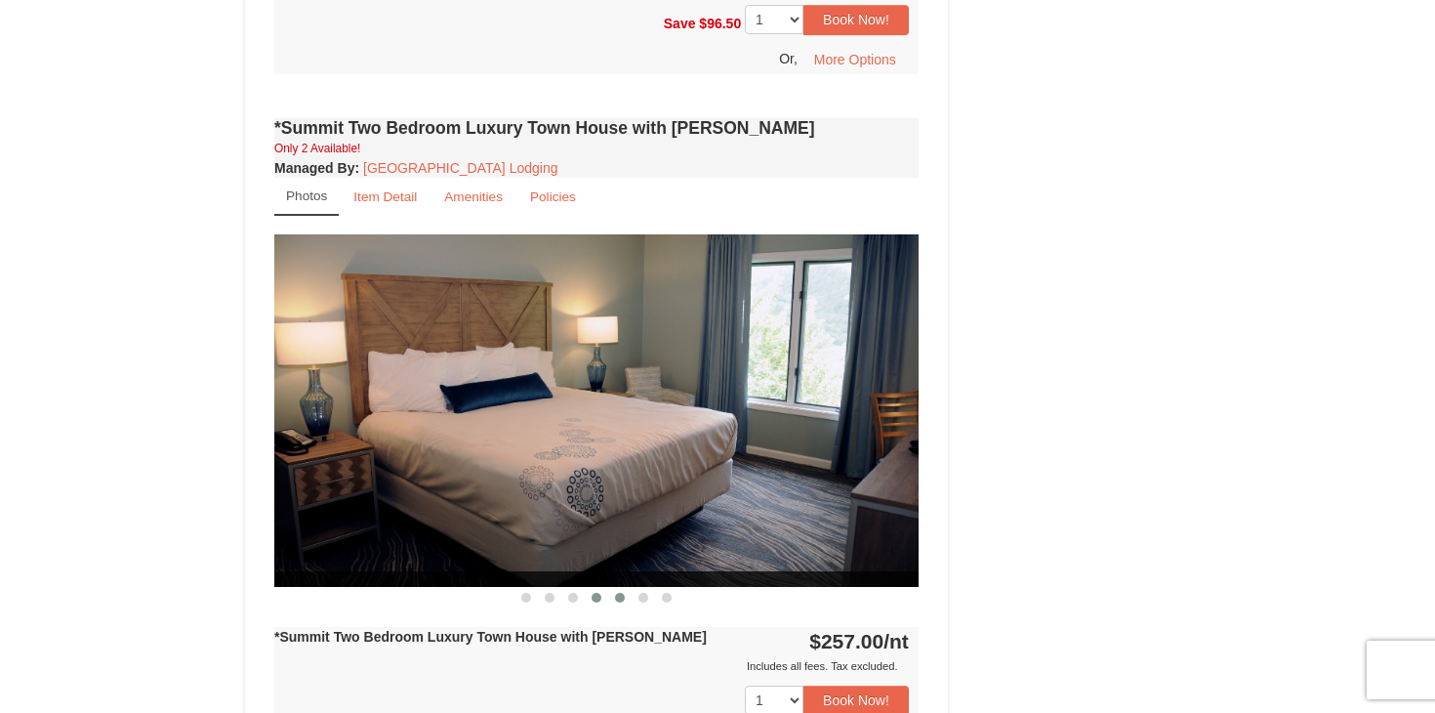
click at [613, 588] on button at bounding box center [619, 598] width 23 height 20
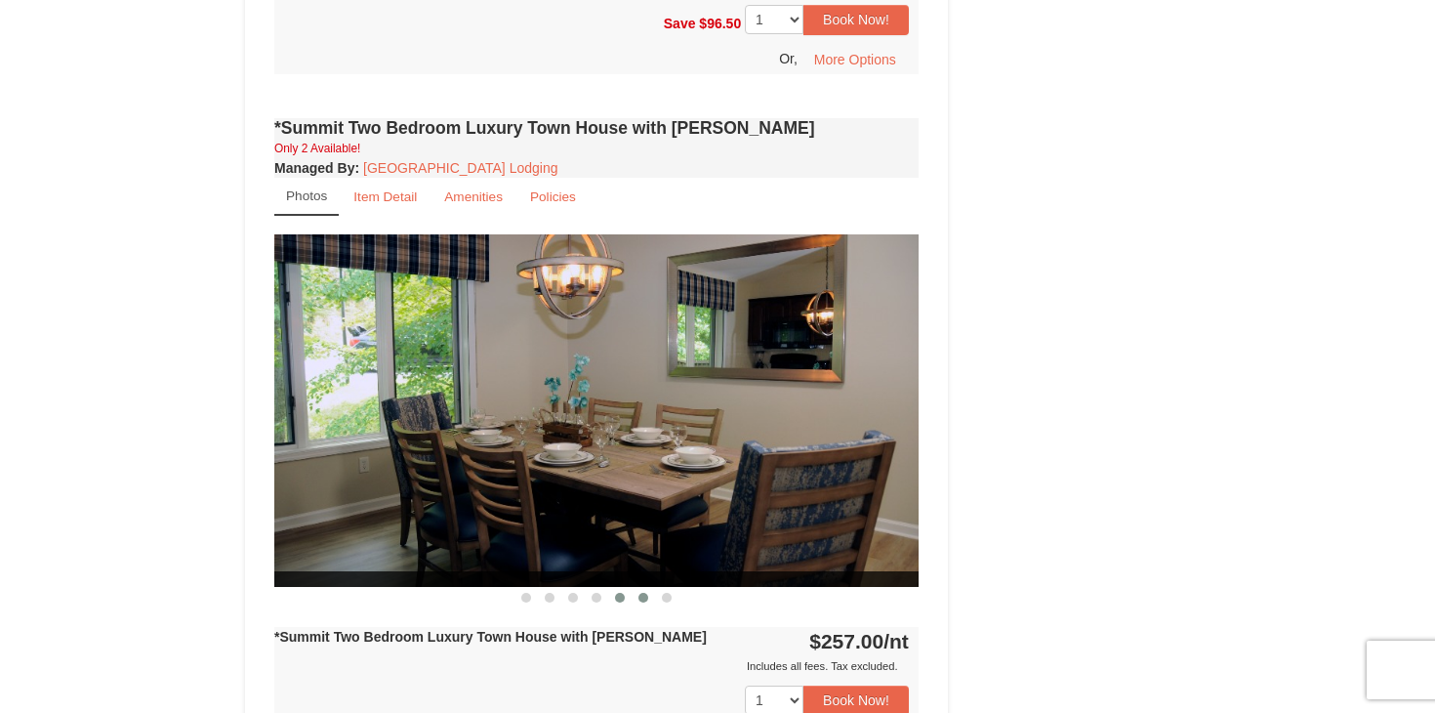
click at [646, 593] on span at bounding box center [644, 598] width 10 height 10
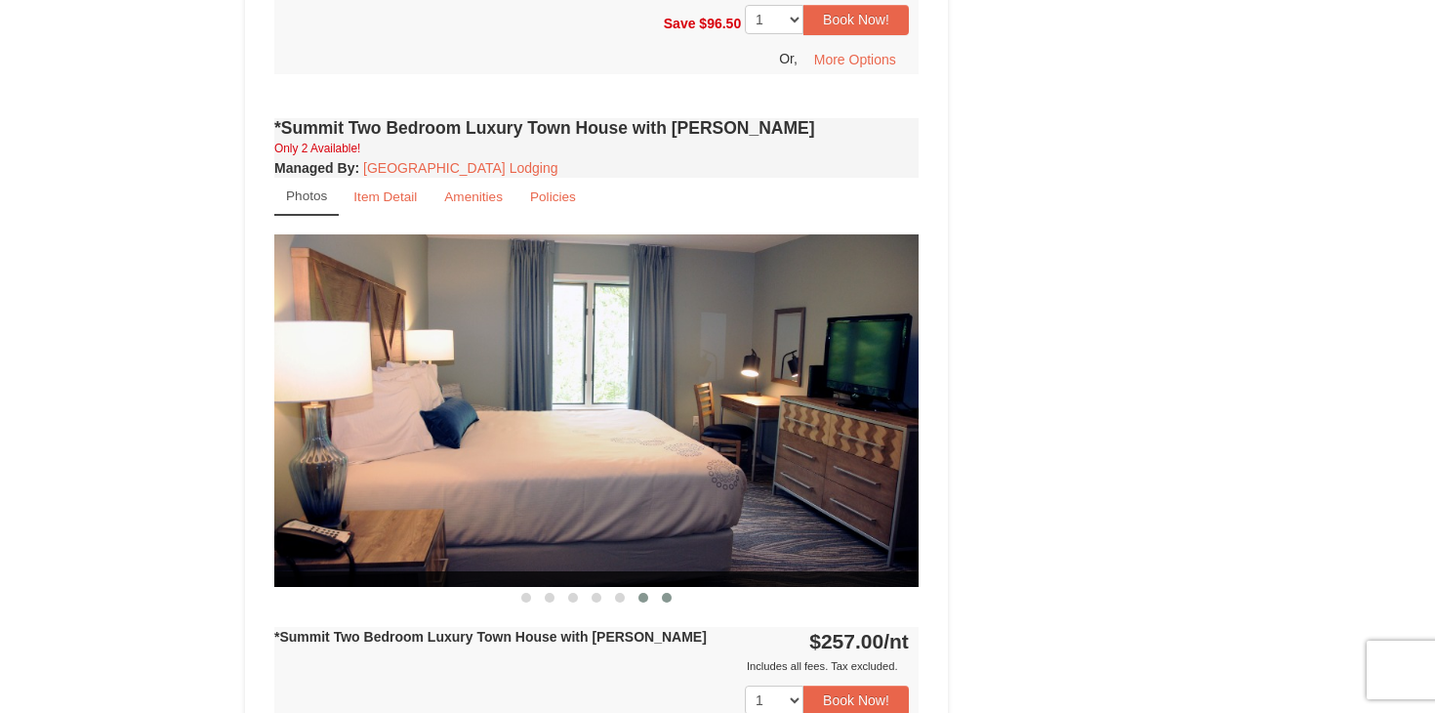
click at [671, 593] on span at bounding box center [667, 598] width 10 height 10
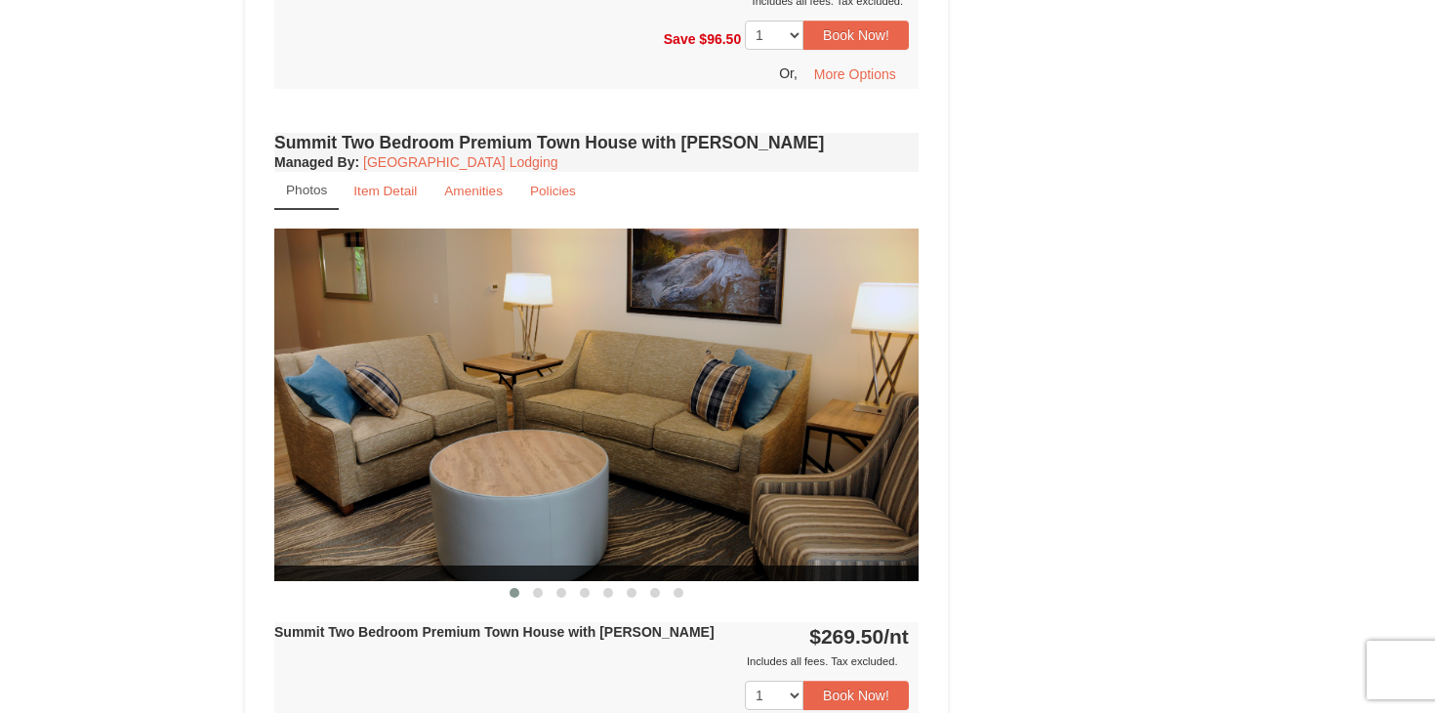
scroll to position [2221, 0]
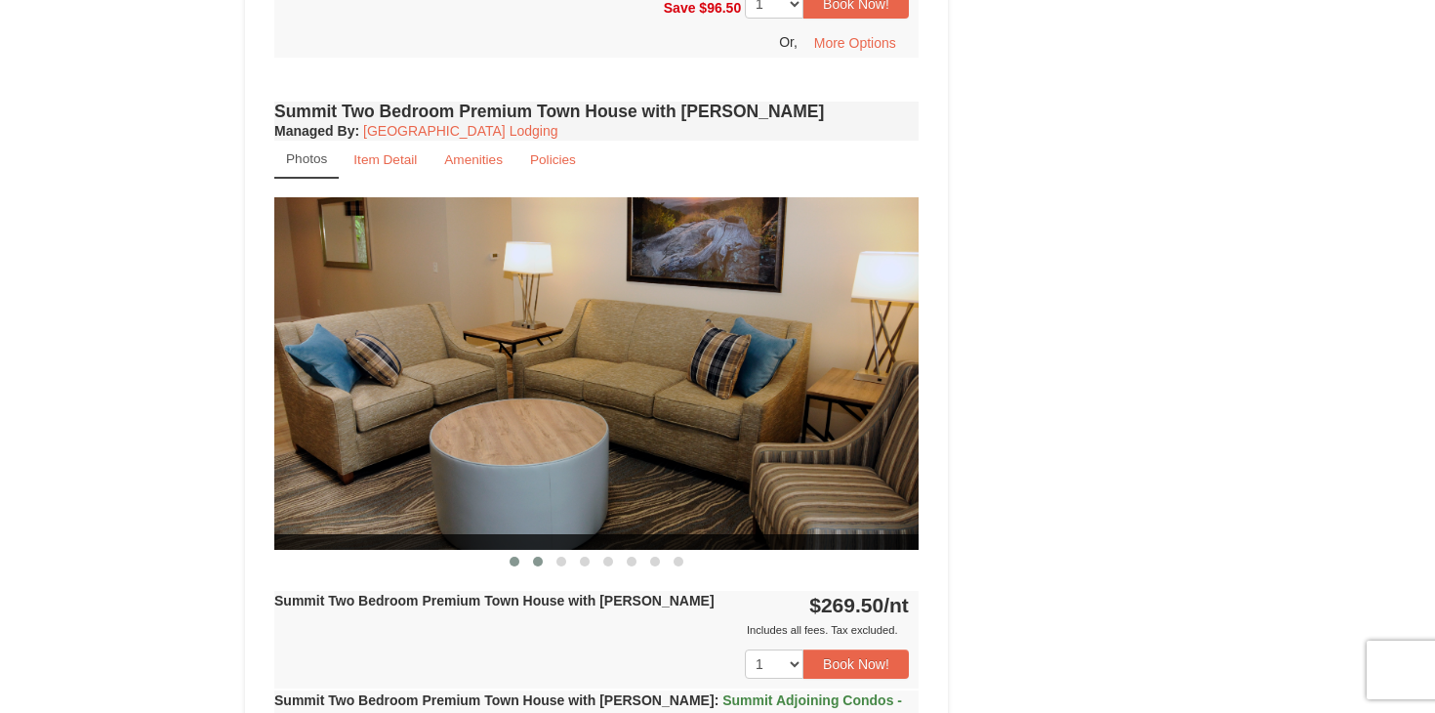
click at [541, 557] on span at bounding box center [538, 562] width 10 height 10
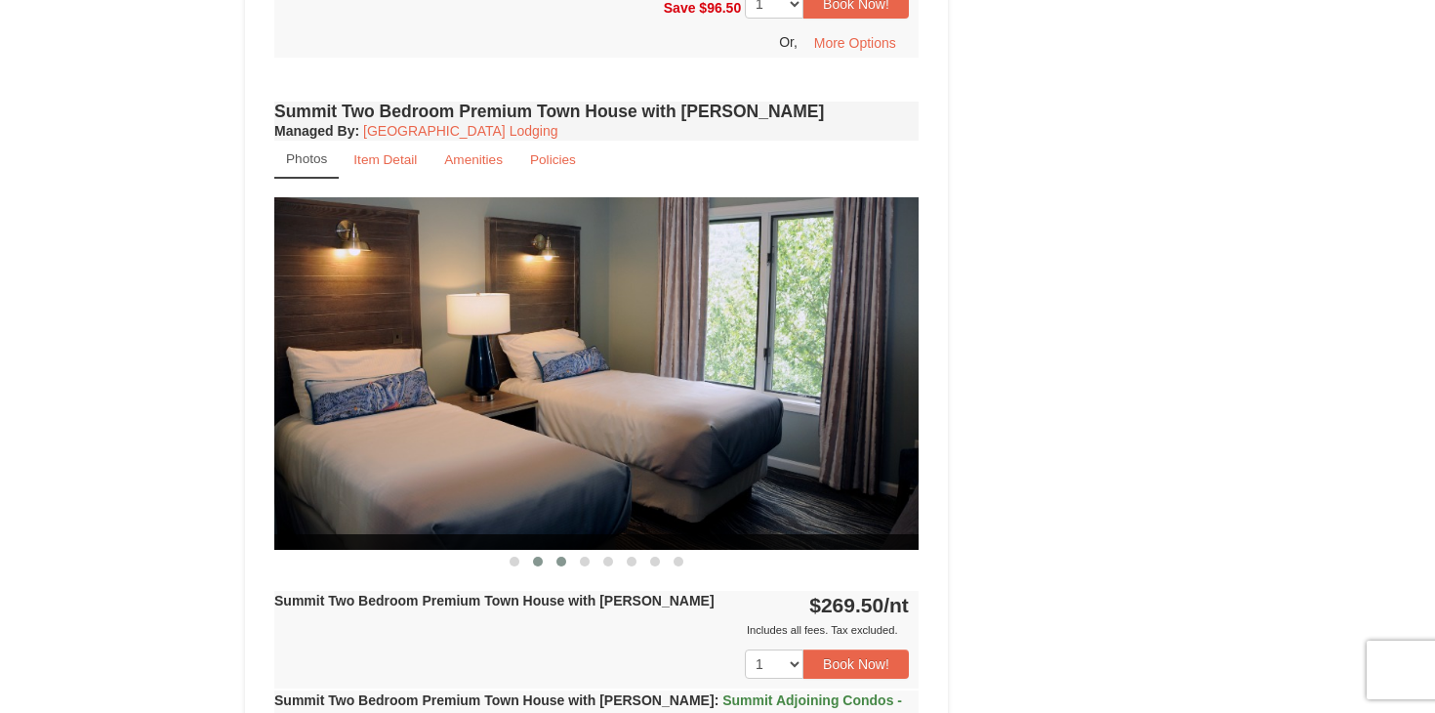
click at [558, 557] on span at bounding box center [562, 562] width 10 height 10
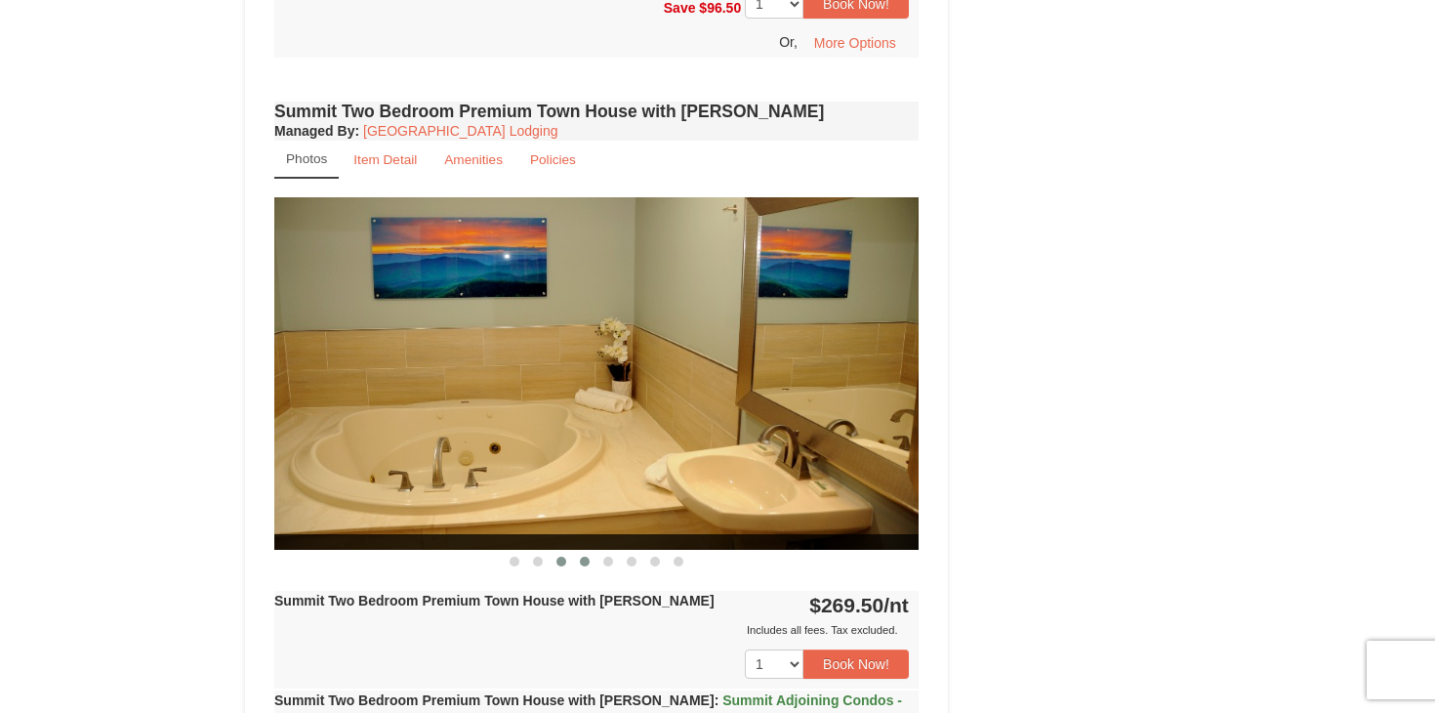
click at [580, 557] on span at bounding box center [585, 562] width 10 height 10
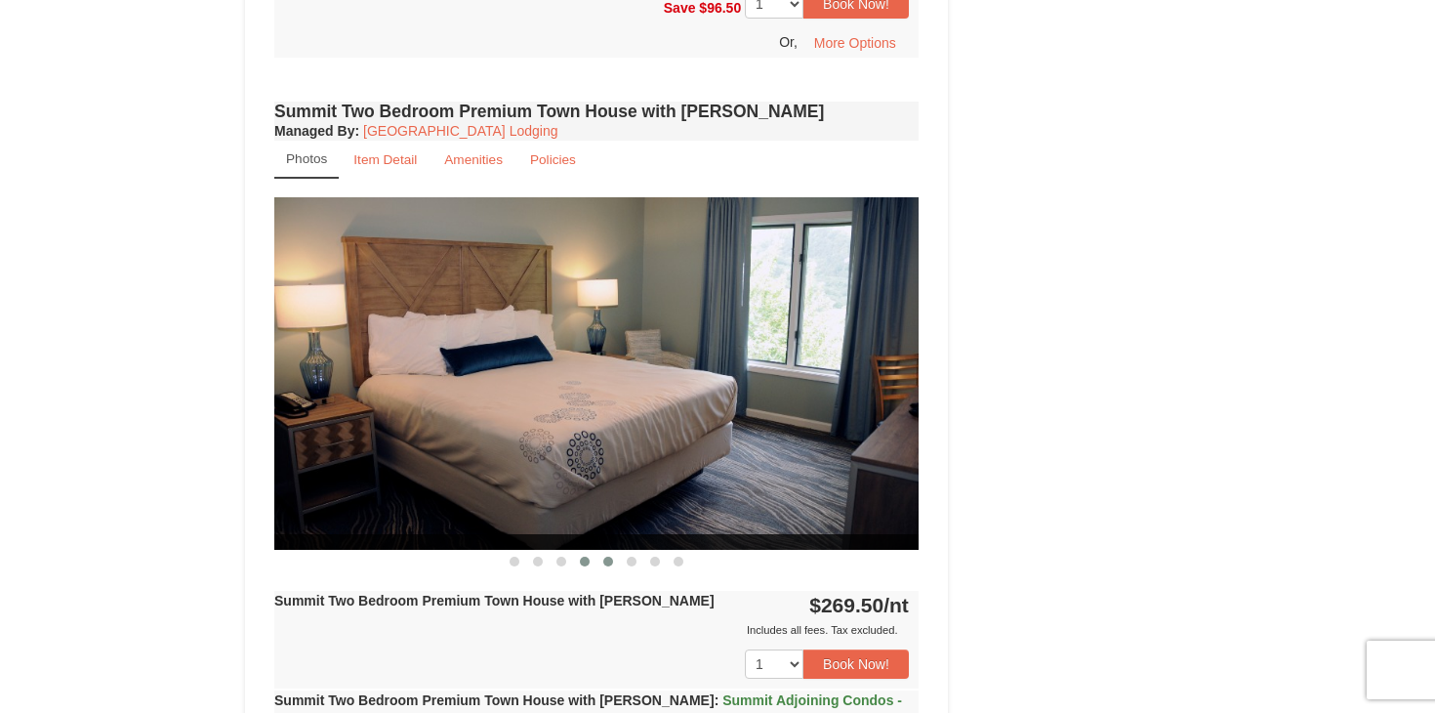
click at [605, 557] on span at bounding box center [608, 562] width 10 height 10
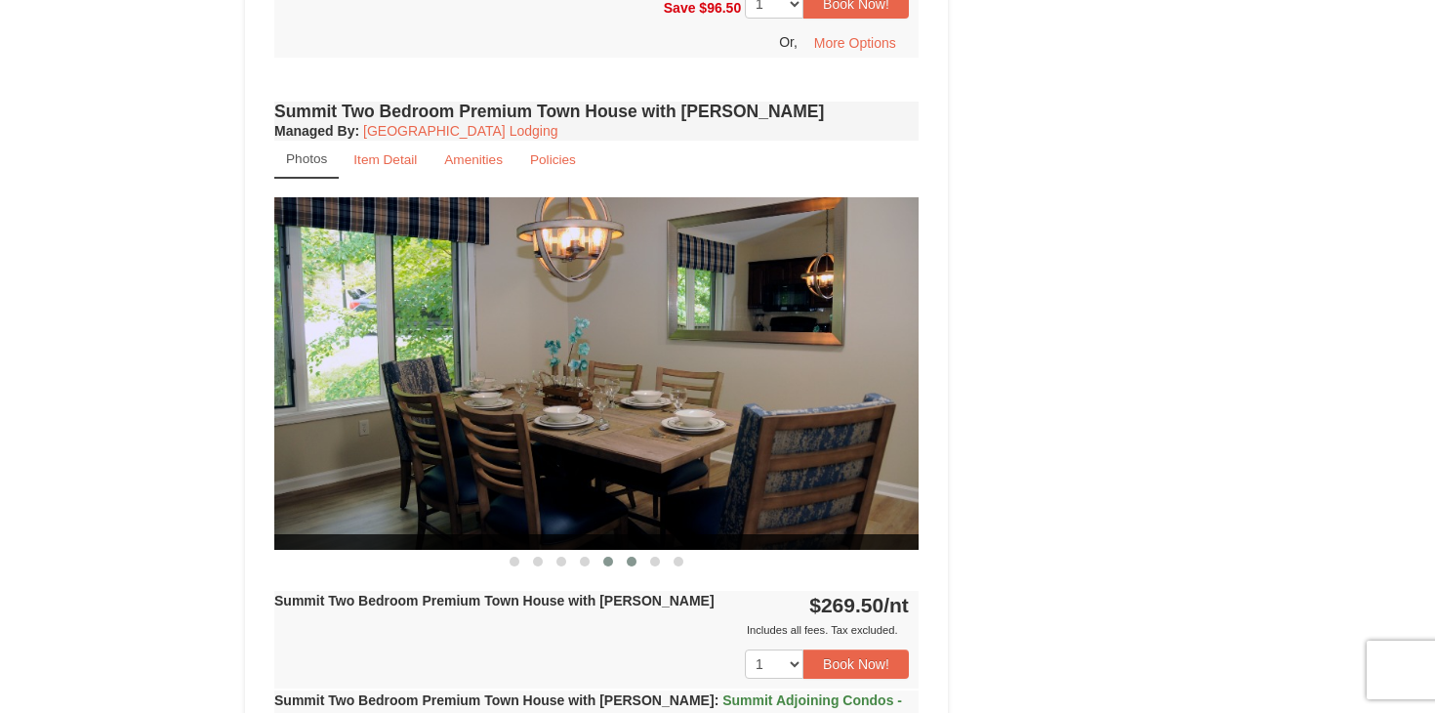
click at [627, 557] on span at bounding box center [632, 562] width 10 height 10
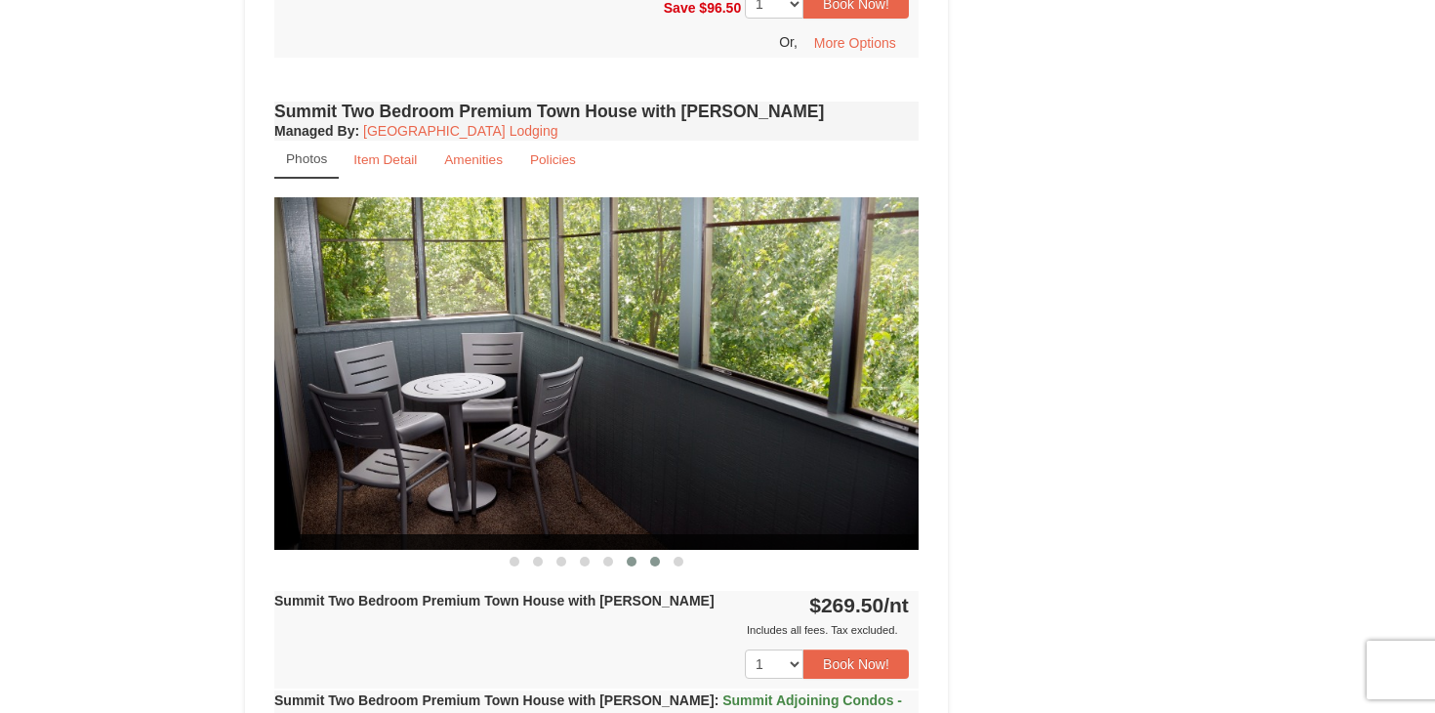
click at [656, 557] on span at bounding box center [655, 562] width 10 height 10
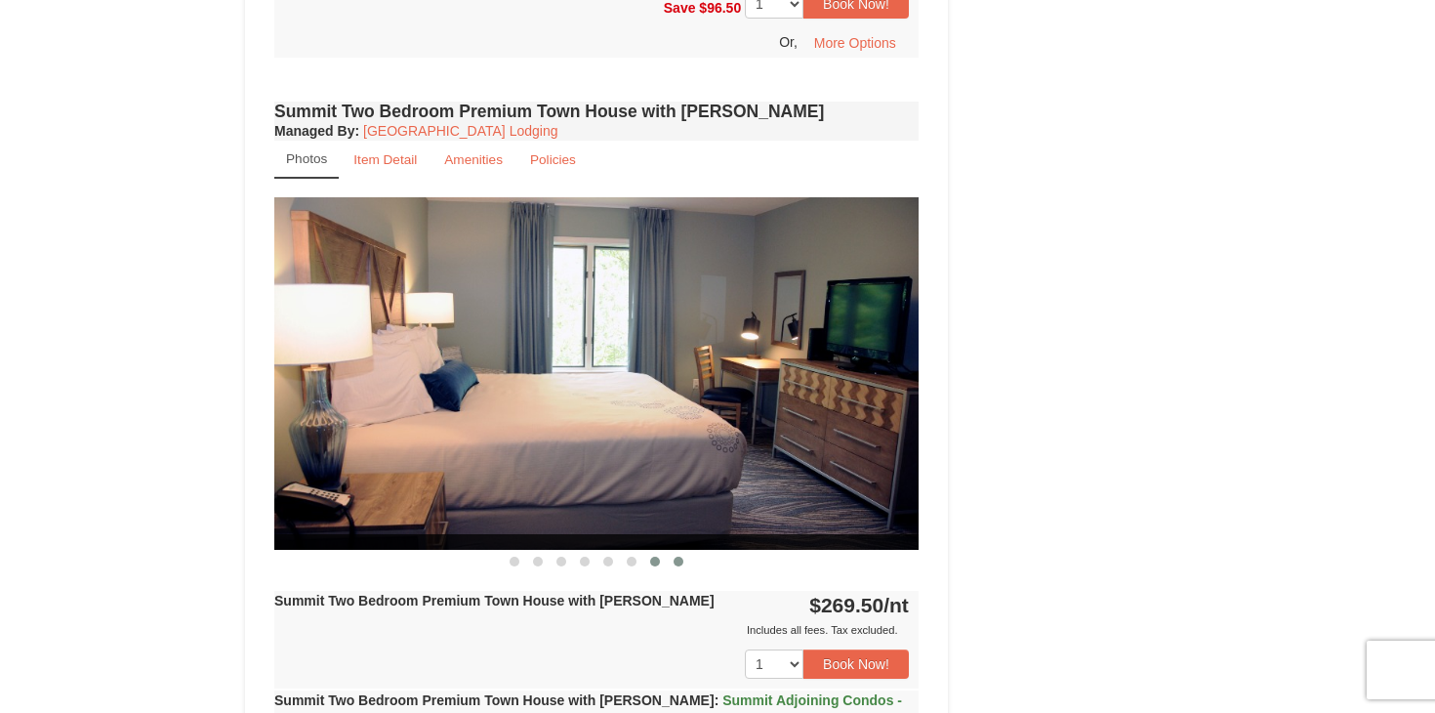
click at [683, 552] on button at bounding box center [678, 562] width 23 height 20
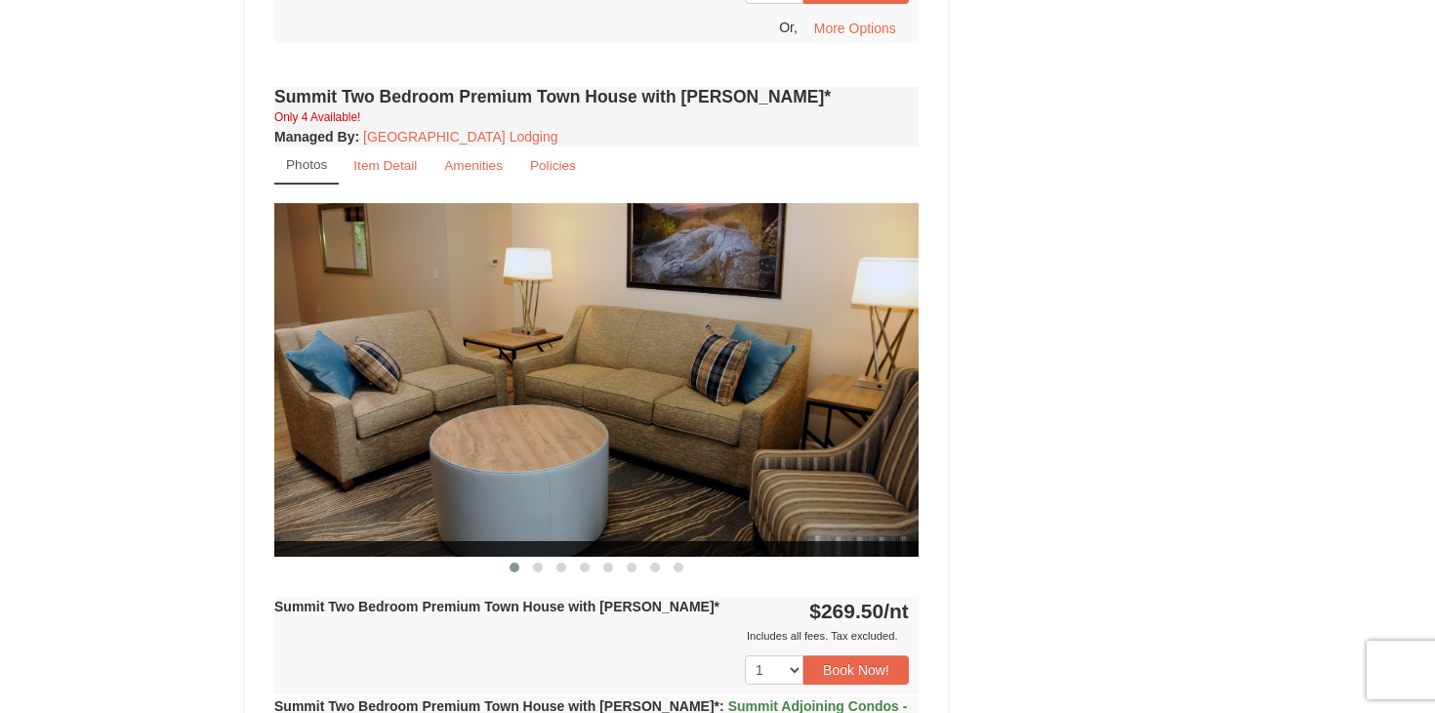
scroll to position [3038, 0]
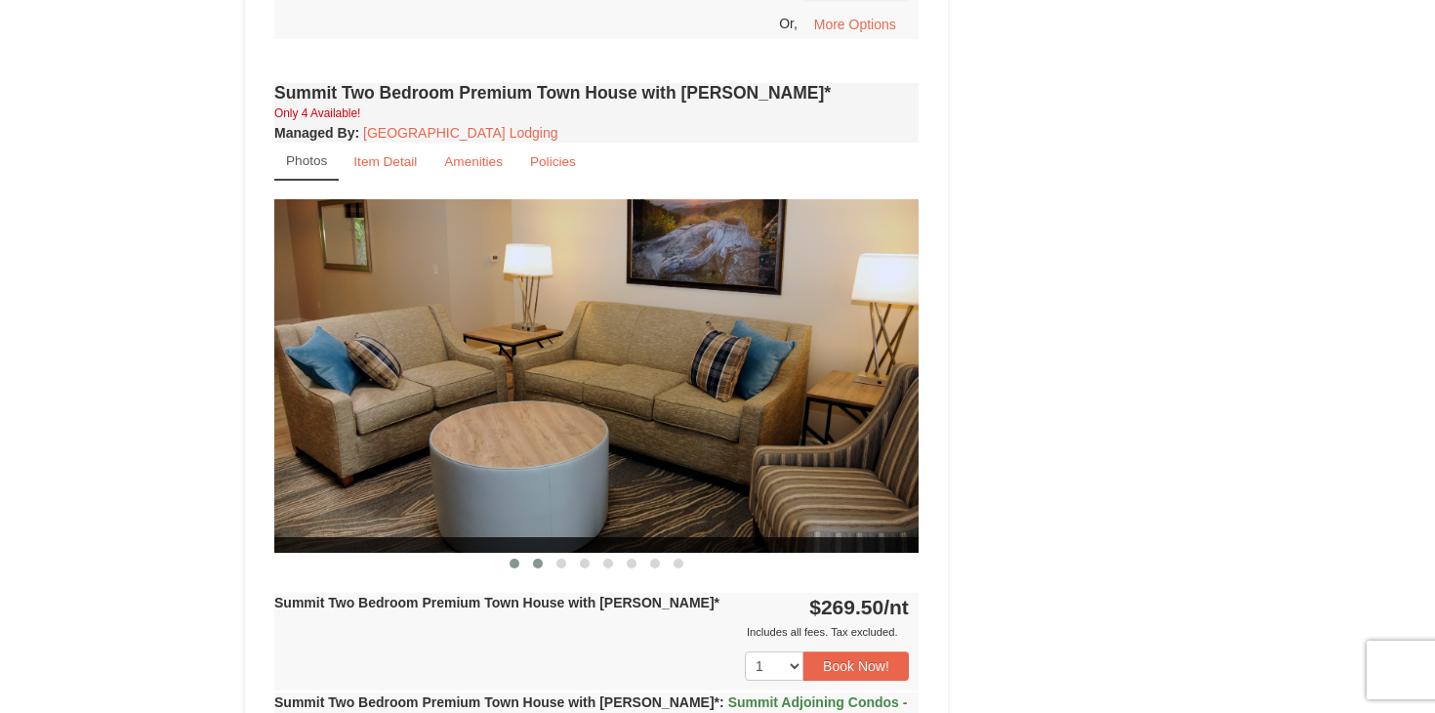
click at [542, 558] on span at bounding box center [538, 563] width 10 height 10
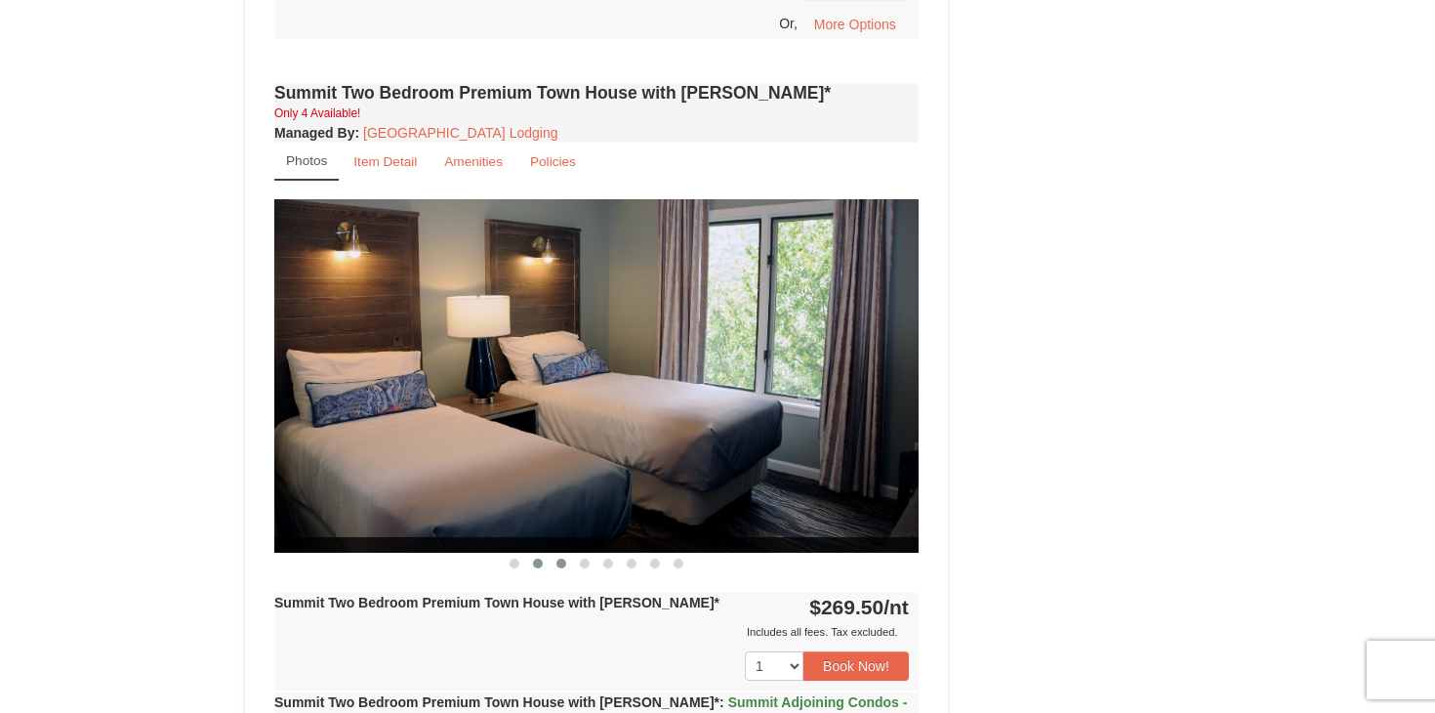
click at [558, 558] on span at bounding box center [562, 563] width 10 height 10
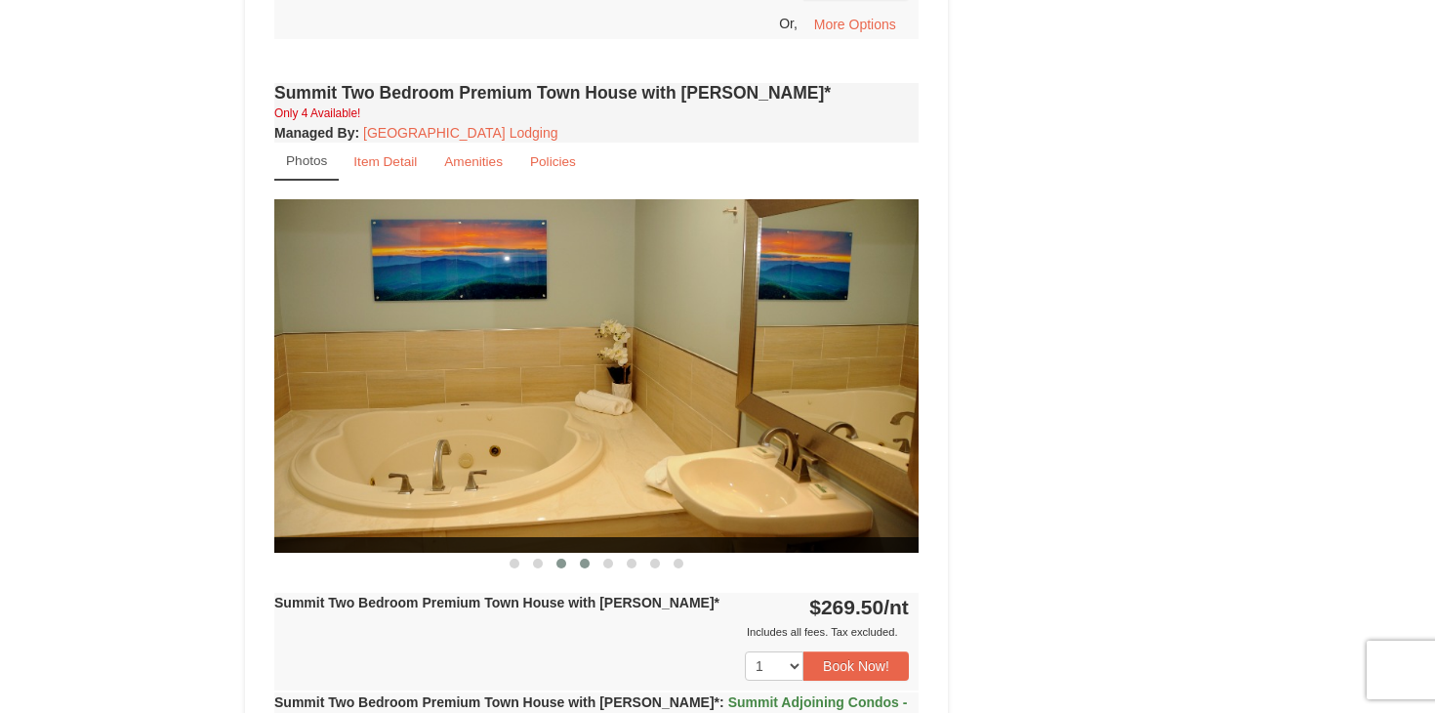
click at [582, 558] on span at bounding box center [585, 563] width 10 height 10
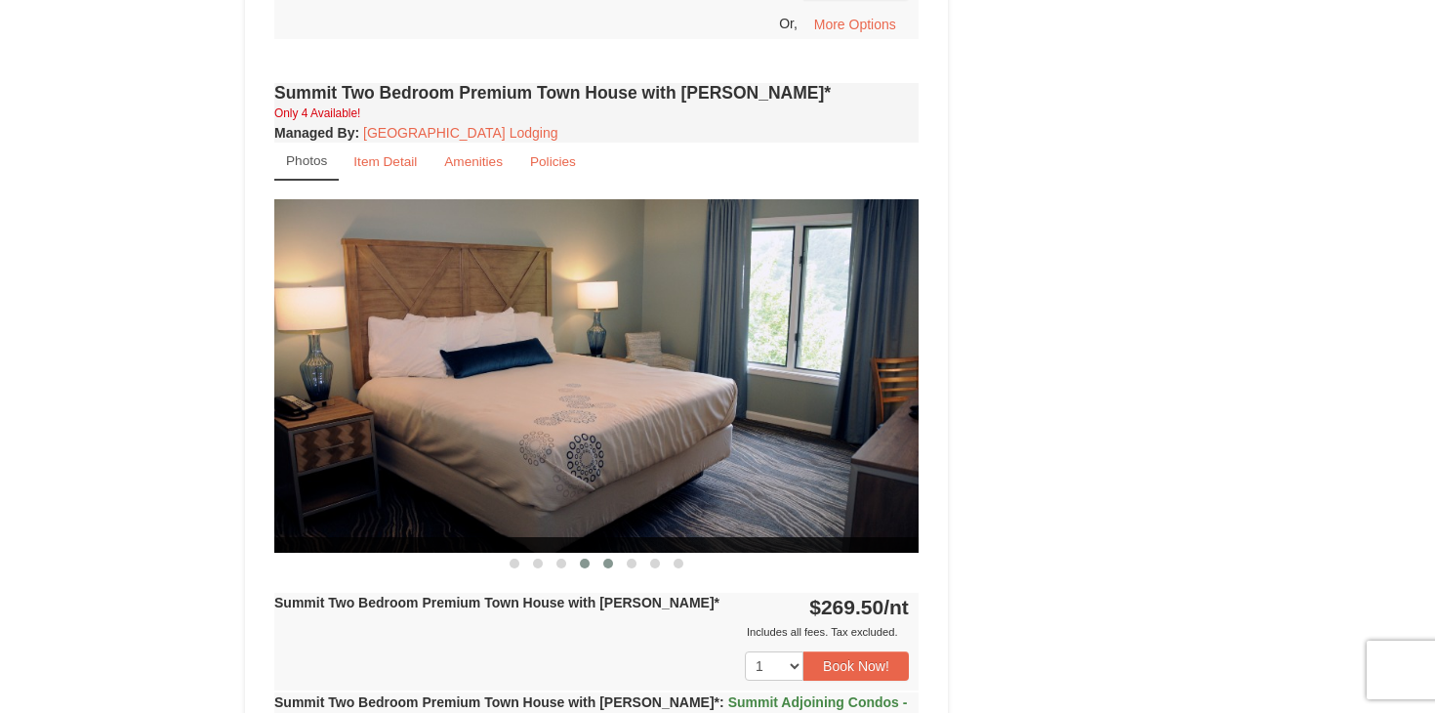
click at [605, 558] on span at bounding box center [608, 563] width 10 height 10
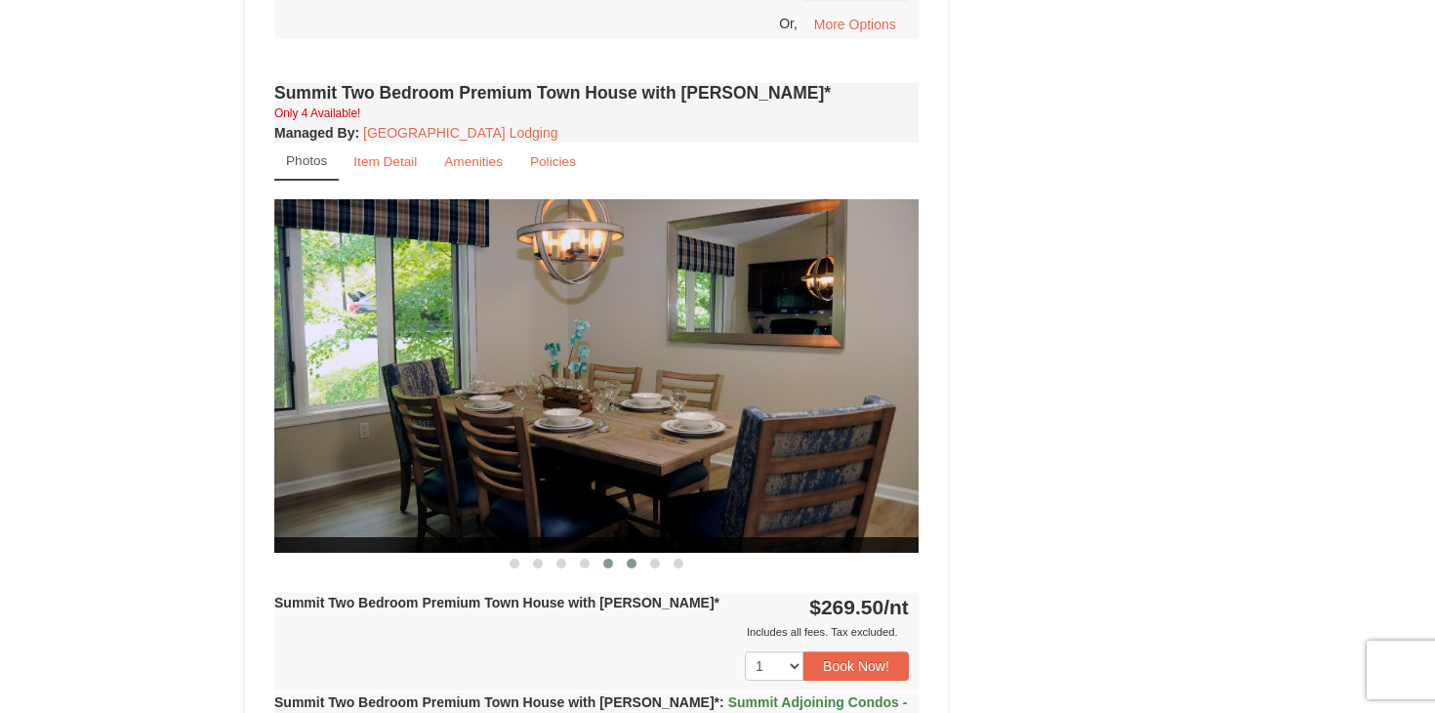
click at [635, 558] on span at bounding box center [632, 563] width 10 height 10
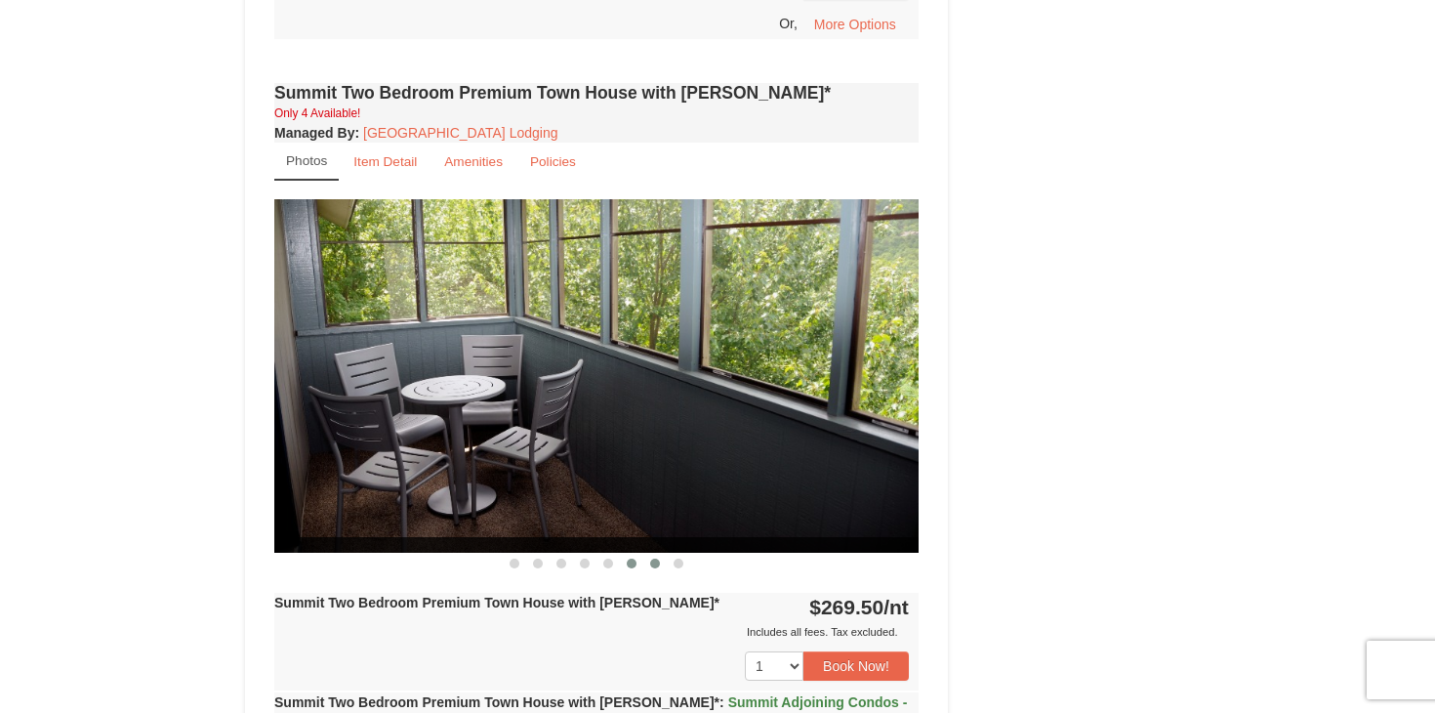
click at [655, 558] on span at bounding box center [655, 563] width 10 height 10
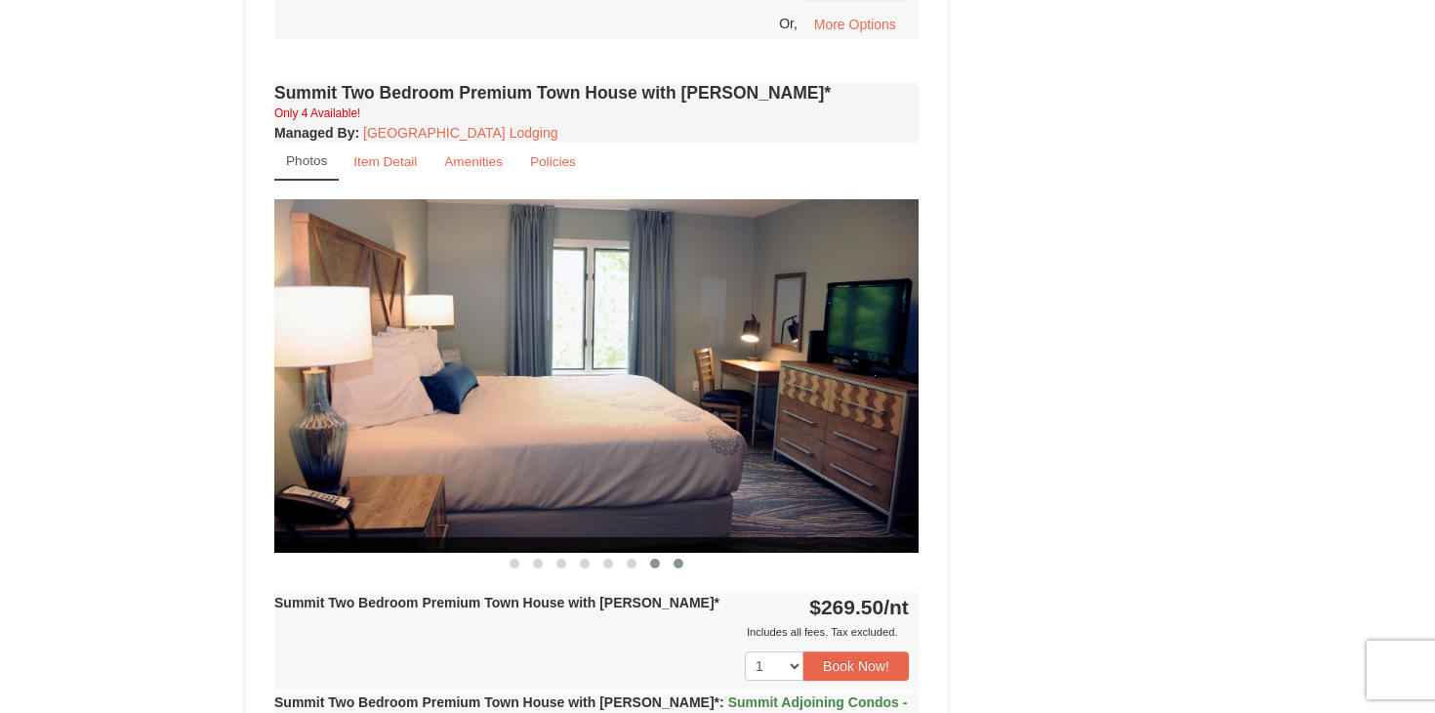
click at [680, 558] on span at bounding box center [679, 563] width 10 height 10
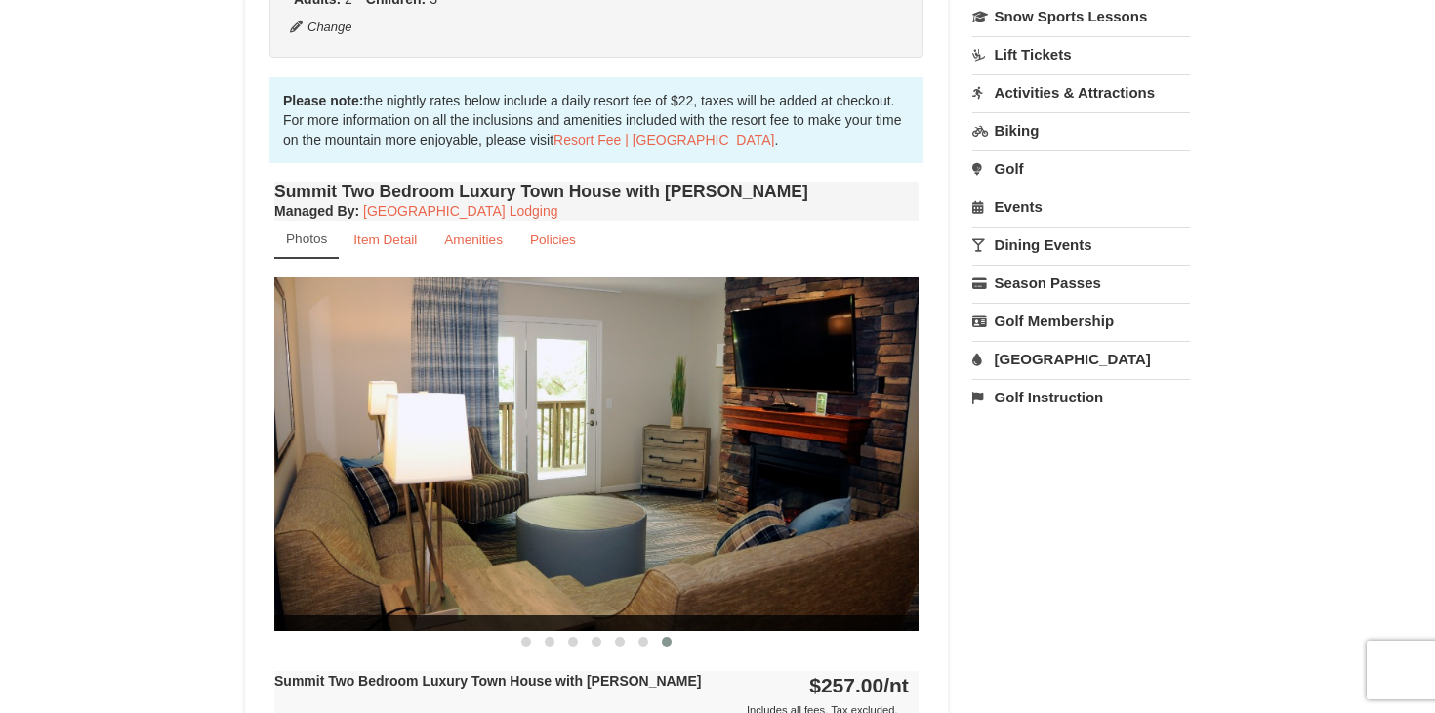
scroll to position [510, 0]
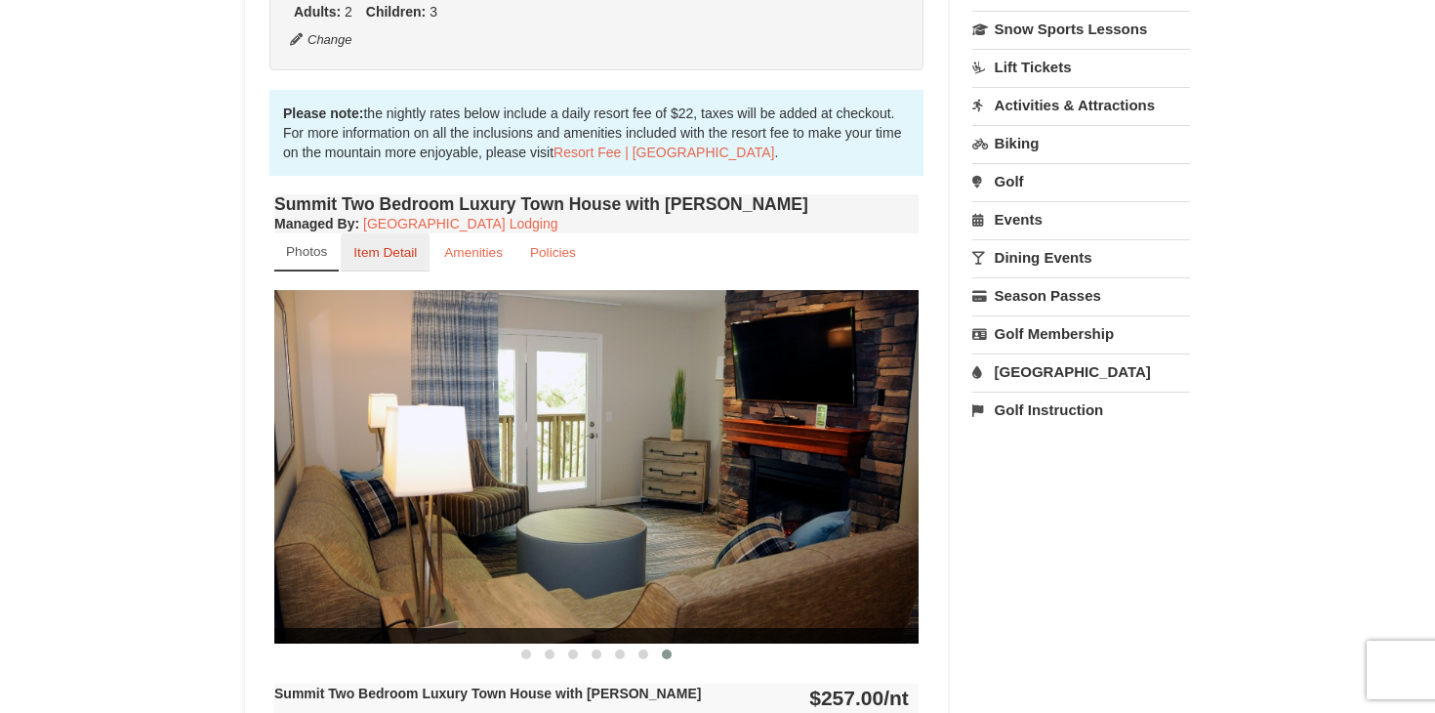
click at [399, 254] on small "Item Detail" at bounding box center [384, 252] width 63 height 15
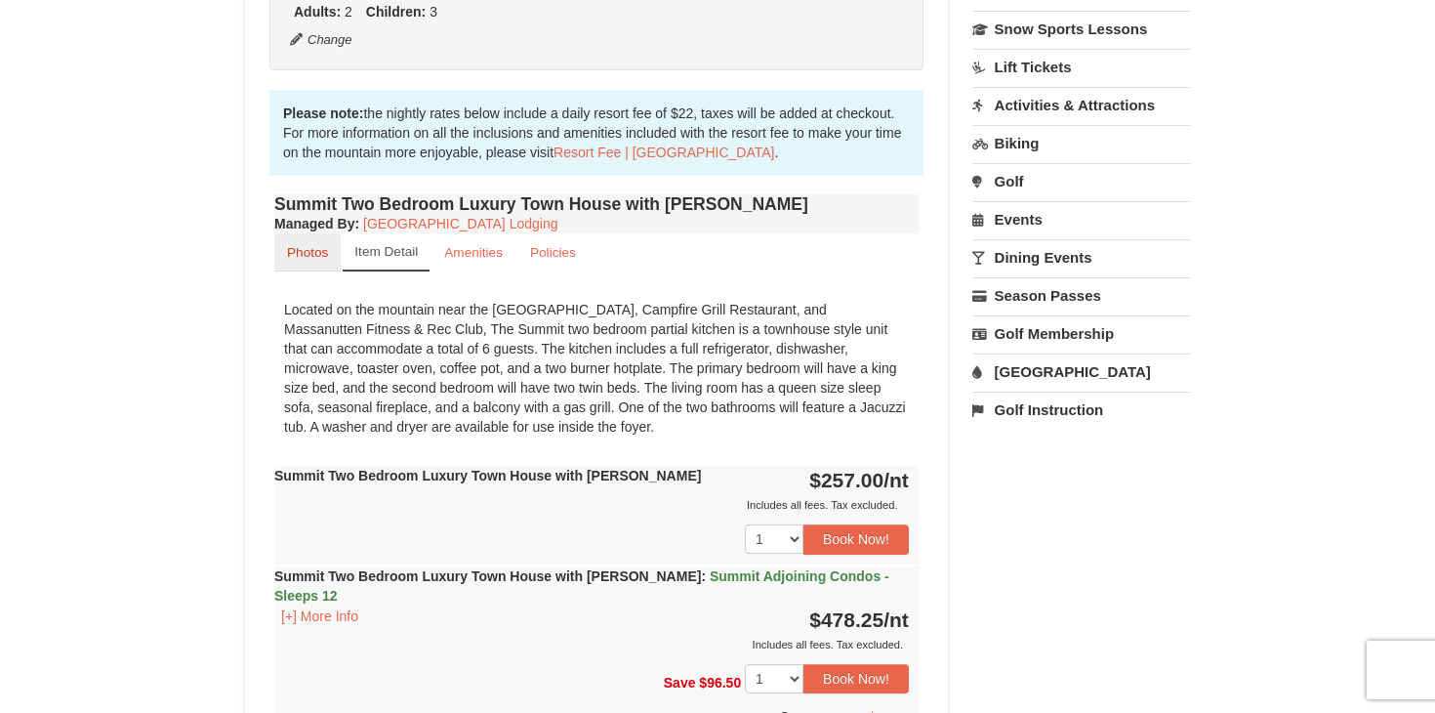
click at [311, 257] on small "Photos" at bounding box center [307, 252] width 41 height 15
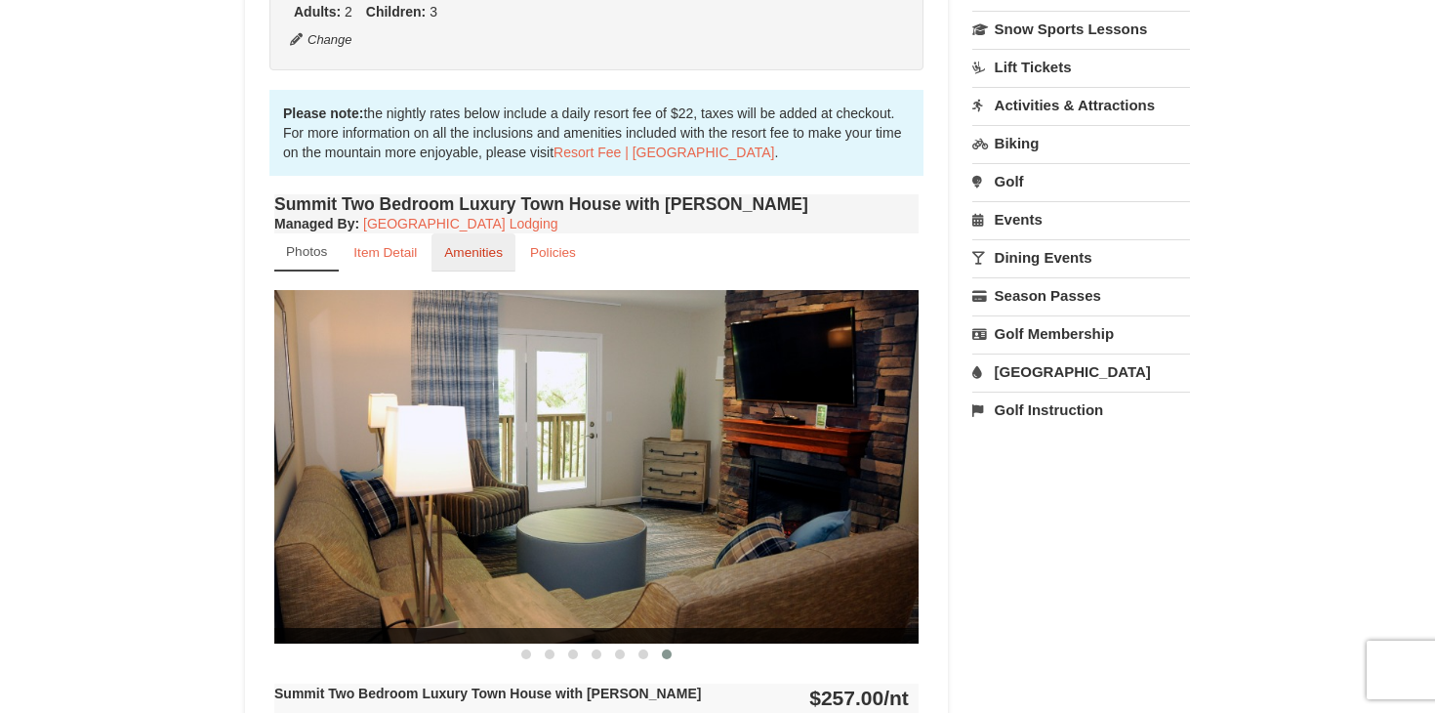
click at [474, 244] on link "Amenities" at bounding box center [474, 252] width 84 height 38
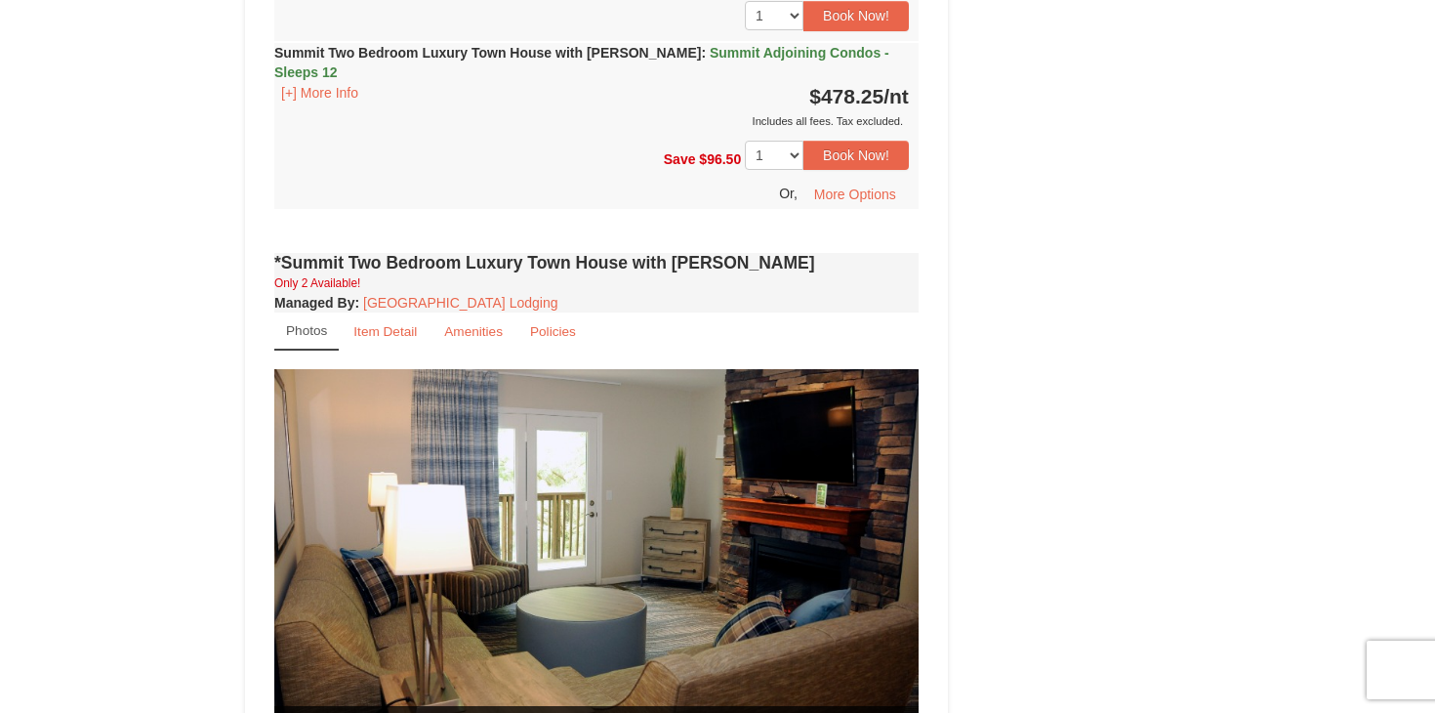
scroll to position [1105, 0]
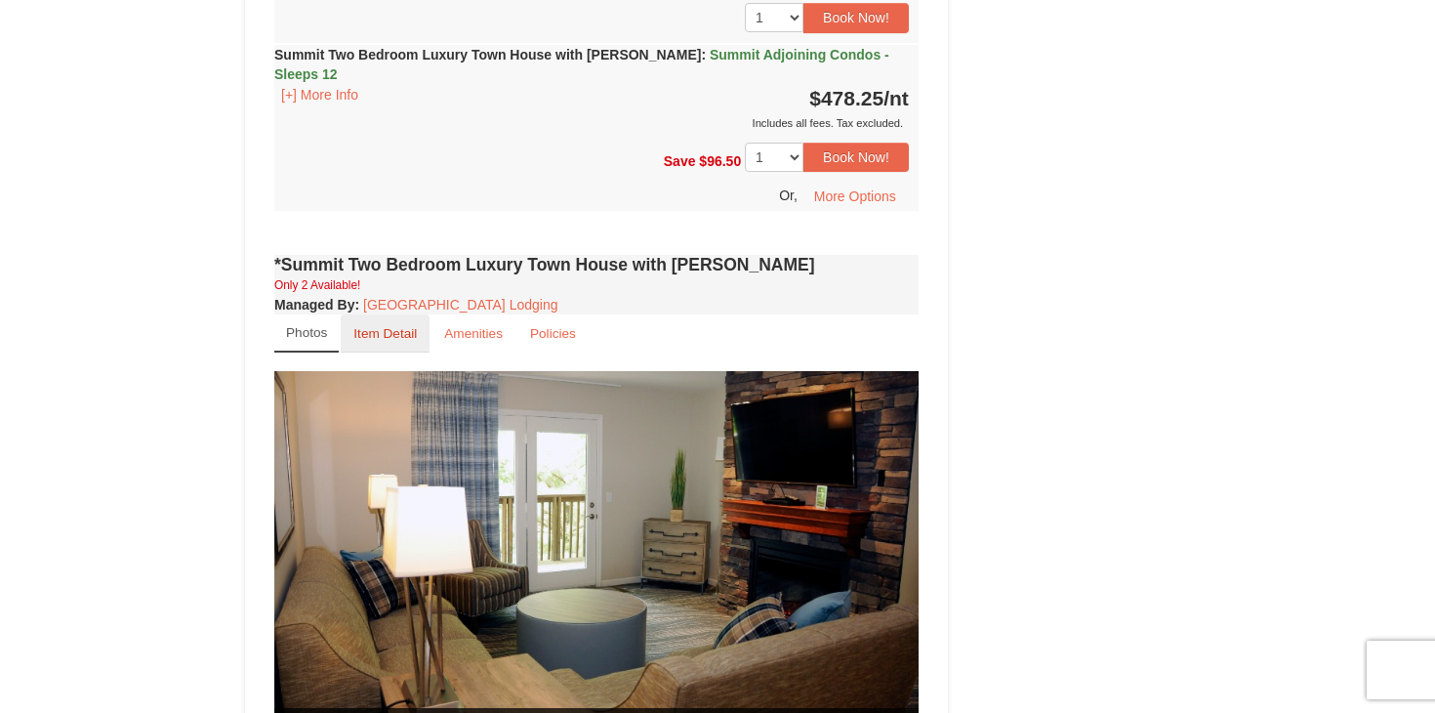
click at [406, 326] on small "Item Detail" at bounding box center [384, 333] width 63 height 15
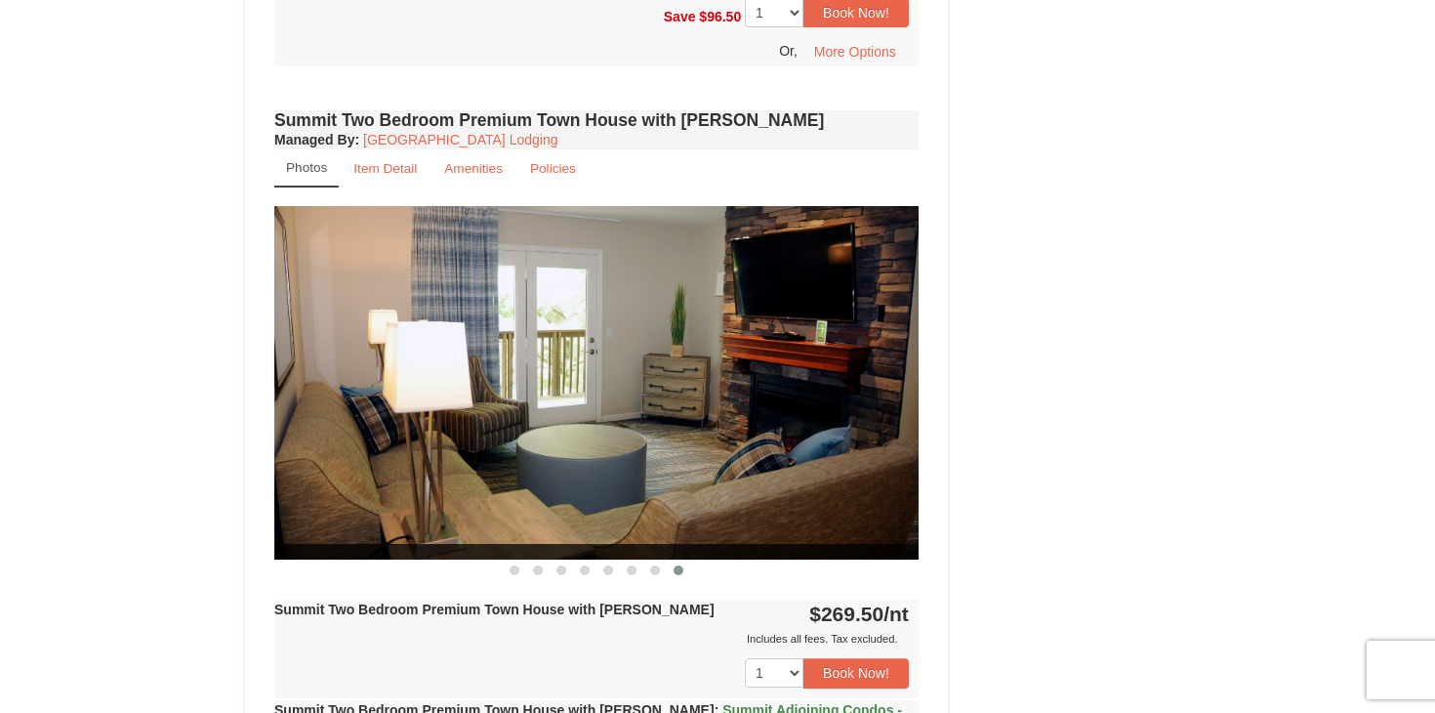
scroll to position [1843, 0]
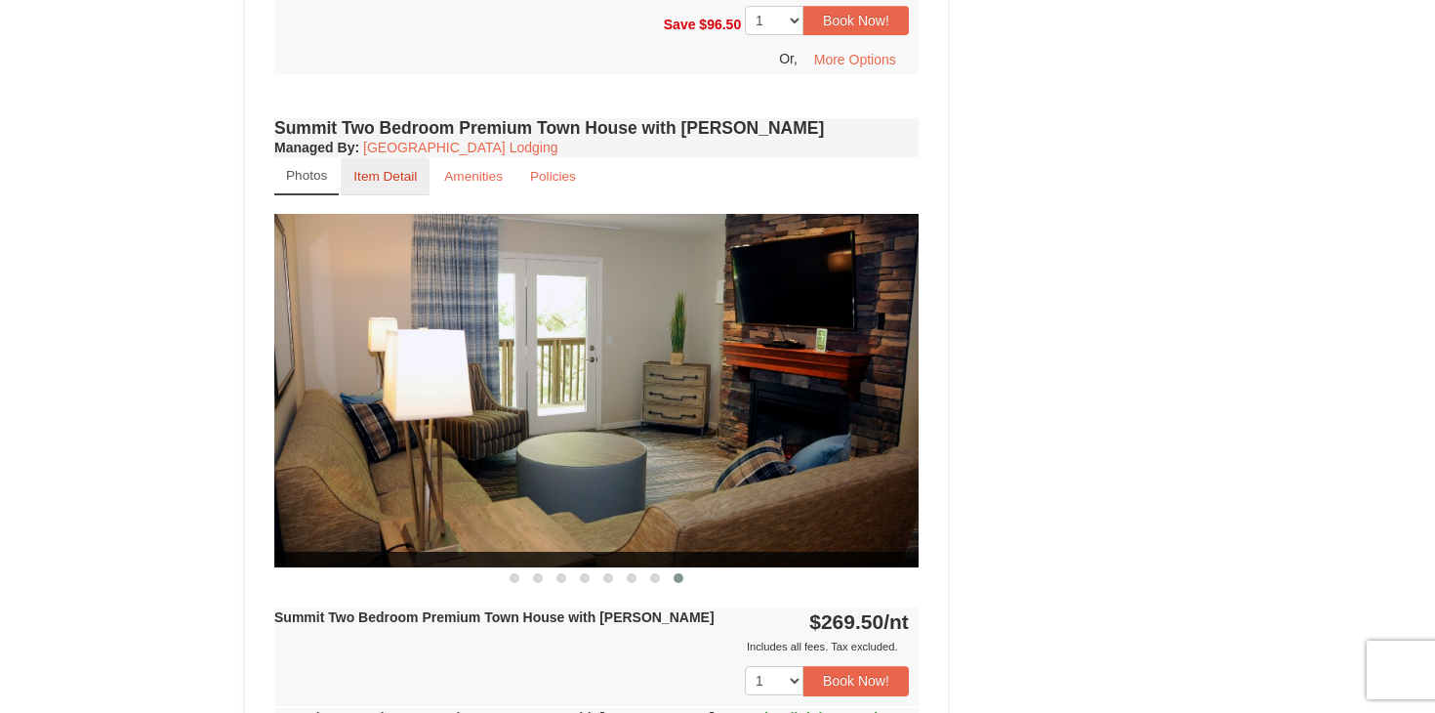
click at [386, 157] on link "Item Detail" at bounding box center [385, 176] width 89 height 38
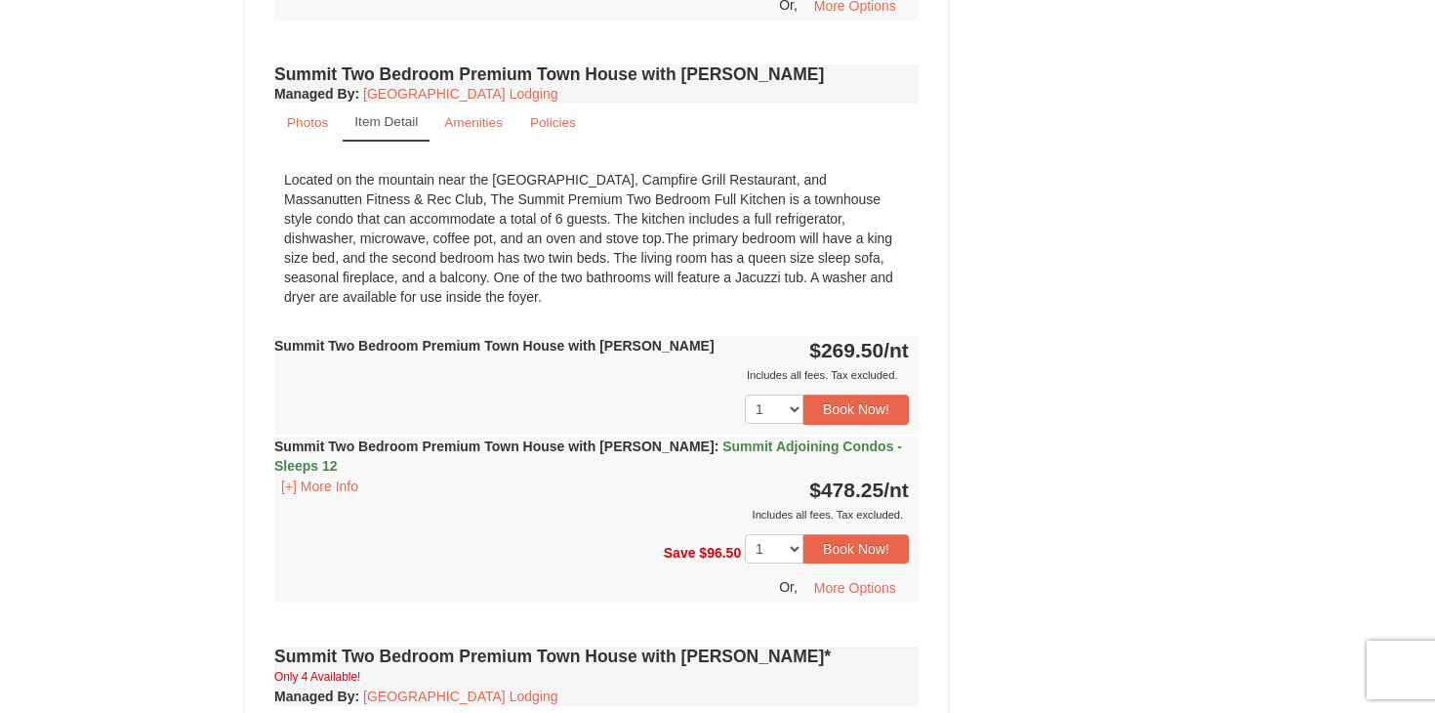
scroll to position [1898, 0]
